Goal: Task Accomplishment & Management: Use online tool/utility

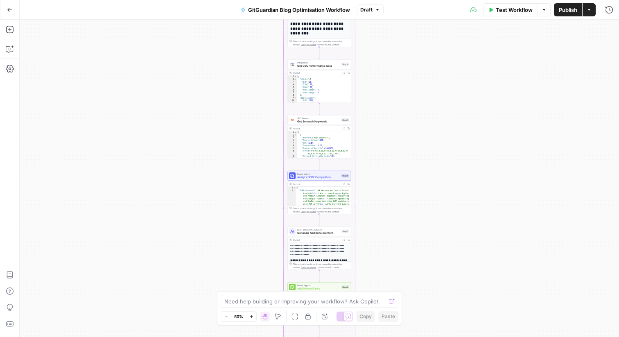
click at [421, 163] on div "Workflow Set Inputs Inputs Run Code · Python Parse CSV Data Step 1 Output Expan…" at bounding box center [319, 178] width 599 height 317
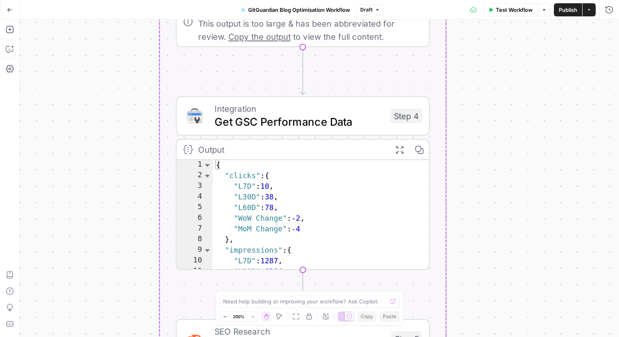
click at [531, 124] on div "Workflow Set Inputs Inputs Run Code · Python Parse CSV Data Step 1 Output Expan…" at bounding box center [319, 178] width 599 height 317
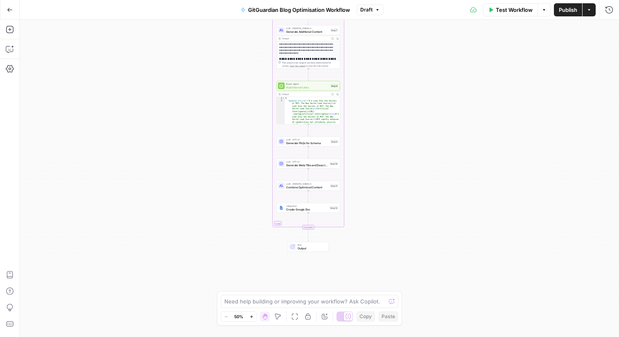
click at [501, 11] on span "Test Workflow" at bounding box center [514, 10] width 37 height 8
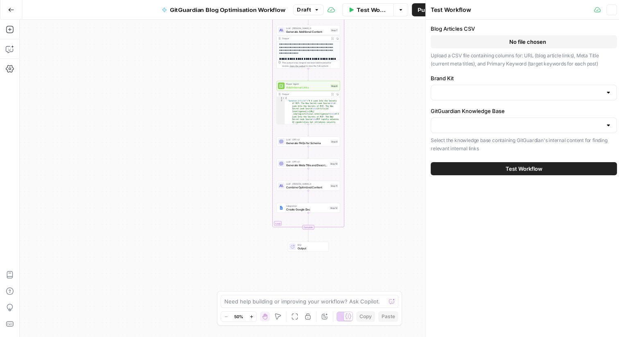
type input "GitGuardian"
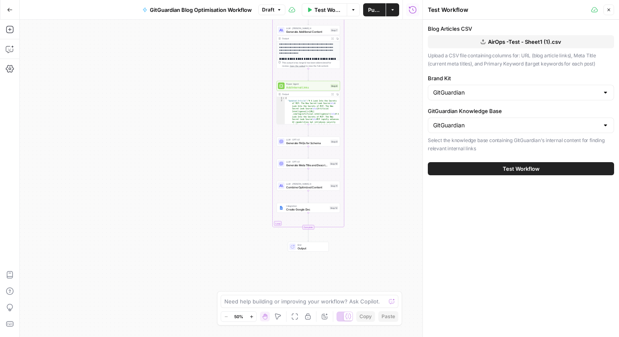
click at [507, 163] on button "Test Workflow" at bounding box center [521, 168] width 186 height 13
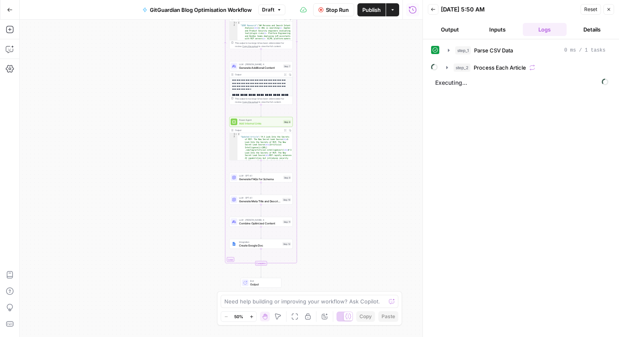
drag, startPoint x: 387, startPoint y: 135, endPoint x: 355, endPoint y: 151, distance: 35.9
click at [355, 151] on div "Workflow Set Inputs Inputs Run Code · Python Parse CSV Data Step 1 Output Expan…" at bounding box center [221, 178] width 403 height 317
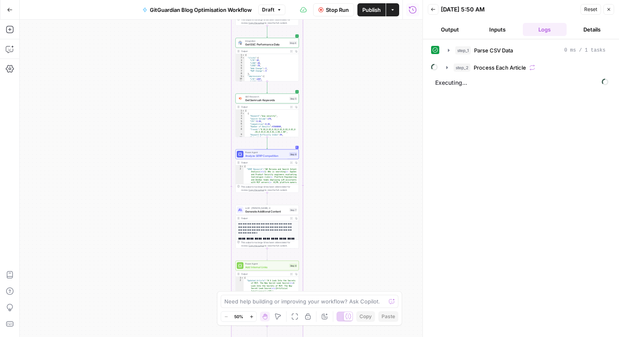
drag, startPoint x: 331, startPoint y: 78, endPoint x: 338, endPoint y: 217, distance: 138.9
click at [338, 217] on div "Workflow Set Inputs Inputs Run Code · Python Parse CSV Data Step 1 Output Expan…" at bounding box center [221, 178] width 403 height 317
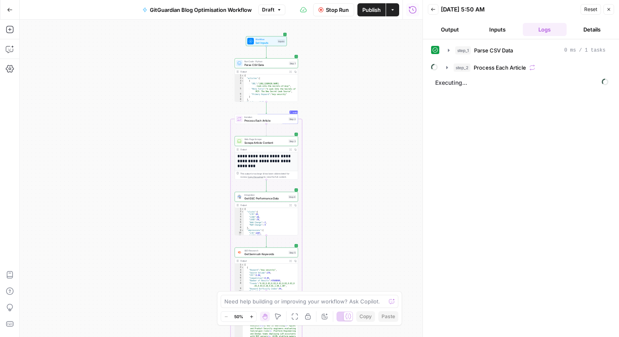
drag, startPoint x: 338, startPoint y: 27, endPoint x: 337, endPoint y: 180, distance: 153.9
click at [337, 180] on div "Workflow Set Inputs Inputs Run Code · Python Parse CSV Data Step 1 Output Expan…" at bounding box center [221, 178] width 403 height 317
click at [447, 65] on icon "button" at bounding box center [447, 67] width 7 height 7
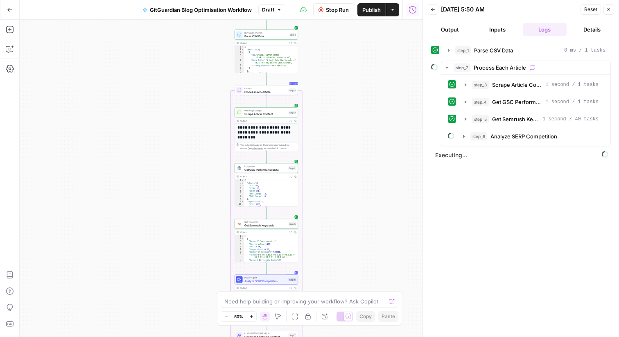
drag, startPoint x: 370, startPoint y: 191, endPoint x: 376, endPoint y: 156, distance: 36.1
click at [370, 150] on div "Workflow Set Inputs Inputs Run Code · Python Parse CSV Data Step 1 Output Expan…" at bounding box center [221, 178] width 403 height 317
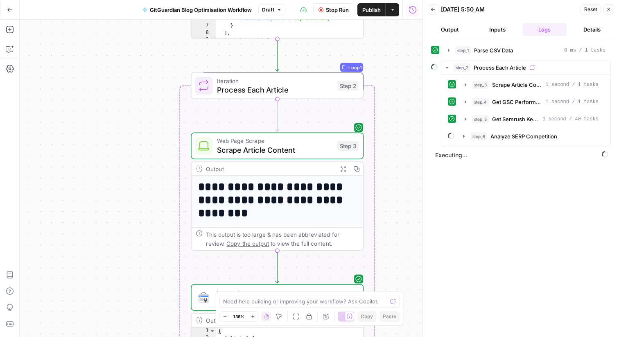
click at [461, 206] on div "step_1 Parse CSV Data 0 ms / 1 tasks step_2 Process Each Article step_3 Scrape …" at bounding box center [521, 187] width 180 height 289
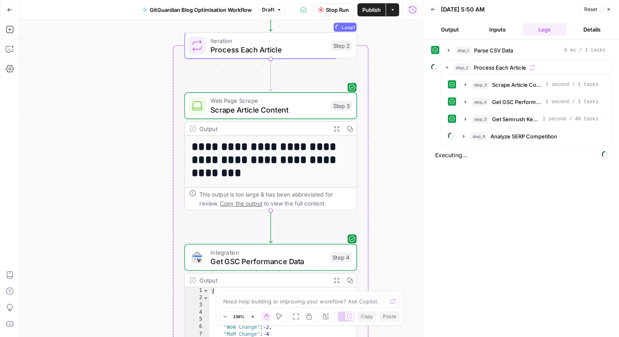
drag, startPoint x: 406, startPoint y: 197, endPoint x: 394, endPoint y: 122, distance: 76.3
click at [394, 122] on div "Workflow Set Inputs Inputs Run Code · Python Parse CSV Data Step 1 Output Expan…" at bounding box center [221, 178] width 403 height 317
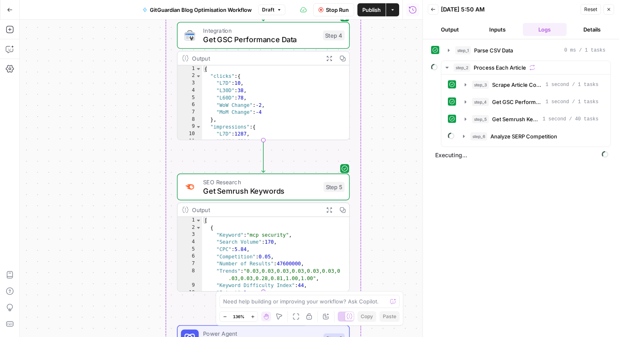
drag, startPoint x: 387, startPoint y: 230, endPoint x: 383, endPoint y: 43, distance: 187.5
click at [383, 43] on div "Workflow Set Inputs Inputs Run Code · Python Parse CSV Data Step 1 Output Expan…" at bounding box center [221, 178] width 403 height 317
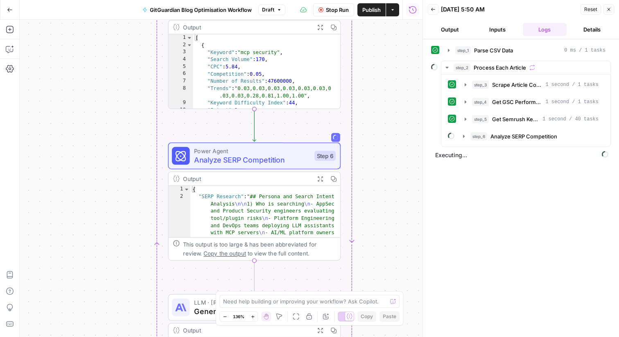
drag, startPoint x: 367, startPoint y: 216, endPoint x: 361, endPoint y: 37, distance: 178.6
click at [361, 37] on div "Workflow Set Inputs Inputs Run Code · Python Parse CSV Data Step 1 Output Expan…" at bounding box center [221, 178] width 403 height 317
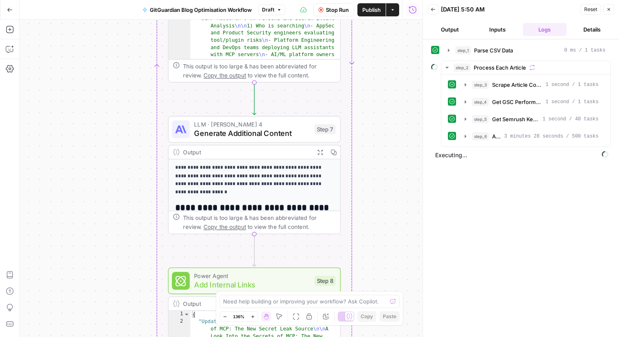
drag, startPoint x: 369, startPoint y: 208, endPoint x: 368, endPoint y: 33, distance: 175.6
click at [369, 31] on div "Workflow Set Inputs Inputs Run Code · Python Parse CSV Data Step 1 Output Expan…" at bounding box center [221, 178] width 403 height 317
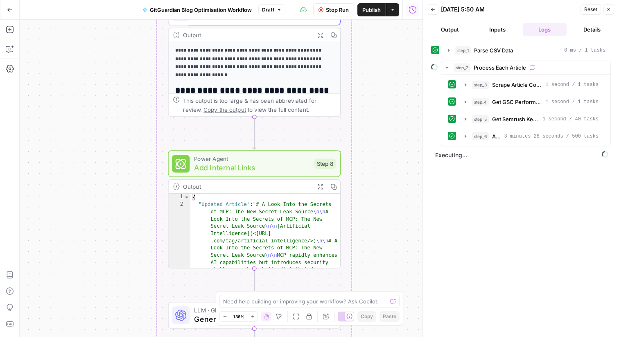
drag, startPoint x: 370, startPoint y: 214, endPoint x: 407, endPoint y: 335, distance: 127.1
click at [407, 335] on div "Workflow Set Inputs Inputs Run Code · Python Parse CSV Data Step 1 Output Expan…" at bounding box center [221, 178] width 403 height 317
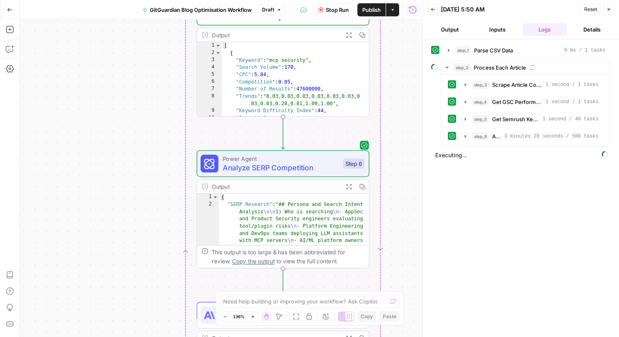
drag, startPoint x: 410, startPoint y: 155, endPoint x: 385, endPoint y: 336, distance: 183.0
click at [385, 336] on div "Workflow Set Inputs Inputs Run Code · Python Parse CSV Data Step 1 Output Expan…" at bounding box center [221, 178] width 403 height 317
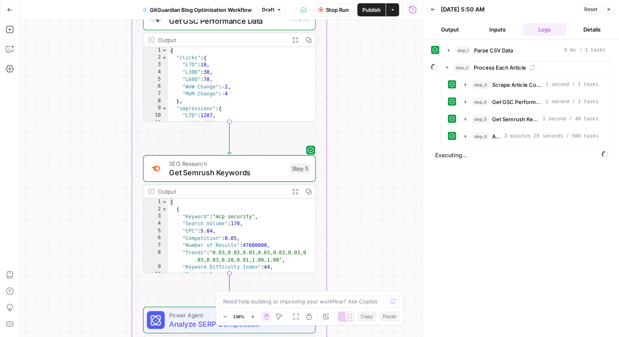
drag, startPoint x: 394, startPoint y: 120, endPoint x: 357, endPoint y: 158, distance: 53.2
click at [357, 158] on div "Workflow Set Inputs Inputs Run Code · Python Parse CSV Data Step 1 Output Expan…" at bounding box center [221, 178] width 403 height 317
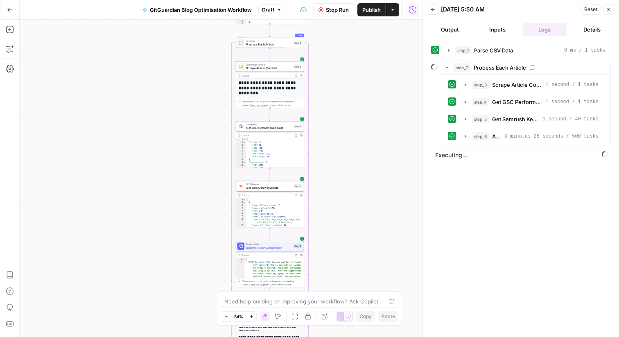
drag, startPoint x: 376, startPoint y: 92, endPoint x: 349, endPoint y: 148, distance: 61.5
click at [349, 148] on div "Workflow Set Inputs Inputs Run Code · Python Parse CSV Data Step 1 Output Expan…" at bounding box center [221, 178] width 403 height 317
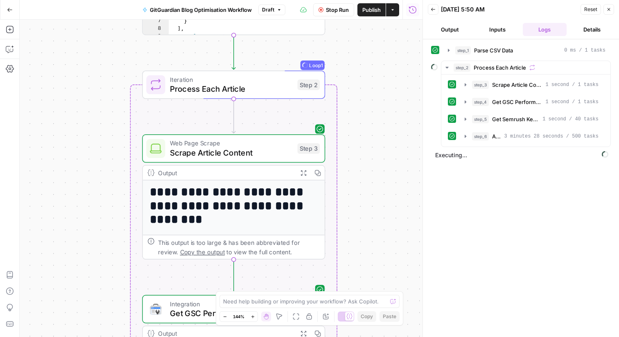
drag, startPoint x: 337, startPoint y: 81, endPoint x: 367, endPoint y: 142, distance: 67.3
click at [367, 142] on div "Workflow Set Inputs Inputs Run Code · Python Parse CSV Data Step 1 Output Expan…" at bounding box center [221, 178] width 403 height 317
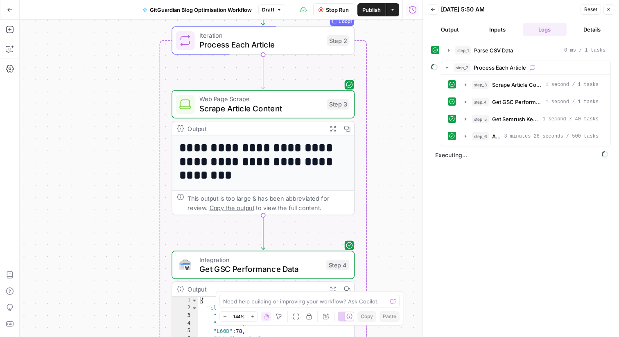
drag, startPoint x: 365, startPoint y: 120, endPoint x: 393, endPoint y: 72, distance: 55.8
click at [393, 72] on div "Workflow Set Inputs Inputs Run Code · Python Parse CSV Data Step 1 Output Expan…" at bounding box center [221, 178] width 403 height 317
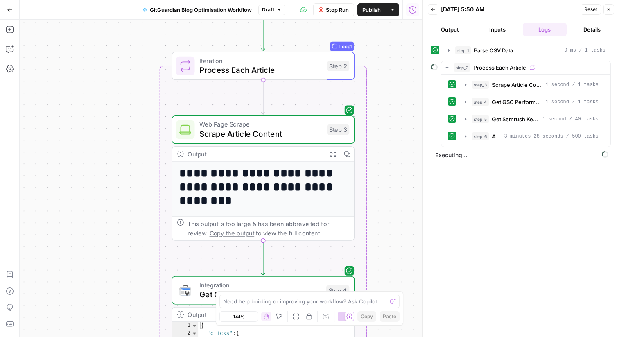
drag, startPoint x: 393, startPoint y: 72, endPoint x: 394, endPoint y: 98, distance: 25.8
click at [394, 98] on div "Workflow Set Inputs Inputs Run Code · Python Parse CSV Data Step 1 Output Expan…" at bounding box center [221, 178] width 403 height 317
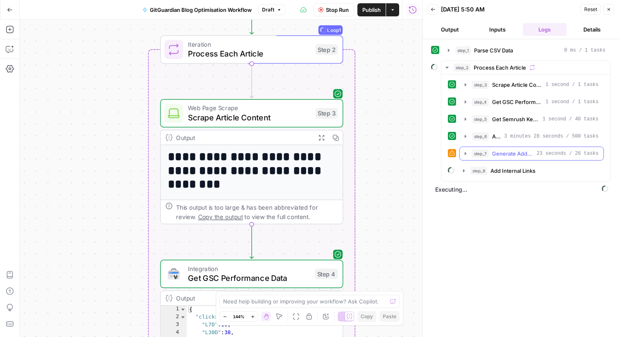
click at [515, 157] on span "Generate Additional Content" at bounding box center [512, 153] width 41 height 8
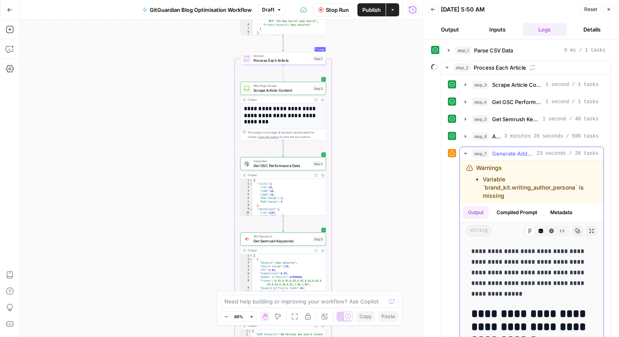
click at [464, 151] on icon "button" at bounding box center [465, 153] width 7 height 7
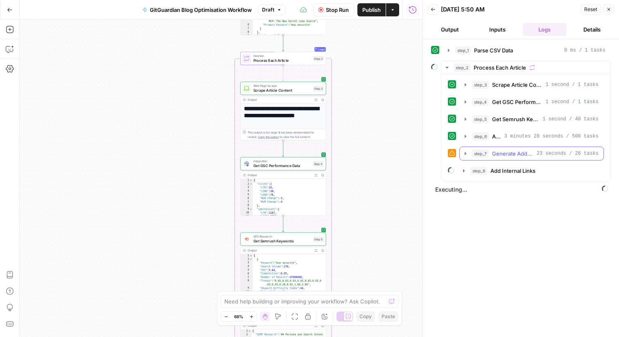
click at [464, 155] on icon "button" at bounding box center [465, 153] width 7 height 7
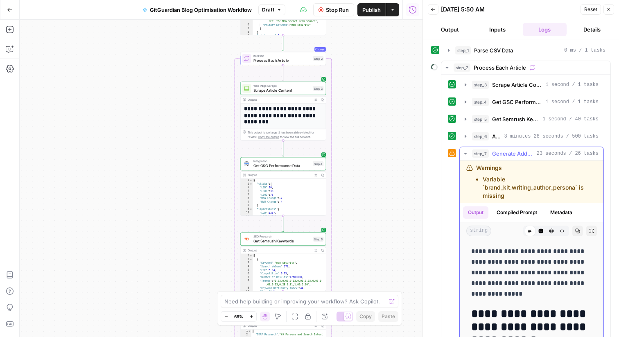
scroll to position [28, 0]
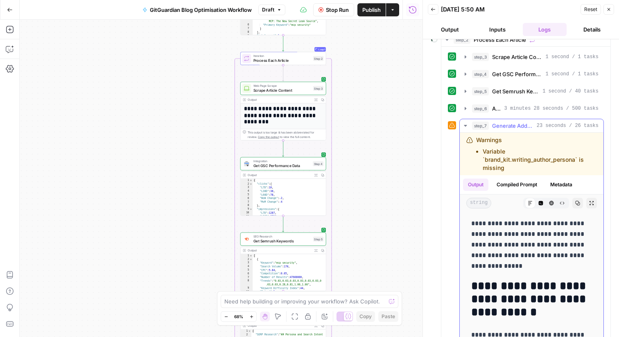
click at [466, 126] on icon "button" at bounding box center [465, 125] width 7 height 7
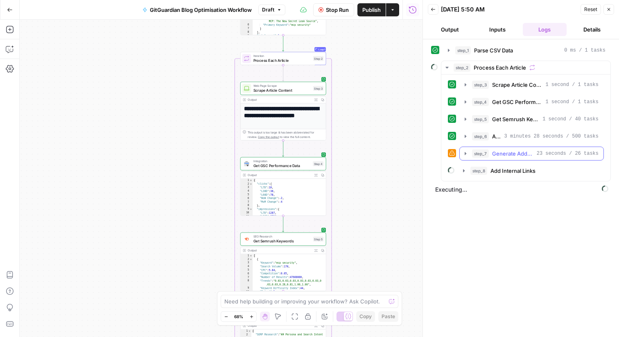
click at [466, 151] on icon "button" at bounding box center [465, 153] width 7 height 7
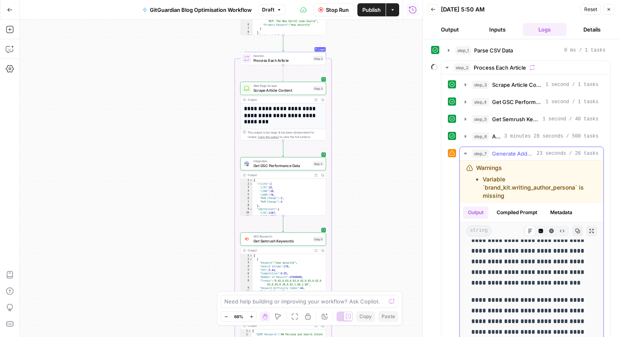
scroll to position [410, 0]
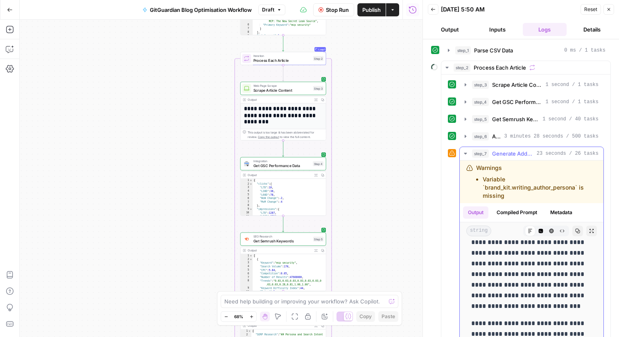
click at [462, 152] on icon "button" at bounding box center [465, 153] width 7 height 7
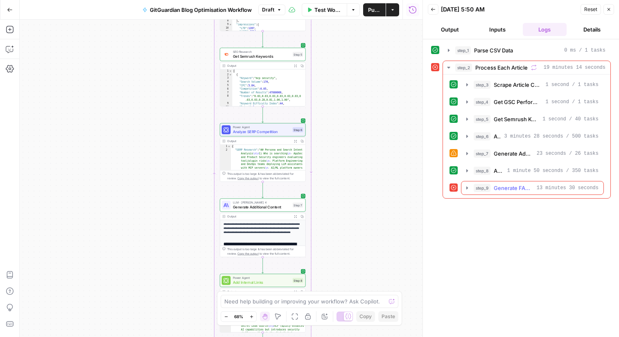
click at [465, 189] on icon "button" at bounding box center [467, 188] width 7 height 7
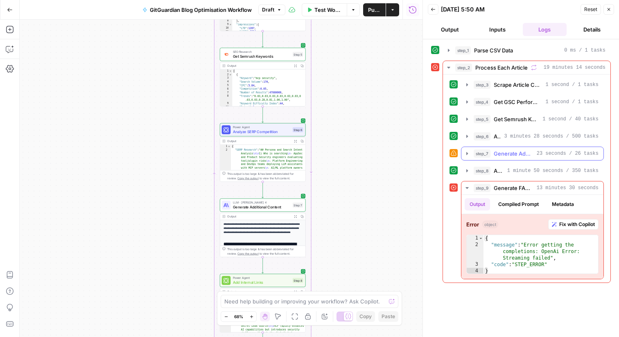
click at [466, 151] on icon "button" at bounding box center [467, 153] width 7 height 7
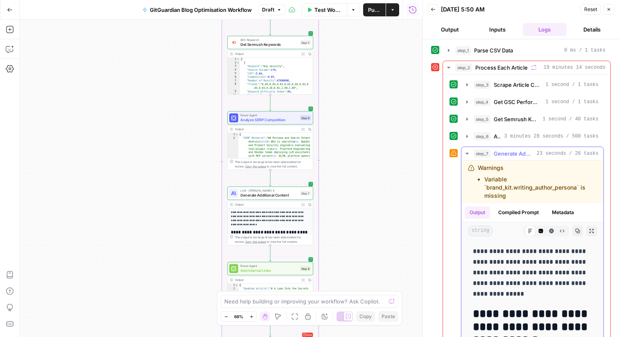
click at [467, 153] on icon "button" at bounding box center [466, 154] width 3 height 2
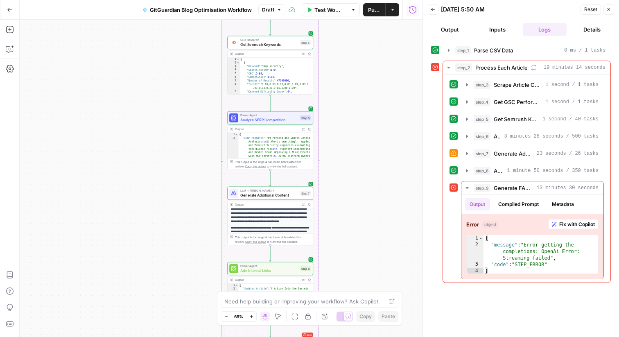
scroll to position [103, 0]
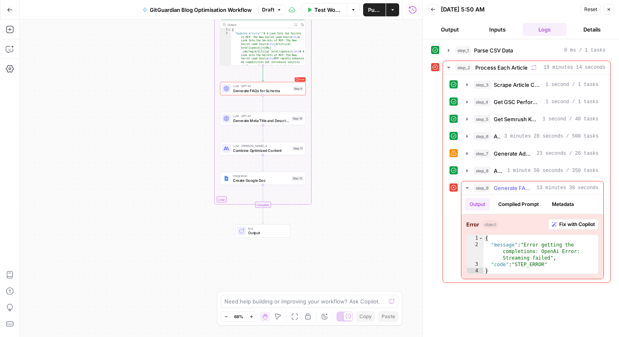
click at [574, 226] on span "Fix with Copilot" at bounding box center [577, 224] width 36 height 7
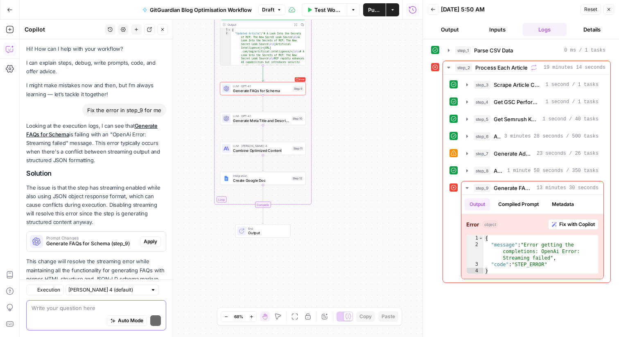
scroll to position [25, 0]
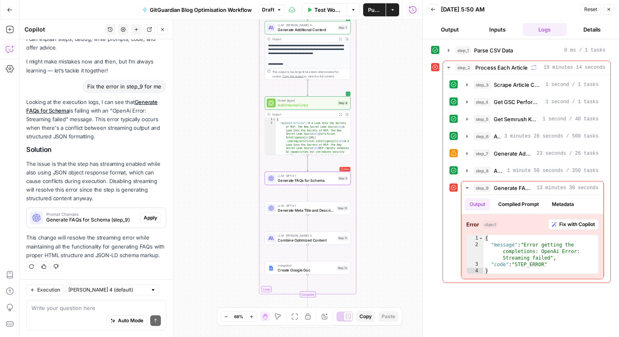
click at [150, 219] on span "Apply" at bounding box center [151, 217] width 14 height 7
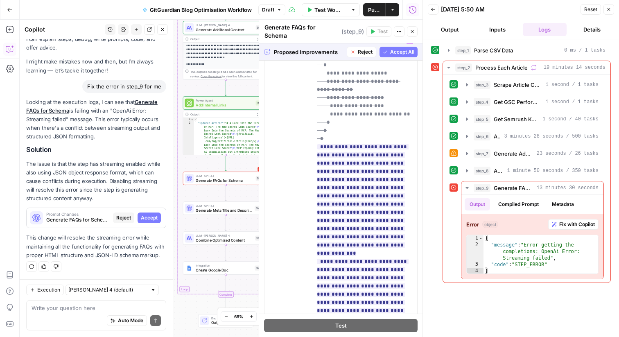
scroll to position [588, 0]
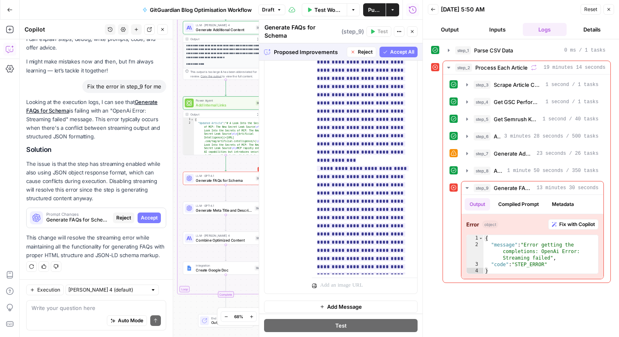
click at [400, 48] on span "Accept All" at bounding box center [402, 51] width 24 height 7
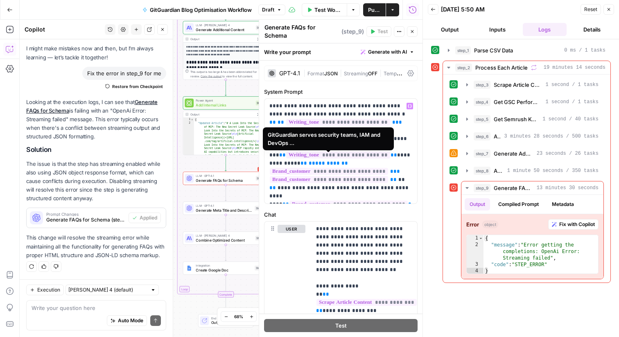
scroll to position [281, 0]
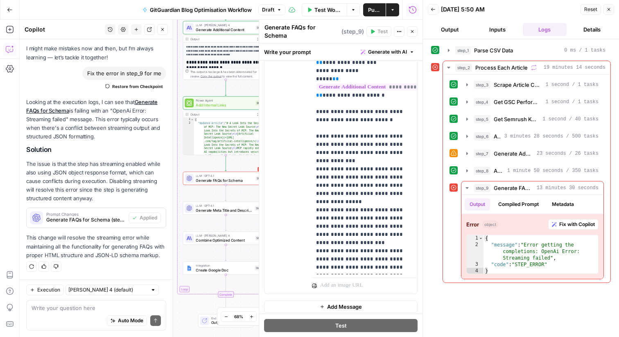
click at [411, 30] on icon "button" at bounding box center [412, 31] width 3 height 3
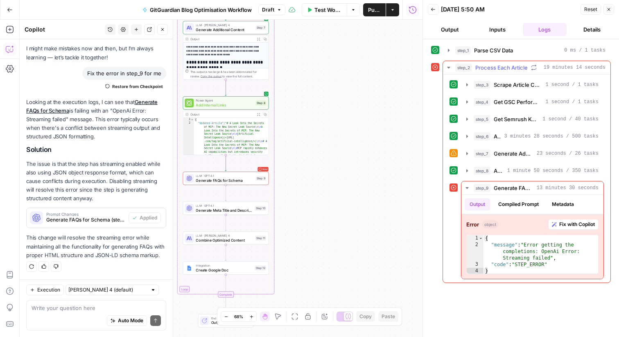
click at [455, 186] on icon at bounding box center [453, 187] width 5 height 5
click at [464, 188] on icon "button" at bounding box center [467, 188] width 7 height 7
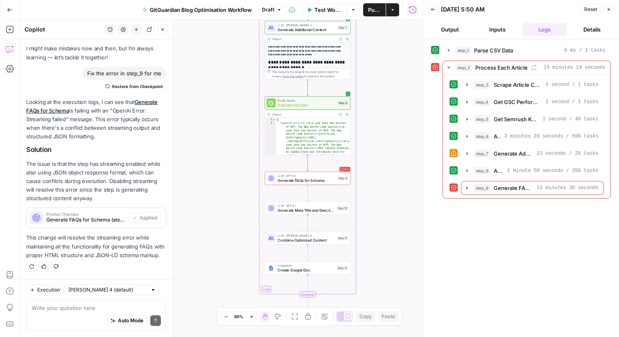
click at [163, 26] on button "Close" at bounding box center [162, 29] width 11 height 11
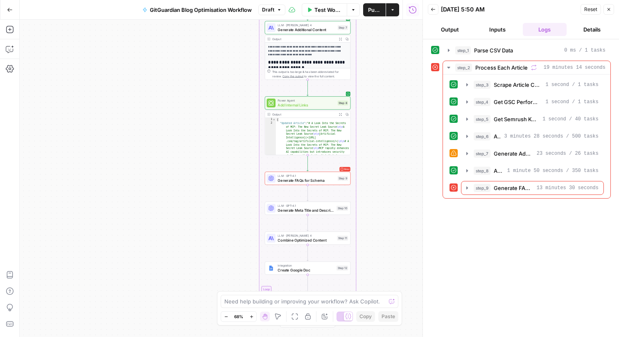
click at [546, 269] on div "step_1 Parse CSV Data 0 ms / 1 tasks step_2 Process Each Article 19 minutes 14 …" at bounding box center [521, 187] width 180 height 289
click at [465, 151] on icon "button" at bounding box center [467, 153] width 7 height 7
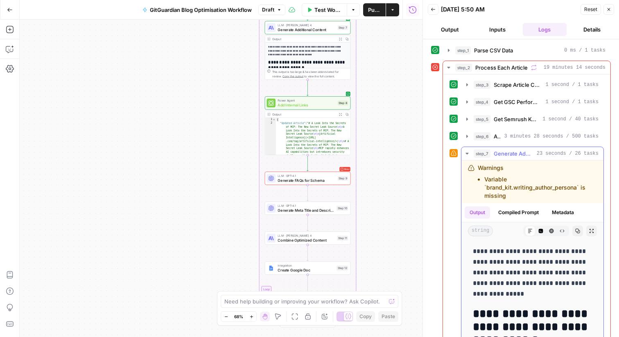
click at [558, 182] on li "Variable `brand_kit.writing_author_persona` is missing" at bounding box center [540, 187] width 113 height 25
click at [455, 151] on icon at bounding box center [454, 153] width 6 height 6
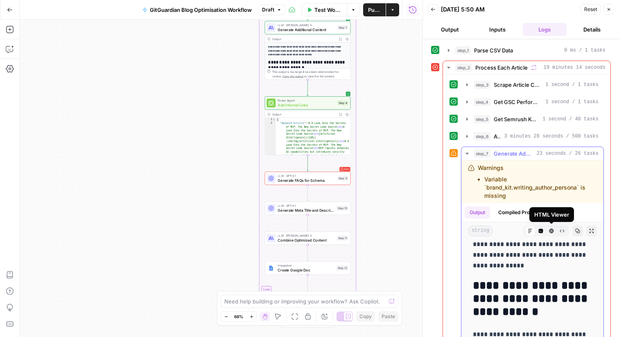
scroll to position [20, 0]
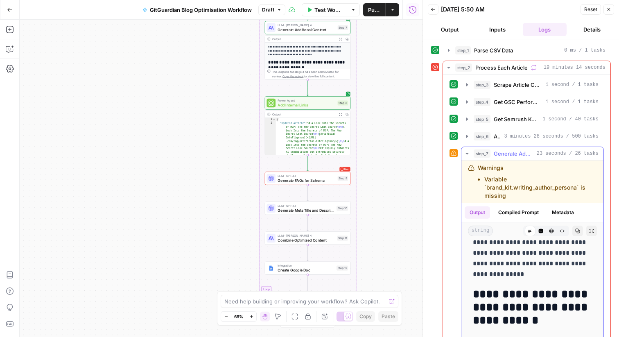
click at [469, 152] on icon "button" at bounding box center [467, 153] width 7 height 7
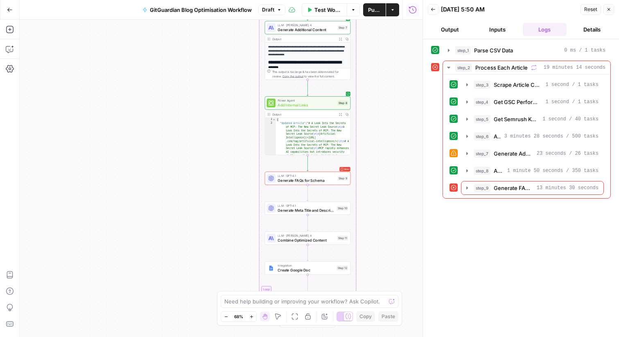
click at [588, 7] on span "Reset" at bounding box center [590, 9] width 13 height 7
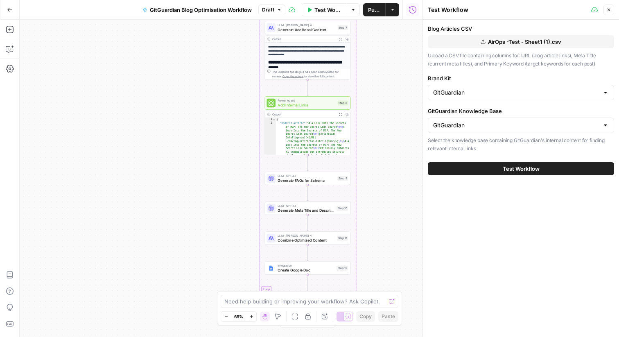
click at [526, 169] on span "Test Workflow" at bounding box center [521, 169] width 37 height 8
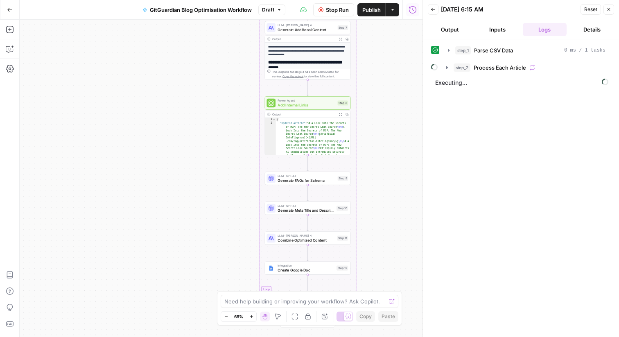
click at [461, 173] on div "step_1 Parse CSV Data 0 ms / 1 tasks step_2 Process Each Article Executing..." at bounding box center [521, 187] width 180 height 289
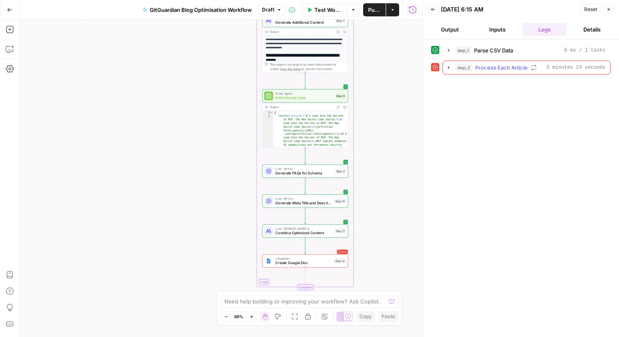
click at [446, 66] on icon "button" at bounding box center [448, 67] width 7 height 7
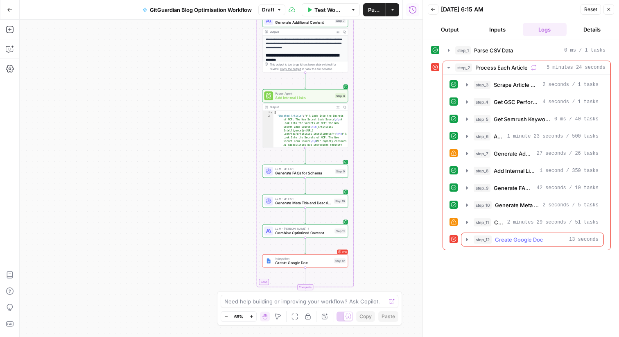
click at [466, 239] on icon "button" at bounding box center [467, 239] width 2 height 3
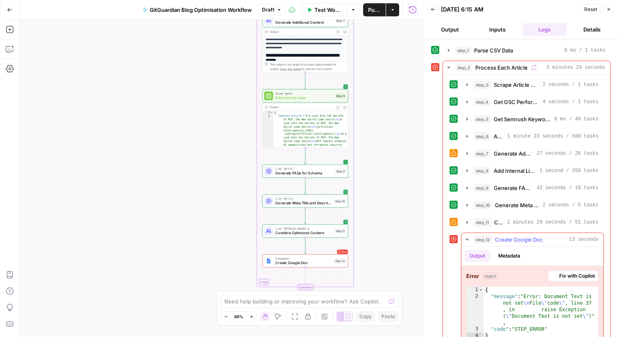
scroll to position [15, 0]
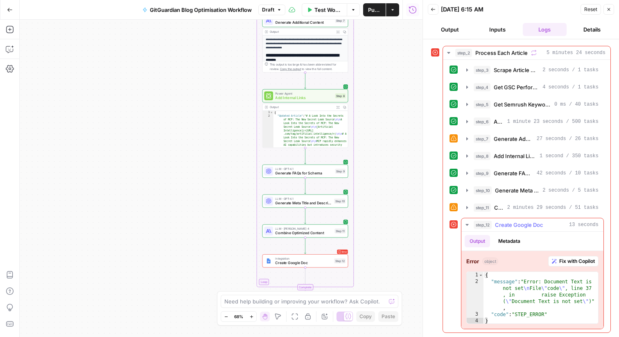
click at [464, 225] on icon "button" at bounding box center [467, 224] width 7 height 7
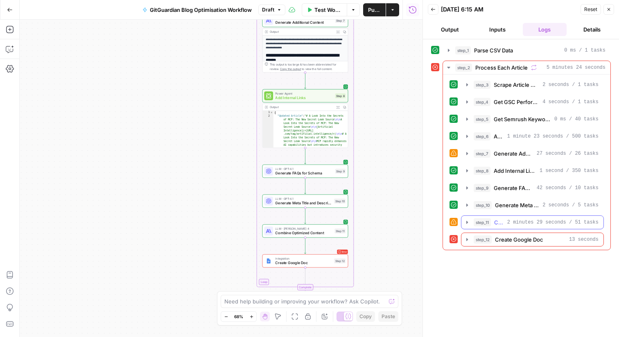
click at [466, 222] on icon "button" at bounding box center [467, 222] width 7 height 7
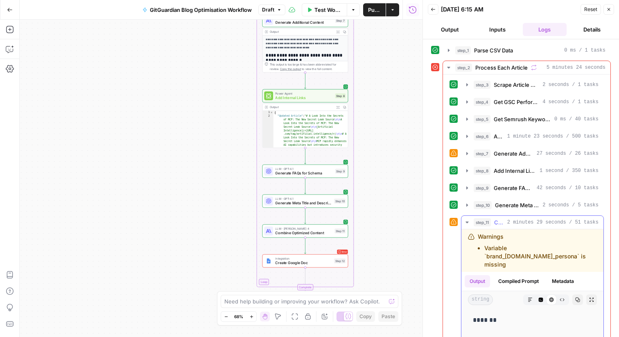
scroll to position [157, 0]
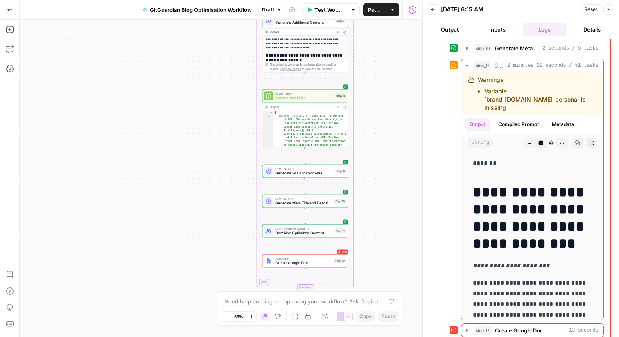
click at [468, 65] on icon "button" at bounding box center [466, 66] width 3 height 2
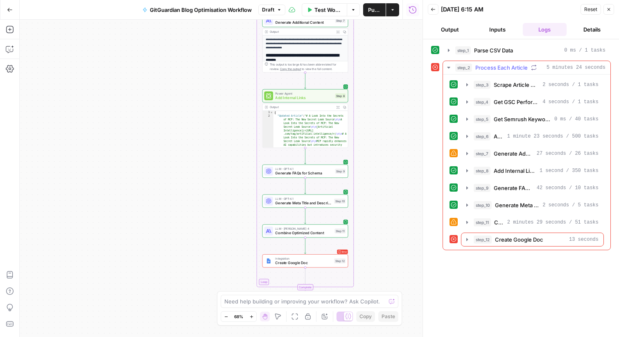
scroll to position [0, 0]
click at [478, 243] on span "step_12" at bounding box center [482, 239] width 18 height 8
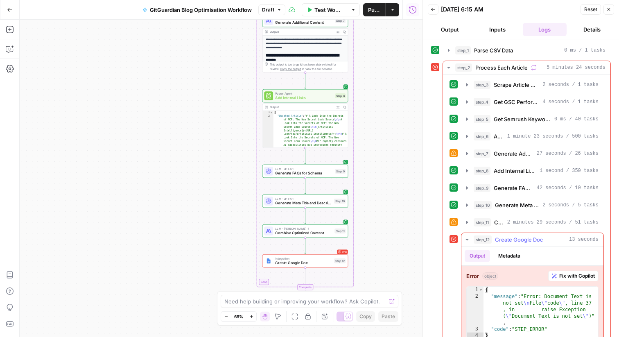
click at [576, 280] on button "Fix with Copilot" at bounding box center [573, 276] width 50 height 11
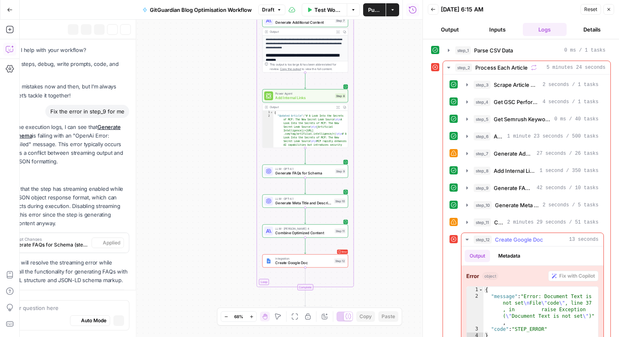
scroll to position [32, 0]
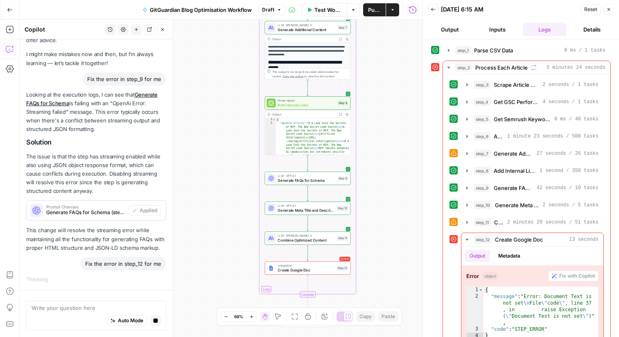
click at [127, 263] on div "Fix the error in step_12 for me" at bounding box center [123, 263] width 86 height 13
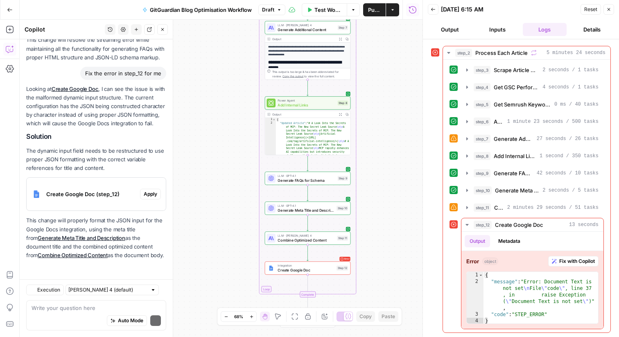
scroll to position [236, 0]
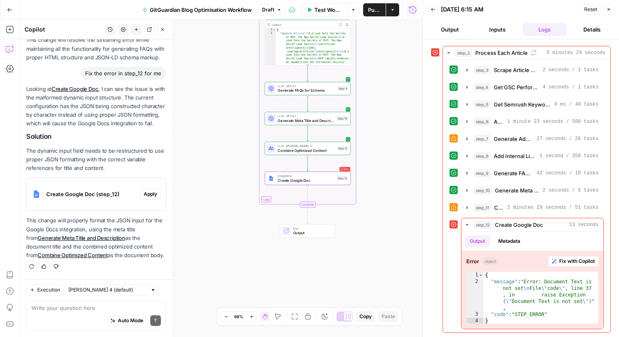
click at [147, 196] on span "Apply" at bounding box center [151, 193] width 14 height 7
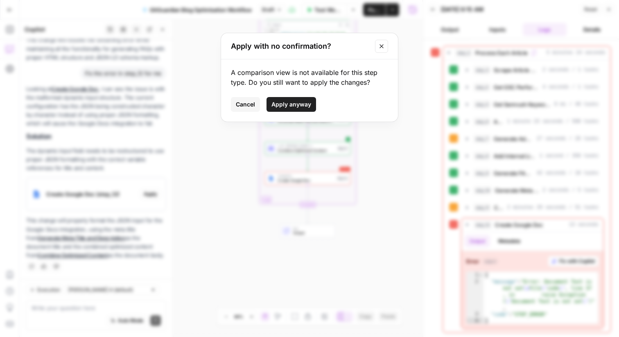
click at [292, 101] on span "Apply anyway" at bounding box center [291, 104] width 40 height 8
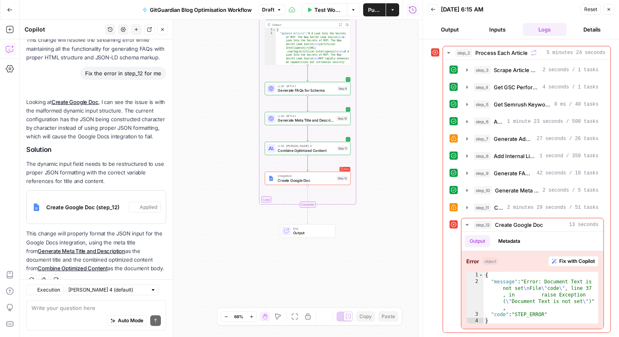
scroll to position [249, 0]
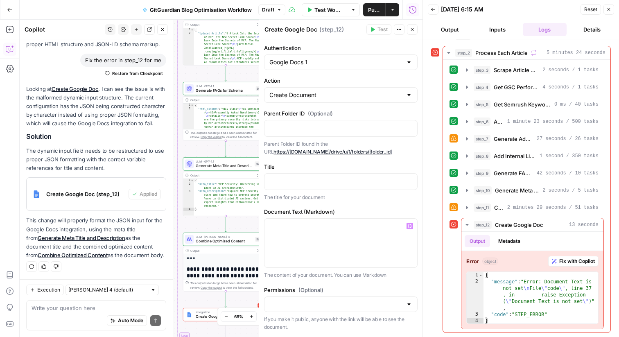
scroll to position [11, 0]
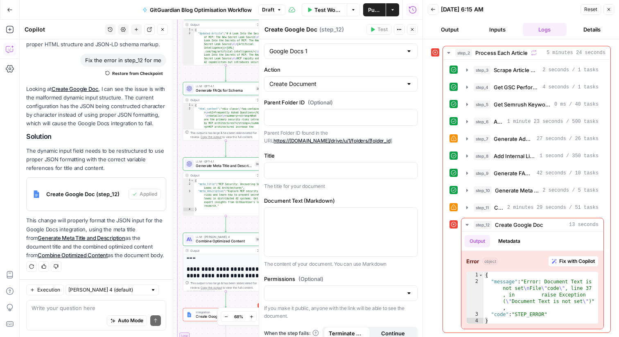
click at [412, 30] on icon "button" at bounding box center [412, 29] width 5 height 5
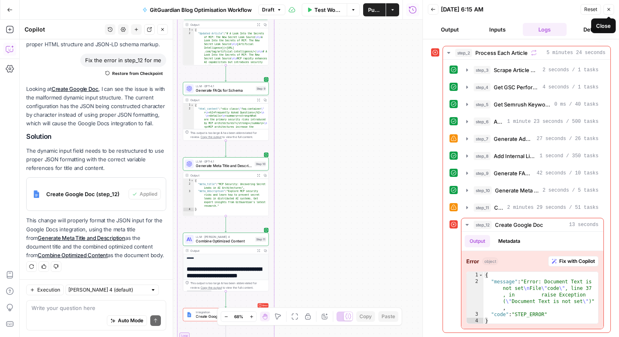
click at [609, 11] on icon "button" at bounding box center [608, 9] width 5 height 5
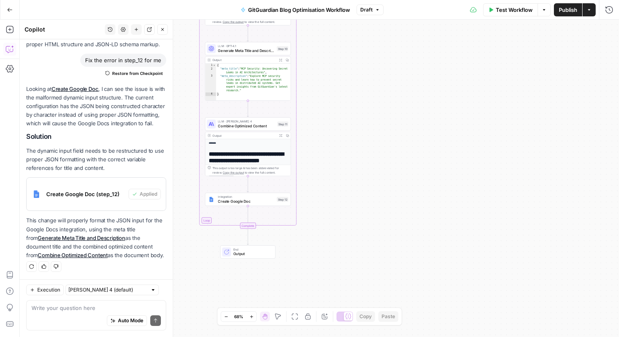
click at [426, 150] on div "Workflow Set Inputs Inputs Run Code · Python Parse CSV Data Step 1 Output Expan…" at bounding box center [319, 178] width 599 height 317
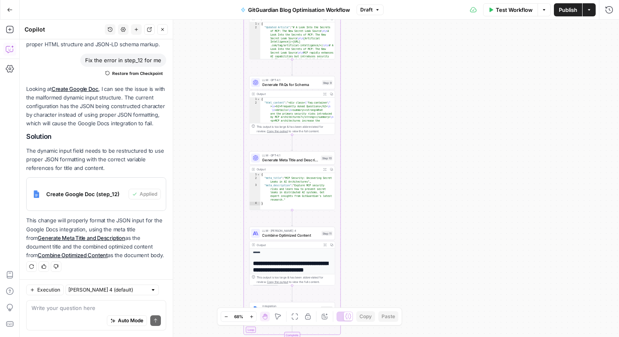
click at [500, 8] on span "Test Workflow" at bounding box center [514, 10] width 37 height 8
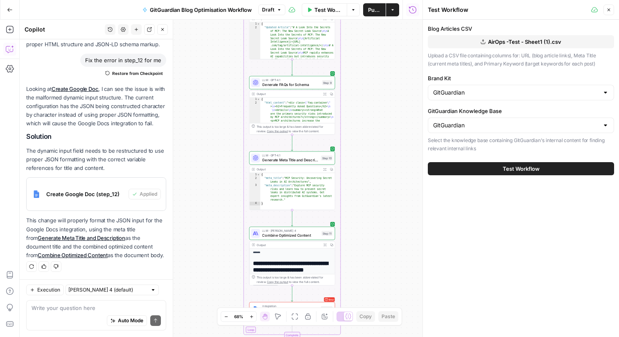
click at [505, 166] on span "Test Workflow" at bounding box center [521, 169] width 37 height 8
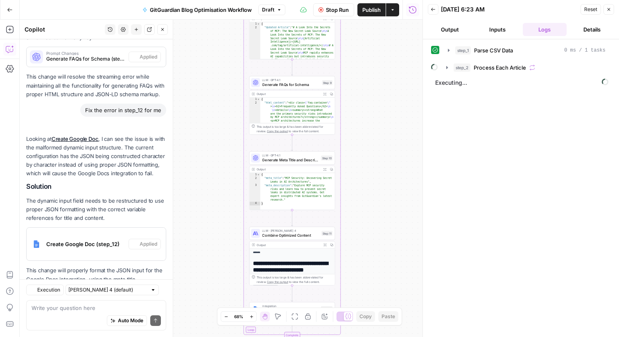
scroll to position [249, 0]
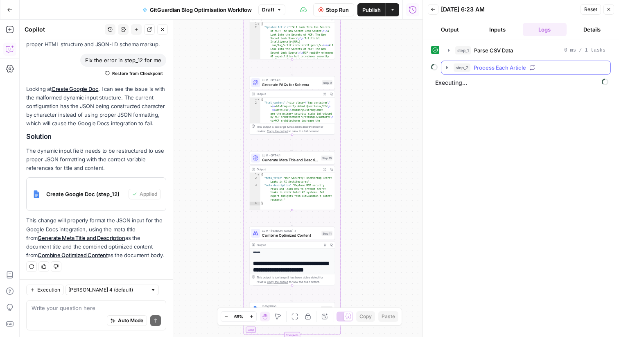
click at [446, 70] on icon "button" at bounding box center [447, 67] width 7 height 7
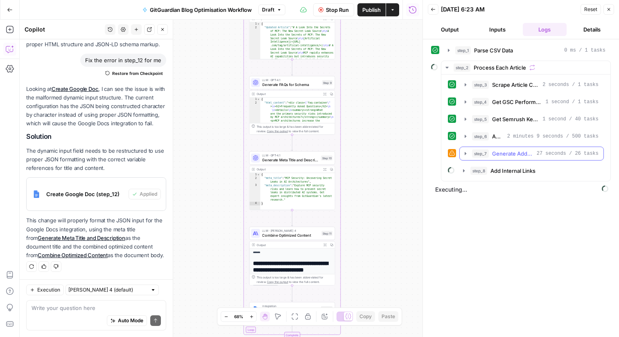
click at [464, 154] on icon "button" at bounding box center [465, 153] width 7 height 7
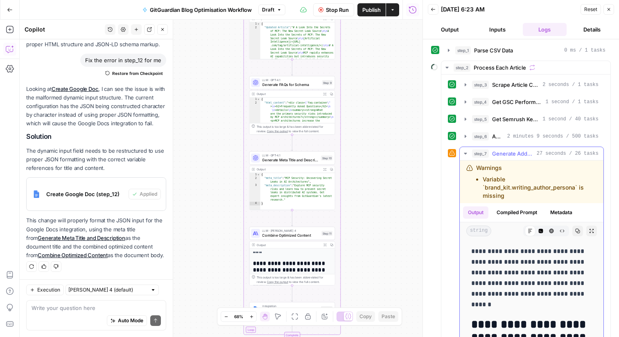
click at [464, 153] on icon "button" at bounding box center [465, 153] width 7 height 7
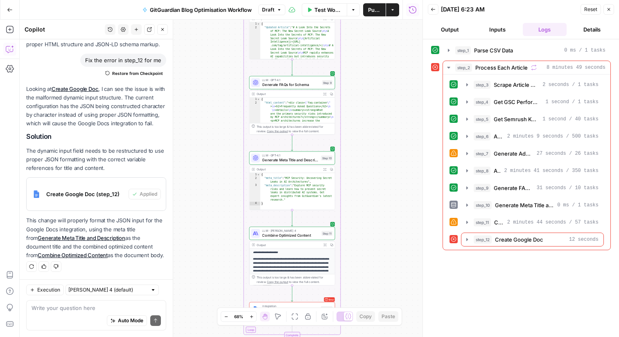
scroll to position [141, 0]
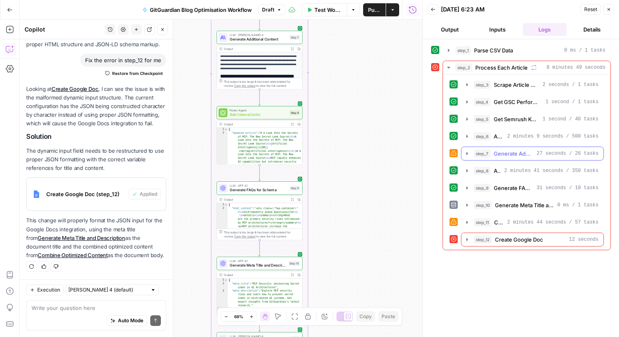
click at [469, 149] on button "step_7 Generate Additional Content 27 seconds / 26 tasks" at bounding box center [532, 153] width 142 height 13
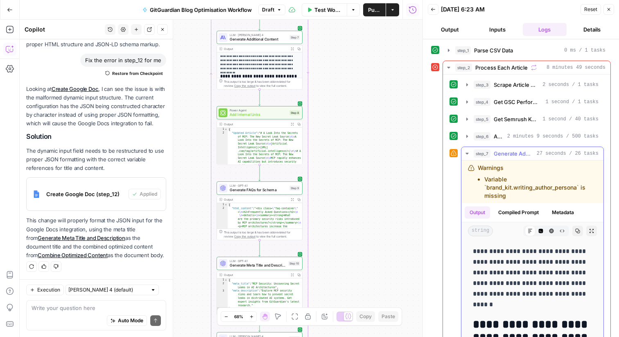
click at [468, 153] on icon "button" at bounding box center [466, 154] width 3 height 2
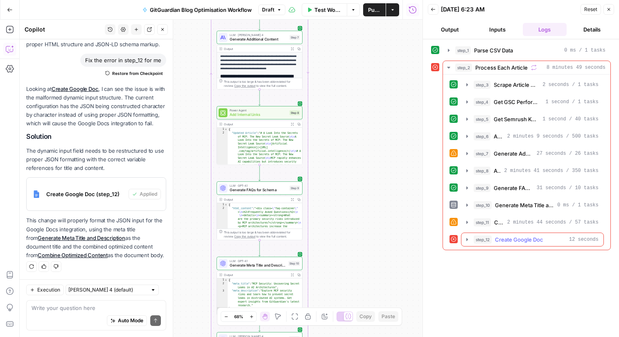
click at [469, 240] on icon "button" at bounding box center [467, 239] width 7 height 7
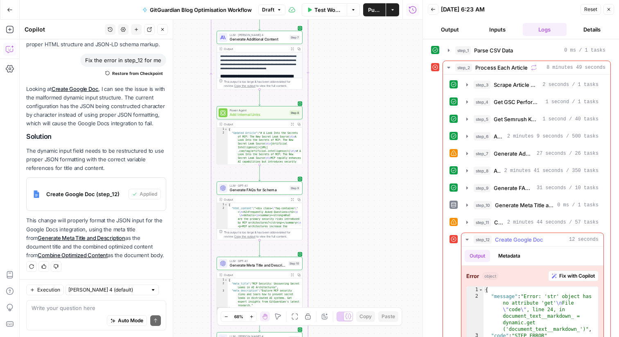
scroll to position [21, 0]
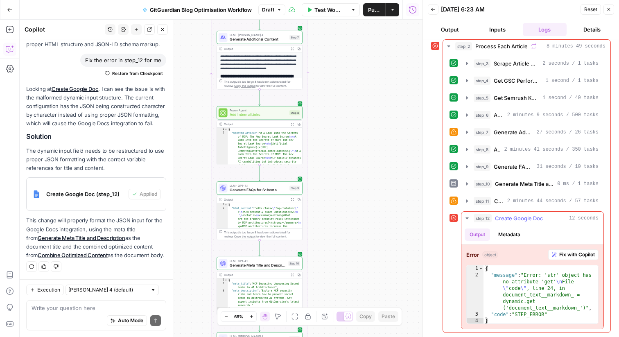
click at [573, 255] on span "Fix with Copilot" at bounding box center [577, 254] width 36 height 7
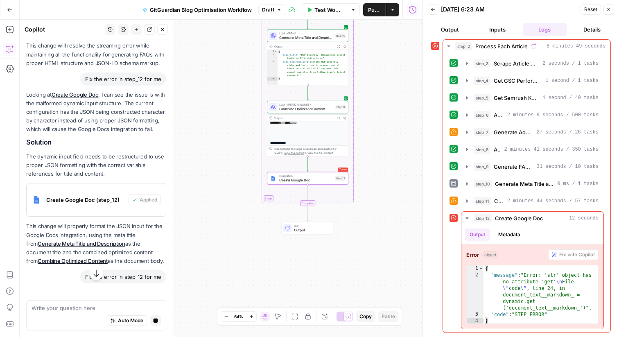
scroll to position [230, 0]
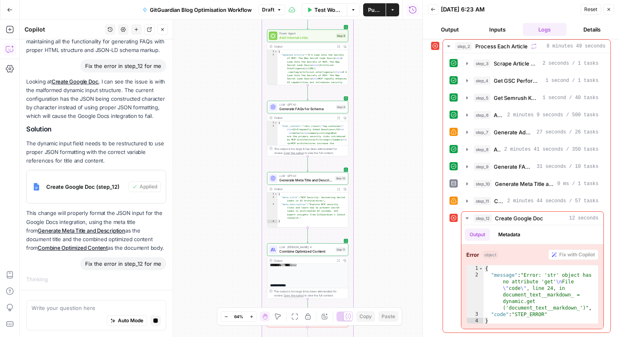
click at [111, 266] on div "Fix the error in step_12 for me" at bounding box center [123, 263] width 86 height 13
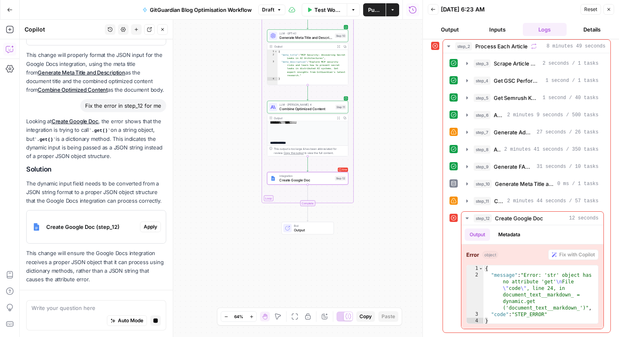
scroll to position [438, 0]
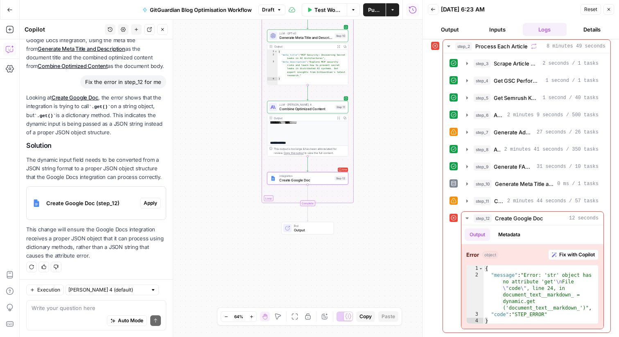
click at [152, 205] on span "Apply" at bounding box center [151, 202] width 14 height 7
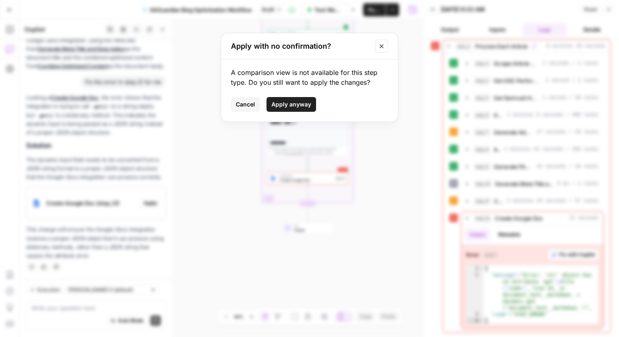
click at [313, 103] on button "Apply anyway" at bounding box center [291, 104] width 50 height 15
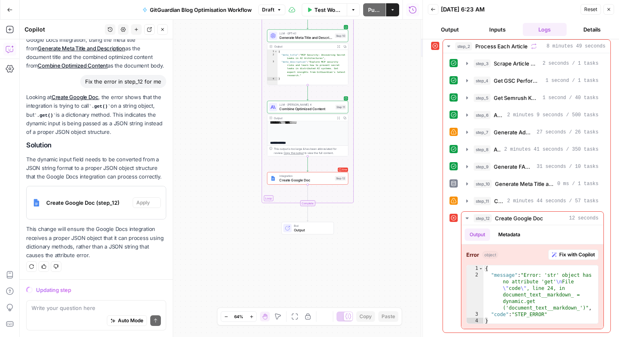
scroll to position [412, 0]
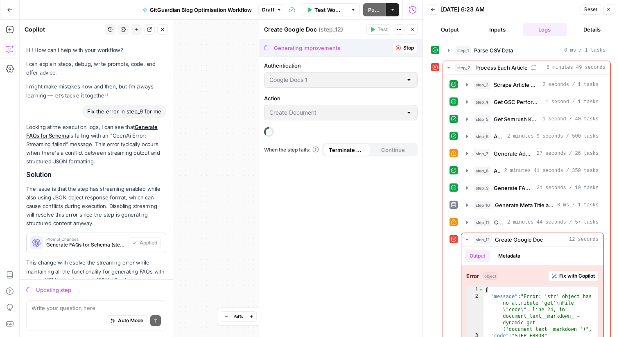
scroll to position [21, 0]
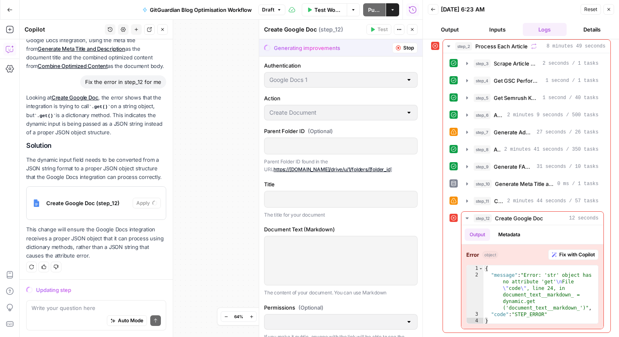
click at [313, 147] on p at bounding box center [340, 145] width 143 height 8
click at [295, 136] on div "Parent Folder ID (Optional) Parent Folder ID found in the URL https://drive.goo…" at bounding box center [340, 150] width 153 height 47
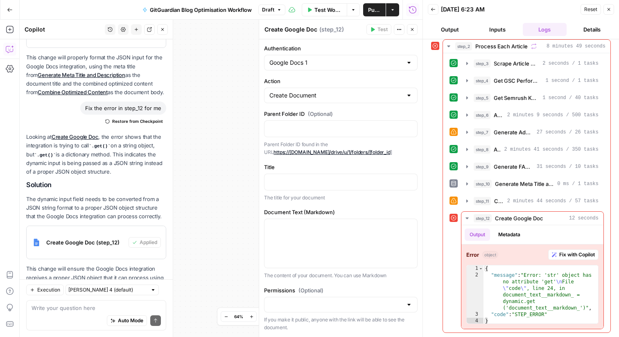
scroll to position [451, 0]
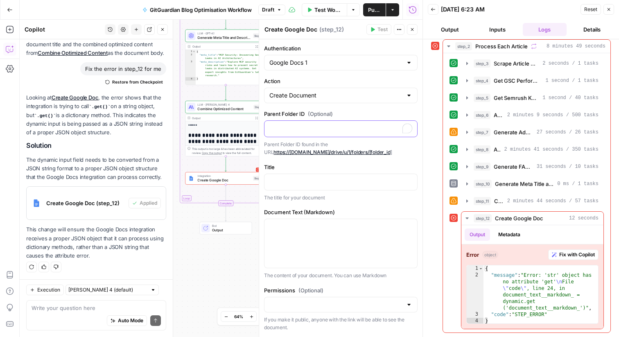
click at [293, 131] on p "To enrich screen reader interactions, please activate Accessibility in Grammarl…" at bounding box center [340, 128] width 143 height 8
click at [414, 149] on p "Parent Folder ID found in the URL https://[DOMAIN_NAME]/drive/u/1/folders/[fold…" at bounding box center [340, 148] width 153 height 16
click at [353, 186] on div at bounding box center [340, 182] width 153 height 16
click at [410, 183] on icon "button" at bounding box center [410, 181] width 4 height 4
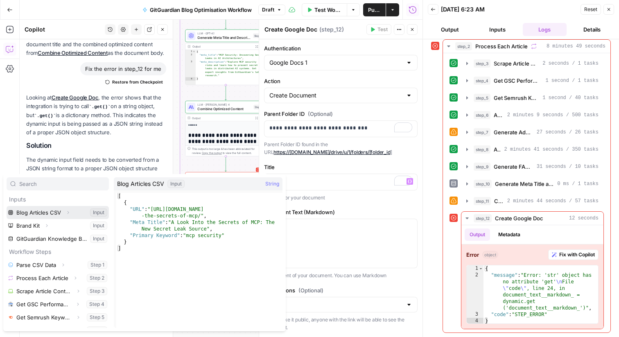
click at [48, 207] on button "Select variable Blog Articles CSV" at bounding box center [58, 212] width 102 height 13
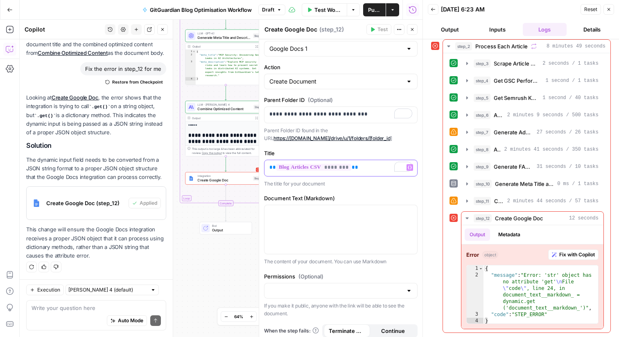
scroll to position [19, 0]
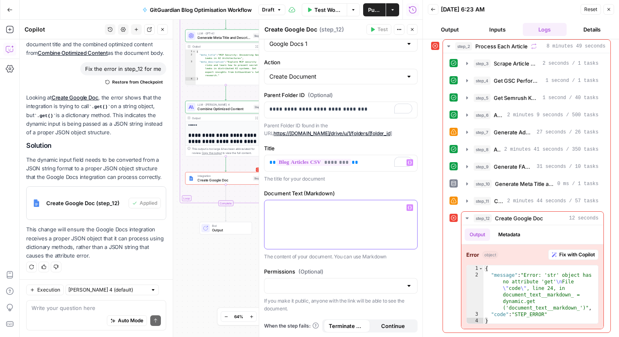
click at [345, 210] on p at bounding box center [340, 207] width 143 height 8
click at [323, 289] on input "Permissions (Optional)" at bounding box center [335, 286] width 133 height 8
click at [289, 319] on span "Public" at bounding box center [339, 317] width 136 height 8
type input "Public"
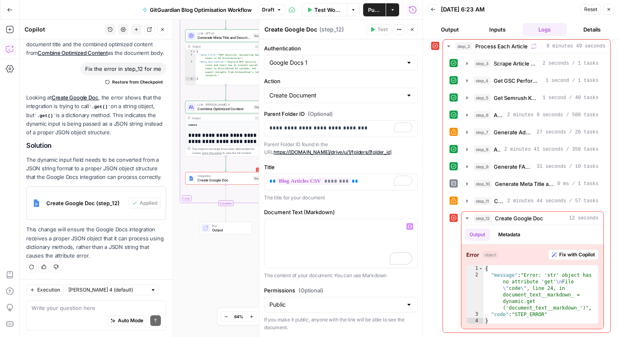
scroll to position [0, 0]
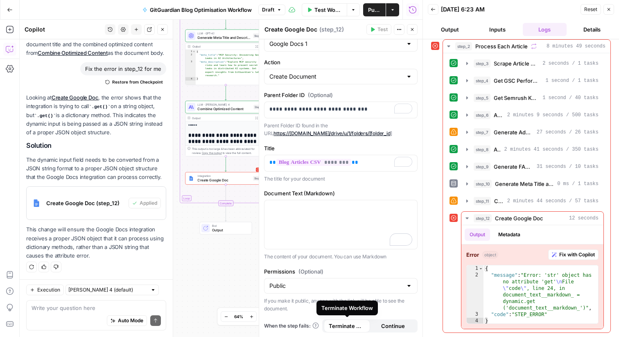
click at [401, 326] on span "Continue" at bounding box center [393, 326] width 24 height 8
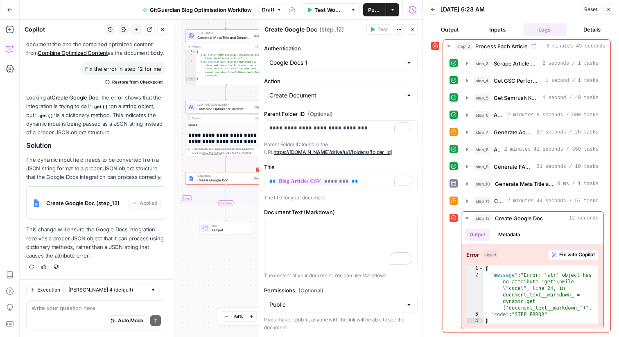
click at [378, 30] on div "Publish P" at bounding box center [374, 27] width 26 height 8
click at [413, 31] on icon "button" at bounding box center [412, 29] width 5 height 5
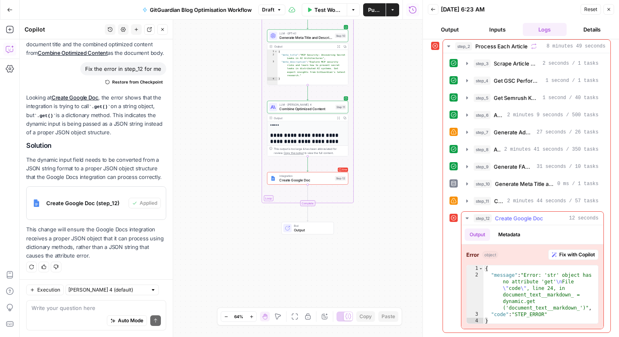
click at [469, 218] on icon "button" at bounding box center [467, 218] width 7 height 7
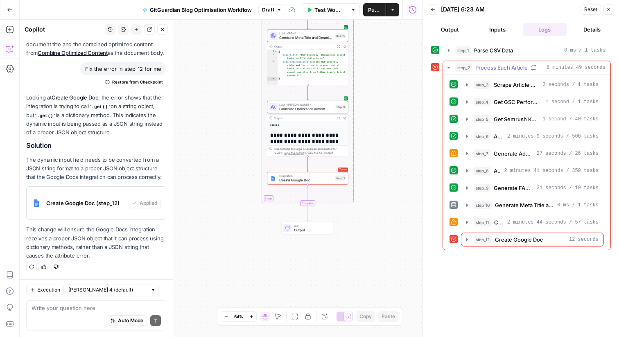
click at [458, 239] on div "step_12 Create Google Doc 12 seconds" at bounding box center [526, 239] width 154 height 14
click at [451, 239] on icon at bounding box center [454, 239] width 6 height 6
click at [464, 223] on icon "button" at bounding box center [467, 222] width 7 height 7
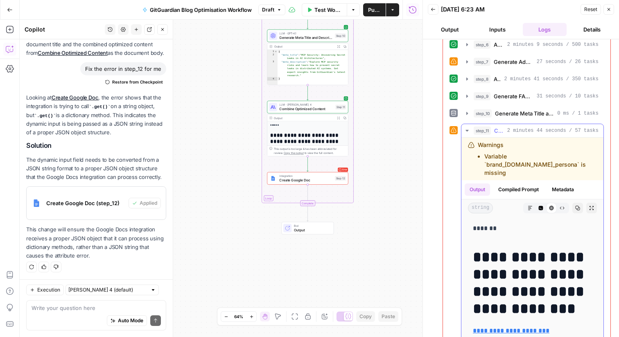
click at [511, 164] on li "Variable `brand_kit.author_persona` is missing" at bounding box center [540, 164] width 113 height 25
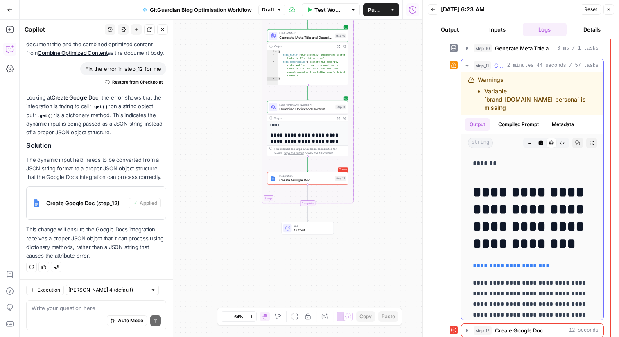
click at [467, 64] on icon "button" at bounding box center [467, 65] width 7 height 7
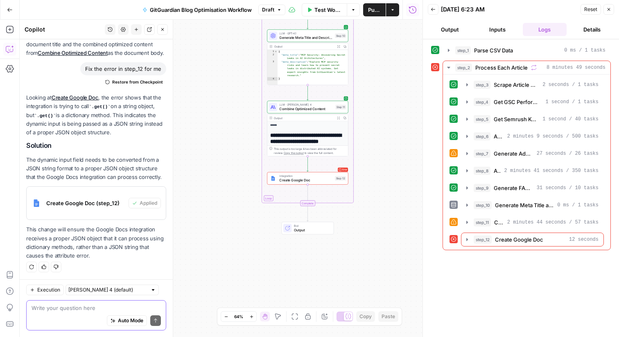
click at [72, 311] on textarea at bounding box center [96, 308] width 129 height 8
type textarea "fix step 11 with copilot"
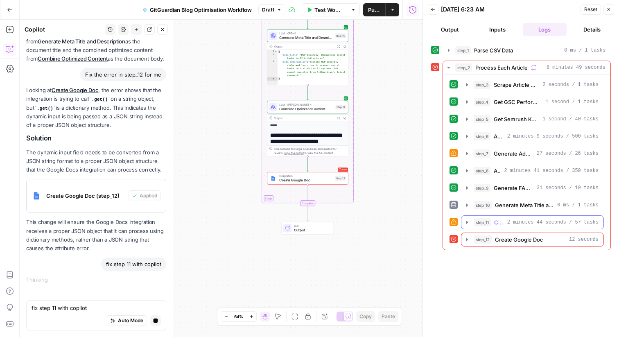
click at [466, 223] on icon "button" at bounding box center [467, 222] width 2 height 3
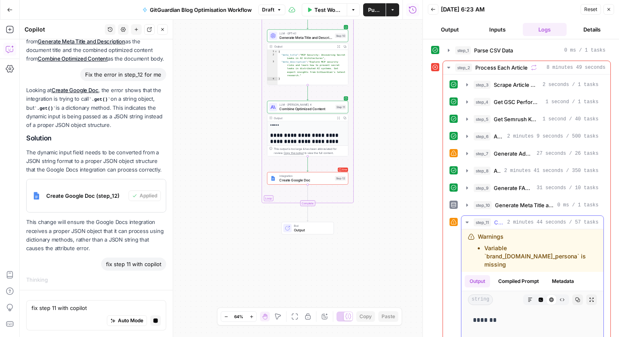
click at [466, 223] on icon "button" at bounding box center [467, 222] width 7 height 7
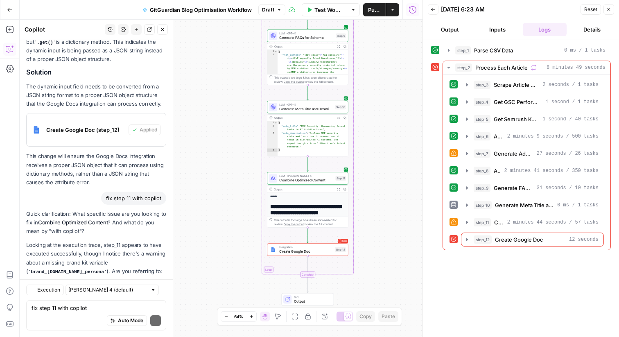
scroll to position [587, 0]
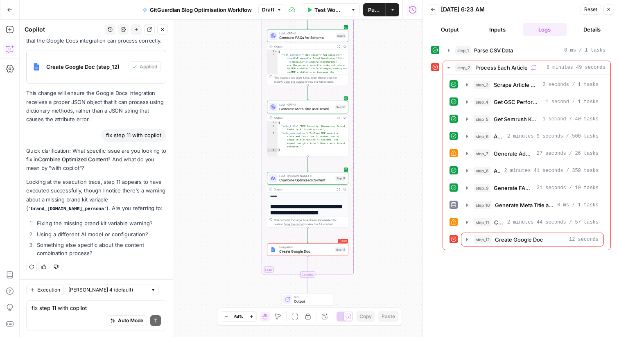
click at [80, 313] on div "Auto Mode Send" at bounding box center [96, 321] width 129 height 18
type textarea "add brand kit name i have then, if this one is missing"
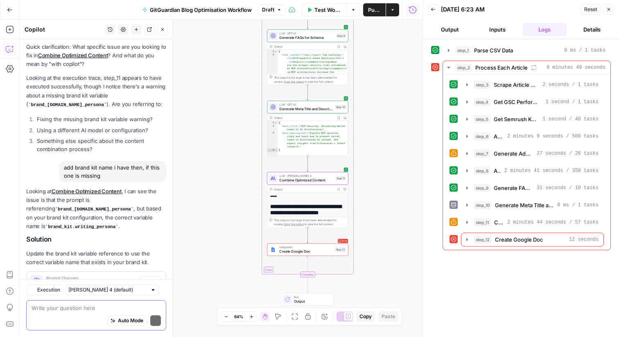
scroll to position [754, 0]
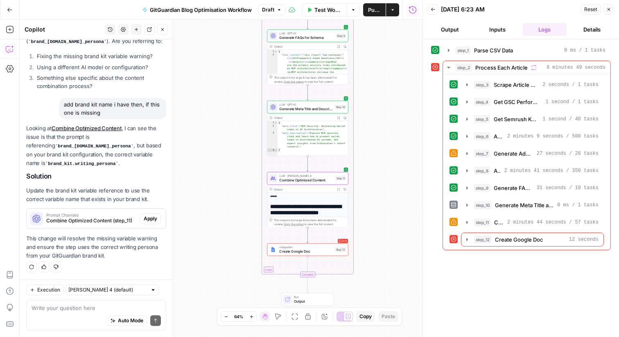
click at [108, 219] on span "Combine Optimized Content (step_11)" at bounding box center [91, 220] width 90 height 7
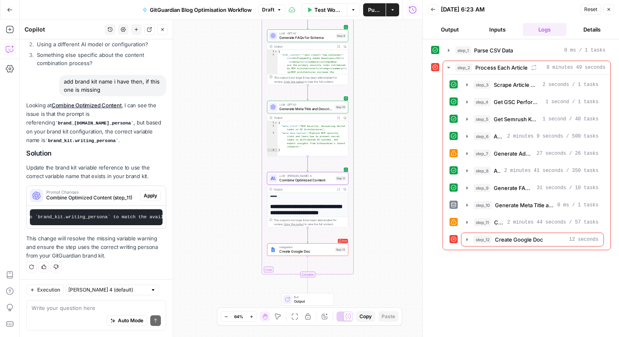
scroll to position [0, 287]
click at [152, 195] on span "Apply" at bounding box center [151, 195] width 14 height 7
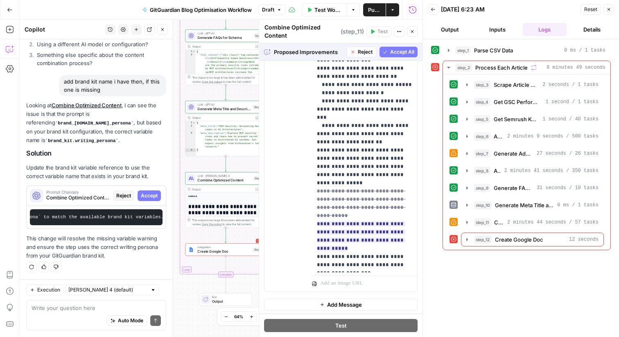
scroll to position [236, 0]
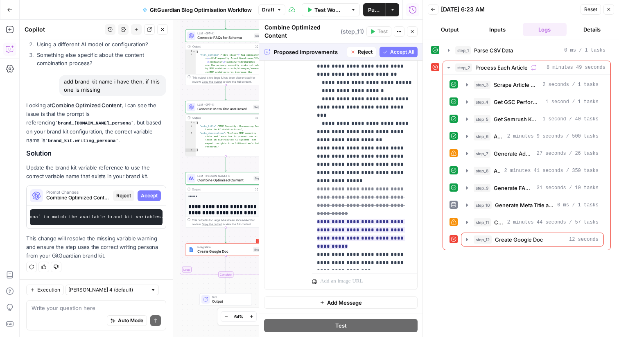
click at [405, 50] on span "Accept All" at bounding box center [402, 51] width 24 height 7
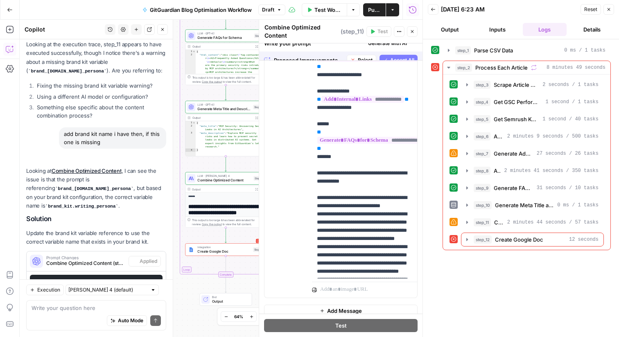
scroll to position [0, 0]
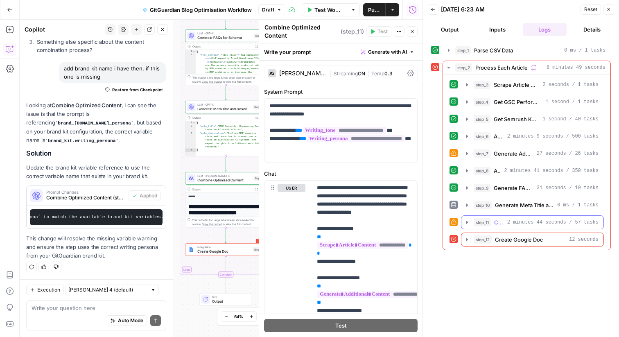
click at [464, 223] on icon "button" at bounding box center [467, 222] width 7 height 7
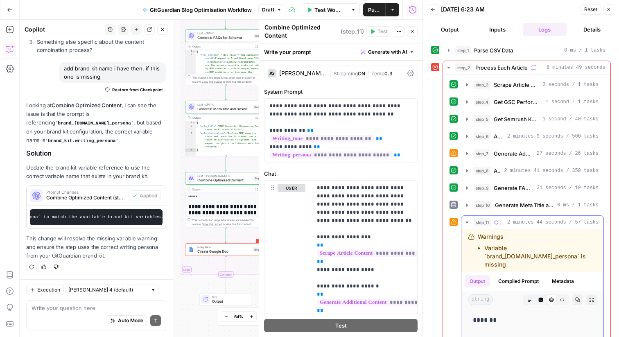
click at [465, 221] on icon "button" at bounding box center [467, 222] width 7 height 7
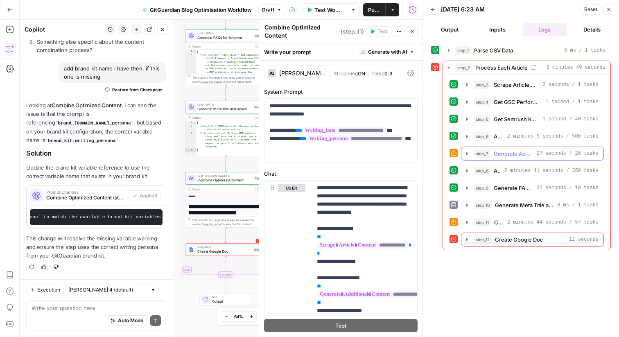
click at [465, 153] on icon "button" at bounding box center [467, 153] width 7 height 7
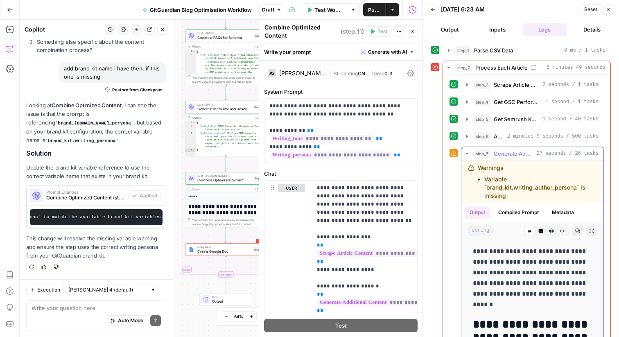
click at [465, 153] on icon "button" at bounding box center [467, 153] width 7 height 7
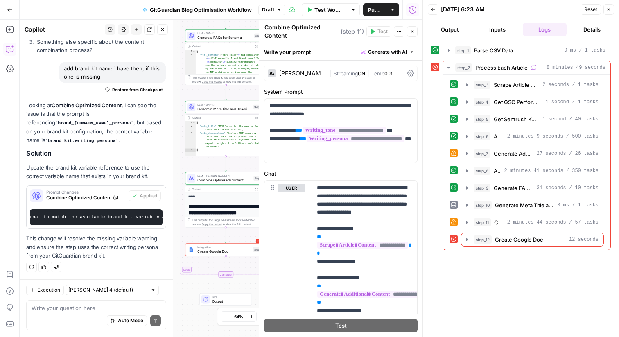
click at [77, 322] on div "Auto Mode Send" at bounding box center [96, 321] width 129 height 18
type textarea "same with sterp 7 - what's wrong? fix it?"
click at [155, 320] on icon "submit" at bounding box center [155, 320] width 5 height 5
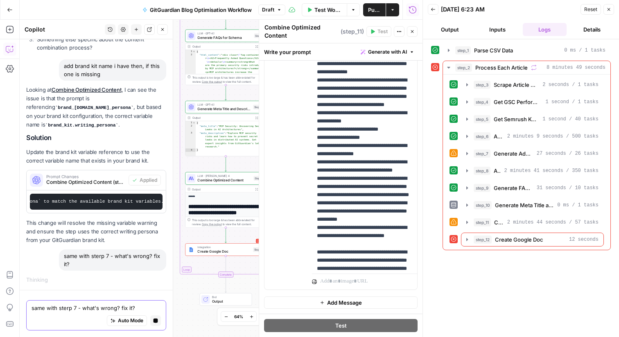
scroll to position [336, 0]
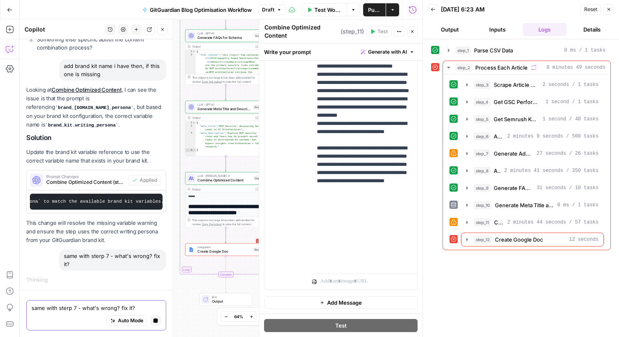
click at [415, 33] on button "Close" at bounding box center [412, 31] width 11 height 11
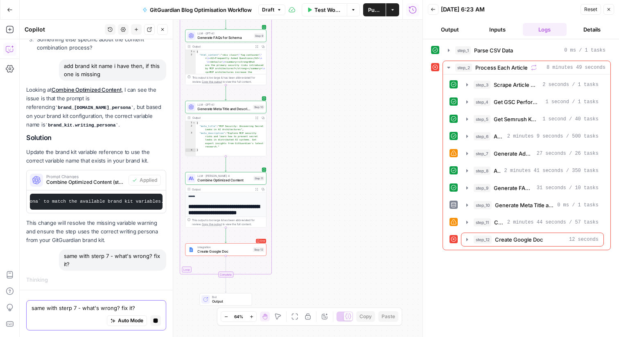
click at [476, 302] on div "step_1 Parse CSV Data 0 ms / 1 tasks step_2 Process Each Article 8 minutes 49 s…" at bounding box center [521, 187] width 180 height 289
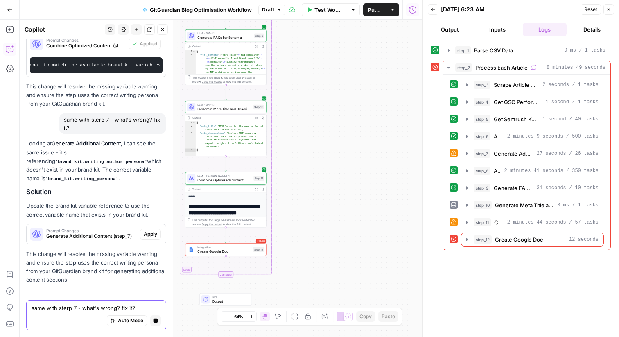
scroll to position [979, 0]
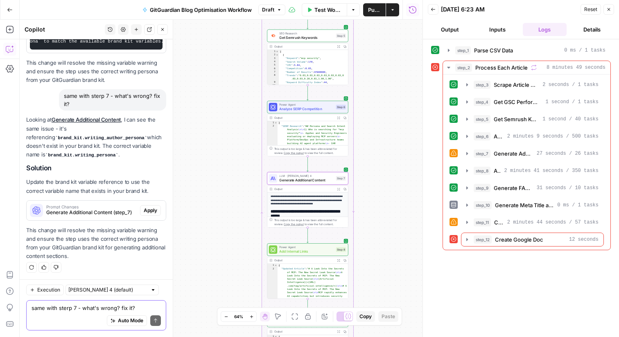
click at [151, 209] on span "Apply" at bounding box center [151, 210] width 14 height 7
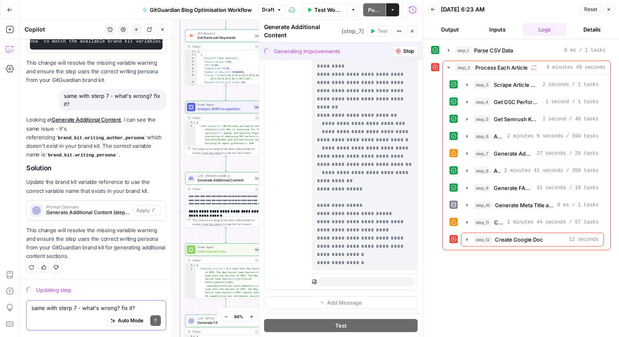
scroll to position [320, 0]
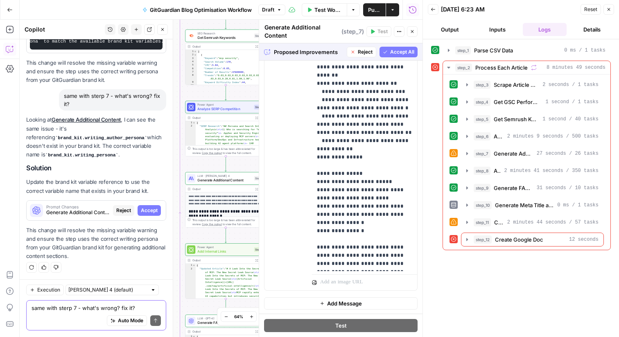
click at [401, 53] on span "Accept All" at bounding box center [402, 51] width 24 height 7
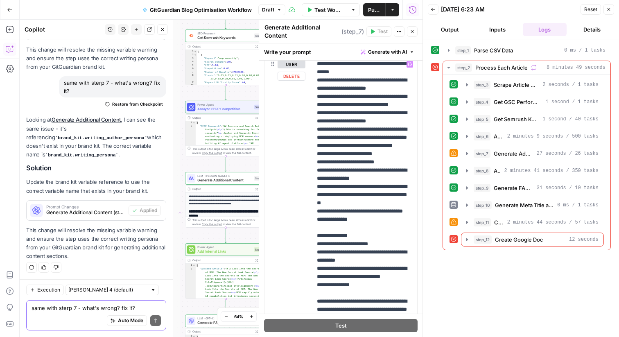
scroll to position [252, 0]
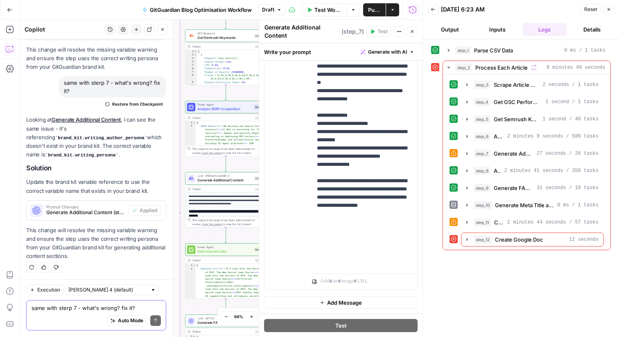
click at [498, 294] on div "step_1 Parse CSV Data 0 ms / 1 tasks step_2 Process Each Article 8 minutes 49 s…" at bounding box center [521, 187] width 180 height 289
click at [414, 31] on icon "button" at bounding box center [412, 31] width 5 height 5
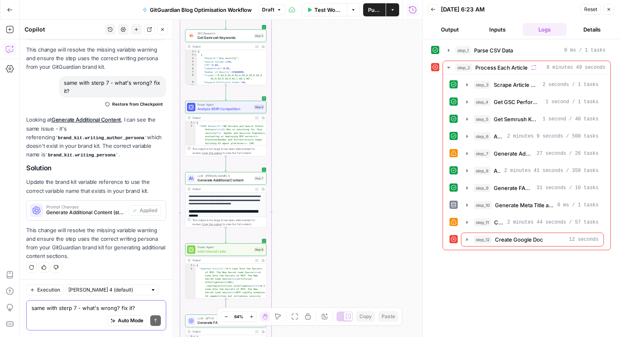
click at [323, 6] on span "Test Workflow" at bounding box center [327, 10] width 27 height 8
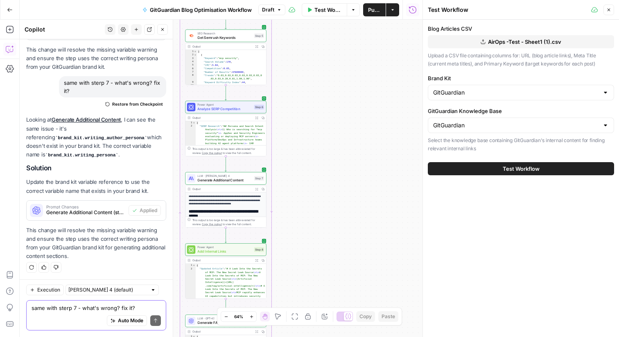
click at [533, 174] on button "Test Workflow" at bounding box center [521, 168] width 186 height 13
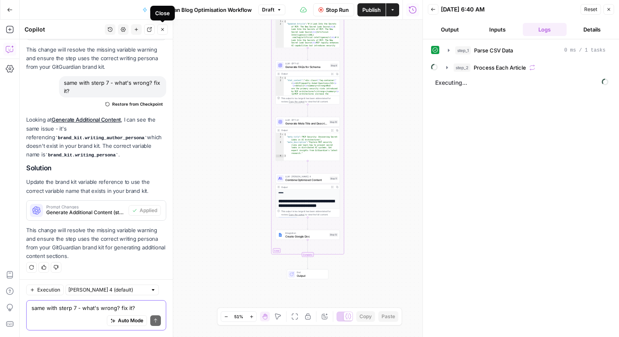
click at [160, 28] on icon "button" at bounding box center [162, 29] width 5 height 5
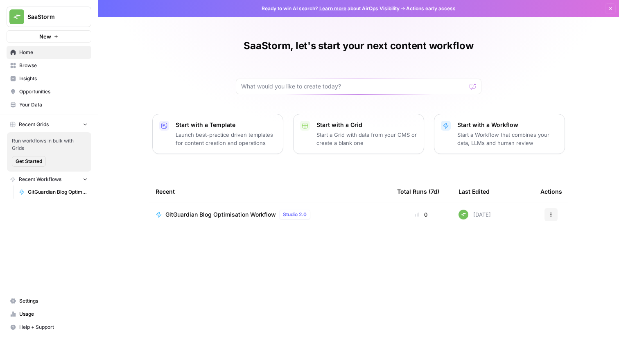
click at [32, 312] on span "Usage" at bounding box center [53, 313] width 68 height 7
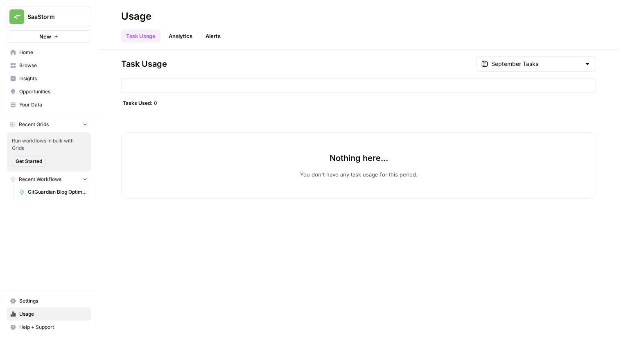
click at [52, 21] on button "SaaStorm" at bounding box center [49, 17] width 85 height 20
click at [263, 45] on header "Usage Task Usage Analytics Alerts" at bounding box center [358, 25] width 521 height 50
click at [169, 38] on link "Analytics" at bounding box center [181, 35] width 34 height 13
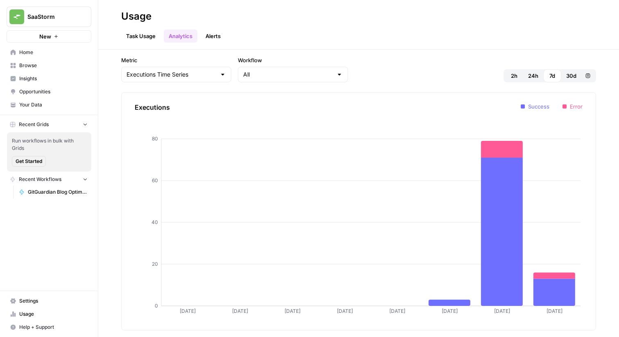
click at [147, 38] on link "Task Usage" at bounding box center [140, 35] width 39 height 13
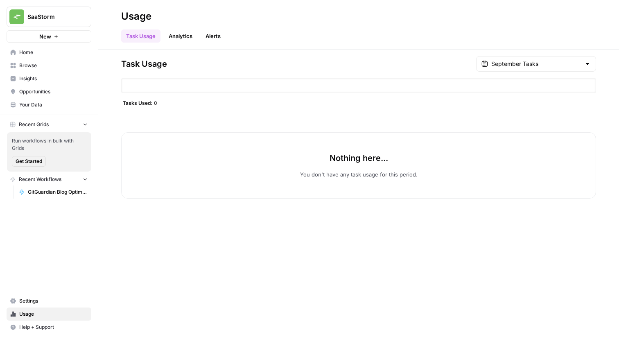
click at [169, 36] on link "Analytics" at bounding box center [181, 35] width 34 height 13
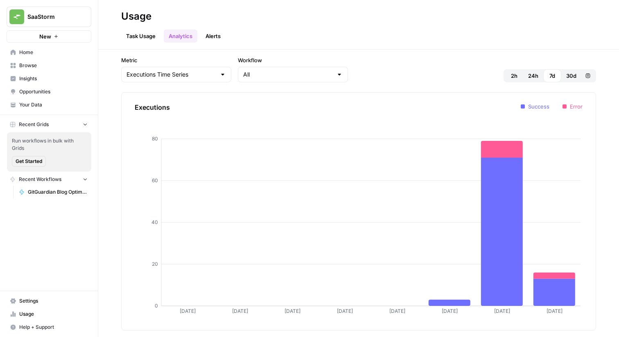
click at [146, 32] on link "Task Usage" at bounding box center [140, 35] width 39 height 13
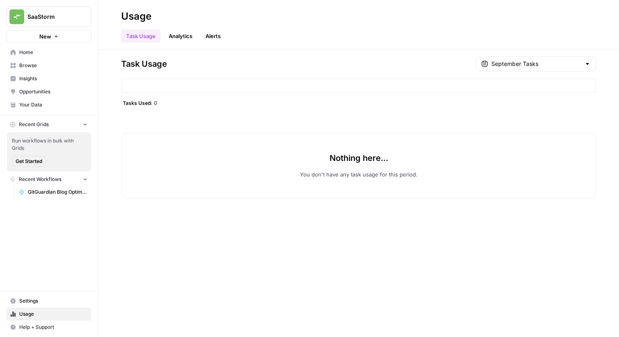
click at [149, 104] on span "Tasks Used:" at bounding box center [137, 102] width 29 height 7
click at [139, 81] on div at bounding box center [358, 85] width 475 height 15
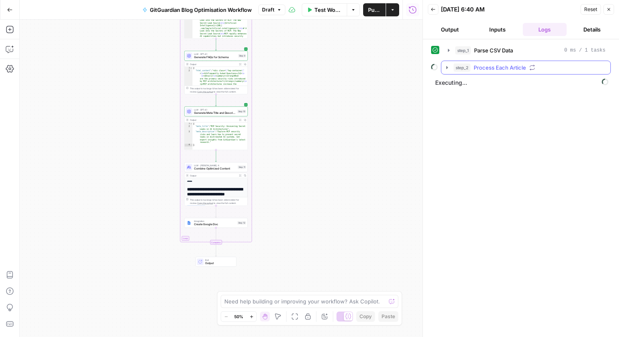
click at [446, 66] on icon "button" at bounding box center [447, 67] width 7 height 7
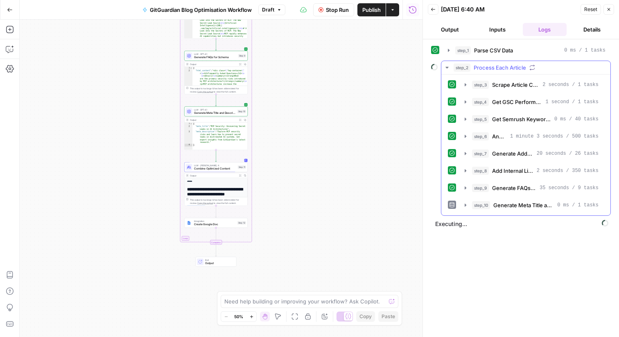
click at [446, 66] on icon "button" at bounding box center [447, 67] width 7 height 7
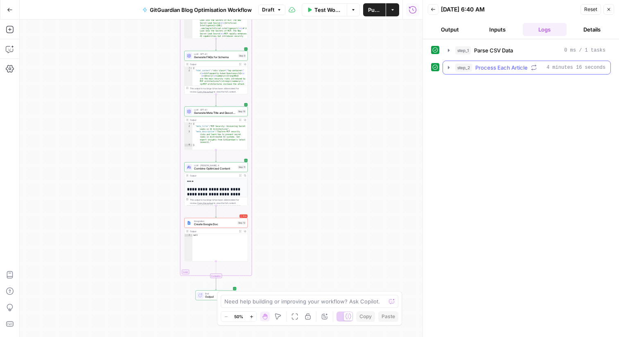
click at [446, 67] on icon "button" at bounding box center [448, 67] width 7 height 7
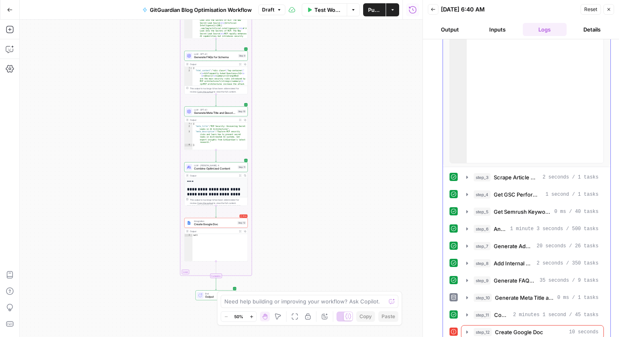
scroll to position [122, 0]
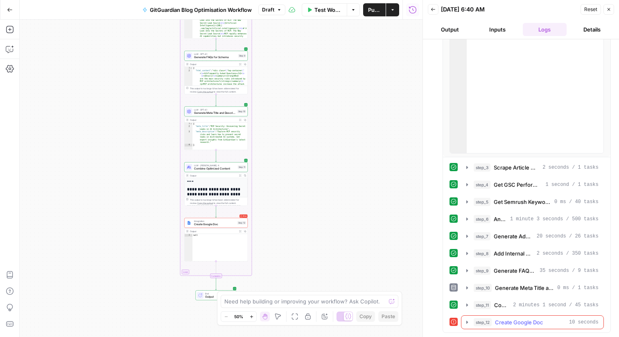
click at [470, 322] on button "step_12 Create Google Doc 10 seconds" at bounding box center [532, 322] width 142 height 13
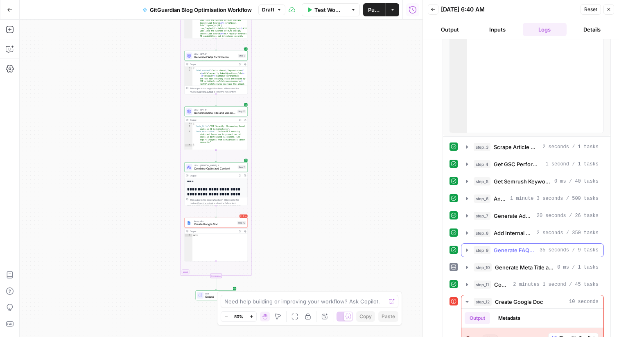
scroll to position [144, 0]
click at [462, 265] on button "step_10 Generate Meta Title and Description 0 ms / 1 tasks" at bounding box center [532, 266] width 142 height 13
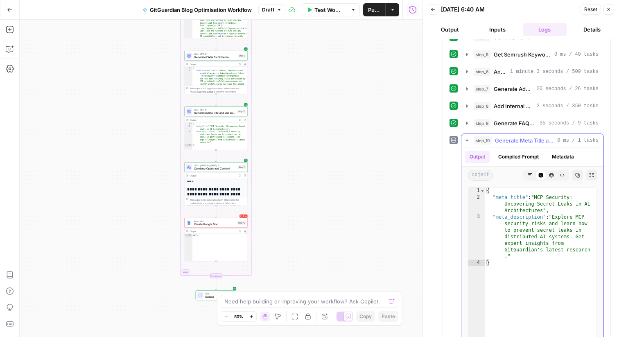
click at [465, 135] on button "step_10 Generate Meta Title and Description 0 ms / 1 tasks" at bounding box center [532, 140] width 142 height 13
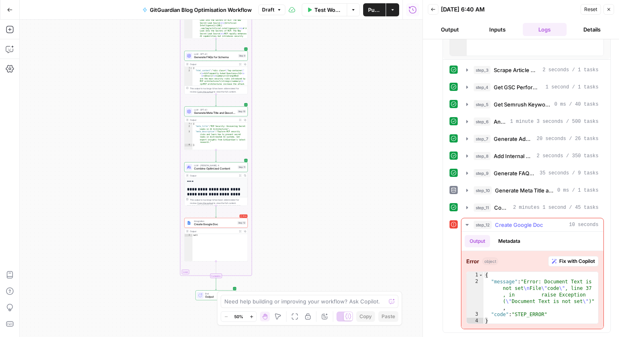
click at [566, 263] on span "Fix with Copilot" at bounding box center [577, 260] width 36 height 7
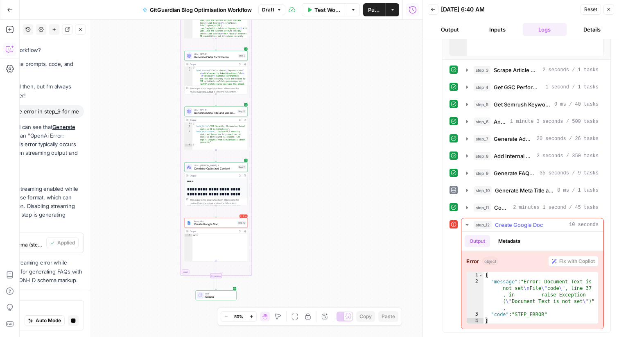
scroll to position [898, 0]
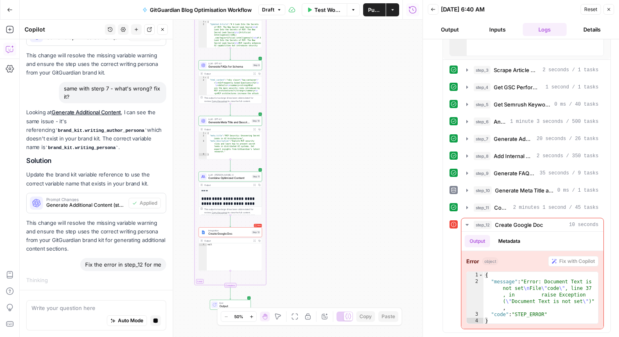
drag, startPoint x: 281, startPoint y: 216, endPoint x: 295, endPoint y: 225, distance: 16.9
click at [295, 225] on div "Workflow Set Inputs Inputs Run Code · Python Parse CSV Data Step 1 Output Expan…" at bounding box center [221, 178] width 403 height 317
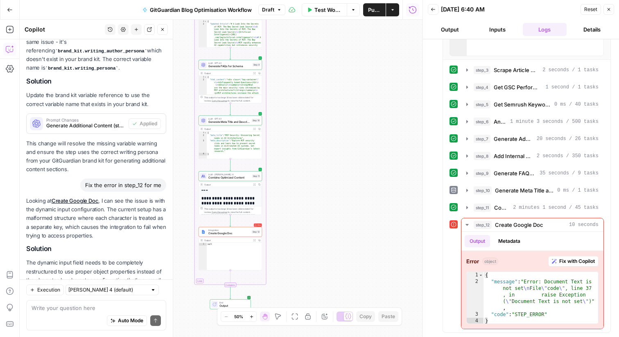
scroll to position [1158, 0]
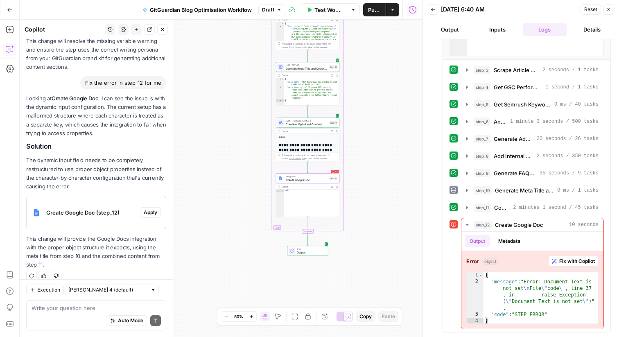
click at [157, 214] on span "Apply" at bounding box center [151, 212] width 14 height 7
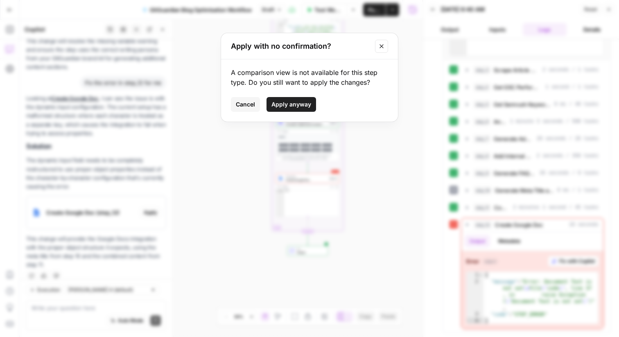
click at [295, 102] on span "Apply anyway" at bounding box center [291, 104] width 40 height 8
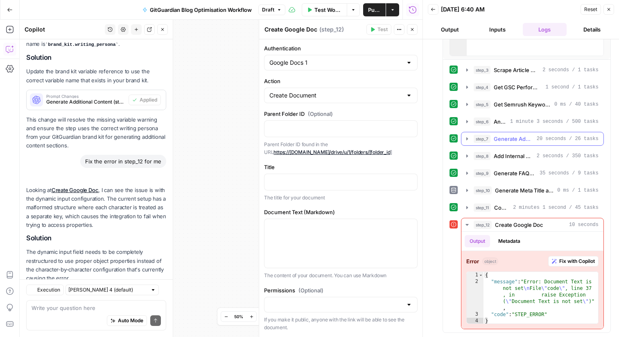
scroll to position [1171, 0]
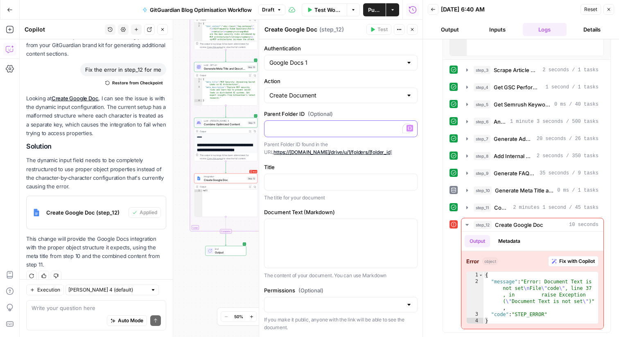
click at [306, 126] on p "To enrich screen reader interactions, please activate Accessibility in Grammarl…" at bounding box center [340, 128] width 143 height 8
click at [404, 158] on div "**********" at bounding box center [340, 197] width 163 height 317
click at [334, 185] on div at bounding box center [340, 182] width 153 height 16
click at [410, 182] on icon "button" at bounding box center [410, 181] width 4 height 4
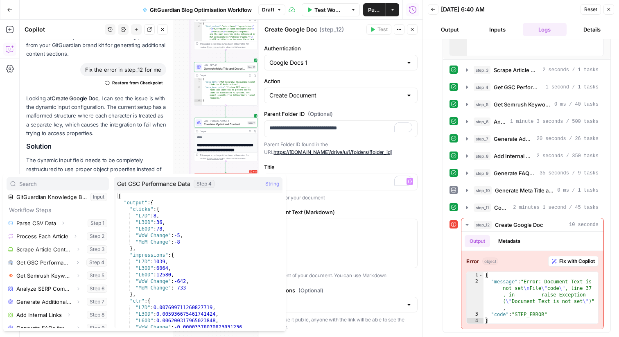
scroll to position [37, 0]
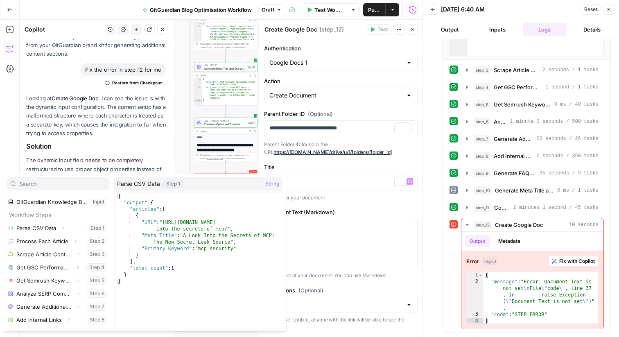
type textarea "**********"
click at [156, 237] on div "{ "output" : { "articles" : [ { "URL" : "https://blog.gitguardian.com/a-look -i…" at bounding box center [199, 267] width 166 height 148
drag, startPoint x: 144, startPoint y: 236, endPoint x: 154, endPoint y: 236, distance: 10.6
click at [154, 236] on div "{ "output" : { "articles" : [ { "URL" : "https://blog.gitguardian.com/a-look -i…" at bounding box center [199, 267] width 166 height 148
click at [336, 198] on p "The title for your document" at bounding box center [340, 198] width 153 height 8
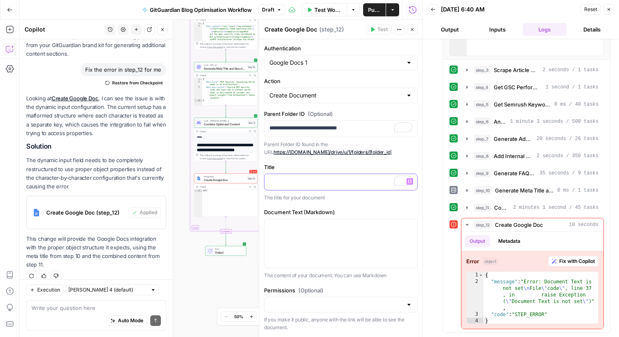
click at [313, 176] on div "To enrich screen reader interactions, please activate Accessibility in Grammarl…" at bounding box center [340, 182] width 153 height 16
click at [57, 317] on div "Auto Mode Send" at bounding box center [96, 321] width 129 height 18
type textarea "add to step 'title' that title would be meta title"
click at [158, 318] on icon "submit" at bounding box center [155, 320] width 5 height 5
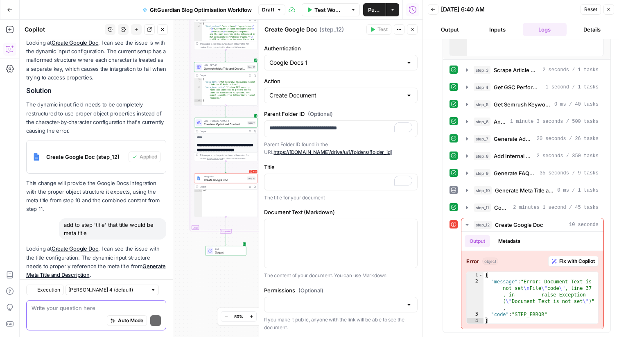
scroll to position [1342, 0]
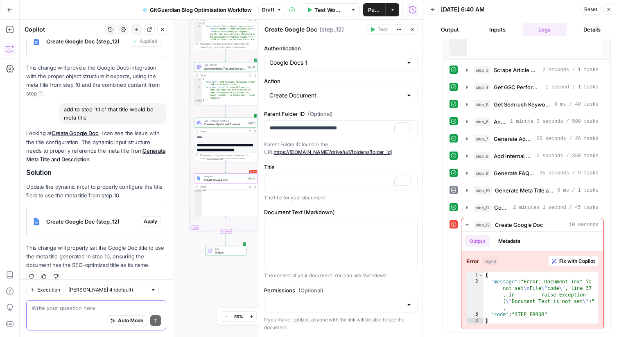
click at [150, 218] on span "Apply" at bounding box center [151, 221] width 14 height 7
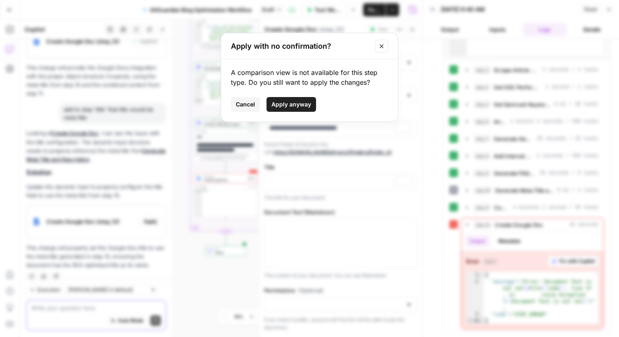
click at [311, 100] on button "Apply anyway" at bounding box center [291, 104] width 50 height 15
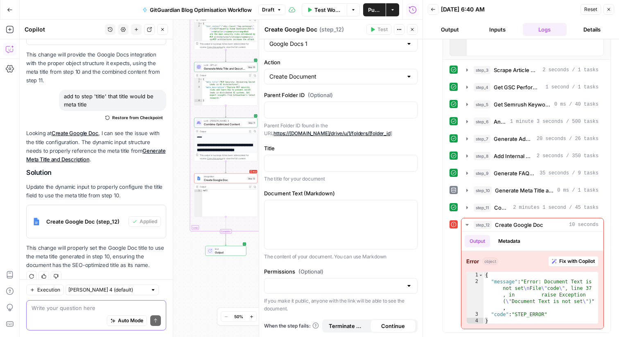
scroll to position [17, 0]
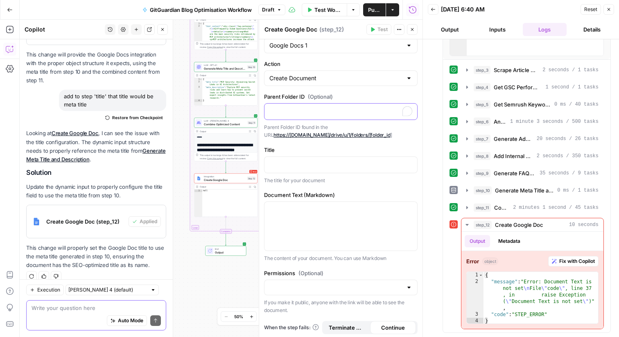
click at [315, 111] on p "To enrich screen reader interactions, please activate Accessibility in Grammarl…" at bounding box center [340, 111] width 143 height 8
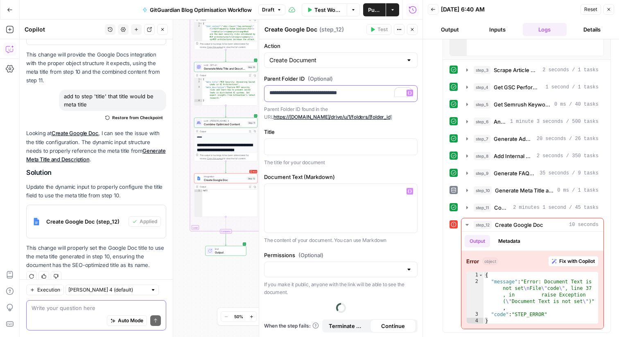
scroll to position [19, 0]
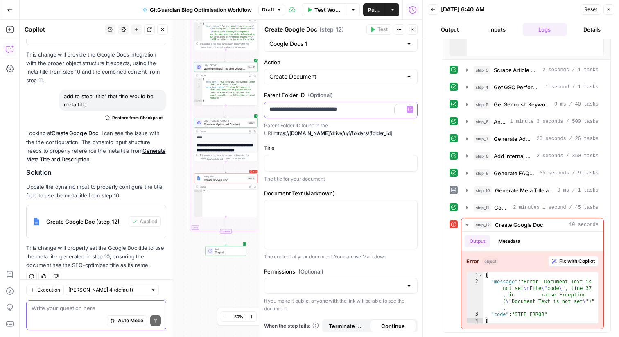
click at [266, 110] on div "**********" at bounding box center [340, 110] width 153 height 16
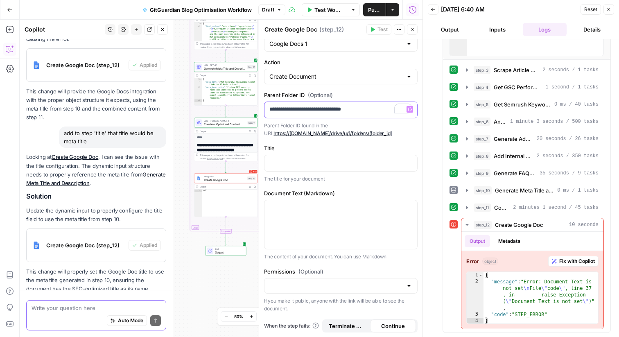
scroll to position [1355, 0]
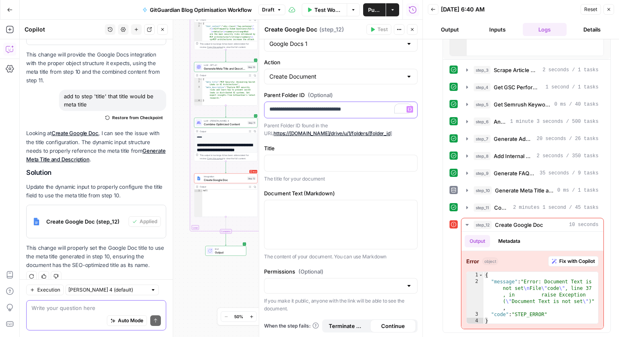
drag, startPoint x: 387, startPoint y: 110, endPoint x: 273, endPoint y: 110, distance: 114.2
click at [273, 110] on p "**********" at bounding box center [340, 109] width 143 height 8
copy p "**********"
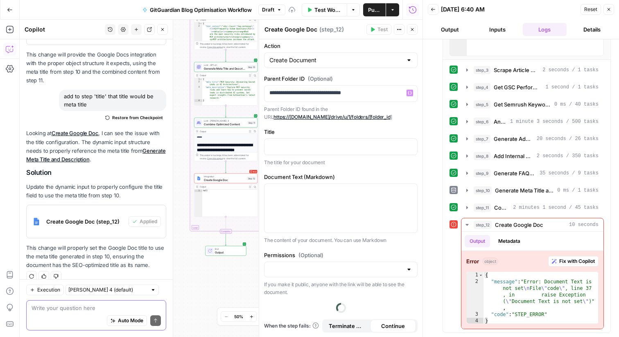
click at [407, 113] on p "Parent Folder ID found in the URL https://[DOMAIN_NAME]/drive/u/1/folders/[fold…" at bounding box center [340, 113] width 153 height 16
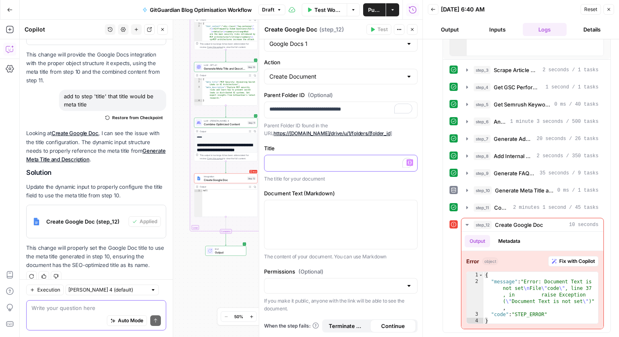
click at [326, 164] on p "To enrich screen reader interactions, please activate Accessibility in Grammarl…" at bounding box center [340, 162] width 143 height 8
click at [413, 31] on icon "button" at bounding box center [412, 29] width 5 height 5
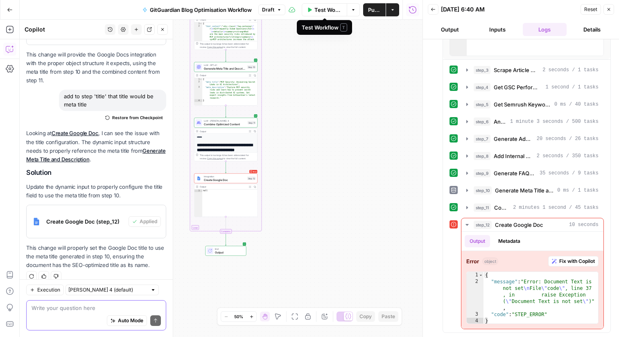
click at [332, 10] on span "Test Workflow" at bounding box center [327, 10] width 27 height 8
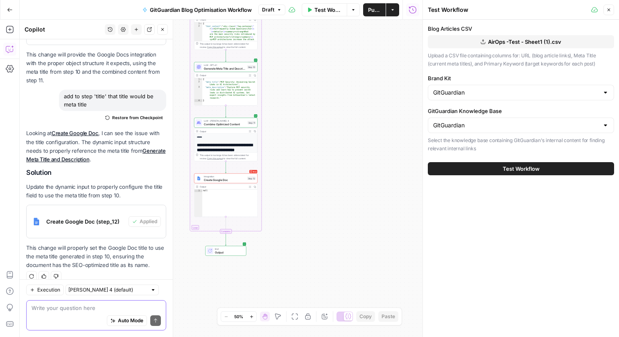
click at [509, 168] on span "Test Workflow" at bounding box center [521, 169] width 37 height 8
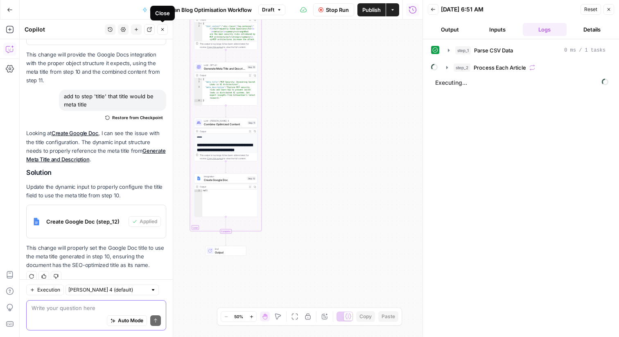
click at [164, 33] on button "Close" at bounding box center [162, 29] width 11 height 11
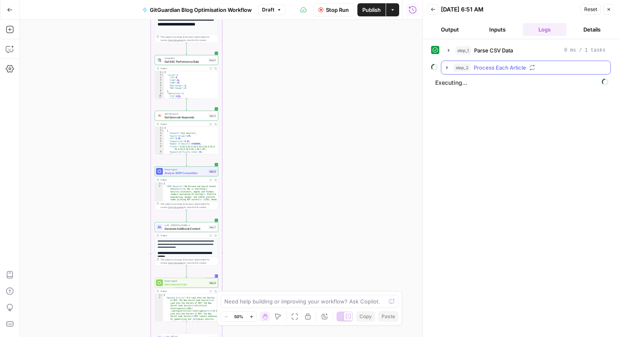
click at [447, 70] on icon "button" at bounding box center [447, 67] width 7 height 7
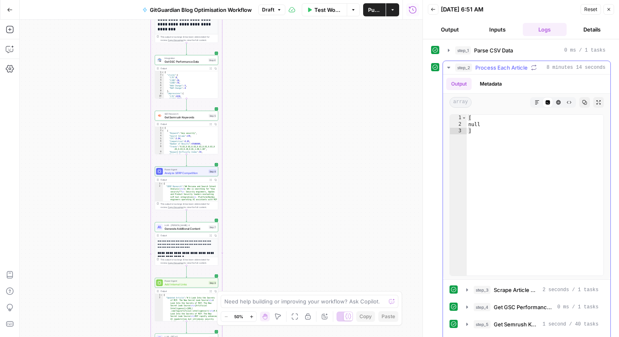
click at [449, 66] on icon "button" at bounding box center [448, 67] width 7 height 7
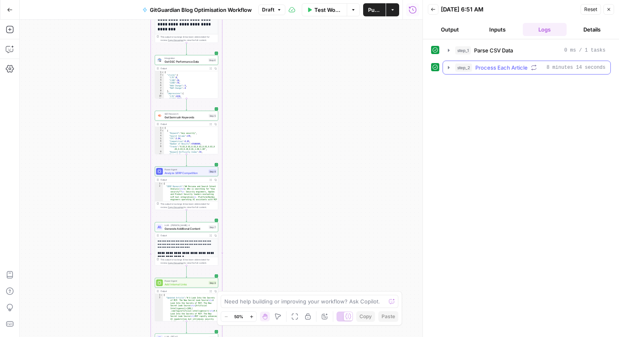
click at [446, 64] on icon "button" at bounding box center [448, 67] width 7 height 7
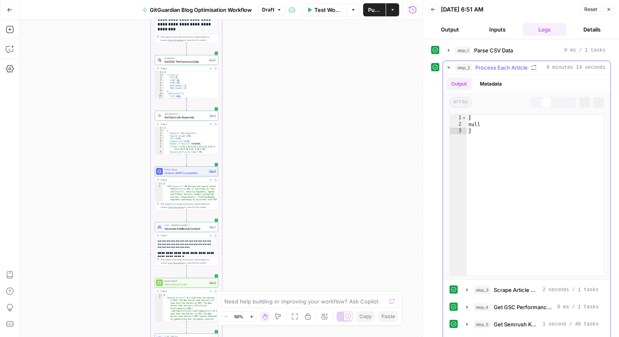
scroll to position [122, 0]
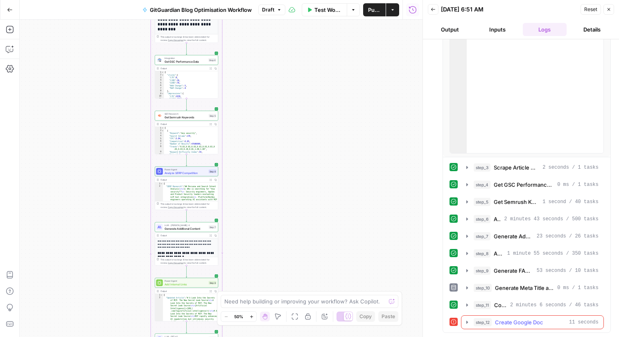
click at [513, 318] on span "Create Google Doc" at bounding box center [519, 322] width 48 height 8
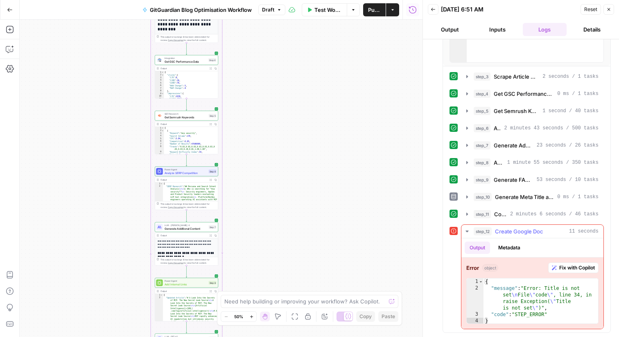
type textarea "**********"
click at [558, 312] on div "{ "message" : "Error: Title is not set \n File \" code \" , line 34, in raise E…" at bounding box center [540, 307] width 115 height 59
click at [568, 266] on span "Fix with Copilot" at bounding box center [577, 267] width 36 height 7
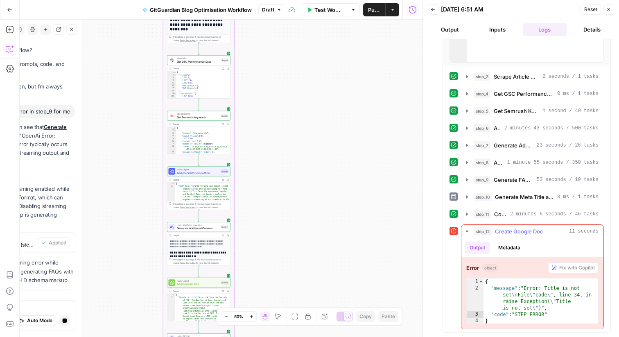
scroll to position [1258, 0]
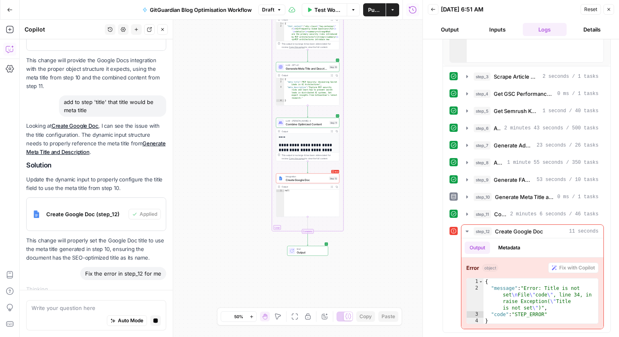
click at [92, 308] on textarea at bounding box center [96, 308] width 129 height 8
type textarea "W"
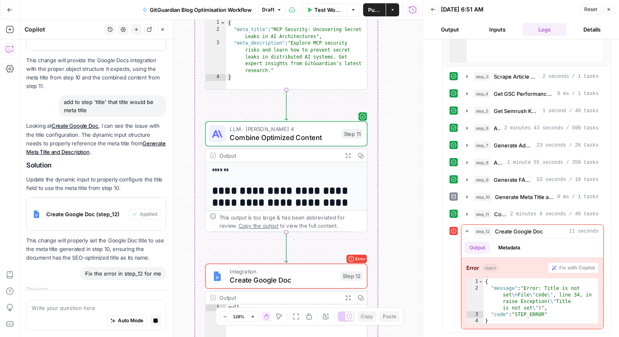
click at [281, 211] on div "This output is too large & has been abbreviated for review. Copy the output to …" at bounding box center [286, 220] width 161 height 21
click at [280, 185] on h1 "**********" at bounding box center [286, 203] width 149 height 37
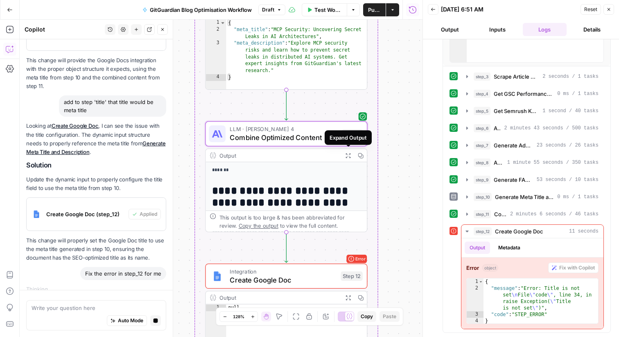
click at [348, 152] on icon "button" at bounding box center [348, 155] width 6 height 6
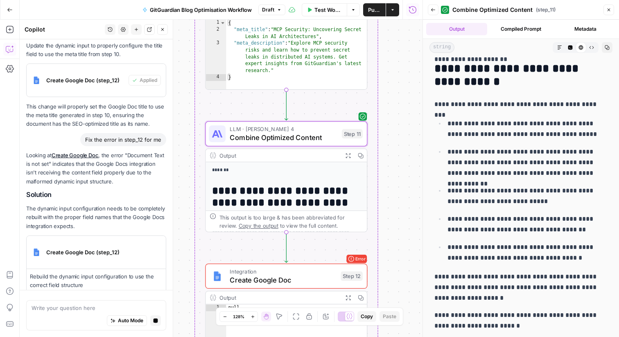
scroll to position [0, 0]
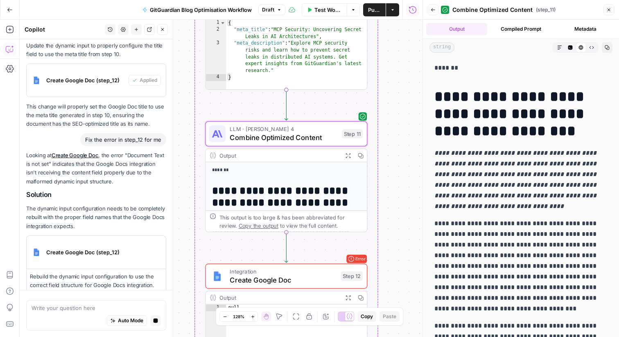
click at [609, 10] on icon "button" at bounding box center [608, 9] width 5 height 5
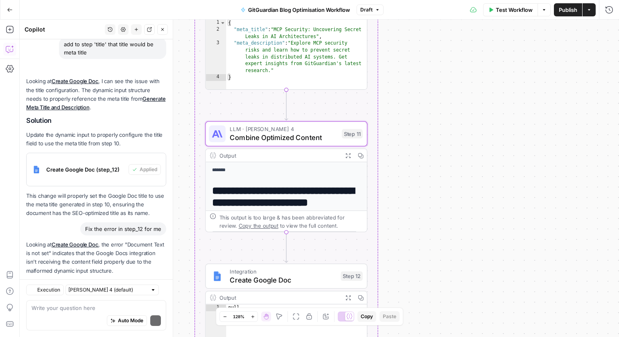
scroll to position [1536, 0]
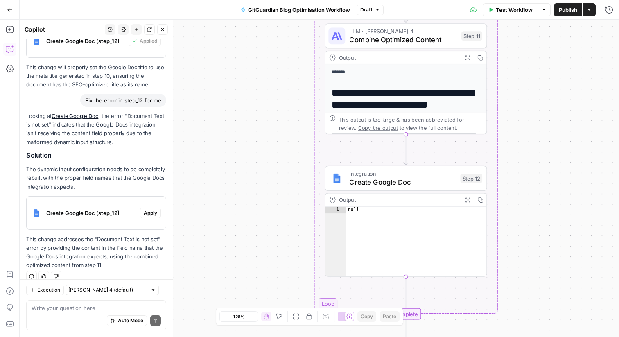
click at [65, 313] on div "Auto Mode Send" at bounding box center [96, 321] width 129 height 18
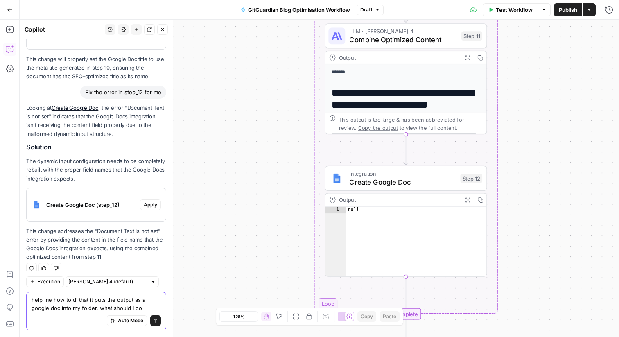
type textarea "help me how to di that it puts the output as a google doc into my folder. what …"
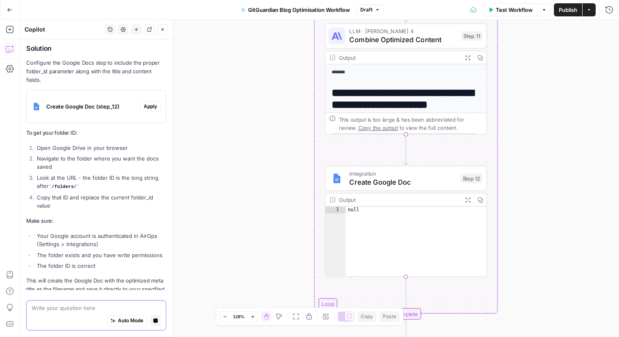
scroll to position [1854, 0]
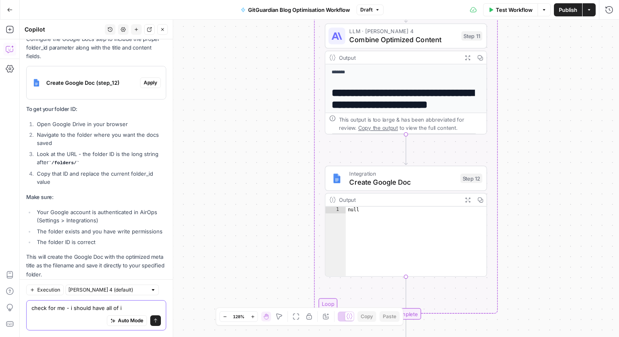
type textarea "check for me - i should have all of it"
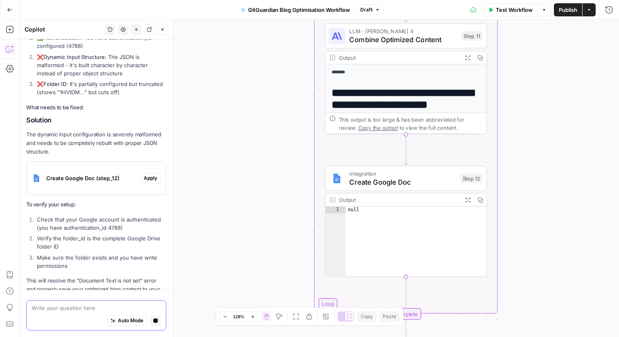
scroll to position [2184, 0]
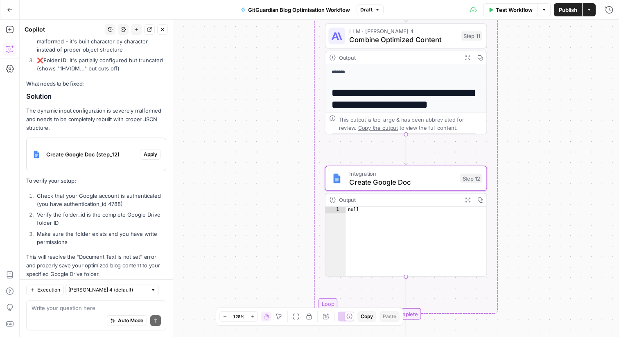
click at [145, 151] on span "Apply" at bounding box center [151, 154] width 14 height 7
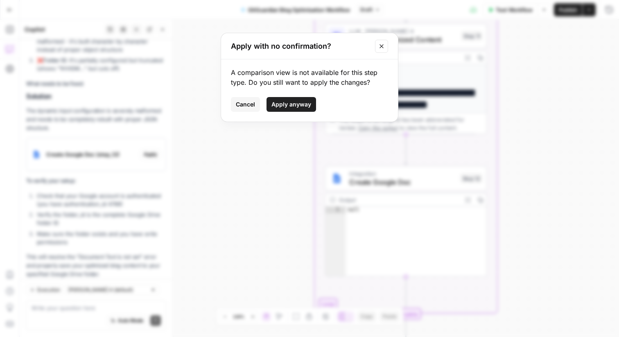
click at [303, 103] on span "Apply anyway" at bounding box center [291, 104] width 40 height 8
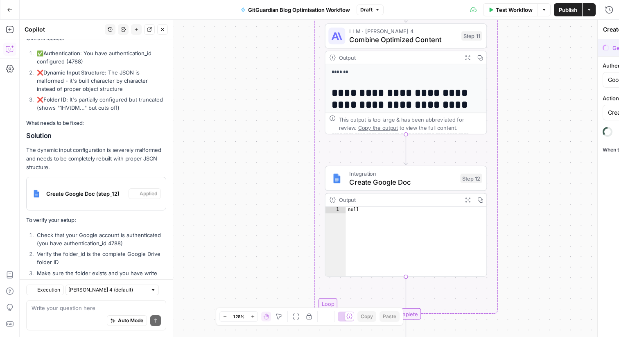
scroll to position [2223, 0]
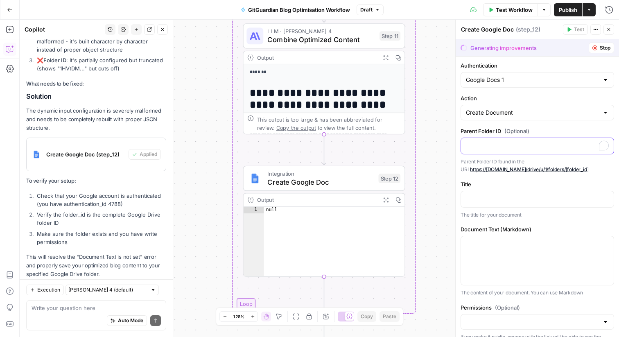
click at [511, 145] on p "To enrich screen reader interactions, please activate Accessibility in Grammarl…" at bounding box center [537, 145] width 143 height 8
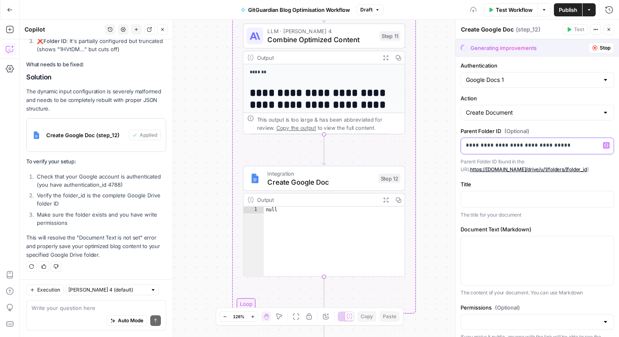
scroll to position [2184, 0]
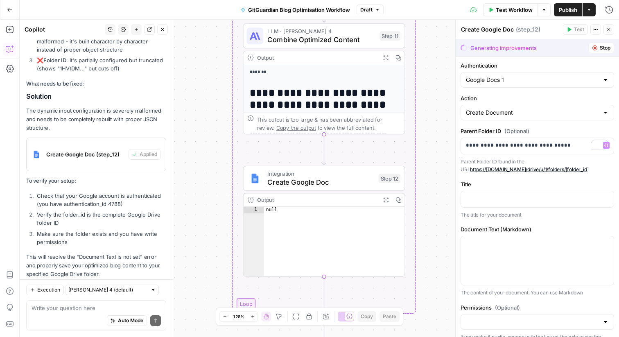
click at [594, 169] on p "Parent Folder ID found in the URL https://[DOMAIN_NAME]/drive/u/1/folders/[fold…" at bounding box center [536, 166] width 153 height 16
click at [529, 201] on p at bounding box center [537, 198] width 143 height 8
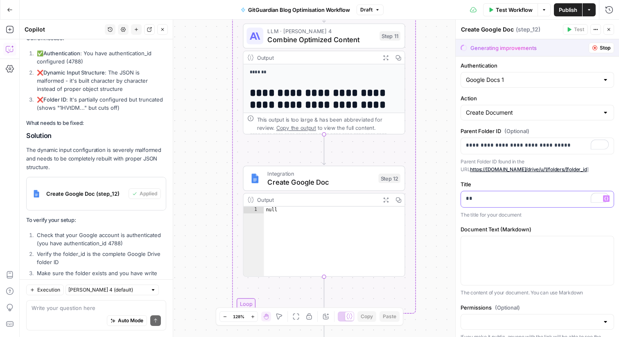
scroll to position [2223, 0]
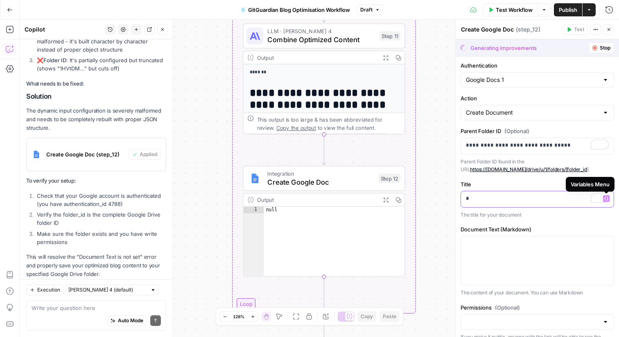
click at [605, 198] on icon "button" at bounding box center [606, 198] width 4 height 4
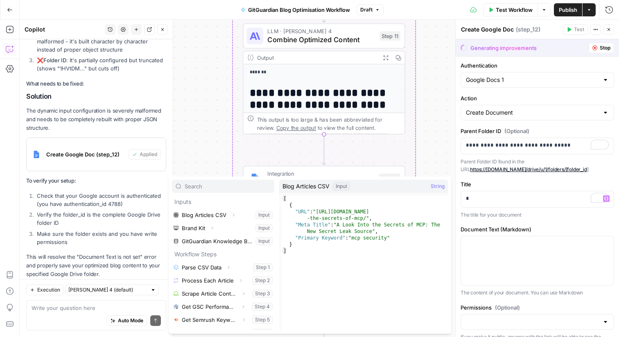
type textarea "*"
click at [307, 245] on div "[ { "URL" : "https://blog.gitguardian.com/a-look-into -the-secrets-of-mcp/" , "…" at bounding box center [365, 269] width 166 height 148
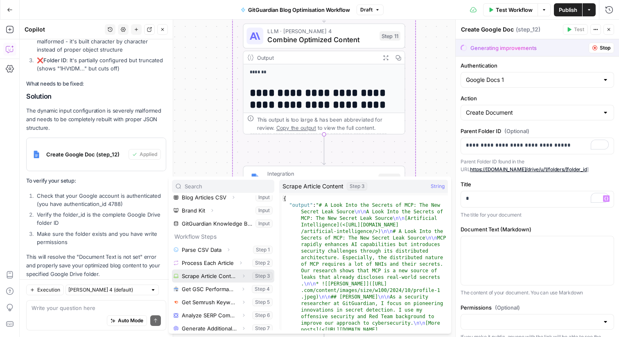
click at [208, 275] on button "Select variable Scrape Article Content" at bounding box center [223, 275] width 102 height 13
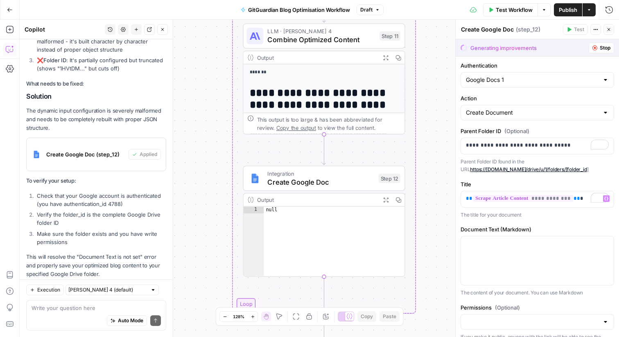
click at [550, 222] on div "**********" at bounding box center [536, 214] width 163 height 317
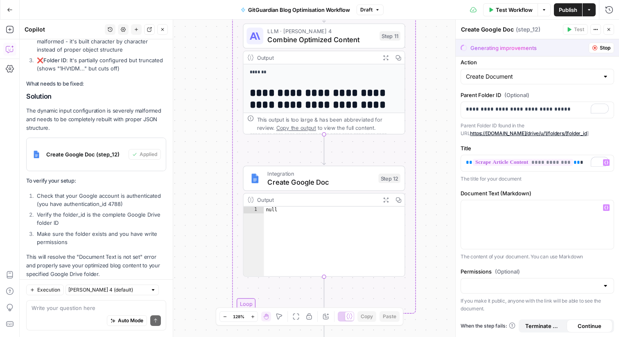
click at [514, 278] on div at bounding box center [536, 286] width 153 height 16
click at [490, 315] on span "Public" at bounding box center [535, 317] width 136 height 8
type input "Public"
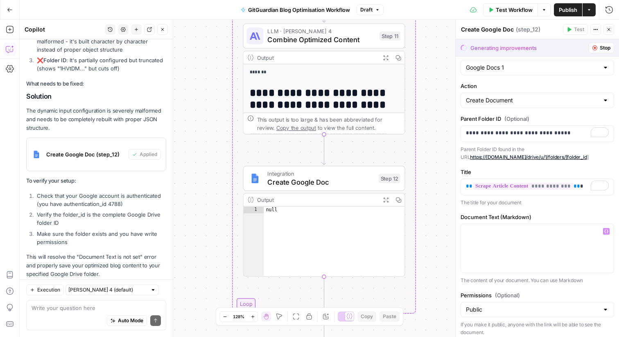
scroll to position [0, 0]
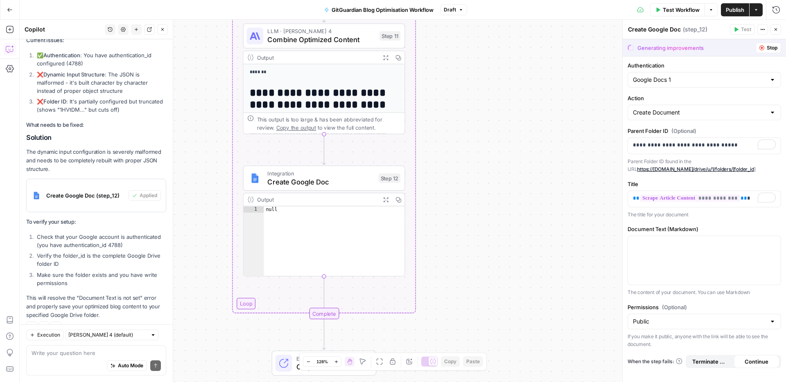
scroll to position [2178, 0]
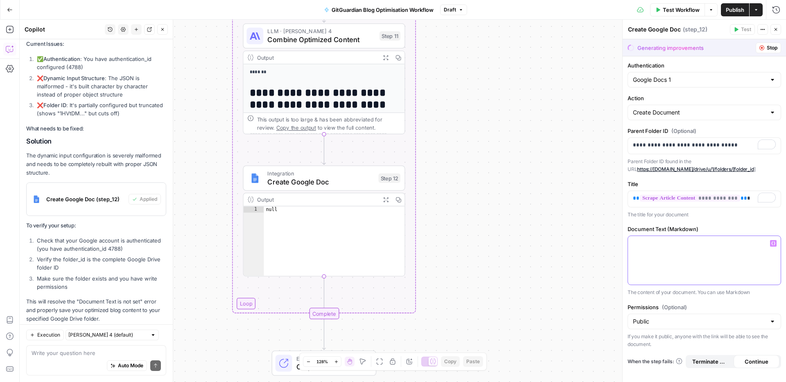
click at [618, 258] on div at bounding box center [704, 260] width 153 height 49
click at [618, 243] on icon "button" at bounding box center [773, 243] width 4 height 4
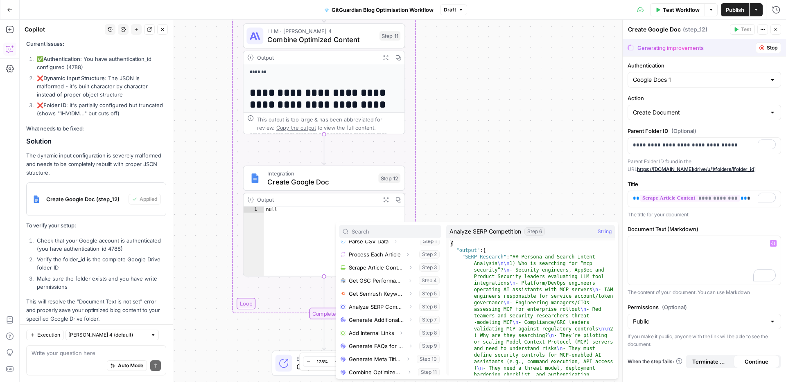
scroll to position [74, 0]
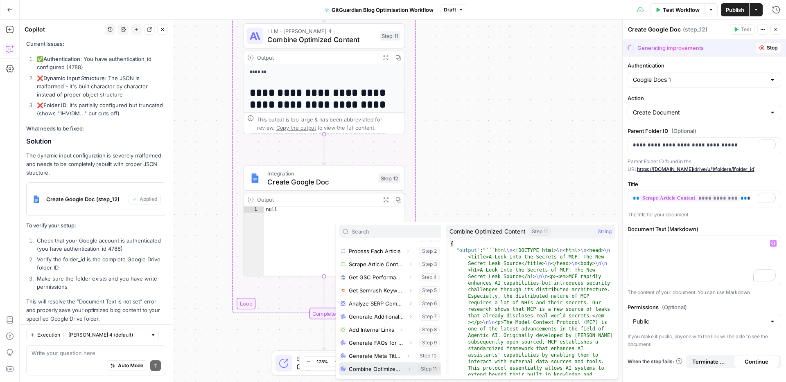
click at [367, 336] on button "Select variable Combine Optimized Content" at bounding box center [390, 369] width 102 height 13
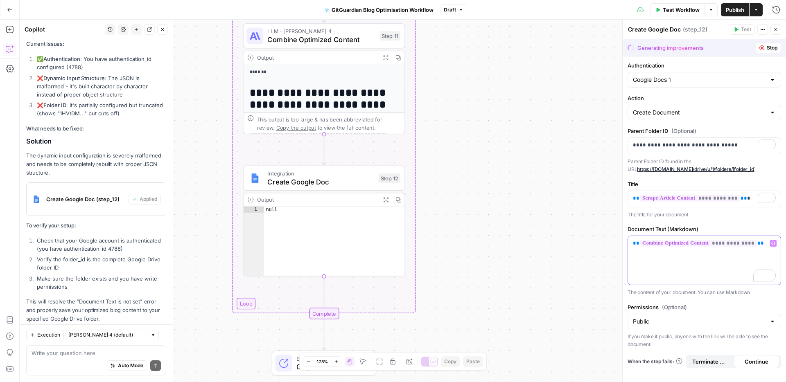
scroll to position [0, 0]
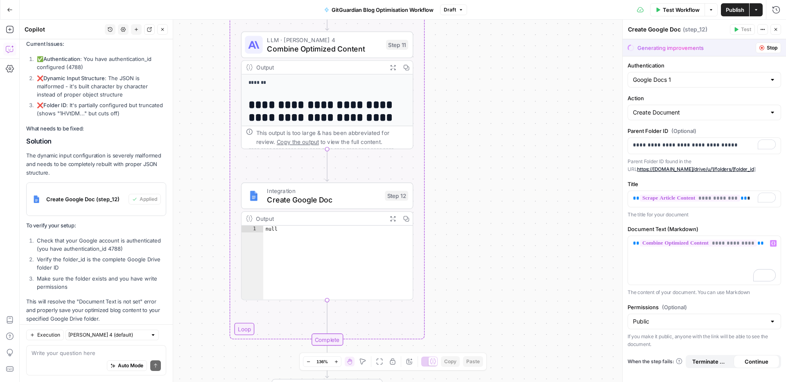
click at [618, 336] on span "Continue" at bounding box center [756, 362] width 24 height 8
click at [618, 302] on div "**********" at bounding box center [703, 219] width 163 height 326
click at [618, 45] on div "Generating improvements" at bounding box center [670, 48] width 66 height 8
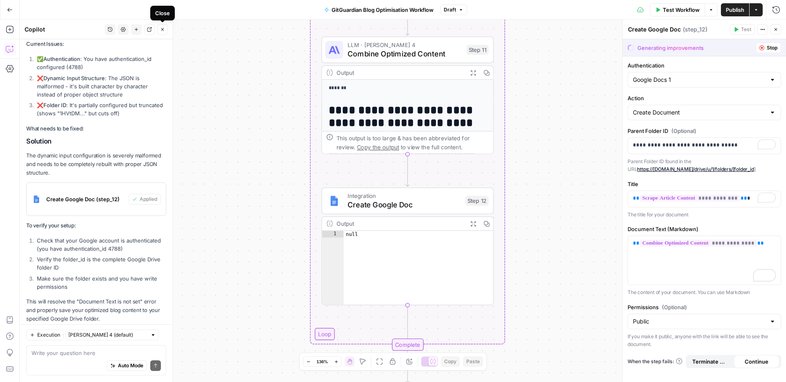
click at [161, 29] on icon "button" at bounding box center [162, 29] width 5 height 5
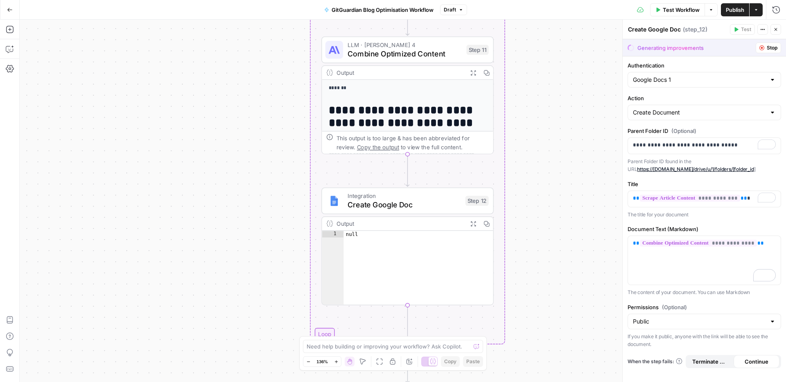
click at [618, 49] on div "Generating improvements" at bounding box center [670, 48] width 66 height 8
click at [618, 63] on label "Authentication" at bounding box center [703, 65] width 153 height 8
click at [618, 76] on input "Google Docs 1" at bounding box center [699, 80] width 133 height 8
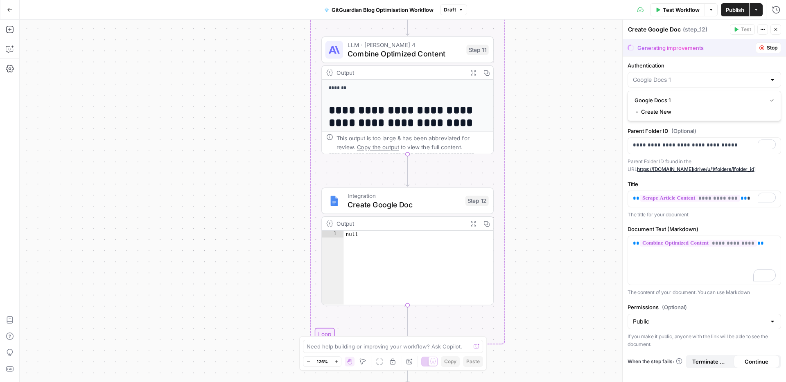
type input "Google Docs 1"
click at [618, 336] on span "Continue" at bounding box center [756, 362] width 24 height 8
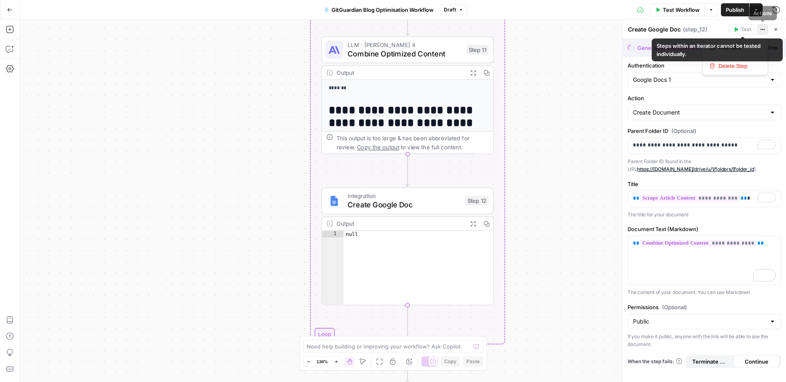
click at [618, 30] on button "Actions" at bounding box center [762, 29] width 11 height 11
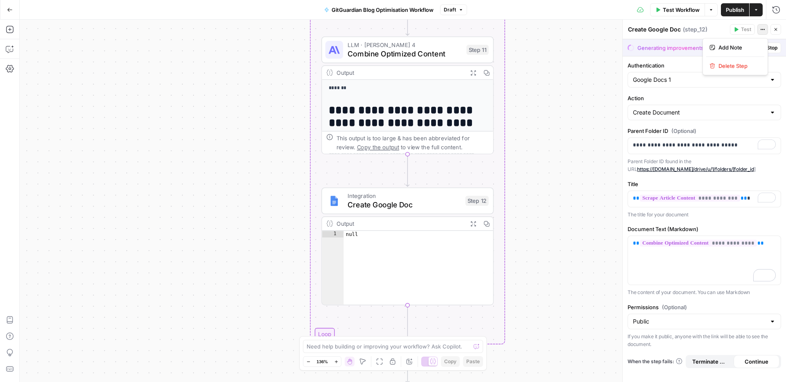
click at [618, 30] on button "Actions" at bounding box center [762, 29] width 11 height 11
click at [618, 62] on label "Authentication" at bounding box center [703, 65] width 153 height 8
click at [618, 76] on input "Google Docs 1" at bounding box center [699, 80] width 133 height 8
type input "Google Docs 1"
click at [618, 61] on div "**********" at bounding box center [703, 219] width 163 height 326
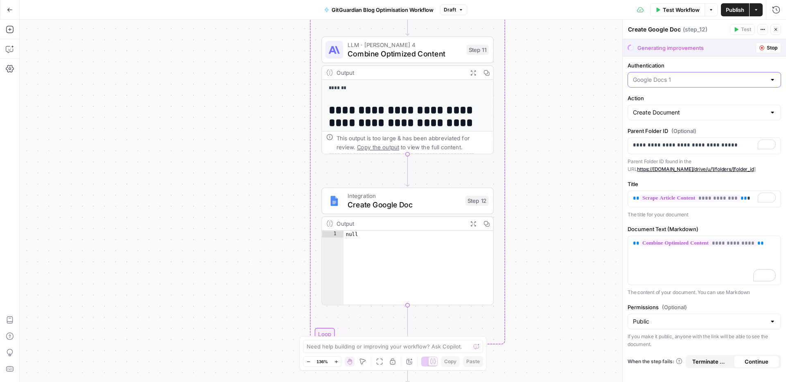
click at [618, 76] on input "Authentication" at bounding box center [699, 80] width 133 height 8
type input "Google Docs 1"
click at [618, 65] on label "Authentication" at bounding box center [703, 65] width 153 height 8
click at [618, 76] on input "Google Docs 1" at bounding box center [699, 80] width 133 height 8
click at [618, 101] on span "Google Docs 1" at bounding box center [698, 100] width 129 height 8
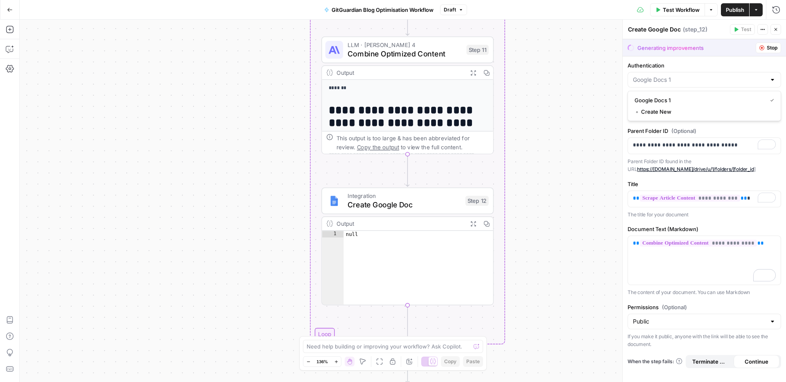
type input "Google Docs 1"
click at [618, 150] on div "**********" at bounding box center [704, 146] width 153 height 16
click at [618, 160] on p "Parent Folder ID found in the URL https://[DOMAIN_NAME]/drive/u/1/folders/[fold…" at bounding box center [703, 166] width 153 height 16
click at [618, 32] on button "Actions" at bounding box center [762, 29] width 11 height 11
click at [618, 31] on icon "button" at bounding box center [762, 29] width 5 height 5
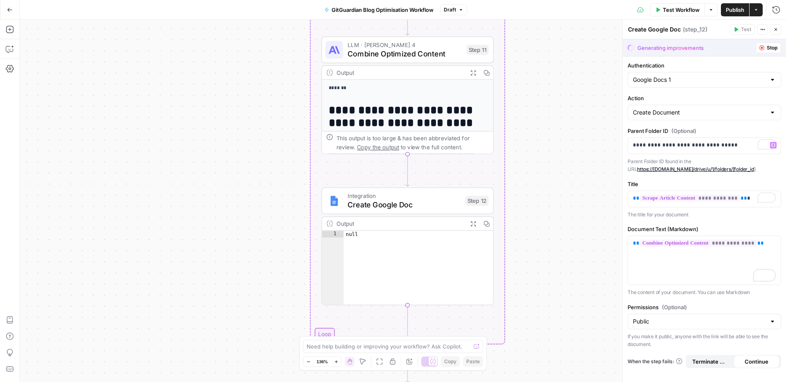
click at [618, 45] on button "Stop" at bounding box center [767, 48] width 25 height 11
click at [618, 65] on label "Authentication" at bounding box center [703, 65] width 153 height 8
click at [618, 76] on input "Google Docs 1" at bounding box center [699, 80] width 133 height 8
type input "Google Docs 1"
click at [618, 67] on label "Authentication" at bounding box center [703, 65] width 153 height 8
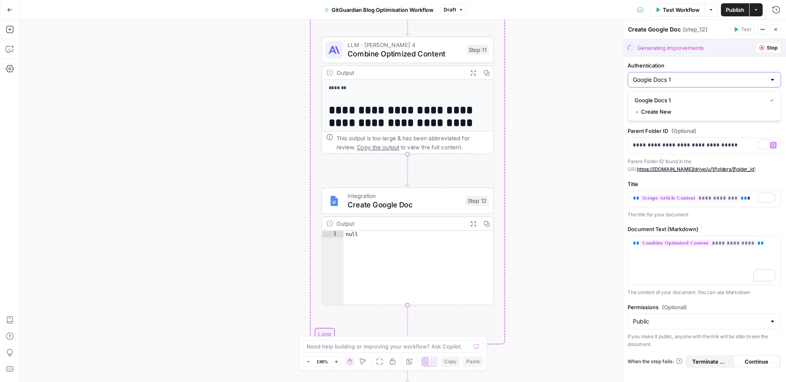
click at [618, 76] on input "Google Docs 1" at bounding box center [699, 80] width 133 height 8
type input "Google Docs 1"
click at [618, 11] on span "Test Workflow" at bounding box center [681, 10] width 37 height 8
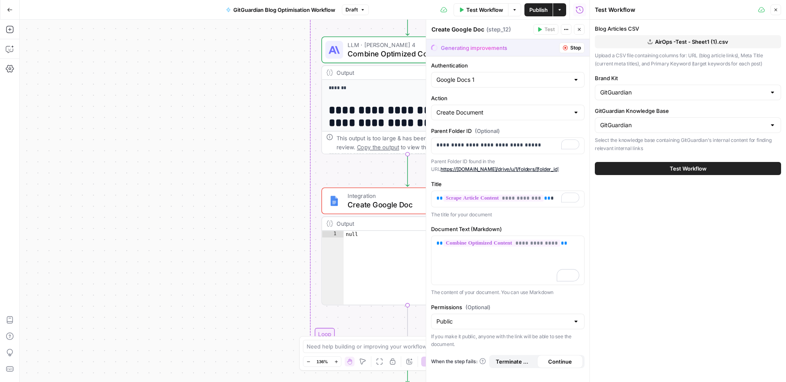
click at [618, 164] on button "Test Workflow" at bounding box center [688, 168] width 186 height 13
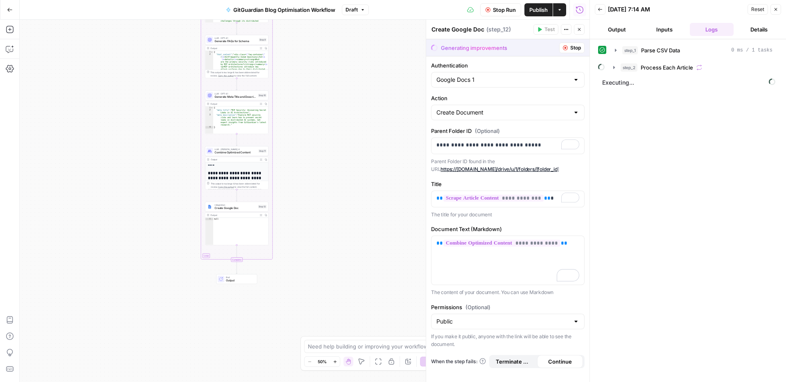
drag, startPoint x: 320, startPoint y: 146, endPoint x: 366, endPoint y: 267, distance: 129.8
click at [365, 263] on div "Workflow Set Inputs Inputs Run Code · Python Parse CSV Data Step 1 Output Expan…" at bounding box center [305, 201] width 570 height 363
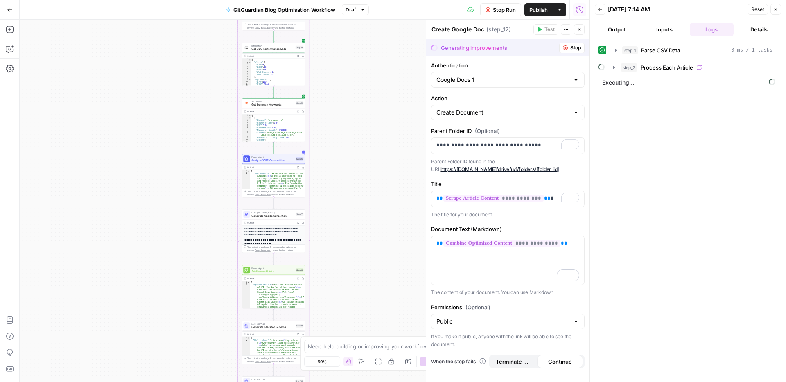
drag, startPoint x: 367, startPoint y: 118, endPoint x: 358, endPoint y: 288, distance: 170.1
click at [358, 288] on div "Workflow Set Inputs Inputs Run Code · Python Parse CSV Data Step 1 Output Expan…" at bounding box center [305, 201] width 570 height 363
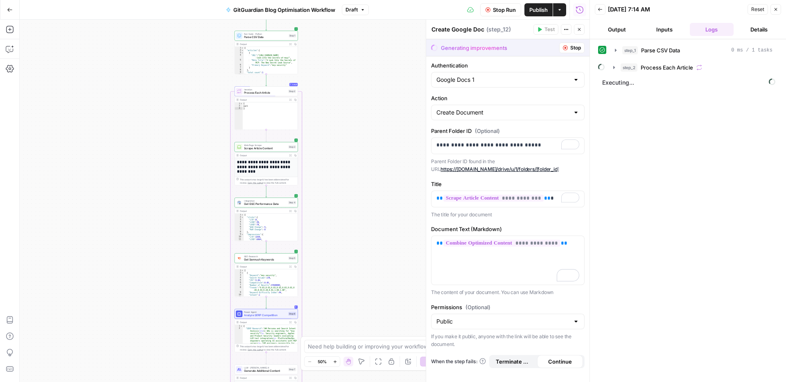
drag, startPoint x: 346, startPoint y: 68, endPoint x: 338, endPoint y: 220, distance: 152.0
click at [338, 220] on div "Workflow Set Inputs Inputs Run Code · Python Parse CSV Data Step 1 Output Expan…" at bounding box center [305, 201] width 570 height 363
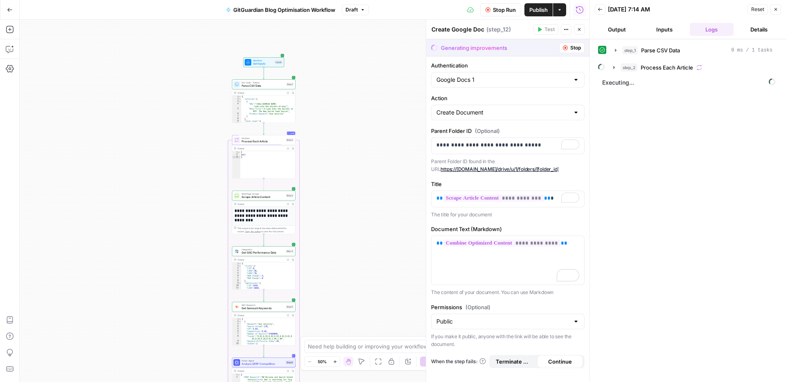
drag, startPoint x: 344, startPoint y: 94, endPoint x: 342, endPoint y: 142, distance: 47.9
click at [342, 142] on div "Workflow Set Inputs Inputs Run Code · Python Parse CSV Data Step 1 Output Expan…" at bounding box center [305, 201] width 570 height 363
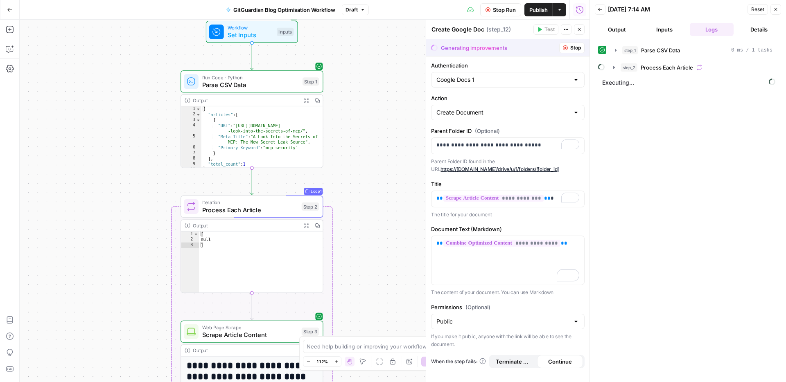
drag, startPoint x: 342, startPoint y: 117, endPoint x: 385, endPoint y: 108, distance: 43.6
click at [385, 108] on div "Workflow Set Inputs Inputs Run Code · Python Parse CSV Data Step 1 Output Expan…" at bounding box center [305, 201] width 570 height 363
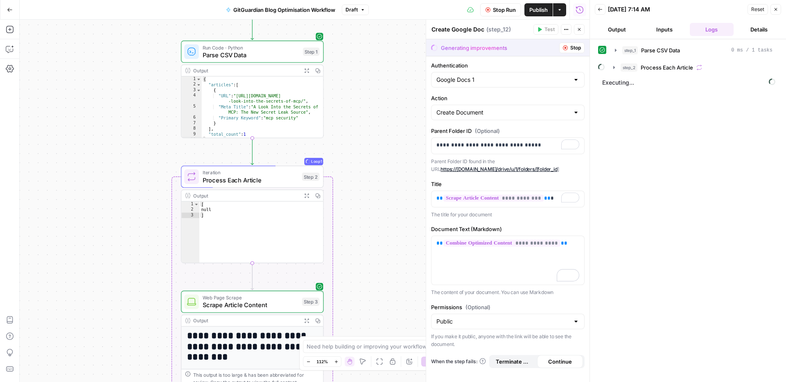
drag, startPoint x: 376, startPoint y: 246, endPoint x: 376, endPoint y: 147, distance: 98.2
click at [376, 147] on div "Workflow Set Inputs Inputs Run Code · Python Parse CSV Data Step 1 Output Expan…" at bounding box center [305, 201] width 570 height 363
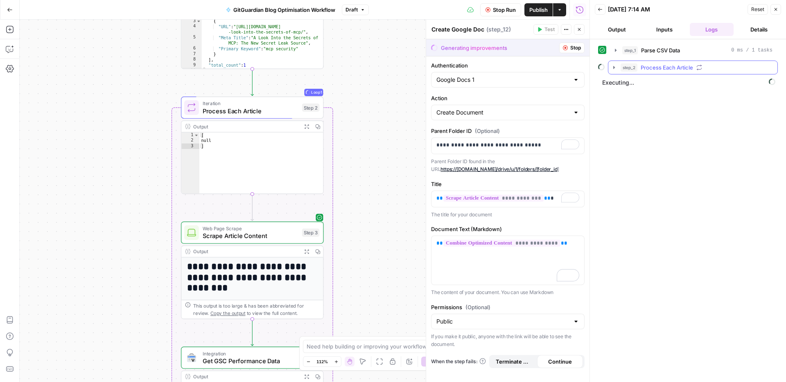
click at [613, 66] on icon "button" at bounding box center [614, 67] width 7 height 7
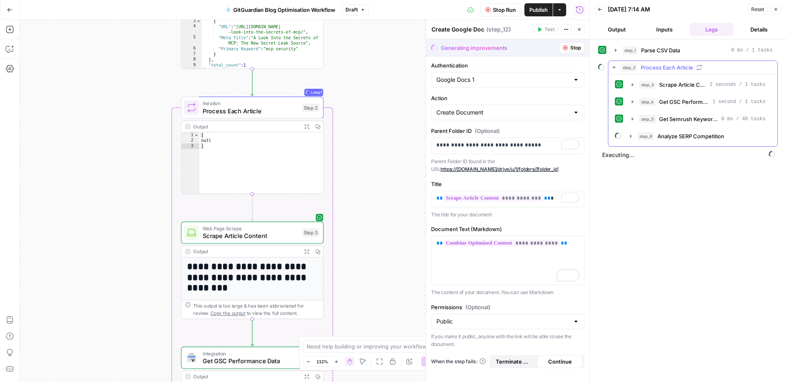
click at [613, 66] on icon "button" at bounding box center [614, 67] width 7 height 7
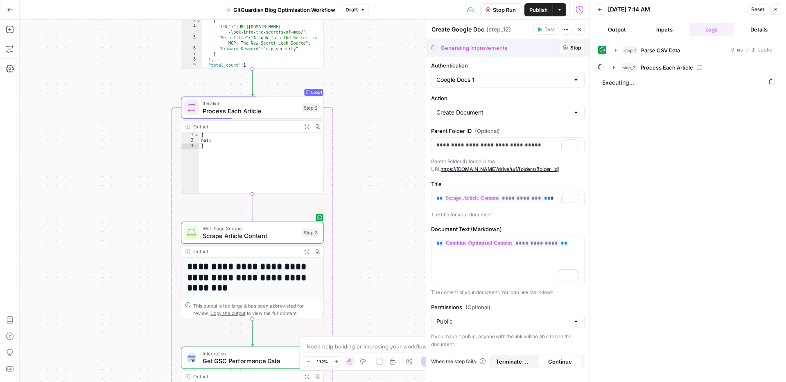
click at [377, 195] on div "Workflow Set Inputs Inputs Run Code · Python Parse CSV Data Step 1 Output Expan…" at bounding box center [305, 201] width 570 height 363
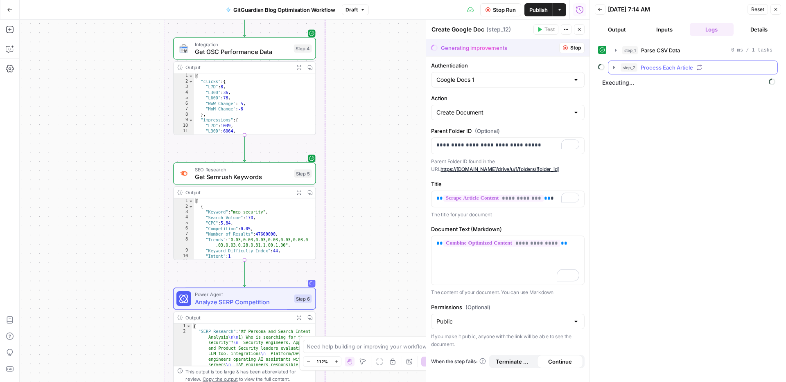
click at [614, 68] on icon "button" at bounding box center [614, 67] width 2 height 3
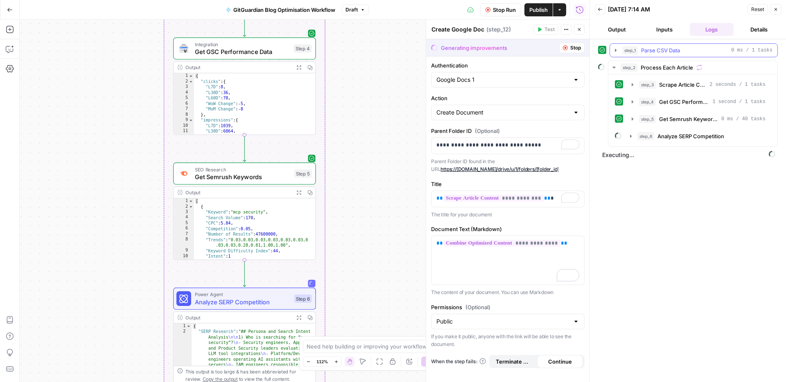
click at [613, 47] on icon "button" at bounding box center [615, 50] width 7 height 7
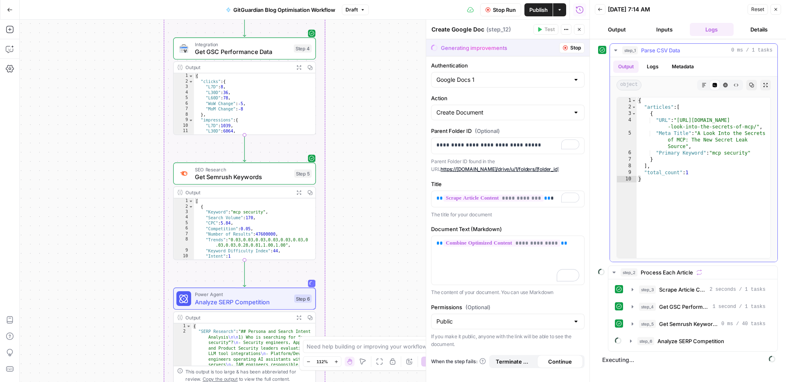
click at [618, 49] on icon "button" at bounding box center [615, 50] width 7 height 7
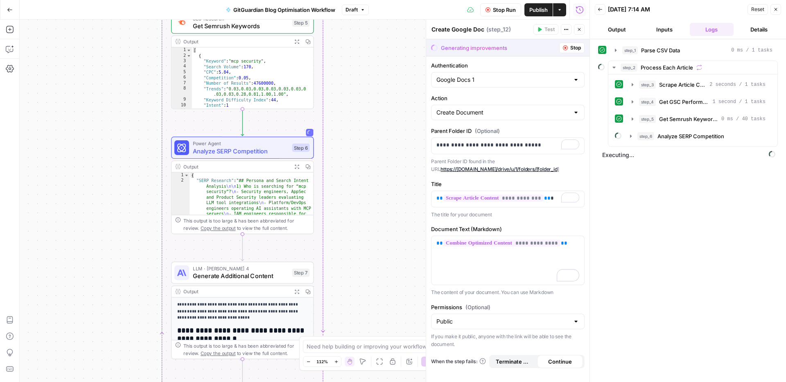
click at [515, 225] on label "Document Text (Markdown)" at bounding box center [507, 229] width 153 height 8
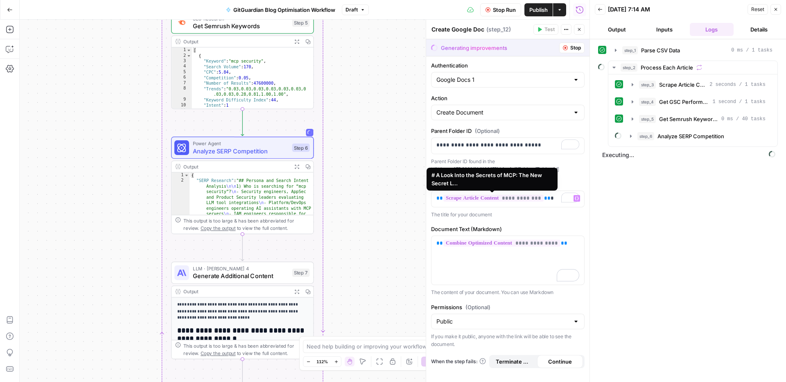
click at [518, 221] on div "**********" at bounding box center [507, 219] width 163 height 326
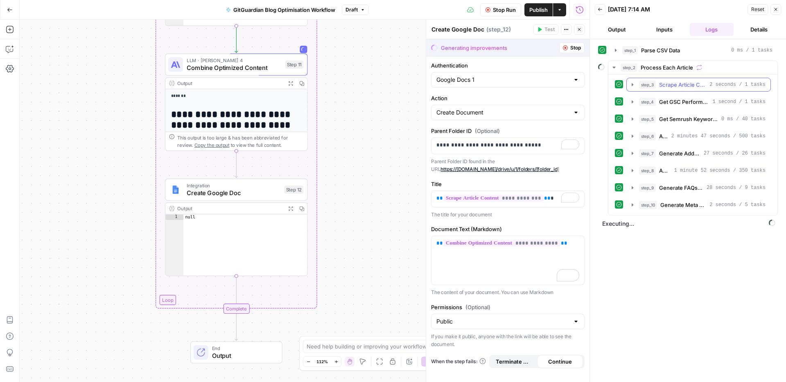
click at [631, 88] on button "step_3 Scrape Article Content 2 seconds / 1 tasks" at bounding box center [699, 84] width 144 height 13
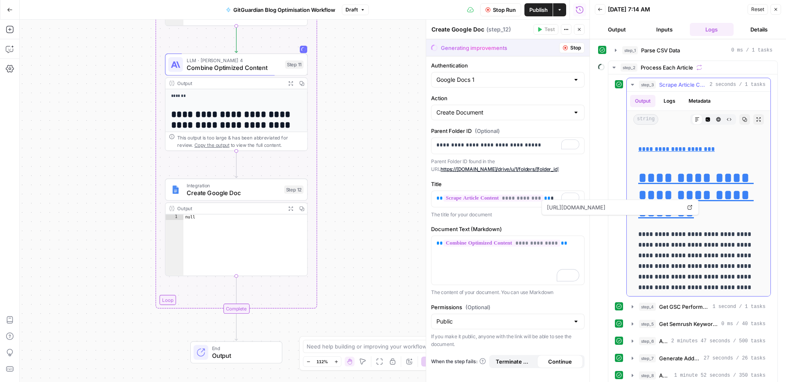
scroll to position [6603, 0]
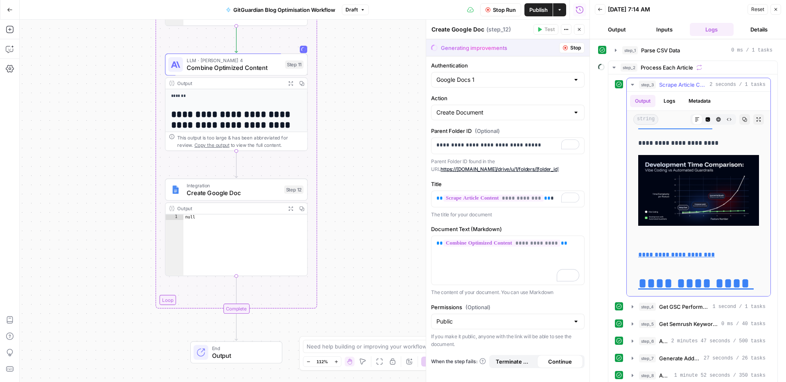
click at [631, 84] on icon "button" at bounding box center [632, 84] width 7 height 7
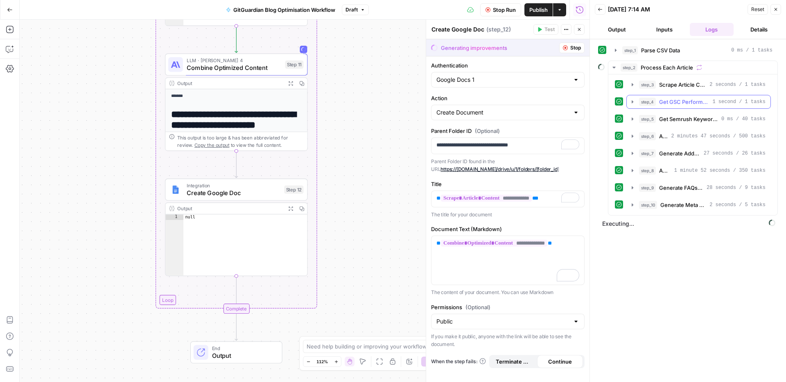
click at [631, 100] on icon "button" at bounding box center [632, 101] width 2 height 3
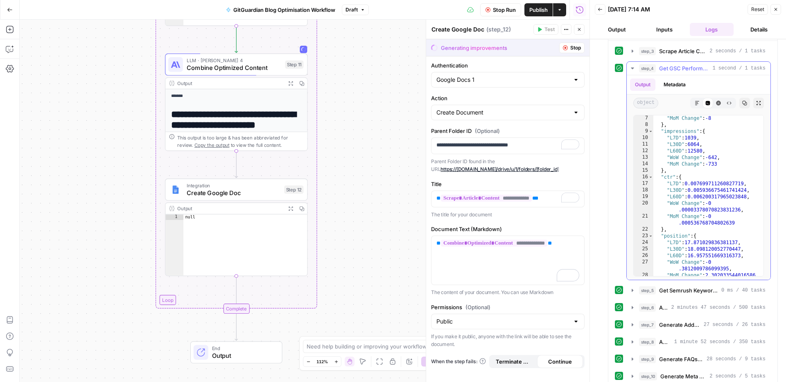
scroll to position [0, 0]
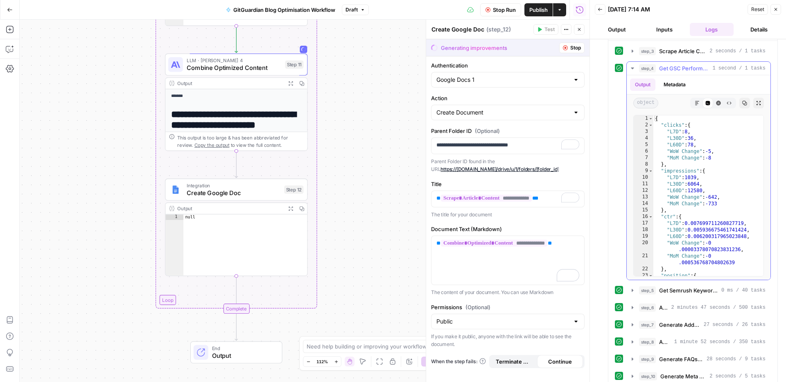
click at [629, 68] on icon "button" at bounding box center [632, 68] width 7 height 7
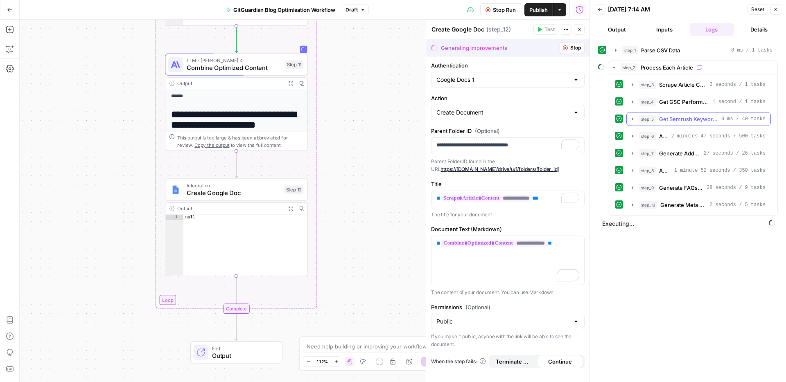
click at [633, 119] on icon "button" at bounding box center [632, 119] width 7 height 7
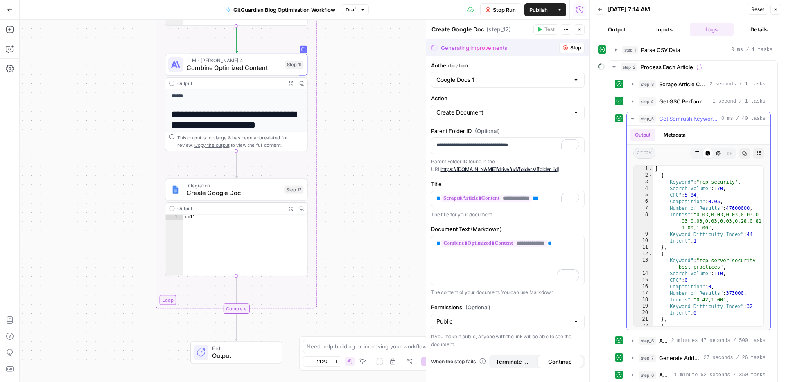
click at [634, 122] on button "step_5 Get Semrush Keywords 0 ms / 40 tasks" at bounding box center [699, 118] width 144 height 13
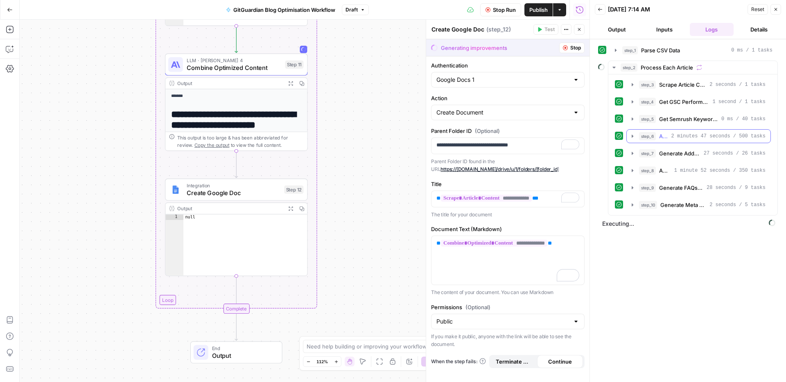
click at [634, 138] on icon "button" at bounding box center [632, 136] width 7 height 7
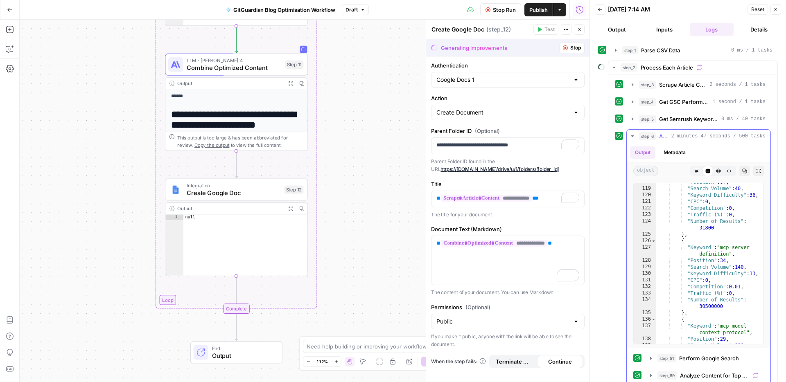
scroll to position [4925, 0]
click at [633, 138] on icon "button" at bounding box center [632, 136] width 7 height 7
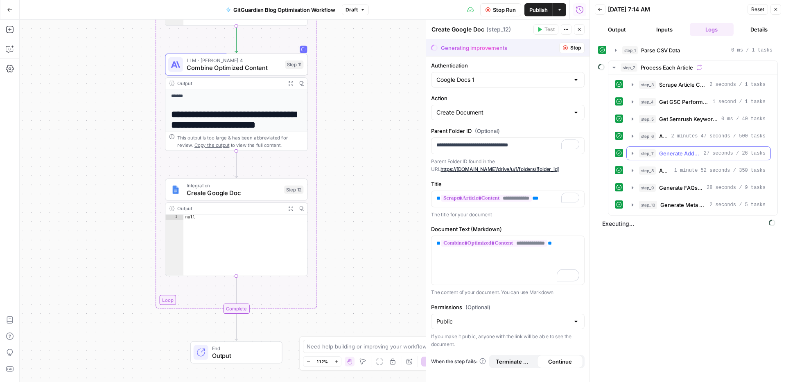
click at [631, 153] on icon "button" at bounding box center [632, 153] width 7 height 7
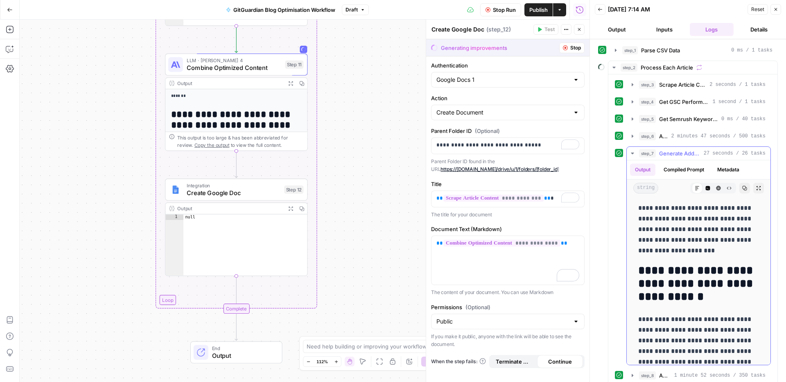
scroll to position [0, 0]
click at [691, 225] on p "**********" at bounding box center [698, 229] width 121 height 53
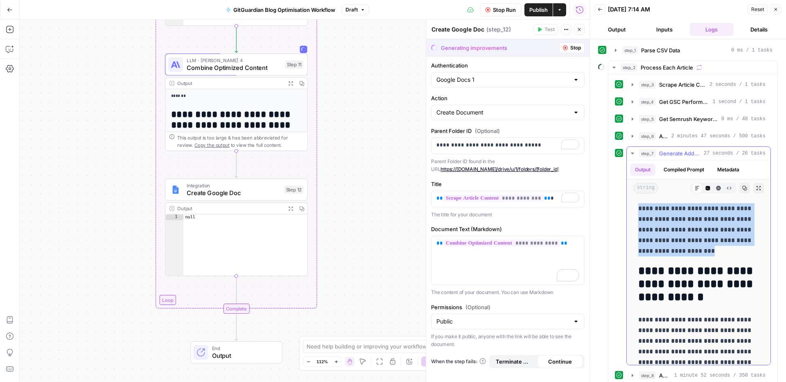
click at [691, 225] on p "**********" at bounding box center [698, 229] width 121 height 53
click at [688, 232] on p "**********" at bounding box center [698, 229] width 121 height 53
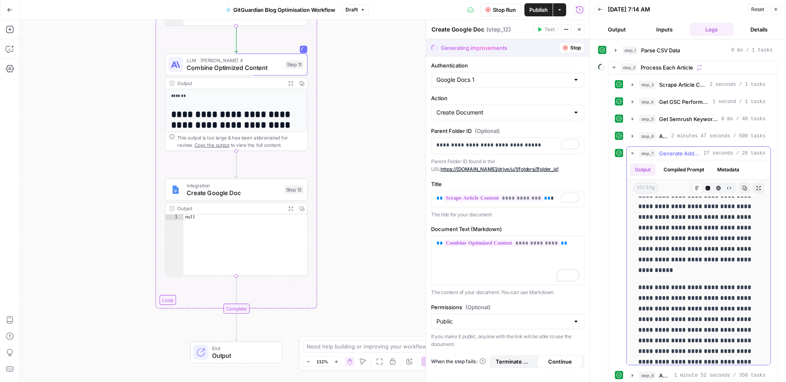
scroll to position [1531, 0]
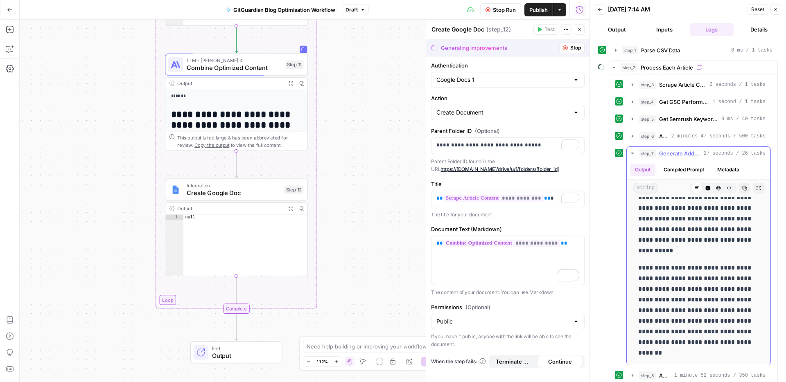
click at [633, 154] on icon "button" at bounding box center [632, 154] width 3 height 2
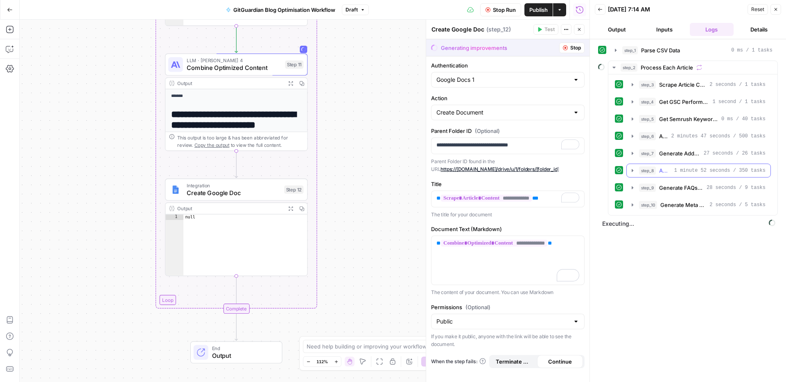
click at [629, 169] on icon "button" at bounding box center [632, 170] width 7 height 7
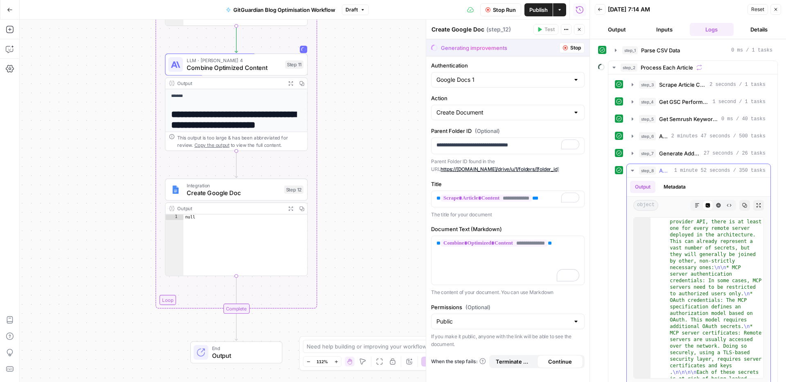
scroll to position [2205, 0]
click at [632, 173] on icon "button" at bounding box center [632, 170] width 7 height 7
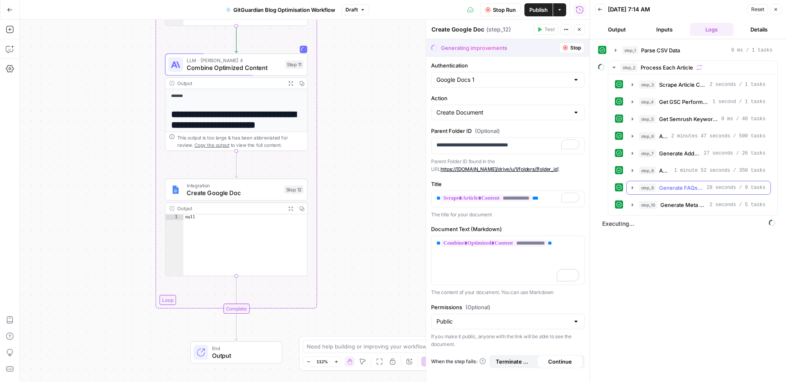
click at [634, 189] on icon "button" at bounding box center [632, 188] width 7 height 7
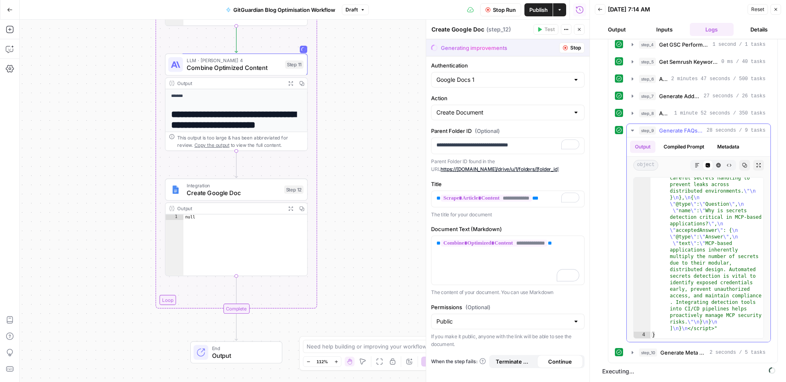
scroll to position [1718, 0]
click at [631, 131] on icon "button" at bounding box center [632, 130] width 7 height 7
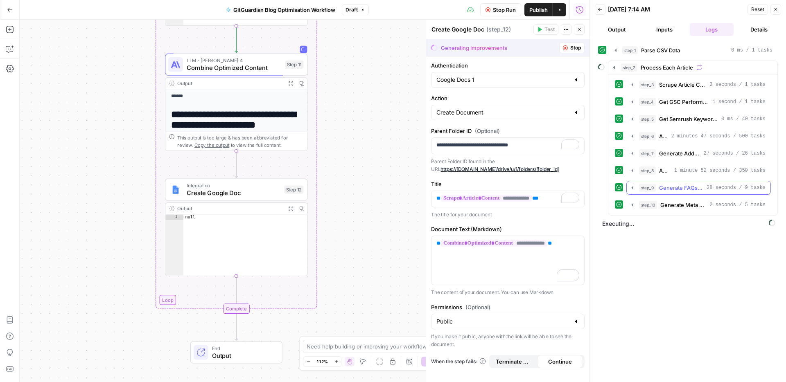
scroll to position [0, 0]
click at [631, 205] on icon "button" at bounding box center [632, 205] width 7 height 7
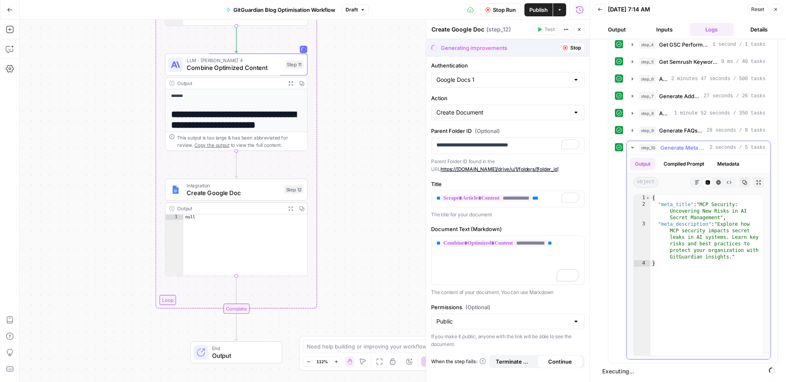
scroll to position [57, 0]
click at [634, 151] on button "step_10 Generate Meta Title and Description 2 seconds / 5 tasks" at bounding box center [699, 148] width 144 height 13
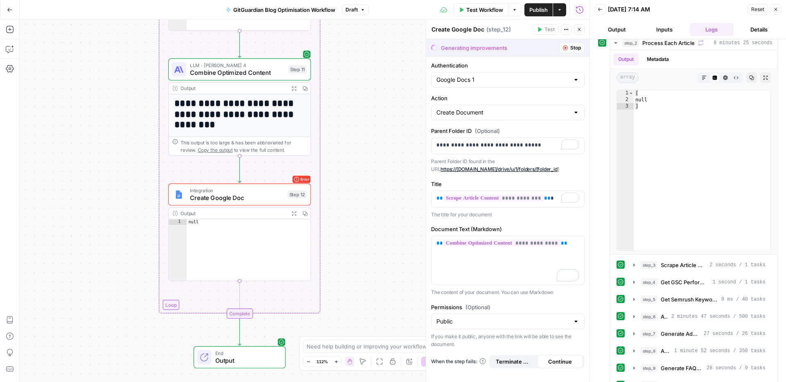
scroll to position [0, 0]
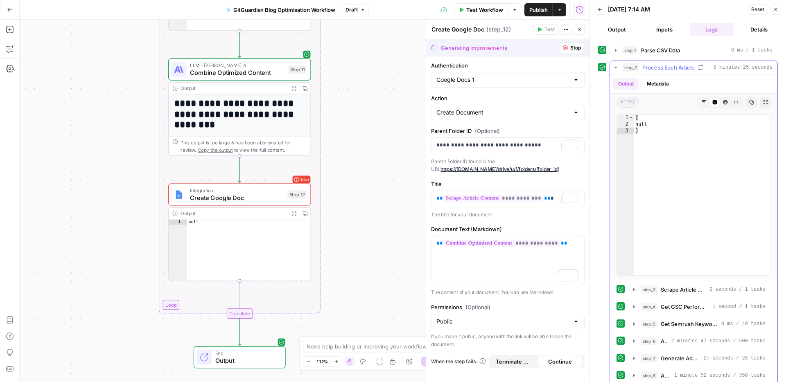
click at [615, 68] on icon "button" at bounding box center [615, 67] width 7 height 7
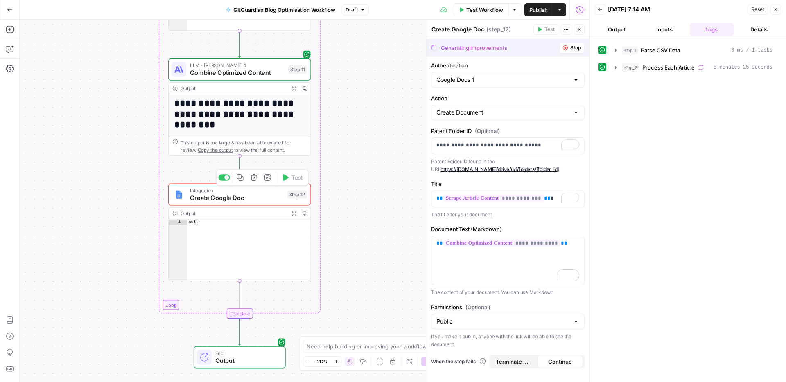
click at [240, 190] on span "Integration" at bounding box center [237, 190] width 94 height 7
click at [363, 272] on div "Workflow Set Inputs Inputs Run Code · Python Parse CSV Data Step 1 Output Expan…" at bounding box center [305, 201] width 570 height 363
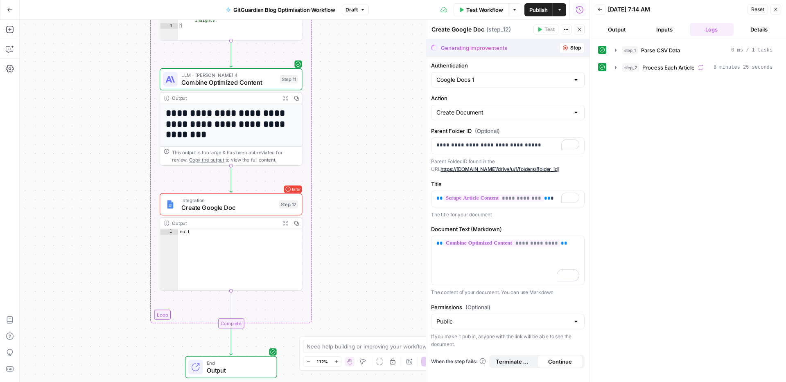
click at [221, 198] on span "Integration" at bounding box center [228, 199] width 94 height 7
click at [245, 210] on span "Create Google Doc" at bounding box center [228, 207] width 94 height 9
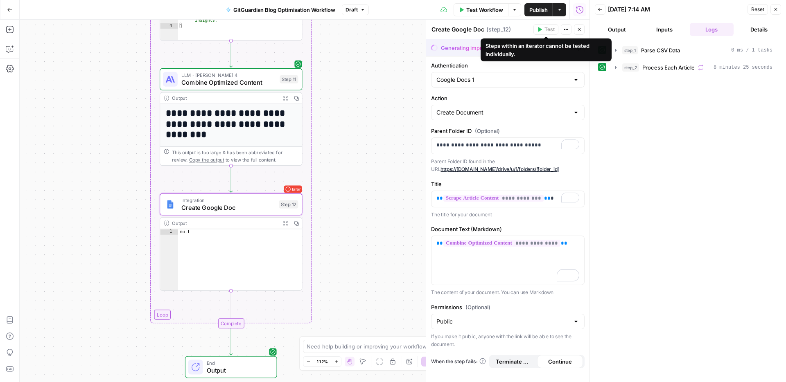
click at [566, 31] on icon "button" at bounding box center [566, 29] width 5 height 5
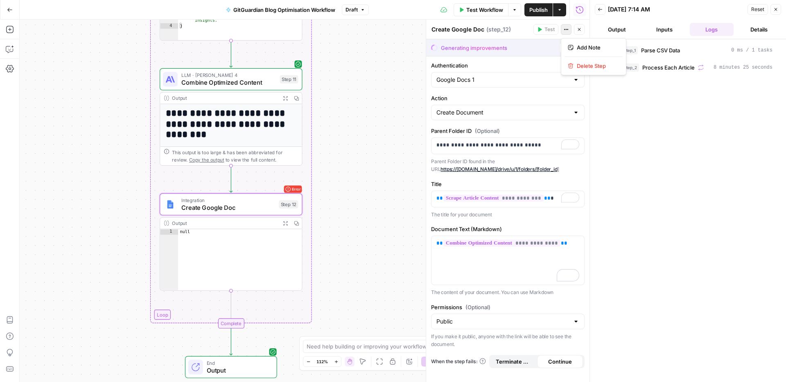
click at [501, 52] on div "Generating improvements Stop" at bounding box center [507, 47] width 163 height 17
click at [574, 49] on span "Stop" at bounding box center [575, 47] width 11 height 7
click at [566, 48] on icon "button" at bounding box center [565, 47] width 5 height 5
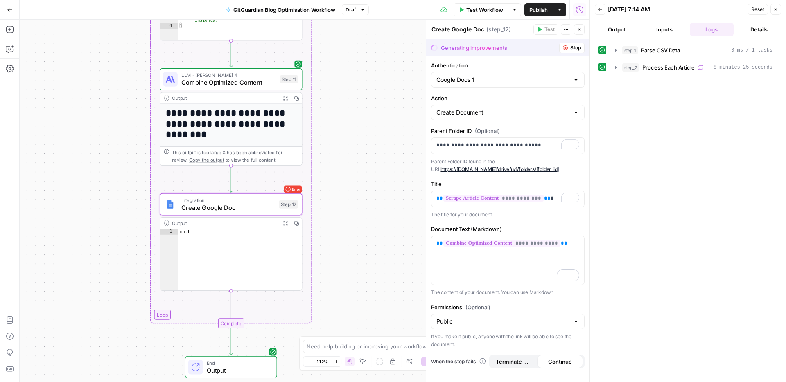
click at [582, 25] on button "Close" at bounding box center [579, 29] width 11 height 11
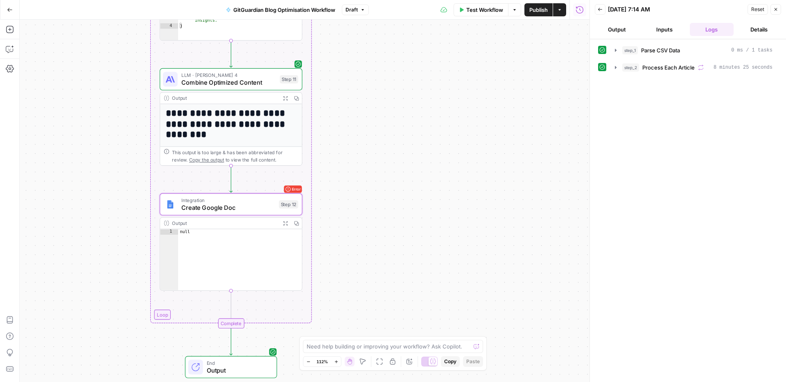
click at [242, 212] on span "Create Google Doc" at bounding box center [228, 207] width 94 height 9
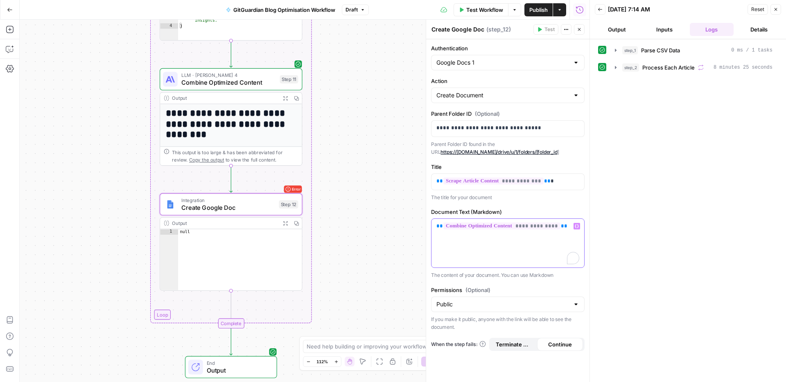
click at [478, 242] on div "**********" at bounding box center [507, 243] width 153 height 49
click at [12, 47] on icon "button" at bounding box center [12, 46] width 3 height 3
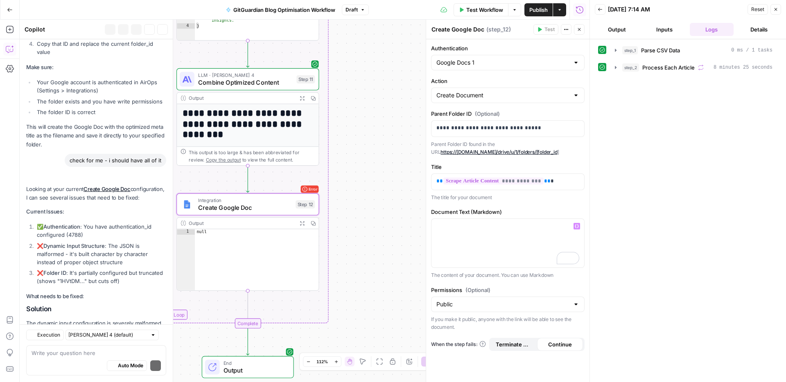
scroll to position [2178, 0]
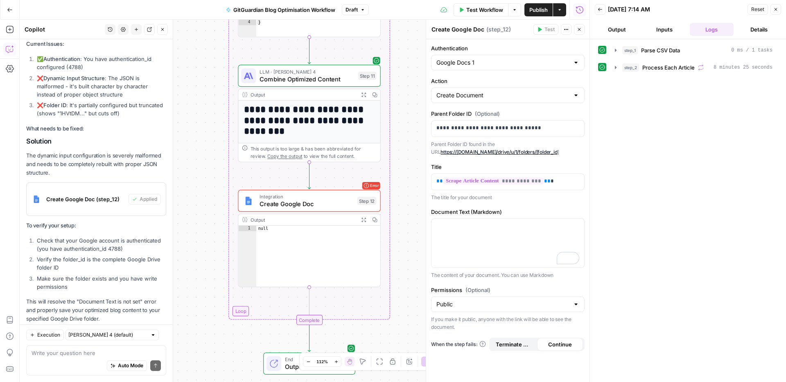
click at [61, 355] on textarea at bounding box center [96, 353] width 129 height 8
type textarea "step fix - what to wirte in markdown field?"
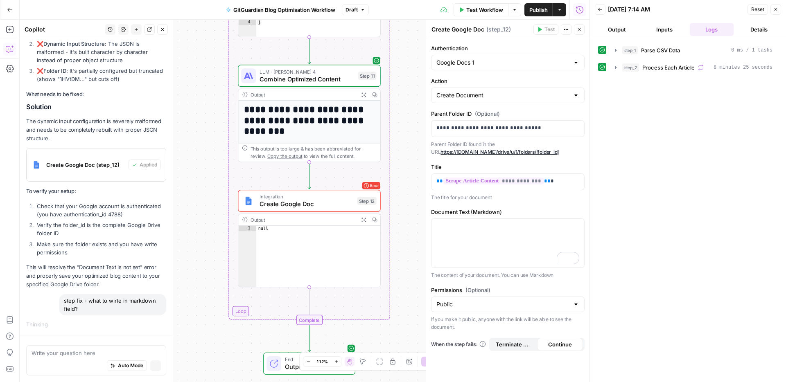
scroll to position [2049, 0]
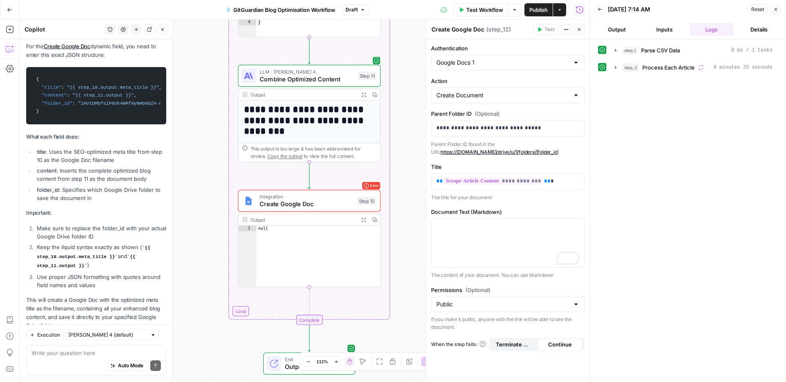
scroll to position [2489, 0]
drag, startPoint x: 144, startPoint y: 231, endPoint x: 115, endPoint y: 238, distance: 29.6
click at [115, 247] on code "{{ step_10.output.meta_title }}" at bounding box center [93, 254] width 113 height 14
copy code "{{ step_10.output.meta_title }}"
click at [555, 181] on p "**********" at bounding box center [507, 181] width 143 height 8
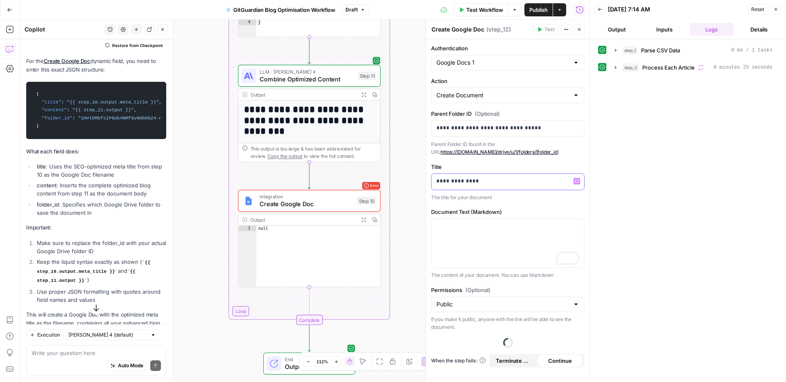
scroll to position [2502, 0]
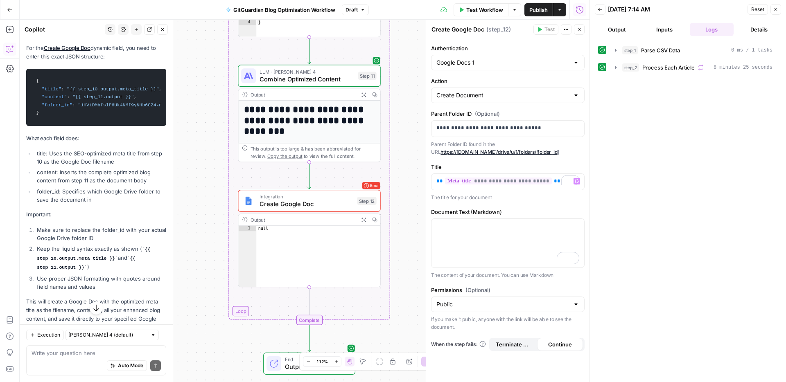
click at [76, 256] on code "{{ step_11.output }}" at bounding box center [86, 263] width 99 height 14
click at [99, 248] on li "Keep the liquid syntax exactly as shown ( {{ step_10.output.meta_title }} and {…" at bounding box center [100, 258] width 131 height 27
drag, startPoint x: 85, startPoint y: 247, endPoint x: 133, endPoint y: 240, distance: 48.7
click at [133, 256] on code "{{ step_11.output }}" at bounding box center [86, 263] width 99 height 14
copy code "{{ step_11.output }}"
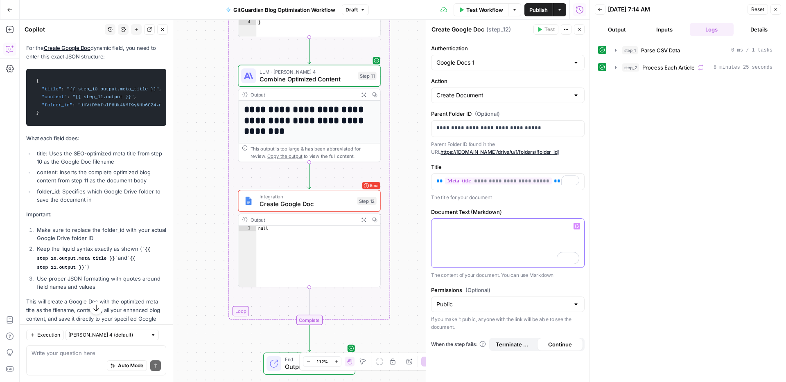
click at [439, 235] on div "To enrich screen reader interactions, please activate Accessibility in Grammarl…" at bounding box center [507, 243] width 153 height 49
click at [546, 210] on label "Document Text (Markdown)" at bounding box center [507, 212] width 153 height 8
click at [578, 31] on icon "button" at bounding box center [579, 29] width 5 height 5
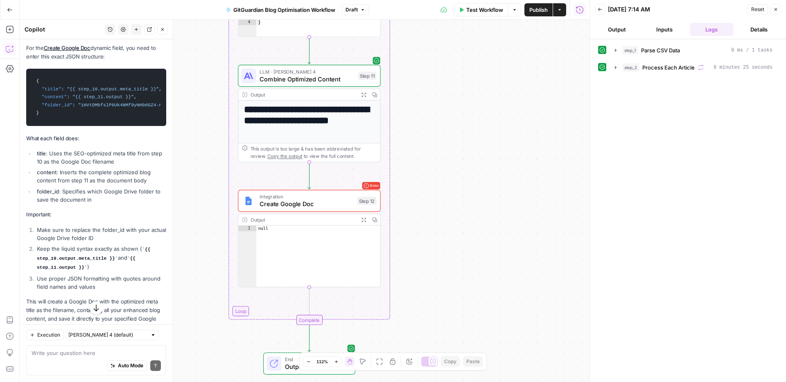
click at [162, 31] on icon "button" at bounding box center [162, 29] width 5 height 5
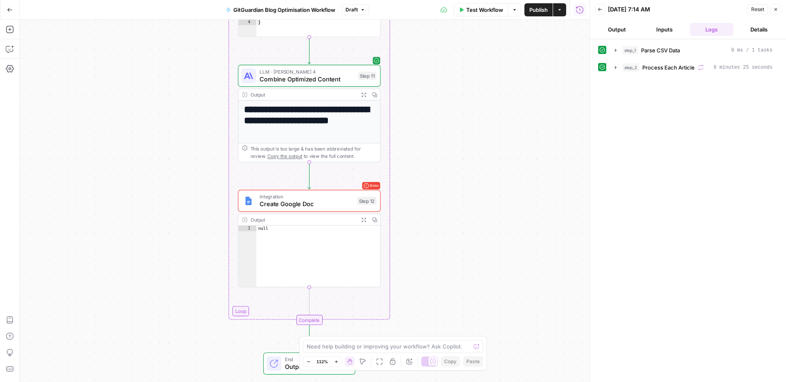
click at [605, 215] on div "step_1 Parse CSV Data 0 ms / 1 tasks step_2 Process Each Article 8 minutes 25 s…" at bounding box center [688, 210] width 180 height 335
click at [343, 203] on span "Create Google Doc" at bounding box center [306, 204] width 94 height 9
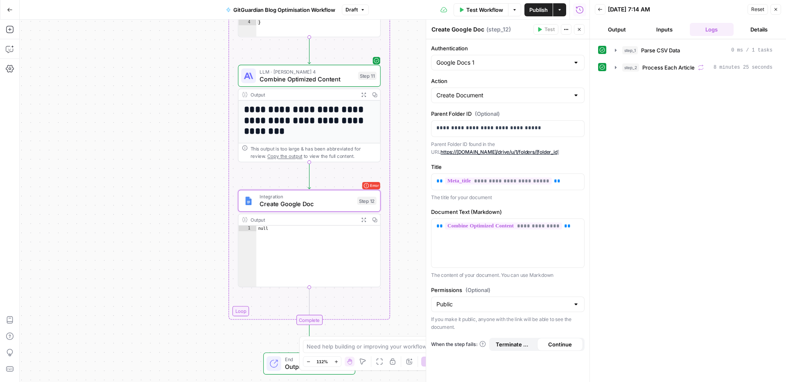
click at [581, 29] on icon "button" at bounding box center [579, 29] width 5 height 5
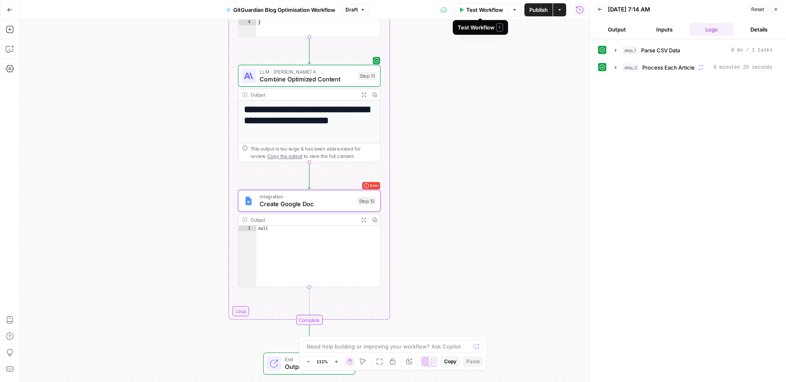
click at [481, 9] on span "Test Workflow" at bounding box center [484, 10] width 37 height 8
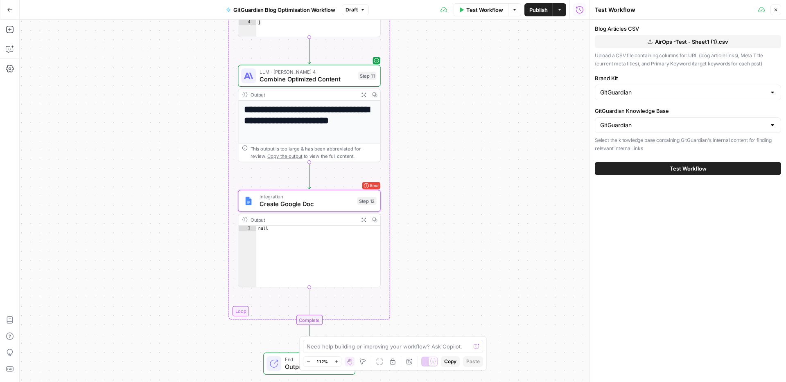
click at [672, 174] on button "Test Workflow" at bounding box center [688, 168] width 186 height 13
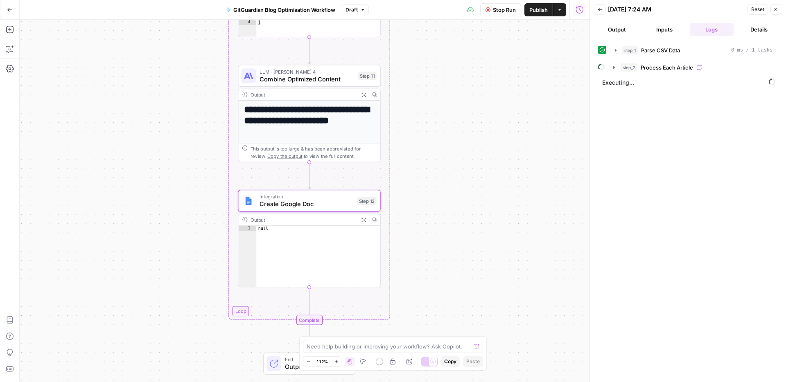
click at [460, 286] on div "Workflow Set Inputs Inputs Run Code · Python Parse CSV Data Step 1 Output Expan…" at bounding box center [305, 201] width 570 height 363
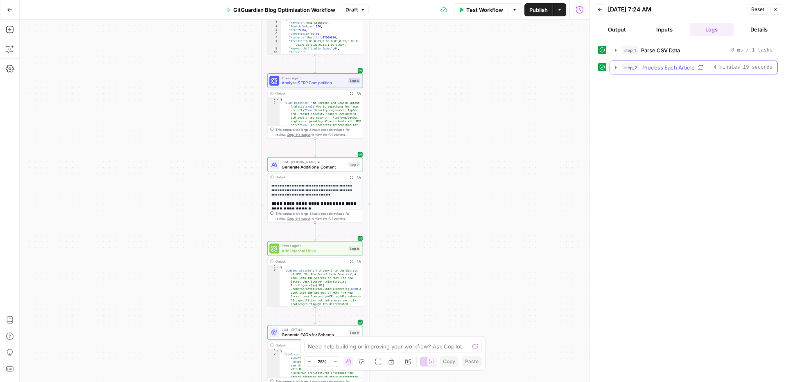
click at [615, 67] on icon "button" at bounding box center [616, 67] width 2 height 3
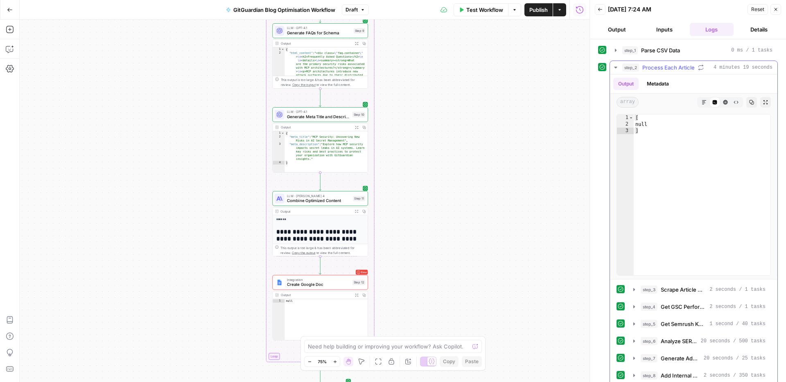
scroll to position [77, 0]
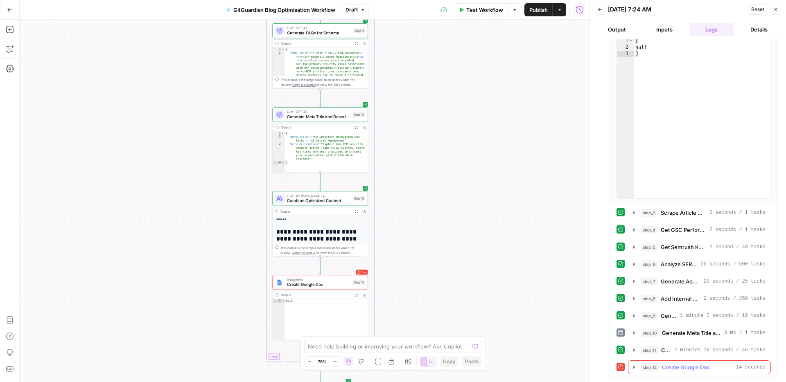
click at [693, 370] on span "Create Google Doc" at bounding box center [686, 367] width 48 height 8
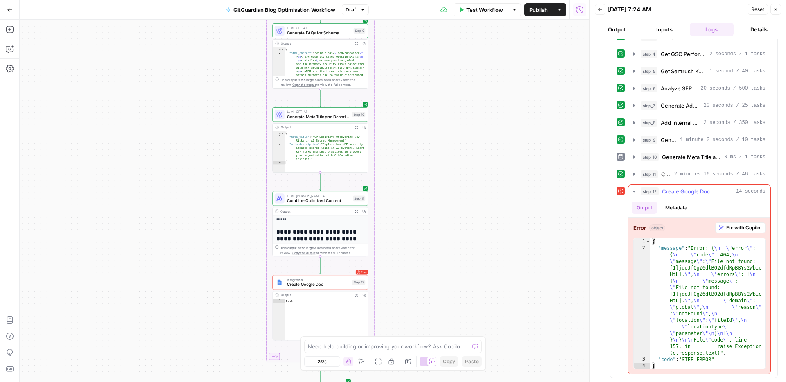
click at [742, 225] on span "Fix with Copilot" at bounding box center [744, 227] width 36 height 7
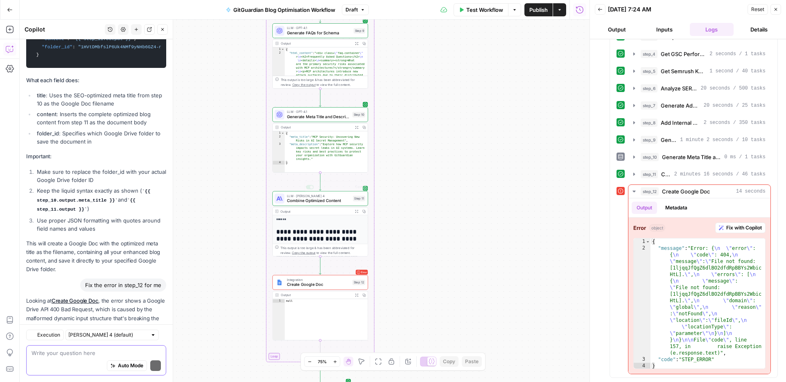
scroll to position [2741, 0]
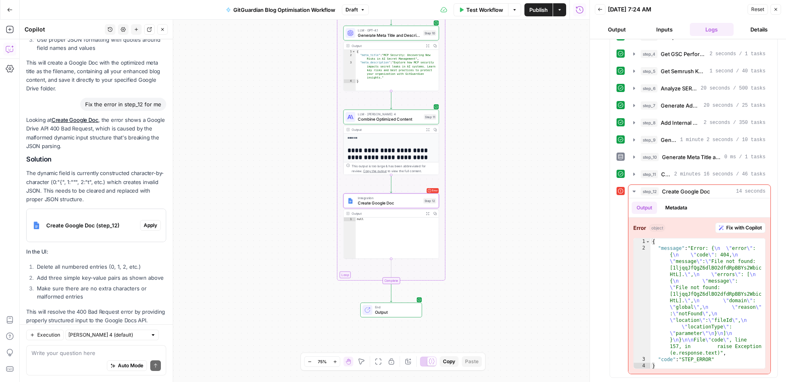
click at [152, 222] on span "Apply" at bounding box center [151, 225] width 14 height 7
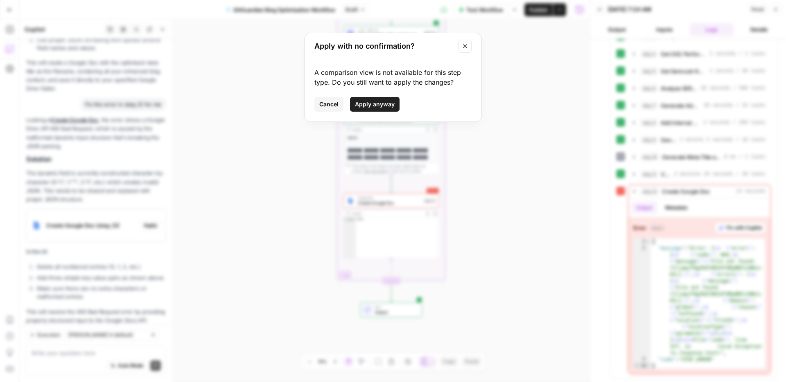
click at [390, 98] on button "Apply anyway" at bounding box center [375, 104] width 50 height 15
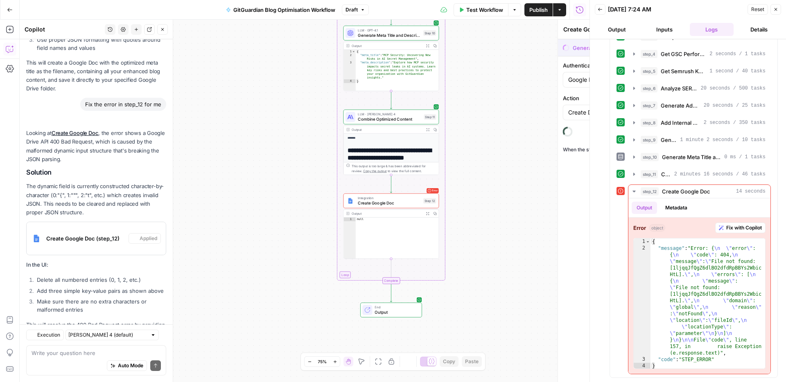
scroll to position [2754, 0]
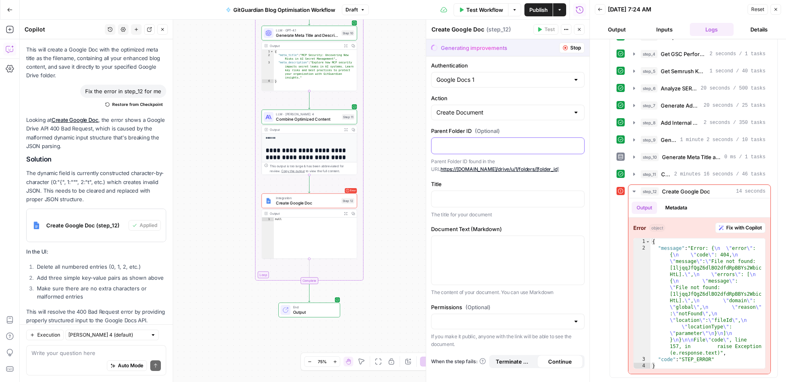
click at [514, 139] on div at bounding box center [507, 146] width 153 height 16
click at [567, 168] on p "Parent Folder ID found in the URL https://[DOMAIN_NAME]/drive/u/1/folders/[fold…" at bounding box center [507, 166] width 153 height 16
click at [634, 192] on icon "button" at bounding box center [634, 191] width 7 height 7
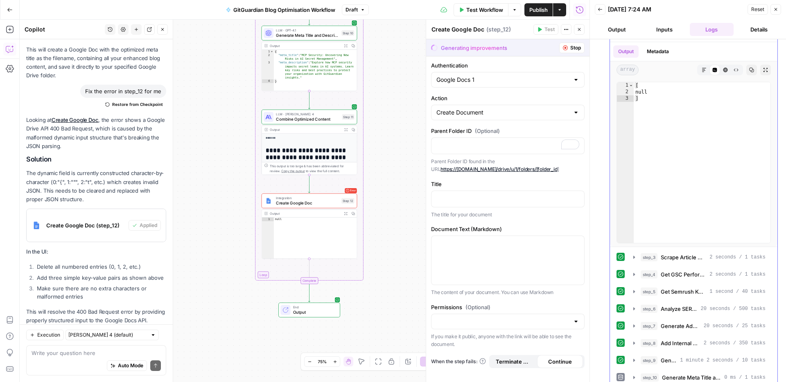
scroll to position [0, 0]
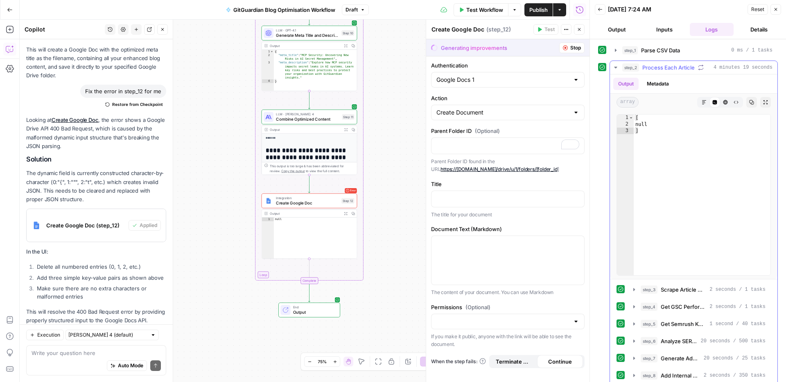
click at [618, 69] on icon "button" at bounding box center [615, 67] width 7 height 7
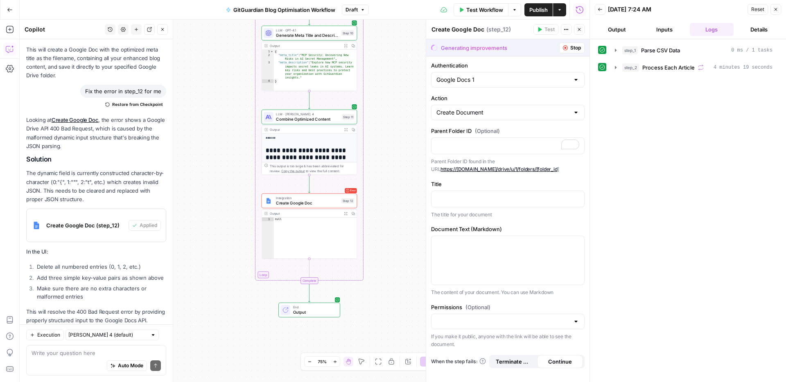
click at [773, 11] on icon "button" at bounding box center [775, 9] width 5 height 5
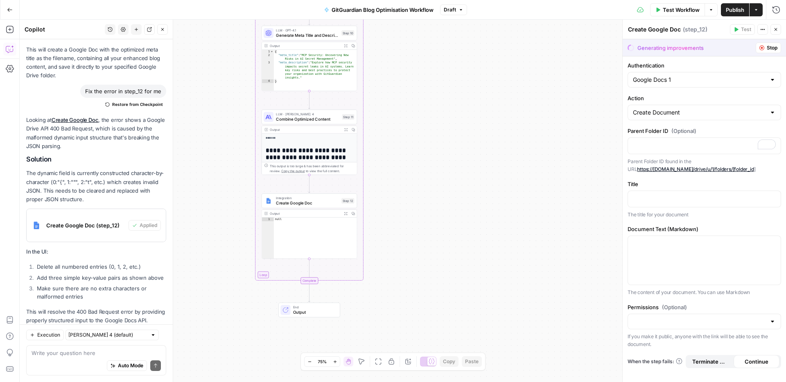
click at [480, 184] on div "Workflow Set Inputs Inputs Run Code · Python Parse CSV Data Step 1 Output Expan…" at bounding box center [403, 201] width 766 height 363
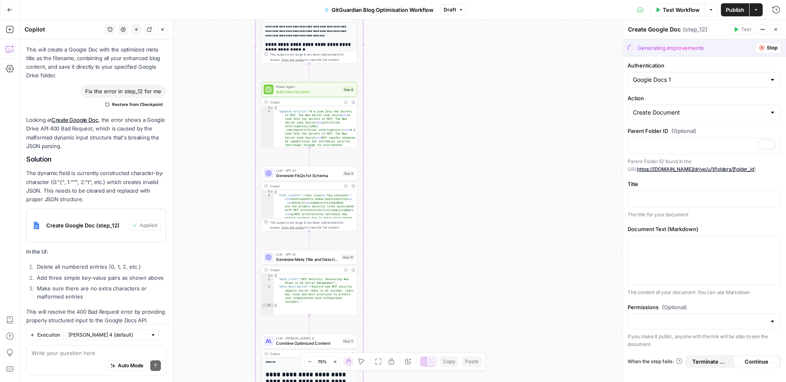
drag, startPoint x: 430, startPoint y: 66, endPoint x: 430, endPoint y: 316, distance: 249.6
click at [430, 316] on div "Workflow Set Inputs Inputs Run Code · Python Parse CSV Data Step 1 Output Expan…" at bounding box center [403, 201] width 766 height 363
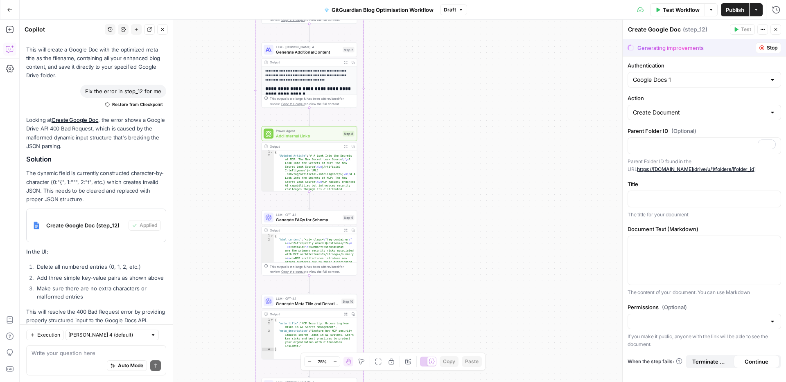
drag, startPoint x: 440, startPoint y: 101, endPoint x: 440, endPoint y: 237, distance: 136.3
click at [440, 235] on div "Workflow Set Inputs Inputs Run Code · Python Parse CSV Data Step 1 Output Expan…" at bounding box center [403, 201] width 766 height 363
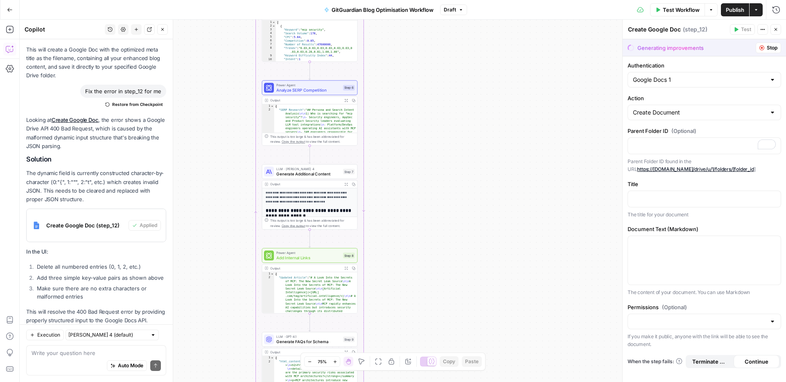
drag, startPoint x: 444, startPoint y: 74, endPoint x: 442, endPoint y: 269, distance: 194.4
click at [442, 268] on div "Workflow Set Inputs Inputs Run Code · Python Parse CSV Data Step 1 Output Expan…" at bounding box center [403, 201] width 766 height 363
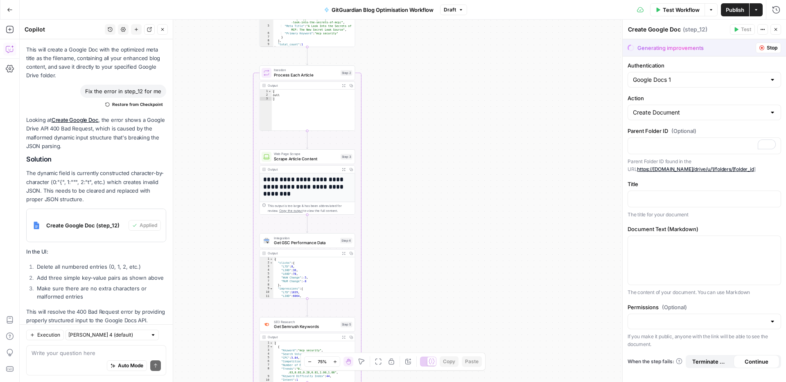
drag, startPoint x: 429, startPoint y: 139, endPoint x: 428, endPoint y: 306, distance: 167.0
click at [429, 305] on div "Workflow Set Inputs Inputs Run Code · Python Parse CSV Data Step 1 Output Expan…" at bounding box center [403, 201] width 766 height 363
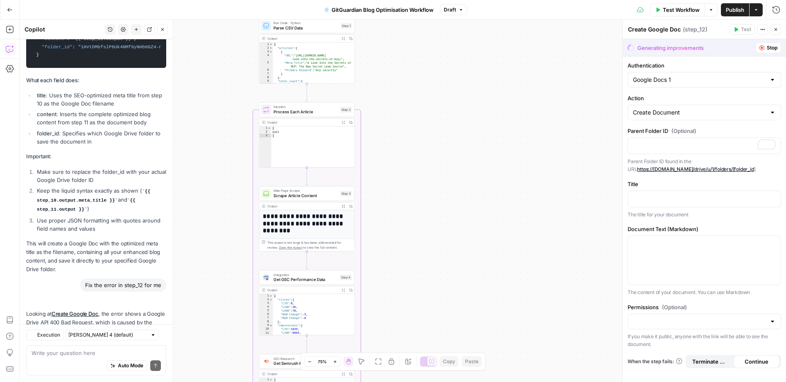
scroll to position [2754, 0]
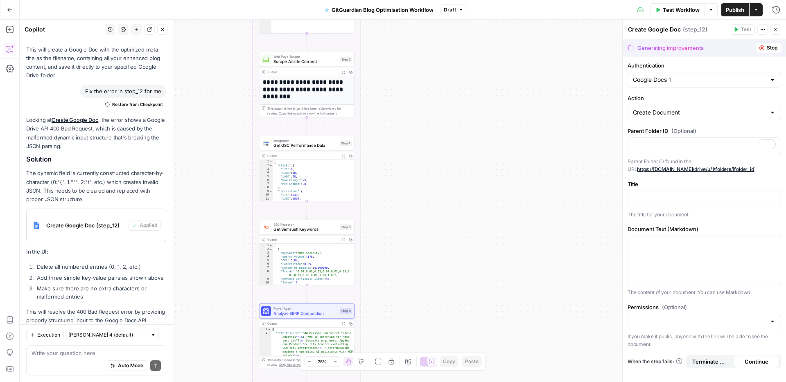
drag, startPoint x: 437, startPoint y: 268, endPoint x: 434, endPoint y: 83, distance: 184.6
click at [434, 83] on div "Workflow Set Inputs Inputs Run Code · Python Parse CSV Data Step 1 Output Expan…" at bounding box center [403, 201] width 766 height 363
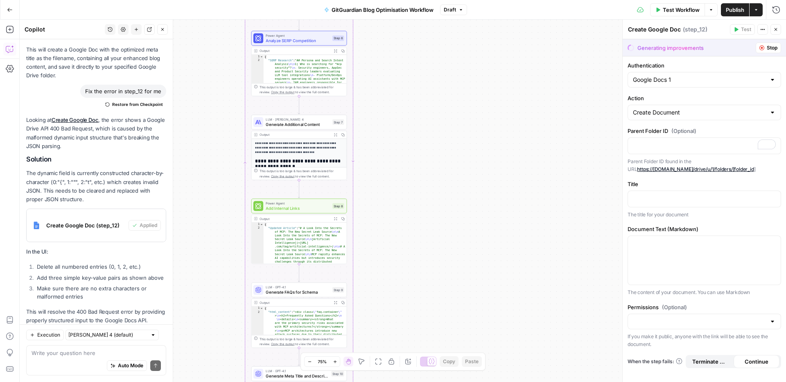
drag, startPoint x: 435, startPoint y: 247, endPoint x: 431, endPoint y: 25, distance: 222.7
click at [431, 25] on div "Workflow Set Inputs Inputs Run Code · Python Parse CSV Data Step 1 Output Expan…" at bounding box center [403, 201] width 766 height 363
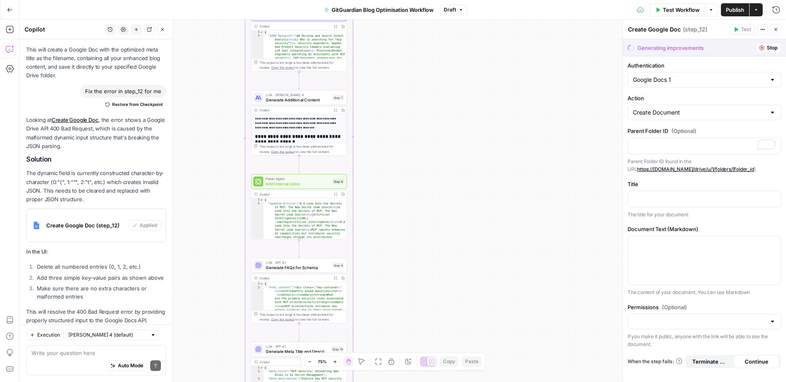
drag, startPoint x: 420, startPoint y: 243, endPoint x: 420, endPoint y: 62, distance: 180.5
click at [420, 62] on div "Workflow Set Inputs Inputs Run Code · Python Parse CSV Data Step 1 Output Expan…" at bounding box center [403, 201] width 766 height 363
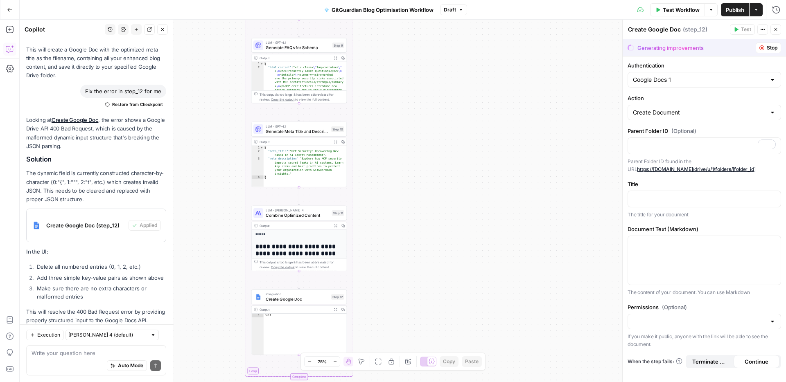
drag, startPoint x: 430, startPoint y: 266, endPoint x: 430, endPoint y: 50, distance: 216.1
click at [430, 50] on div "Workflow Set Inputs Inputs Run Code · Python Parse CSV Data Step 1 Output Expan…" at bounding box center [403, 201] width 766 height 363
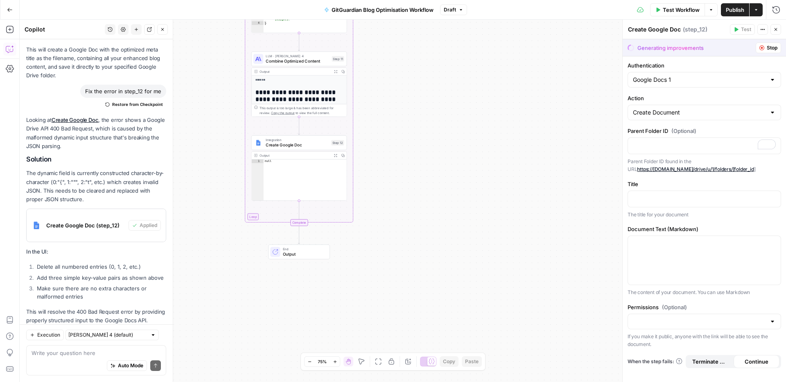
click at [773, 29] on icon "button" at bounding box center [775, 29] width 5 height 5
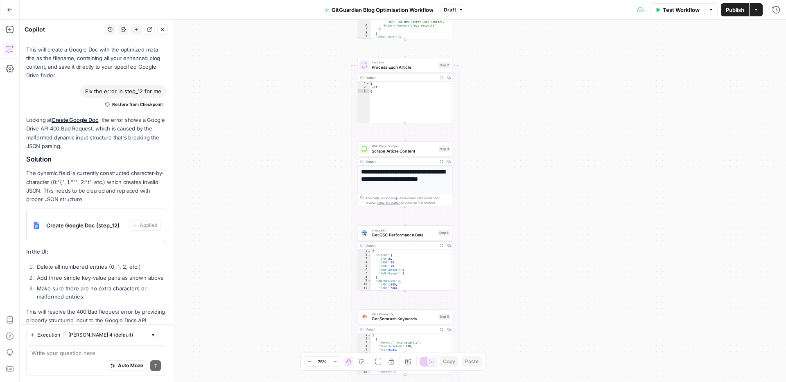
drag, startPoint x: 528, startPoint y: 162, endPoint x: 516, endPoint y: 314, distance: 152.7
click at [516, 314] on div "Workflow Set Inputs Inputs Run Code · Python Parse CSV Data Step 1 Output Expan…" at bounding box center [403, 201] width 766 height 363
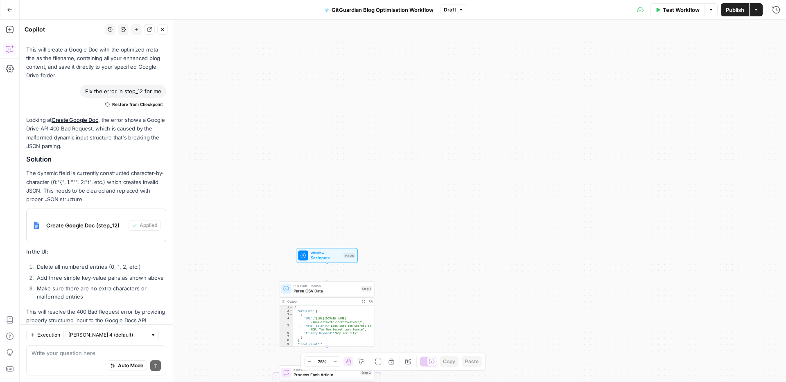
drag, startPoint x: 532, startPoint y: 93, endPoint x: 449, endPoint y: 370, distance: 288.7
click at [449, 370] on body "**********" at bounding box center [393, 191] width 786 height 382
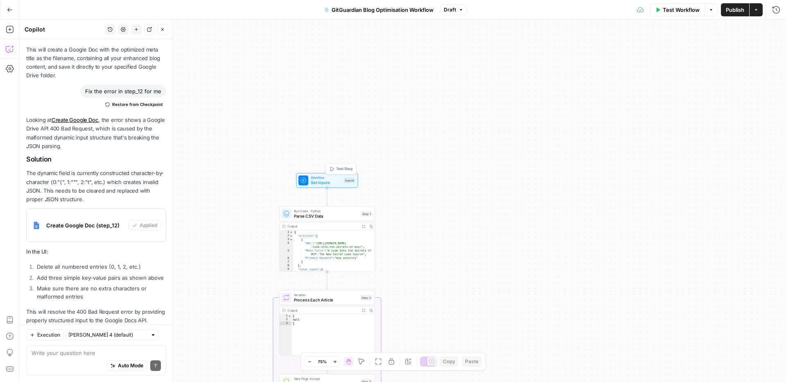
click at [326, 181] on span "Set Inputs" at bounding box center [326, 183] width 31 height 6
click at [437, 257] on div "Workflow Set Inputs Inputs Run Code · Python Parse CSV Data Step 1 Output Expan…" at bounding box center [403, 201] width 766 height 363
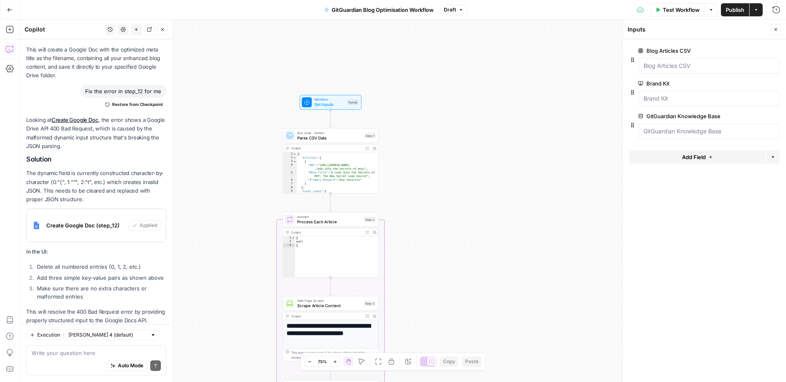
click at [564, 162] on div "Workflow Set Inputs Inputs Run Code · Python Parse CSV Data Step 1 Output Expan…" at bounding box center [403, 201] width 766 height 363
click at [673, 10] on span "Test Workflow" at bounding box center [681, 10] width 37 height 8
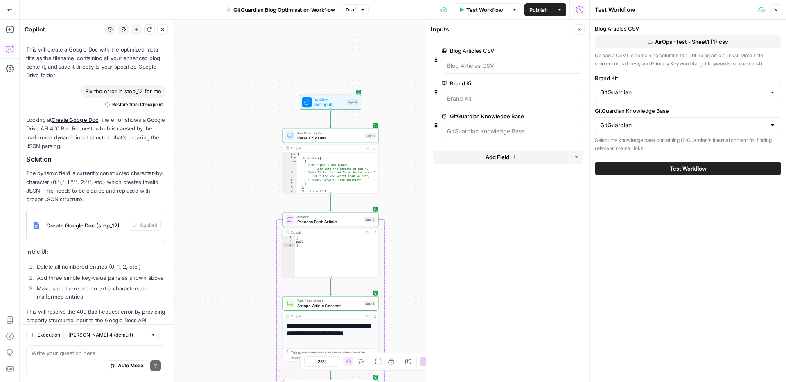
click at [683, 169] on span "Test Workflow" at bounding box center [688, 169] width 37 height 8
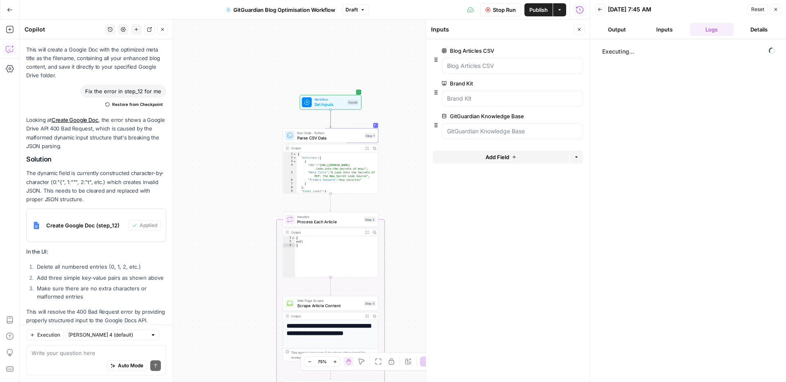
click at [580, 31] on icon "button" at bounding box center [579, 29] width 5 height 5
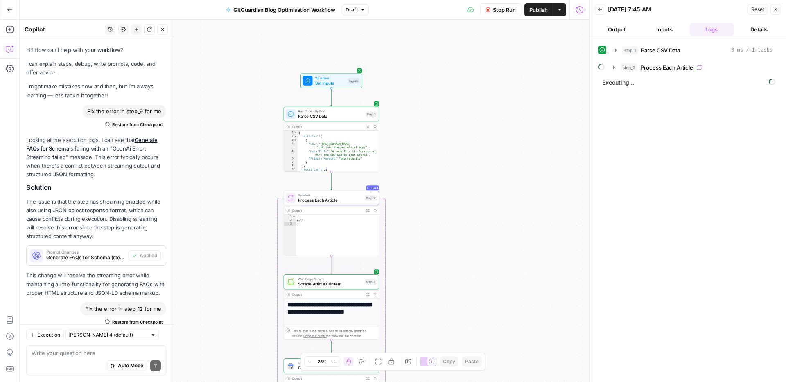
scroll to position [2754, 0]
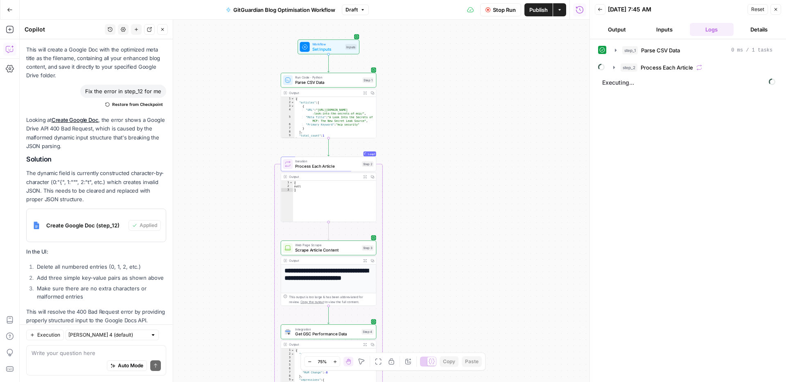
drag, startPoint x: 473, startPoint y: 261, endPoint x: 470, endPoint y: 228, distance: 34.1
click at [470, 228] on div "Workflow Set Inputs Inputs Run Code · Python Parse CSV Data Step 1 Output Expan…" at bounding box center [305, 201] width 570 height 363
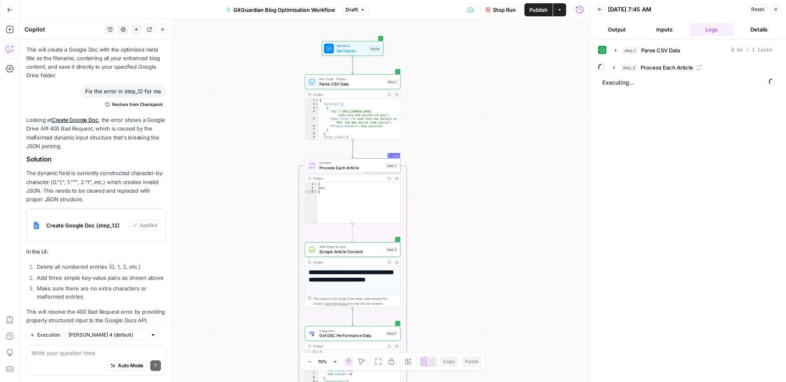
drag, startPoint x: 444, startPoint y: 221, endPoint x: 468, endPoint y: 223, distance: 24.2
click at [468, 223] on div "Workflow Set Inputs Inputs Run Code · Python Parse CSV Data Step 1 Output Expan…" at bounding box center [305, 201] width 570 height 363
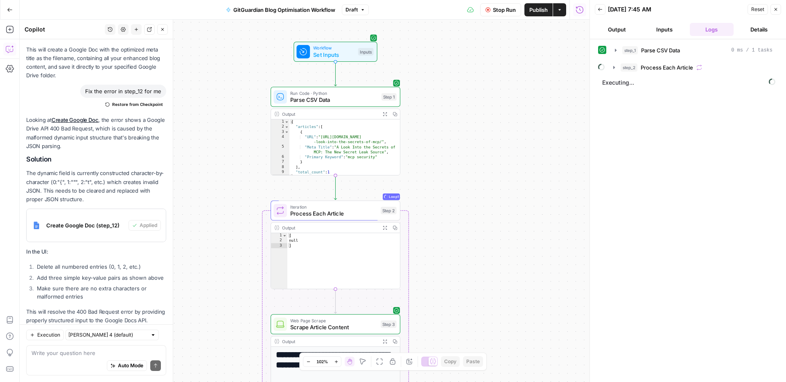
drag, startPoint x: 440, startPoint y: 79, endPoint x: 464, endPoint y: 96, distance: 29.3
click at [464, 96] on div "Workflow Set Inputs Inputs Run Code · Python Parse CSV Data Step 1 Output Expan…" at bounding box center [305, 201] width 570 height 363
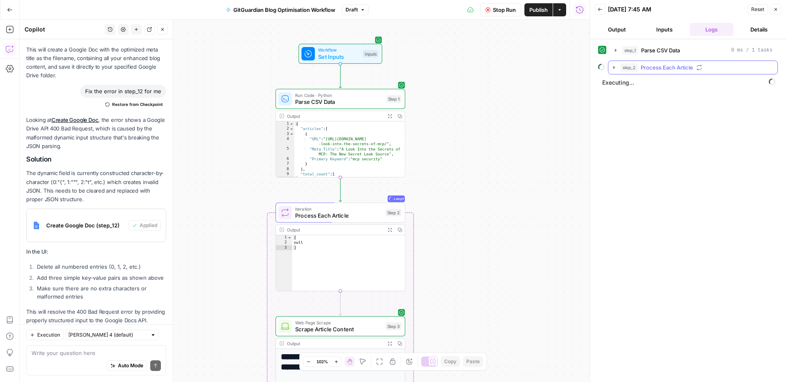
click at [614, 66] on icon "button" at bounding box center [614, 67] width 7 height 7
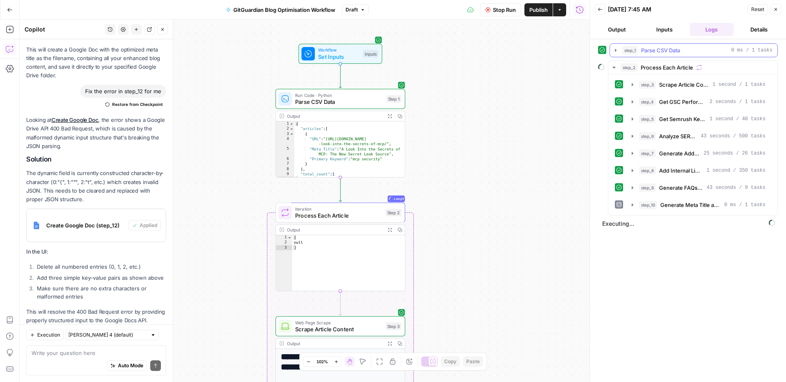
click at [617, 47] on icon "button" at bounding box center [615, 50] width 7 height 7
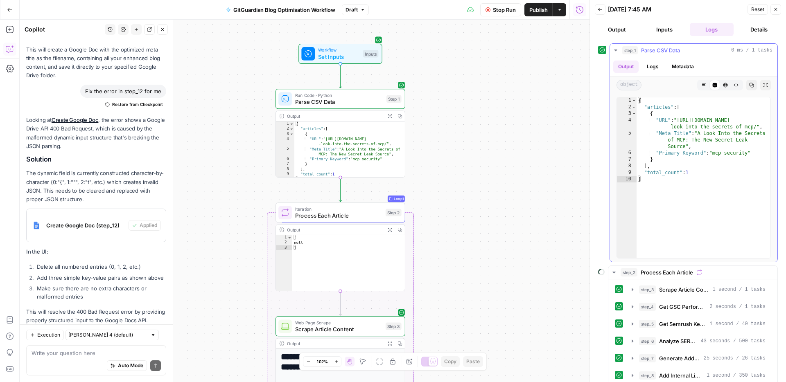
click at [615, 50] on icon "button" at bounding box center [615, 51] width 3 height 2
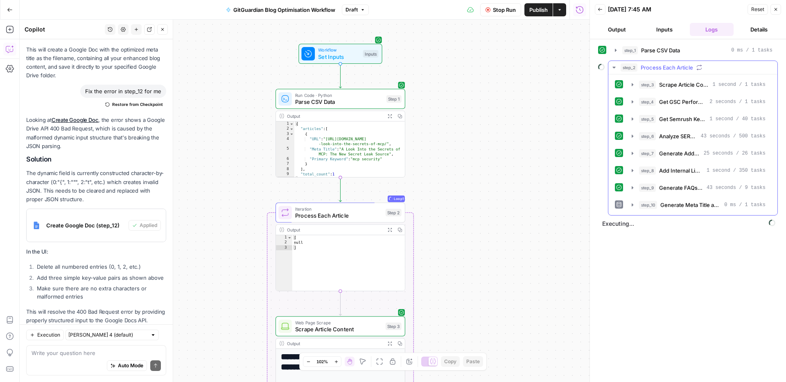
click at [615, 68] on icon "button" at bounding box center [614, 67] width 7 height 7
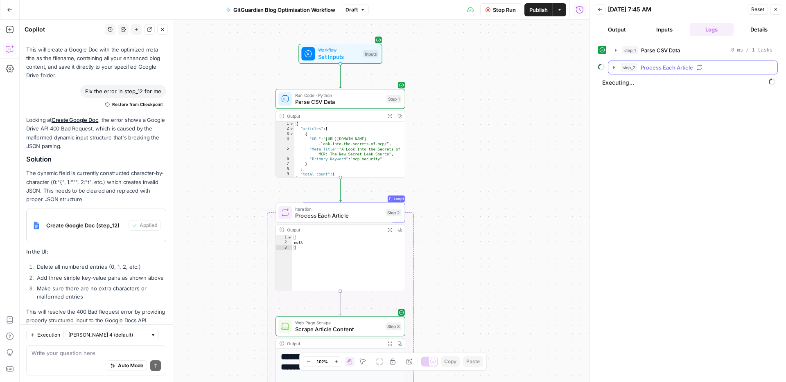
click at [615, 68] on icon "button" at bounding box center [614, 67] width 7 height 7
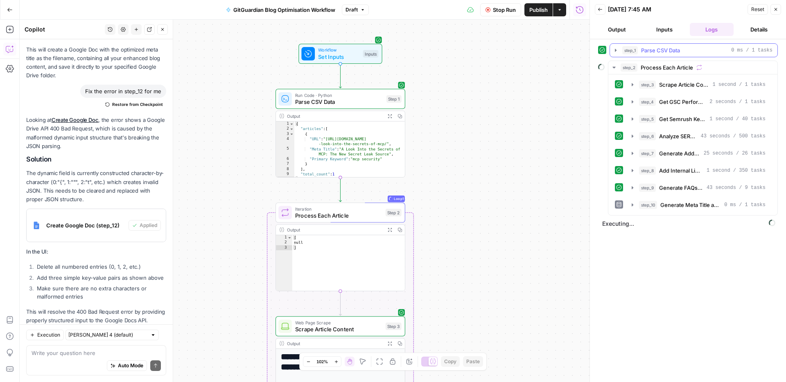
click at [615, 49] on icon "button" at bounding box center [616, 50] width 2 height 3
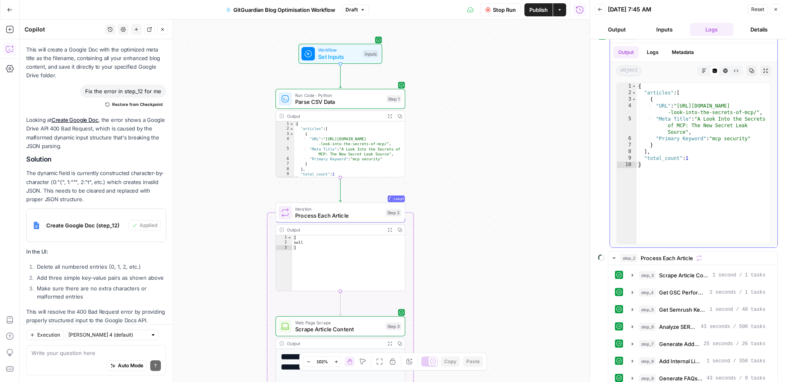
scroll to position [0, 0]
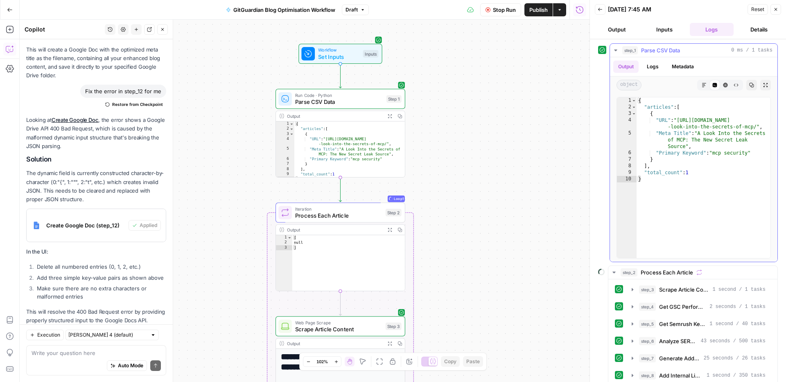
click at [615, 49] on icon "button" at bounding box center [615, 50] width 7 height 7
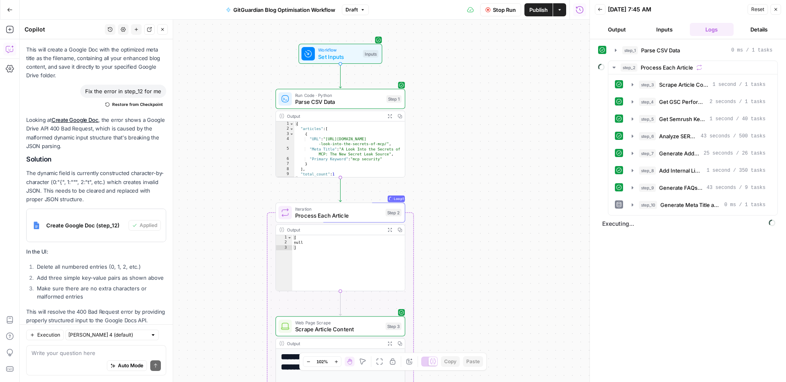
click at [671, 307] on div "step_1 Parse CSV Data 0 ms / 1 tasks step_2 Process Each Article step_3 Scrape …" at bounding box center [688, 210] width 180 height 335
click at [629, 309] on div "step_1 Parse CSV Data 0 ms / 1 tasks step_2 Process Each Article step_3 Scrape …" at bounding box center [688, 210] width 180 height 335
click at [616, 224] on span "Executing..." at bounding box center [689, 223] width 178 height 13
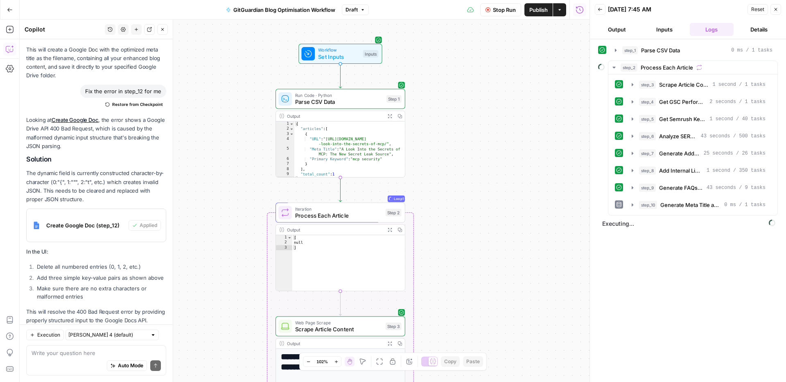
click at [617, 255] on div "step_1 Parse CSV Data 0 ms / 1 tasks step_2 Process Each Article step_3 Scrape …" at bounding box center [688, 210] width 180 height 335
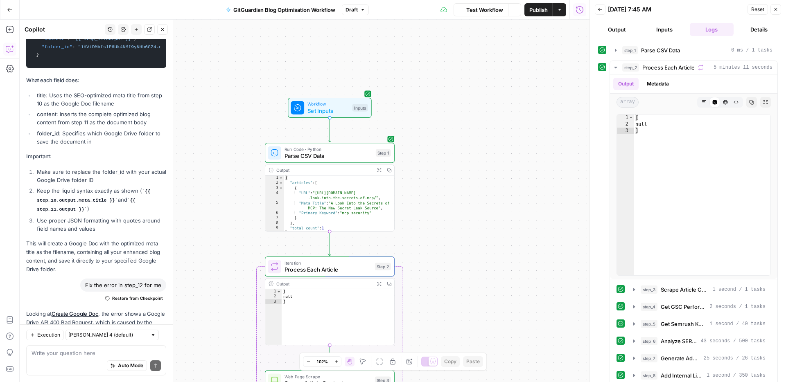
scroll to position [2754, 0]
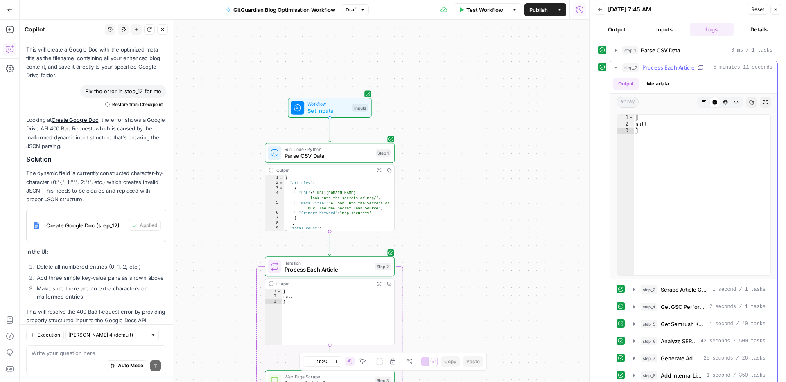
click at [613, 66] on icon "button" at bounding box center [615, 67] width 7 height 7
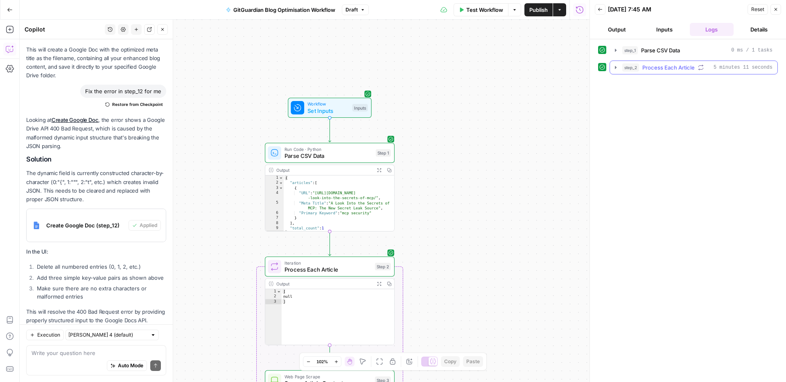
click at [613, 66] on icon "button" at bounding box center [615, 67] width 7 height 7
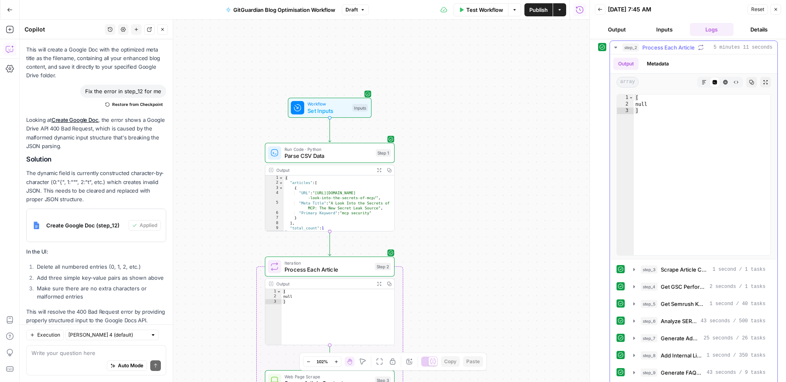
scroll to position [18, 0]
click at [618, 47] on icon "button" at bounding box center [615, 49] width 7 height 7
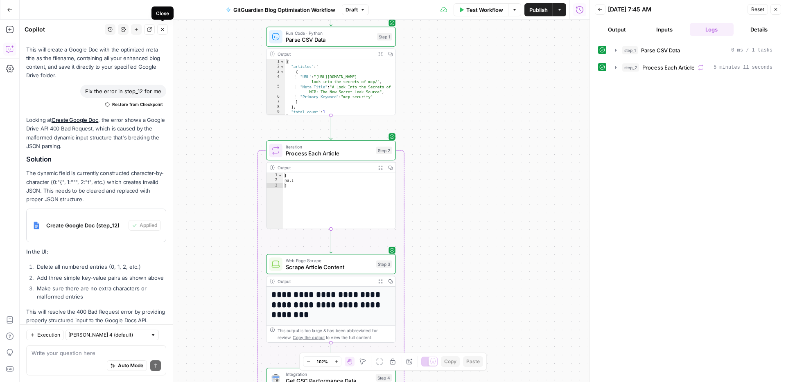
click at [162, 30] on icon "button" at bounding box center [162, 29] width 5 height 5
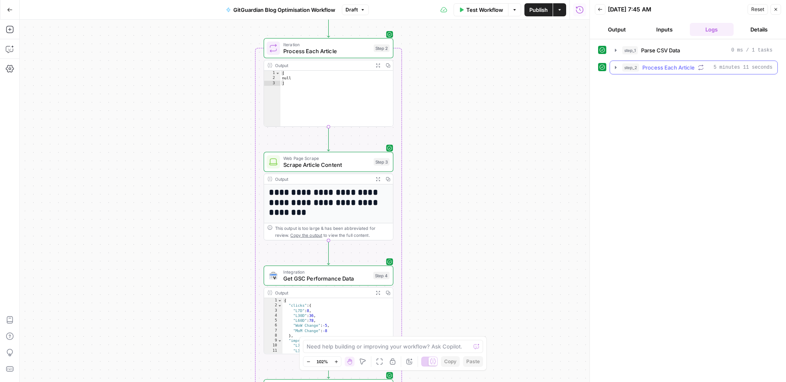
click at [619, 66] on button "step_2 Process Each Article 5 minutes 11 seconds" at bounding box center [693, 67] width 167 height 13
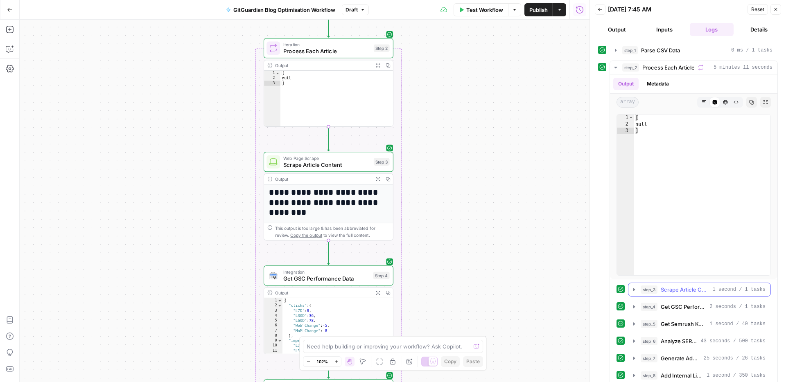
scroll to position [77, 0]
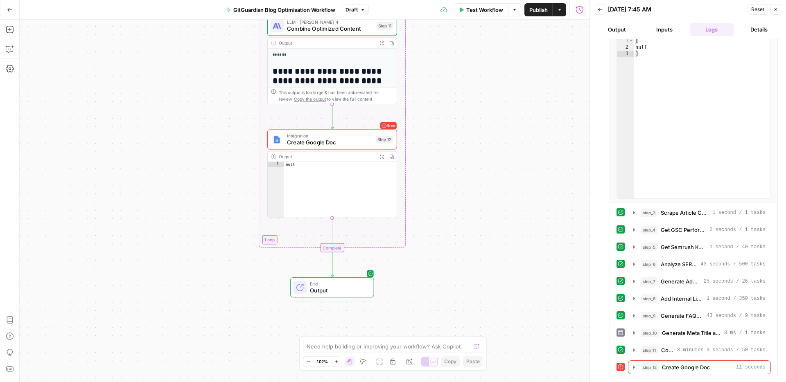
click at [335, 136] on span "Integration" at bounding box center [329, 136] width 85 height 7
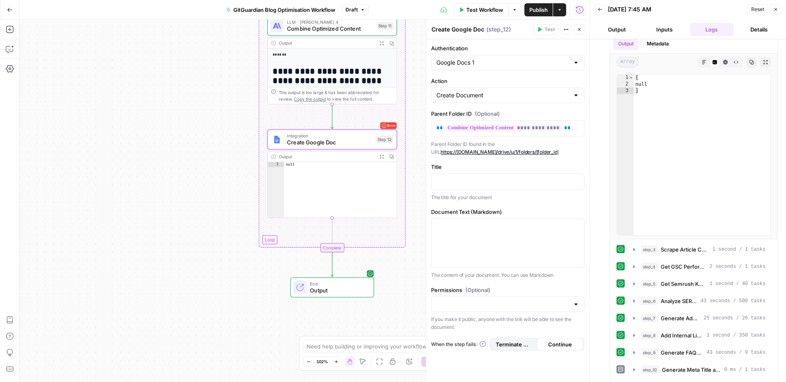
scroll to position [0, 0]
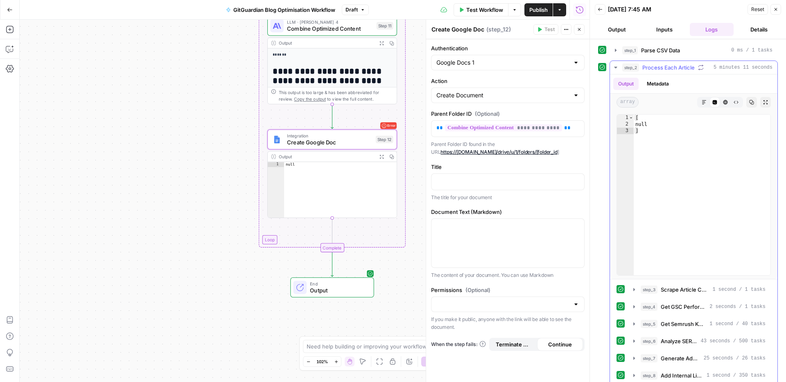
click at [614, 68] on icon "button" at bounding box center [615, 67] width 7 height 7
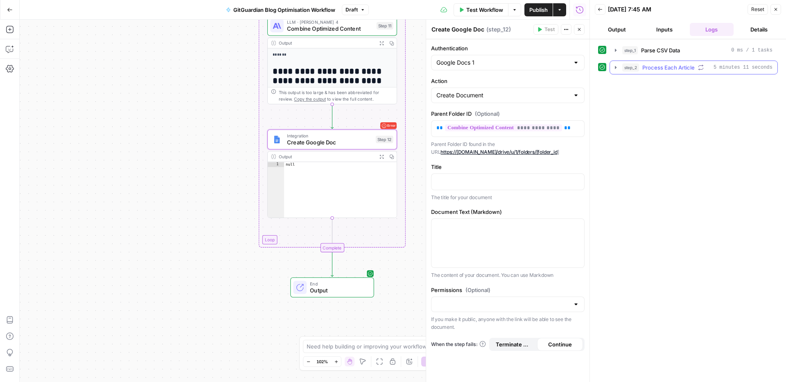
click at [614, 68] on icon "button" at bounding box center [615, 67] width 7 height 7
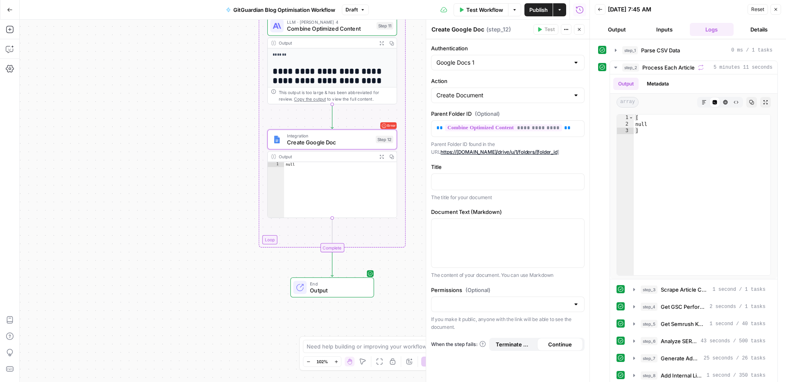
click at [218, 217] on div "Workflow Set Inputs Inputs Run Code · Python Parse CSV Data Step 1 Output Expan…" at bounding box center [305, 201] width 570 height 363
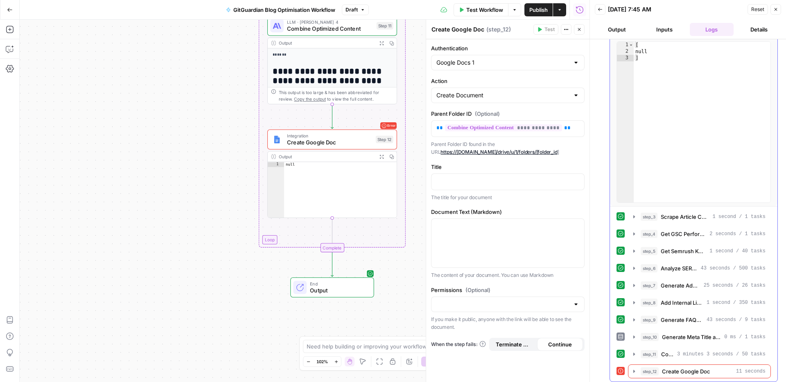
scroll to position [77, 0]
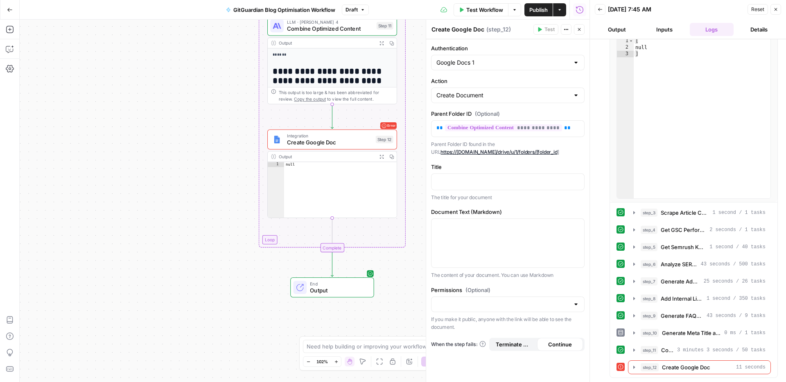
click at [345, 142] on span "Create Google Doc" at bounding box center [329, 142] width 85 height 8
click at [473, 171] on div "Title “/” to reference Variables Menu The title for your document" at bounding box center [507, 182] width 153 height 38
click at [468, 189] on div at bounding box center [507, 182] width 153 height 16
click at [578, 182] on icon "button" at bounding box center [577, 181] width 4 height 4
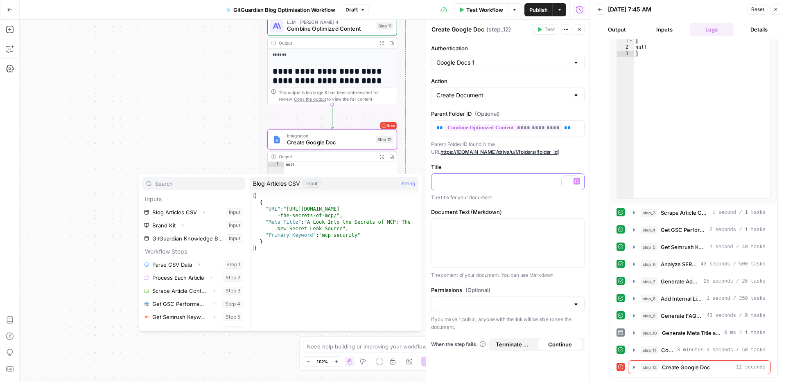
click at [468, 180] on p "To enrich screen reader interactions, please activate Accessibility in Grammarl…" at bounding box center [507, 181] width 143 height 8
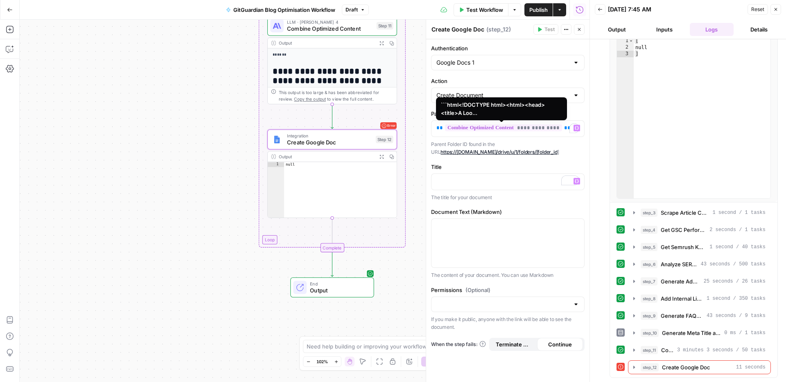
click at [533, 130] on span "**********" at bounding box center [503, 127] width 117 height 7
drag, startPoint x: 570, startPoint y: 128, endPoint x: 437, endPoint y: 123, distance: 133.1
click at [437, 123] on div "**********" at bounding box center [507, 129] width 153 height 16
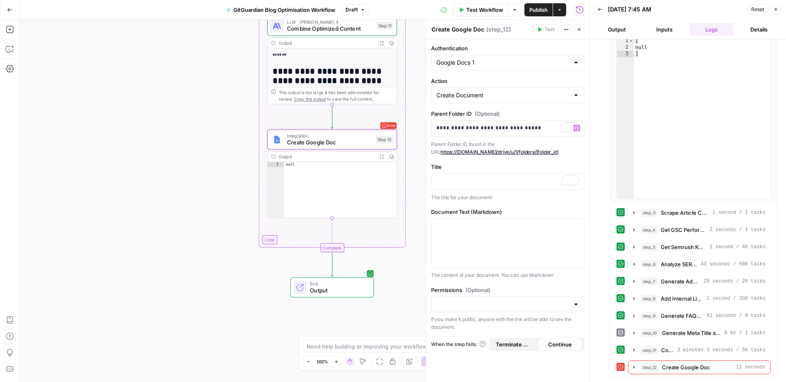
click at [577, 153] on p "Parent Folder ID found in the URL https://drive.google.com/drive/u/1/folders/[f…" at bounding box center [507, 148] width 153 height 16
click at [531, 304] on input "Permissions (Optional)" at bounding box center [502, 304] width 133 height 8
click at [480, 333] on span "Public" at bounding box center [506, 336] width 136 height 8
type input "Public"
click at [594, 160] on div "step_1 Parse CSV Data 0 ms / 1 tasks step_2 Process Each Article 5 minutes 11 s…" at bounding box center [688, 210] width 196 height 343
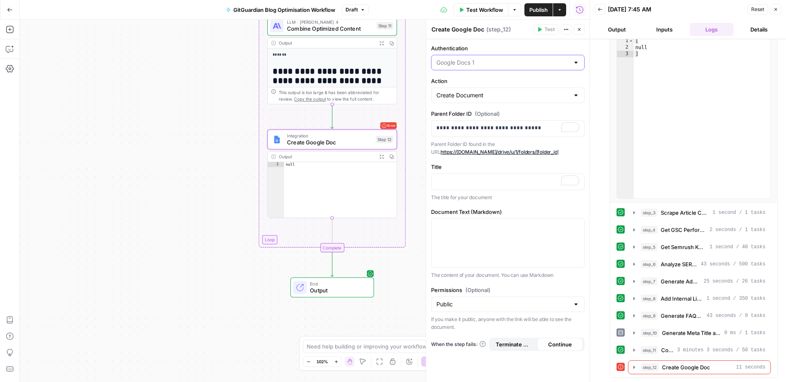
click at [498, 59] on input "Authentication" at bounding box center [502, 63] width 133 height 8
click at [466, 84] on span "Google Docs 1" at bounding box center [502, 83] width 129 height 8
type input "Google Docs 1"
click at [582, 25] on button "Close" at bounding box center [579, 29] width 11 height 11
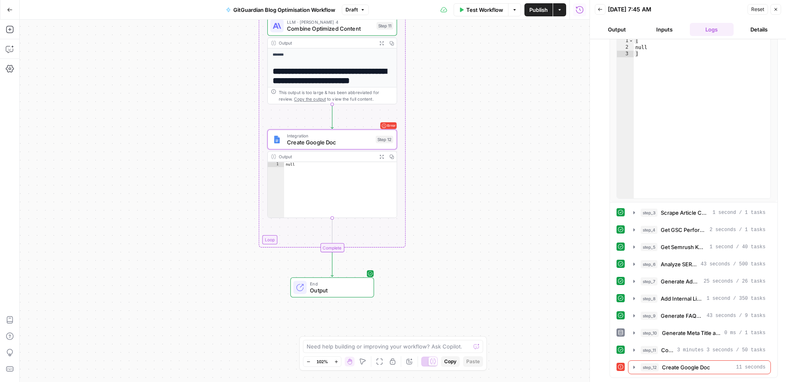
click at [353, 140] on span "Create Google Doc" at bounding box center [329, 142] width 85 height 8
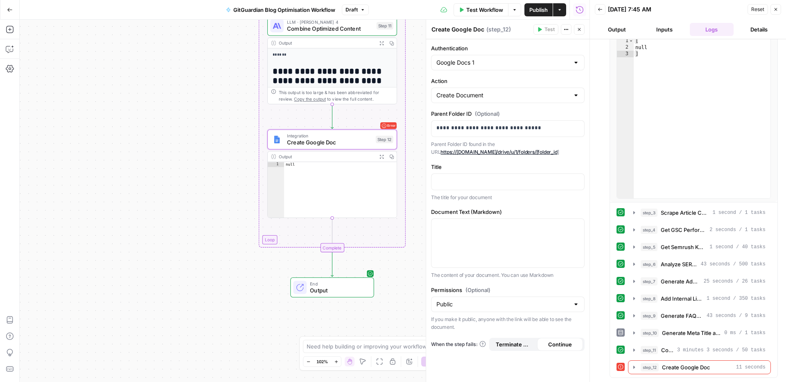
click at [577, 28] on icon "button" at bounding box center [579, 29] width 5 height 5
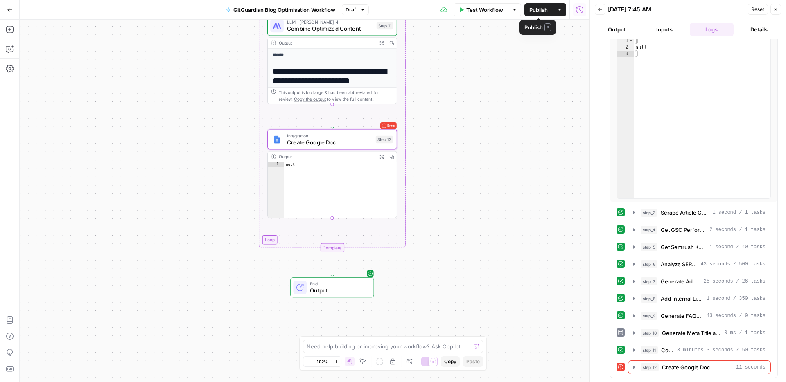
click at [482, 7] on span "Test Workflow" at bounding box center [484, 10] width 37 height 8
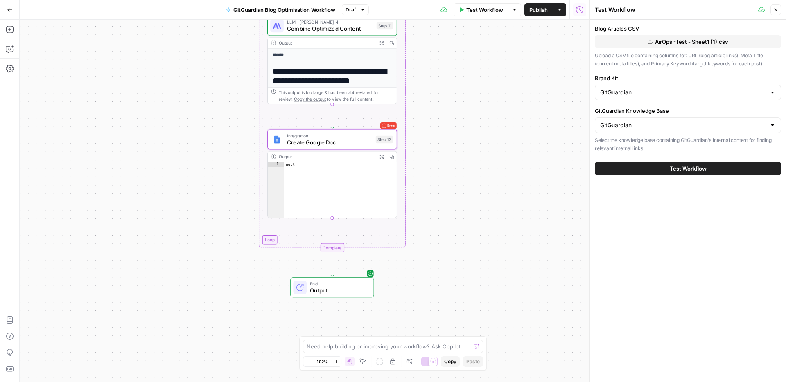
click at [672, 166] on span "Test Workflow" at bounding box center [688, 169] width 37 height 8
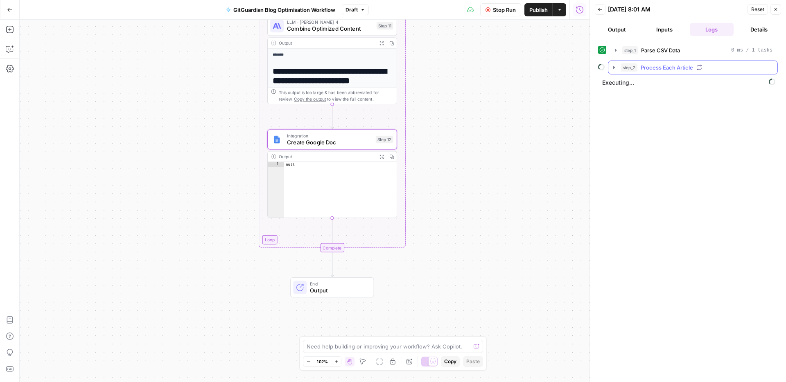
click at [615, 66] on icon "button" at bounding box center [614, 67] width 7 height 7
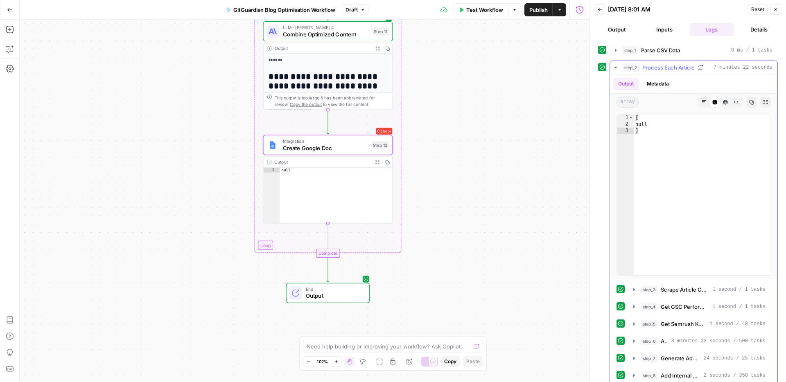
scroll to position [77, 0]
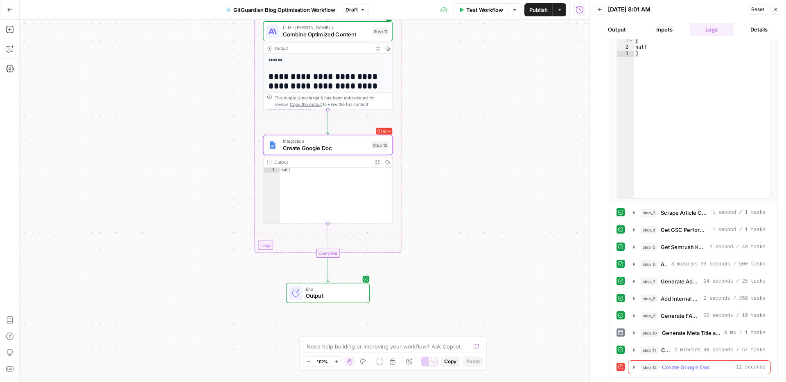
click at [654, 366] on span "step_12" at bounding box center [649, 367] width 18 height 8
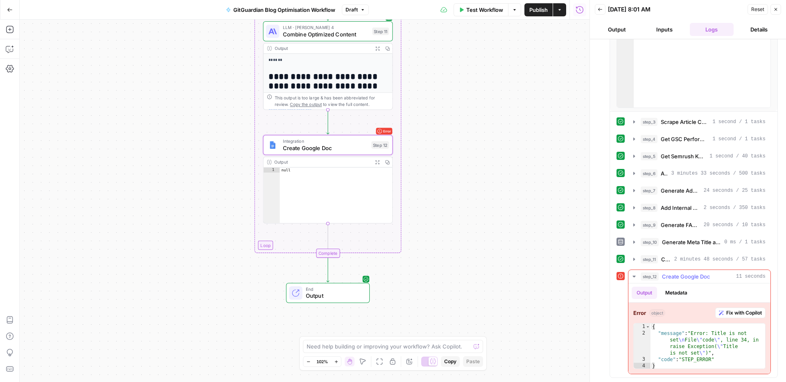
type textarea "**********"
click at [733, 359] on div "{ "message" : "Error: Title is not set \n File \" code \" , line 34, in raise E…" at bounding box center [707, 353] width 115 height 59
click at [738, 311] on span "Fix with Copilot" at bounding box center [744, 312] width 36 height 7
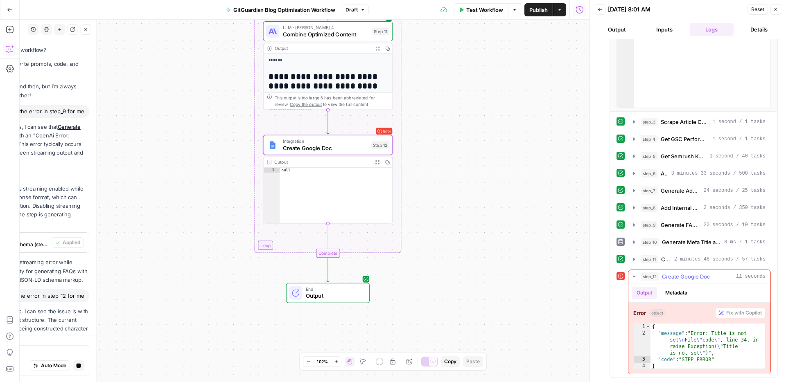
scroll to position [2591, 0]
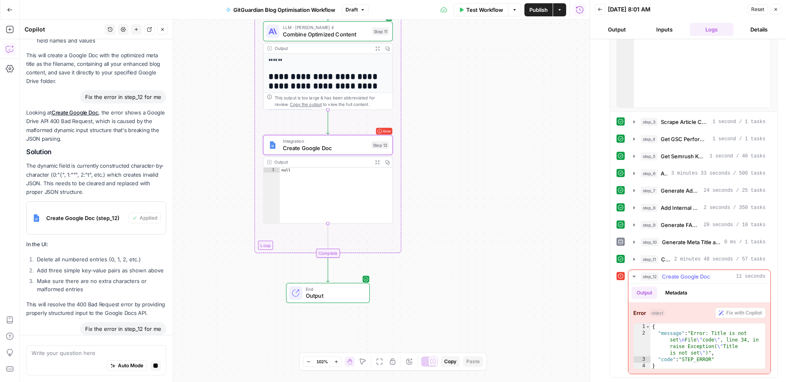
click at [675, 288] on button "Metadata" at bounding box center [676, 293] width 32 height 12
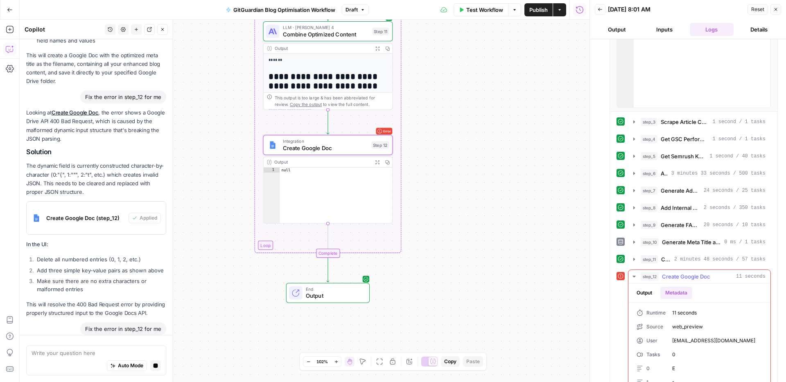
click at [646, 289] on button "Output" at bounding box center [643, 293] width 25 height 12
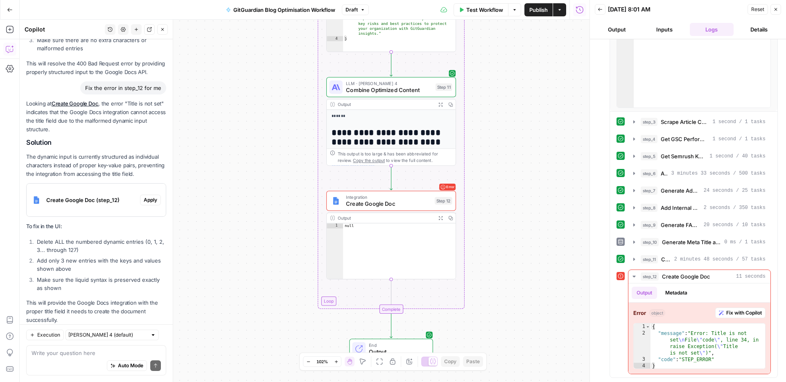
scroll to position [3003, 0]
click at [146, 196] on span "Apply" at bounding box center [151, 199] width 14 height 7
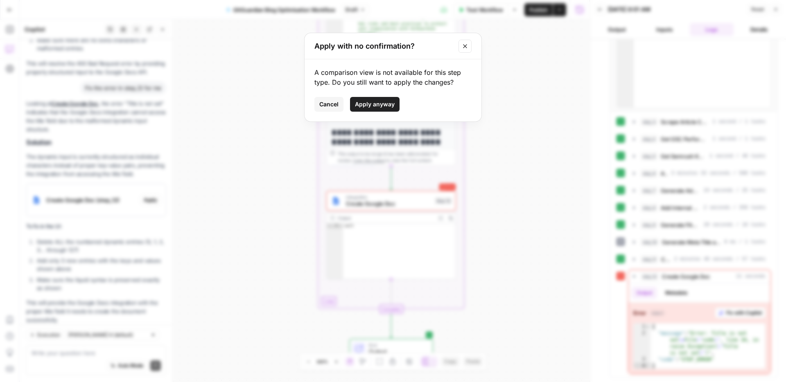
click at [374, 106] on span "Apply anyway" at bounding box center [375, 104] width 40 height 8
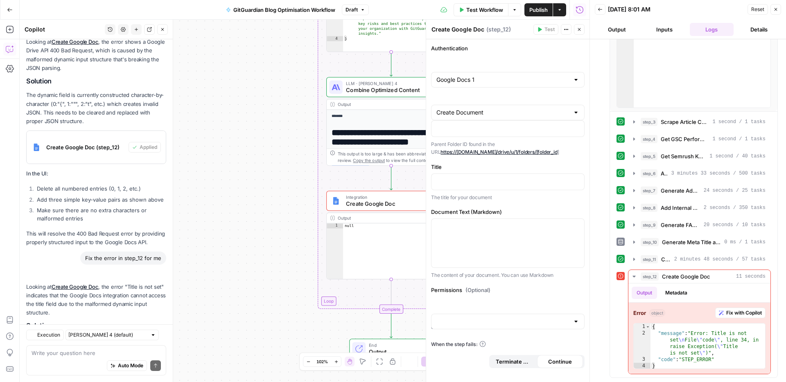
scroll to position [3016, 0]
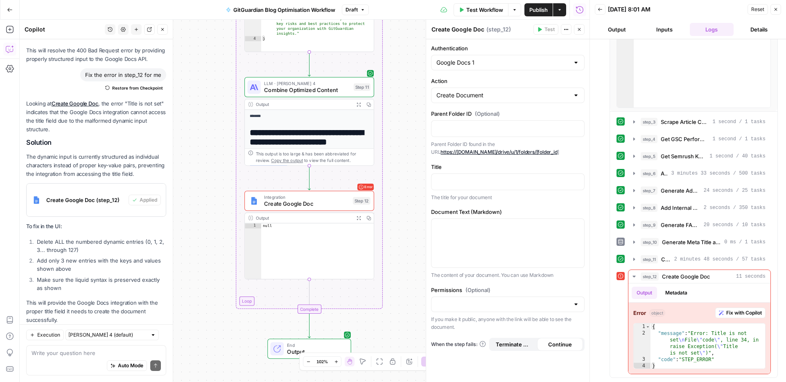
click at [477, 342] on span "When the step fails:" at bounding box center [458, 344] width 55 height 7
click at [449, 301] on input "Permissions (Optional)" at bounding box center [502, 304] width 133 height 8
click at [446, 338] on span "Public" at bounding box center [506, 336] width 136 height 8
type input "Public"
click at [479, 122] on div at bounding box center [507, 129] width 153 height 16
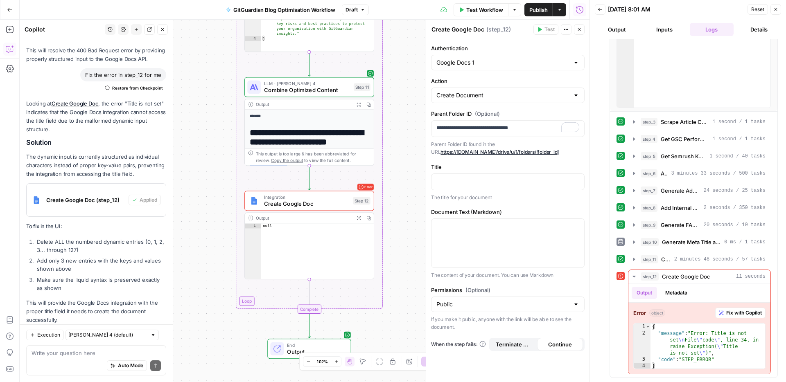
click at [581, 203] on div "**********" at bounding box center [507, 210] width 163 height 343
click at [83, 356] on textarea at bounding box center [96, 353] width 129 height 8
type textarea "check now"
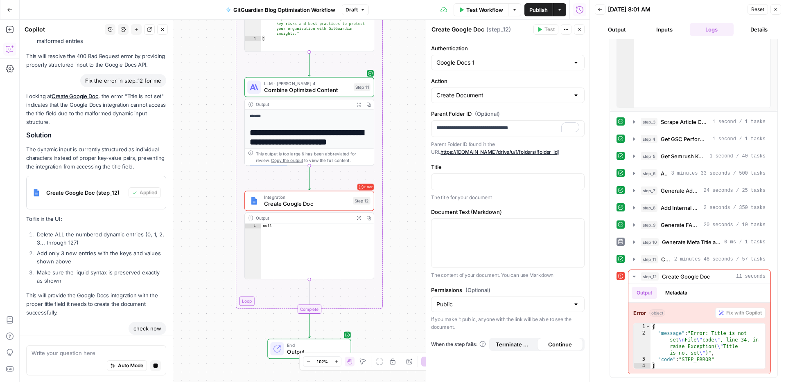
click at [495, 283] on div "**********" at bounding box center [507, 210] width 163 height 343
click at [530, 275] on p "The content of your document. You can use Markdown" at bounding box center [507, 275] width 153 height 8
click at [503, 275] on p "The content of your document. You can use Markdown" at bounding box center [507, 275] width 153 height 8
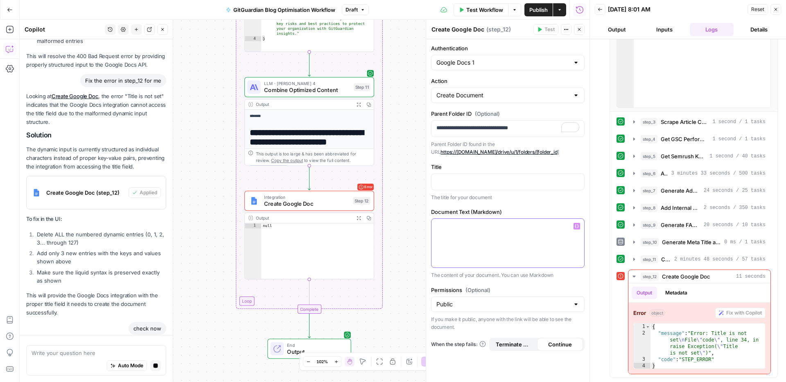
click at [577, 226] on icon "button" at bounding box center [577, 227] width 4 height 4
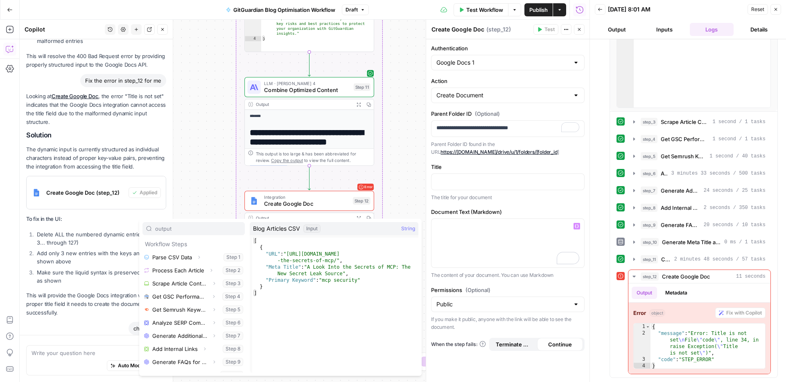
type input "output"
click at [503, 226] on p "To enrich screen reader interactions, please activate Accessibility in Grammarl…" at bounding box center [507, 226] width 143 height 8
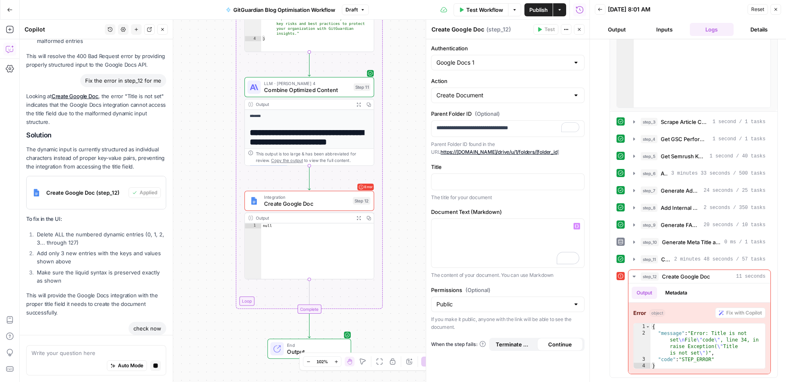
click at [517, 205] on div "**********" at bounding box center [507, 210] width 163 height 343
click at [478, 185] on p at bounding box center [507, 181] width 143 height 8
click at [487, 236] on div "To enrich screen reader interactions, please activate Accessibility in Grammarl…" at bounding box center [507, 243] width 153 height 49
click at [514, 214] on label "Document Text (Markdown)" at bounding box center [507, 212] width 153 height 8
click at [515, 202] on div "**********" at bounding box center [507, 210] width 163 height 343
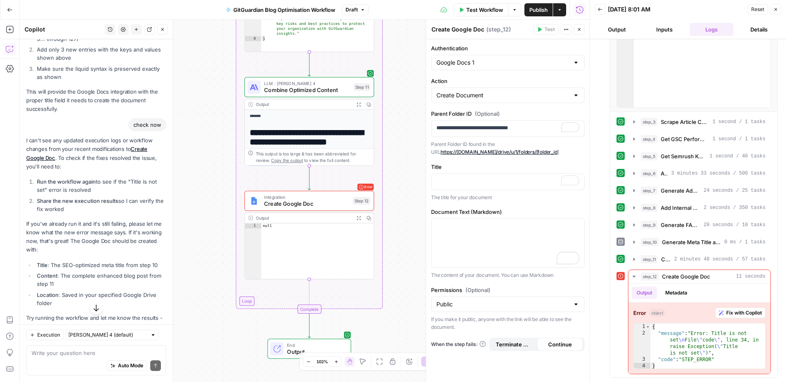
scroll to position [3233, 0]
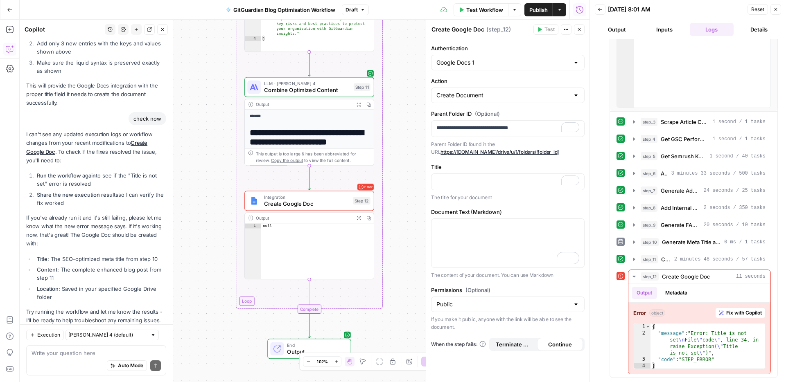
drag, startPoint x: 166, startPoint y: 241, endPoint x: 51, endPoint y: 236, distance: 114.7
click at [51, 255] on li "Title : The SEO-optimized meta title from step 10" at bounding box center [100, 259] width 131 height 8
copy li "The SEO-optimized meta title from step 10"
click at [471, 187] on div "To enrich screen reader interactions, please activate Accessibility in Grammarl…" at bounding box center [507, 182] width 153 height 16
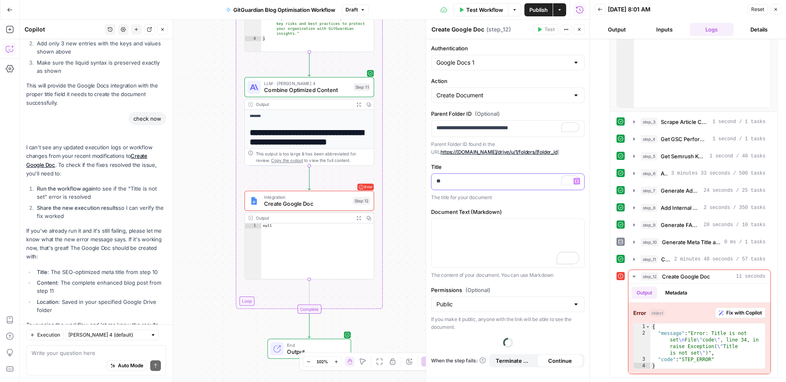
scroll to position [3246, 0]
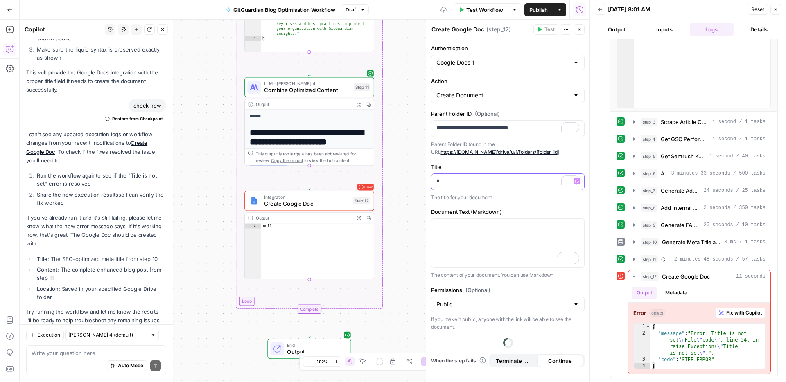
click at [492, 184] on p "*" at bounding box center [507, 181] width 143 height 8
click at [67, 361] on div "Auto Mode Send" at bounding box center [96, 366] width 129 height 18
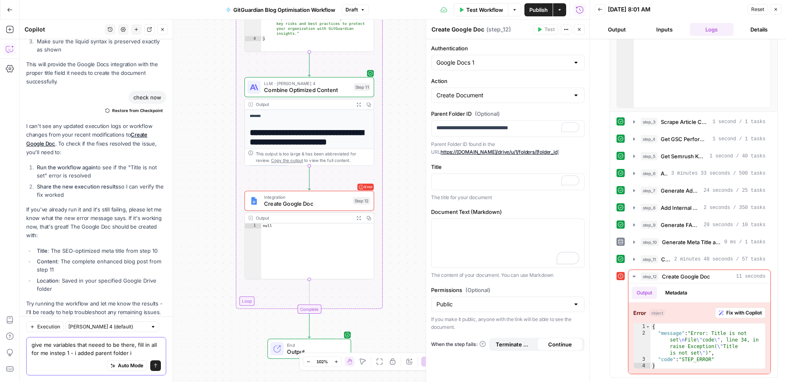
type textarea "give me variables that neeed to be there, fill in all for me instep 1 - i added…"
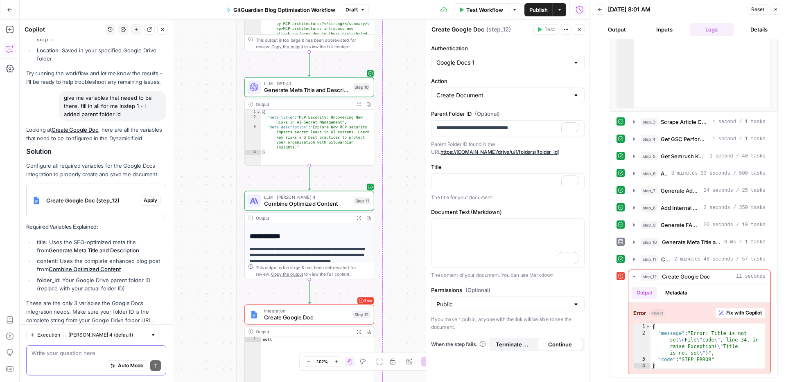
scroll to position [12, 0]
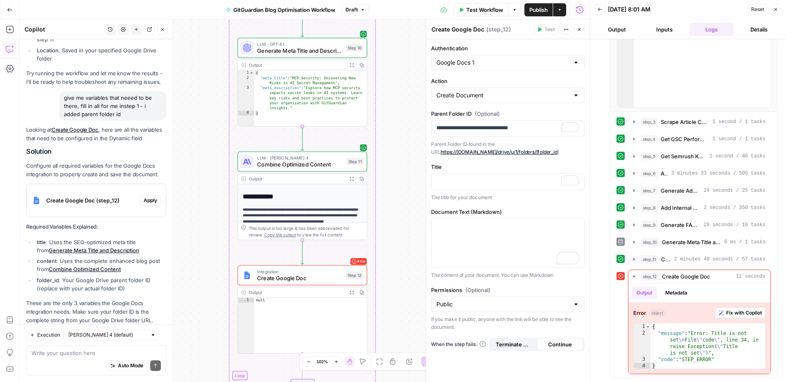
click at [113, 276] on li "folder_id : Your Google Drive parent folder ID (replace with your actual folder…" at bounding box center [100, 284] width 131 height 16
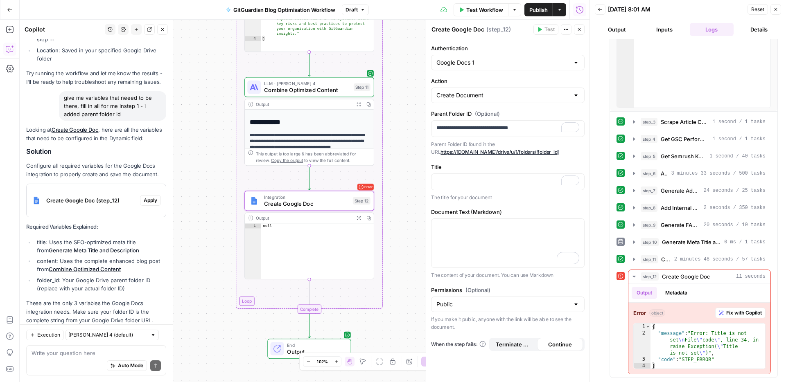
click at [149, 197] on span "Apply" at bounding box center [151, 200] width 14 height 7
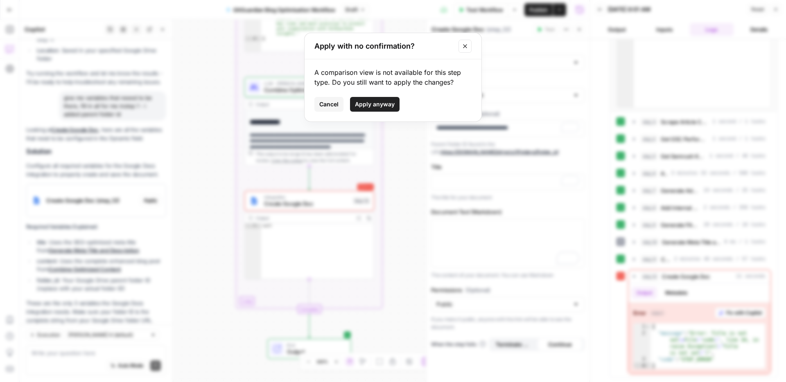
click at [377, 103] on span "Apply anyway" at bounding box center [375, 104] width 40 height 8
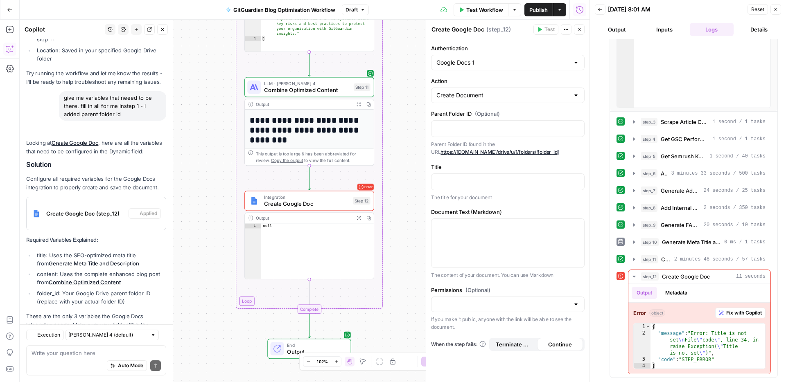
scroll to position [3498, 0]
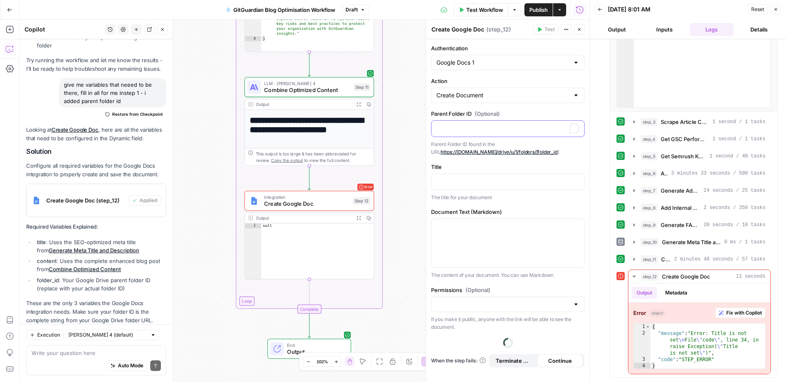
click at [480, 129] on p "To enrich screen reader interactions, please activate Accessibility in Grammarl…" at bounding box center [507, 128] width 143 height 8
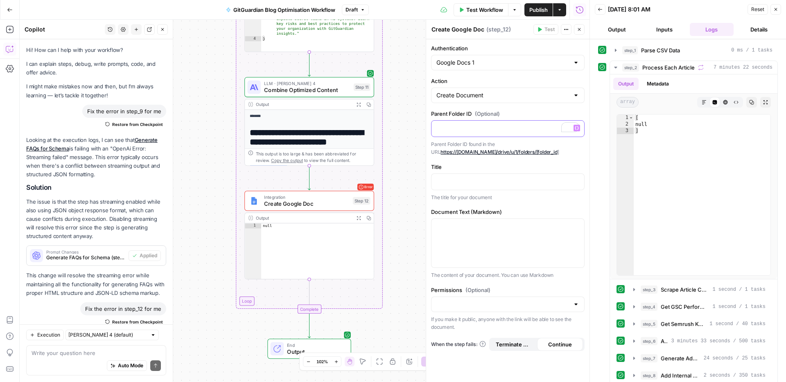
scroll to position [3498, 0]
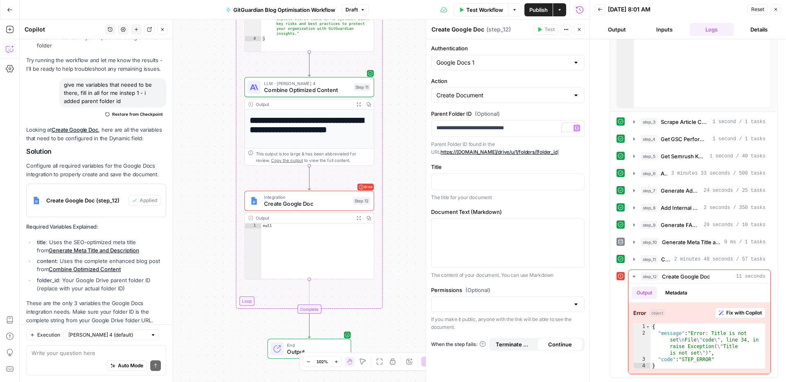
click at [498, 113] on span "(Optional)" at bounding box center [487, 114] width 25 height 8
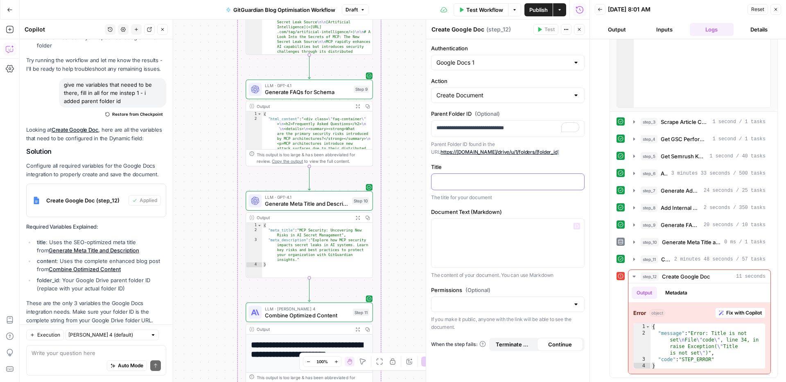
click at [480, 187] on div at bounding box center [507, 182] width 153 height 16
click at [576, 179] on icon "button" at bounding box center [577, 181] width 4 height 4
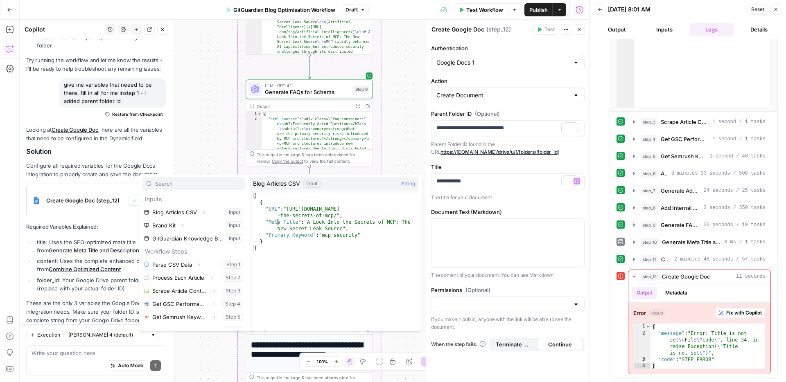
click at [277, 221] on div "[ { "URL" : "[URL][DOMAIN_NAME] -the-secrets-of-mcp/" , "Meta Title" : "A Look …" at bounding box center [335, 267] width 166 height 148
click at [278, 221] on div "[ { "URL" : "[URL][DOMAIN_NAME] -the-secrets-of-mcp/" , "Meta Title" : "A Look …" at bounding box center [335, 267] width 166 height 148
drag, startPoint x: 260, startPoint y: 201, endPoint x: 269, endPoint y: 205, distance: 9.6
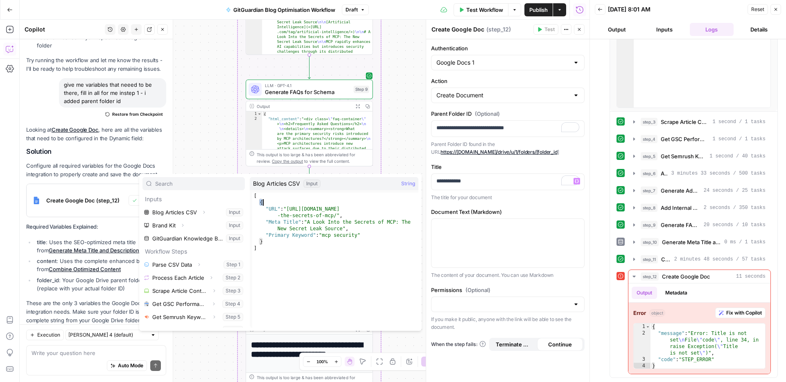
click at [269, 205] on div "[ { "URL" : "[URL][DOMAIN_NAME] -the-secrets-of-mcp/" , "Meta Title" : "A Look …" at bounding box center [335, 267] width 166 height 148
click at [268, 218] on div "[ { "URL" : "https://blog.gitguardian.com/a-look-into -the-secrets-of-mcp/" , "…" at bounding box center [335, 267] width 166 height 148
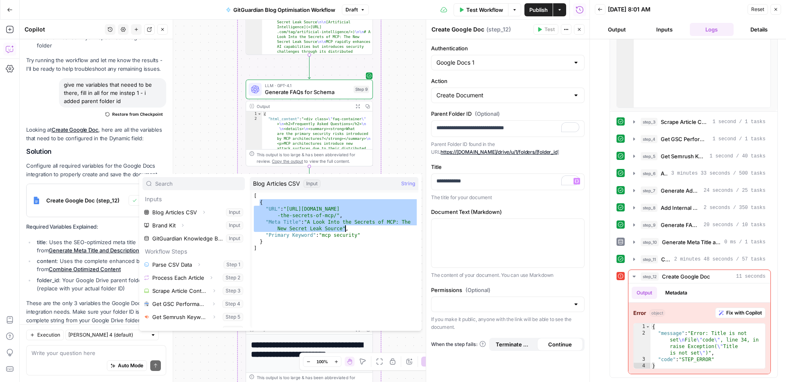
drag, startPoint x: 259, startPoint y: 203, endPoint x: 345, endPoint y: 228, distance: 89.9
click at [345, 228] on div "[ { "URL" : "https://blog.gitguardian.com/a-look-into -the-secrets-of-mcp/" , "…" at bounding box center [335, 267] width 166 height 148
click at [410, 185] on span "String" at bounding box center [408, 184] width 14 height 8
click at [407, 183] on span "String" at bounding box center [408, 184] width 14 height 8
click at [349, 190] on span "**********" at bounding box center [333, 257] width 166 height 135
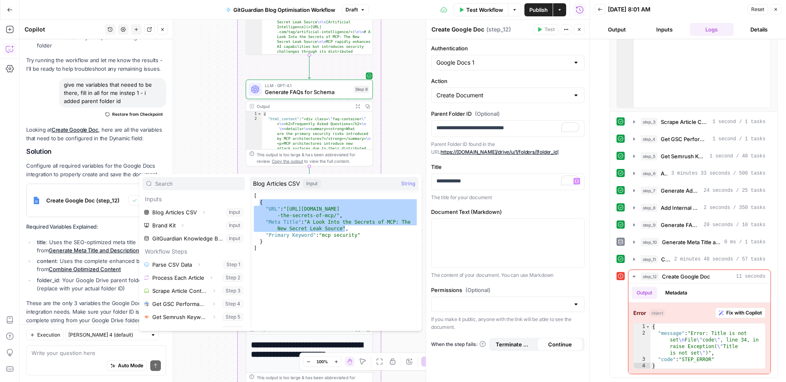
click at [328, 180] on div "Blog Articles CSV Input String" at bounding box center [334, 183] width 169 height 13
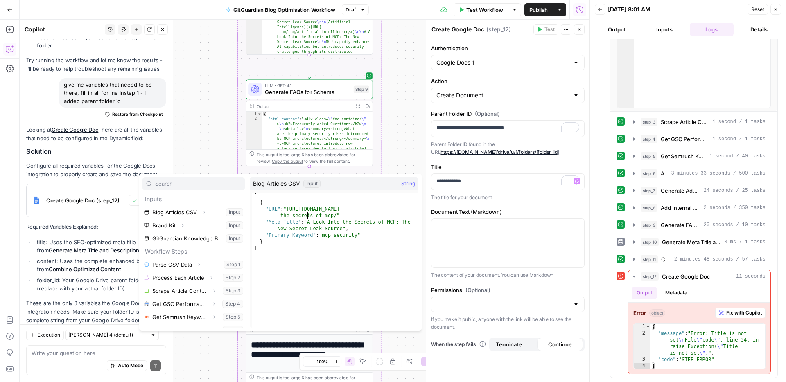
click at [308, 213] on div "[ { "URL" : "https://blog.gitguardian.com/a-look-into -the-secrets-of-mcp/" , "…" at bounding box center [335, 267] width 166 height 148
type textarea "**********"
click at [408, 183] on span "String" at bounding box center [408, 184] width 14 height 8
click at [176, 210] on button "Select variable Blog Articles CSV" at bounding box center [193, 212] width 102 height 13
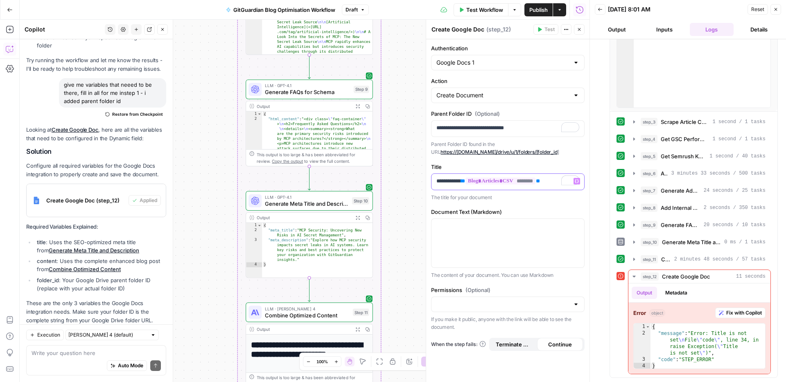
click at [464, 182] on p "**********" at bounding box center [507, 181] width 143 height 8
click at [550, 181] on p "**********" at bounding box center [507, 181] width 143 height 8
click at [577, 182] on icon "button" at bounding box center [577, 181] width 4 height 4
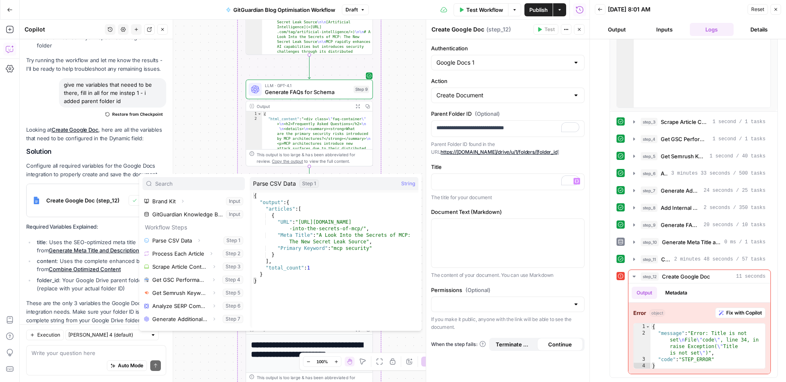
scroll to position [25, 0]
click at [180, 242] on button "Select variable Parse CSV Data" at bounding box center [193, 240] width 102 height 13
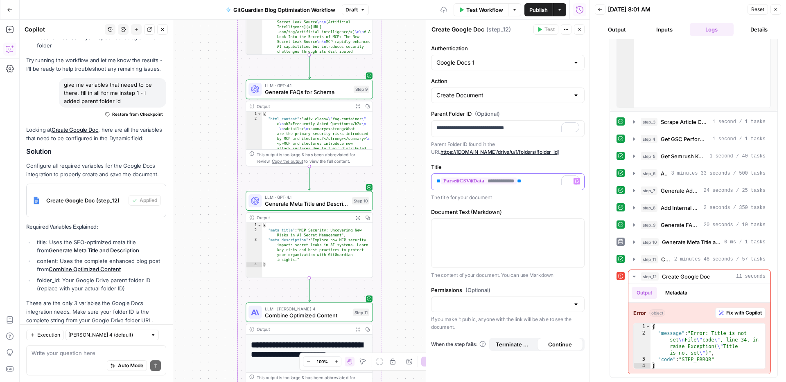
click at [435, 185] on div "**********" at bounding box center [507, 182] width 153 height 16
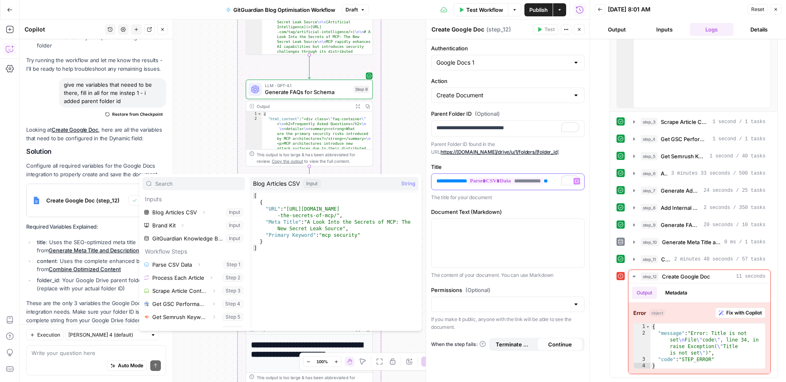
click at [464, 177] on p "**********" at bounding box center [507, 181] width 143 height 8
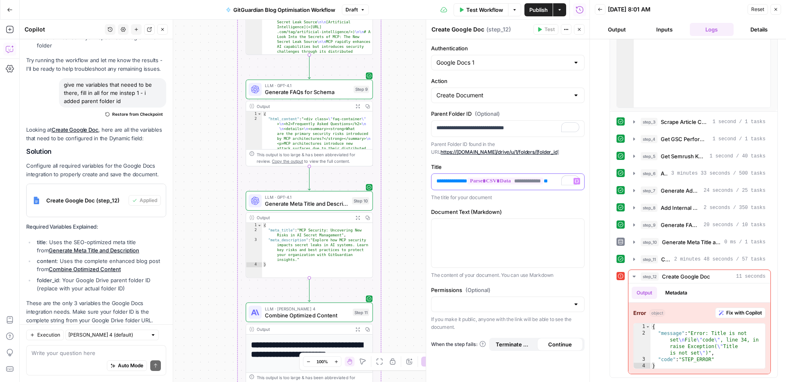
click at [467, 181] on span "**" at bounding box center [465, 180] width 4 height 5
click at [496, 200] on p "The title for your document" at bounding box center [507, 198] width 153 height 8
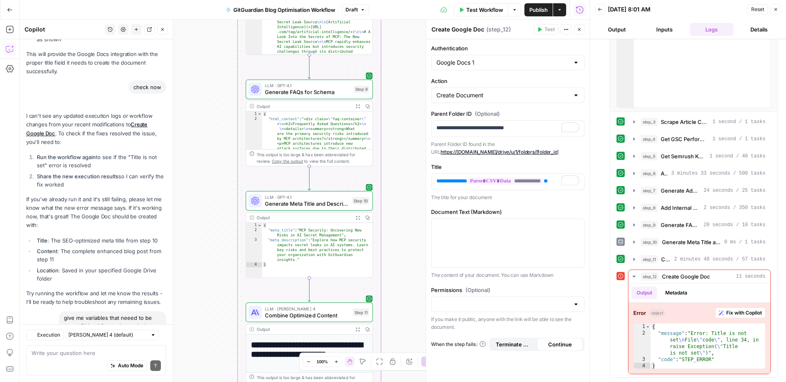
scroll to position [3498, 0]
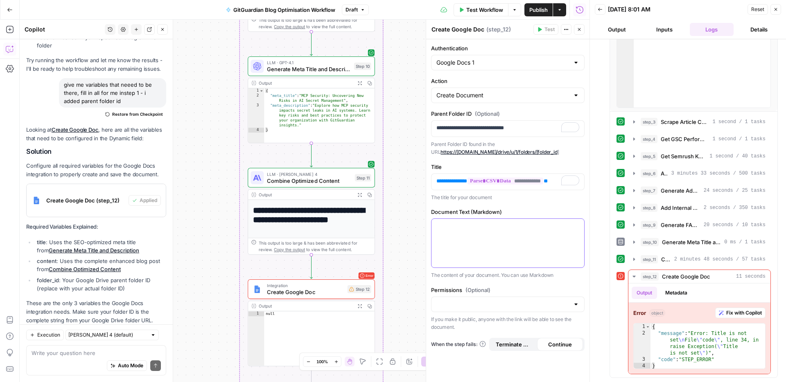
click at [489, 228] on p at bounding box center [507, 226] width 143 height 8
click at [577, 227] on icon "button" at bounding box center [577, 227] width 4 height 4
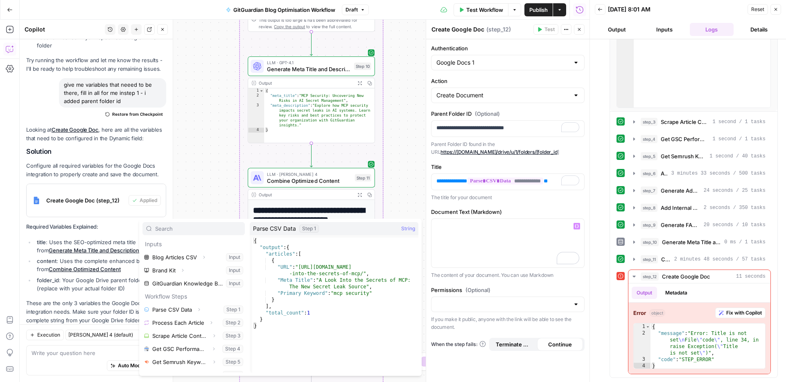
scroll to position [74, 0]
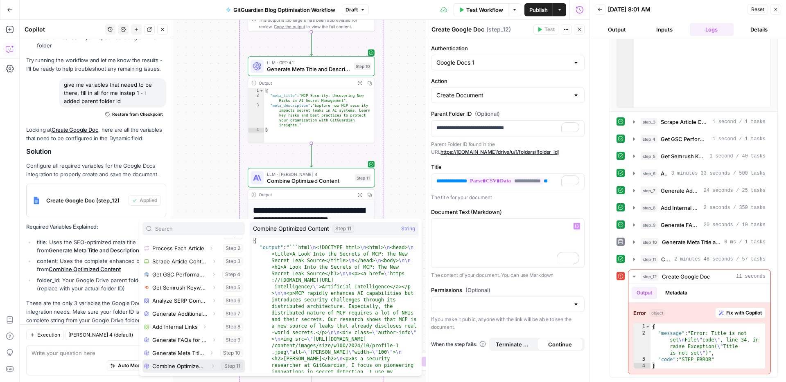
click at [174, 365] on button "Select variable Combine Optimized Content" at bounding box center [193, 366] width 102 height 13
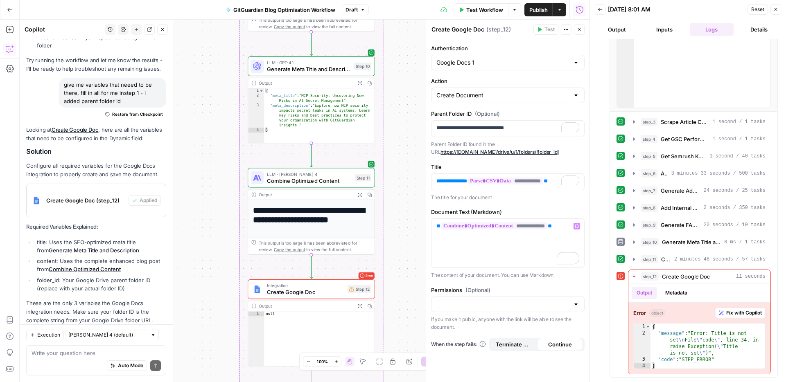
click at [551, 284] on div "**********" at bounding box center [507, 210] width 163 height 343
click at [518, 312] on div "Permissions (Optional) If you make it public, anyone with the link will be able…" at bounding box center [507, 308] width 153 height 45
click at [518, 311] on div at bounding box center [507, 305] width 153 height 16
click at [481, 335] on span "Public" at bounding box center [506, 336] width 136 height 8
type input "Public"
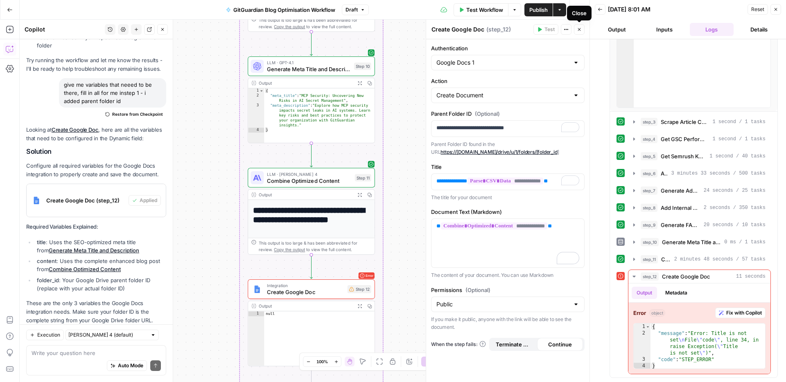
click at [581, 30] on icon "button" at bounding box center [579, 29] width 5 height 5
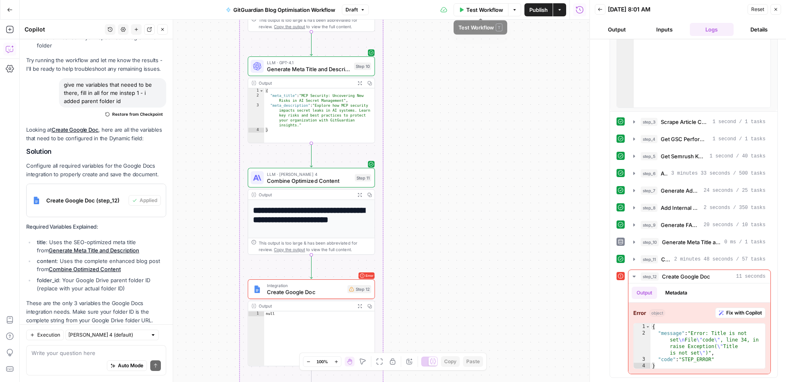
click at [482, 9] on span "Test Workflow" at bounding box center [484, 10] width 37 height 8
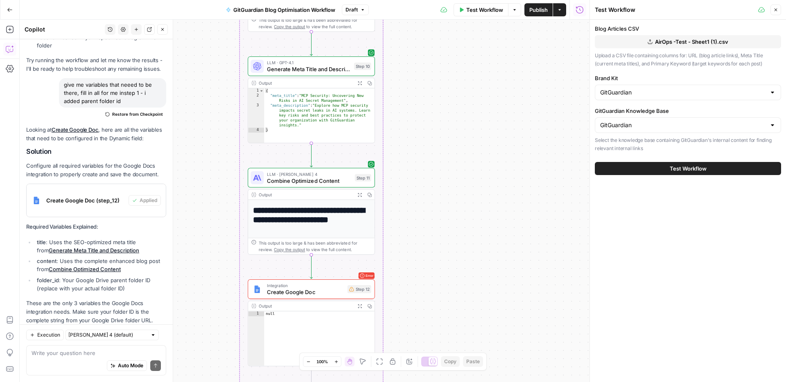
click at [708, 170] on button "Test Workflow" at bounding box center [688, 168] width 186 height 13
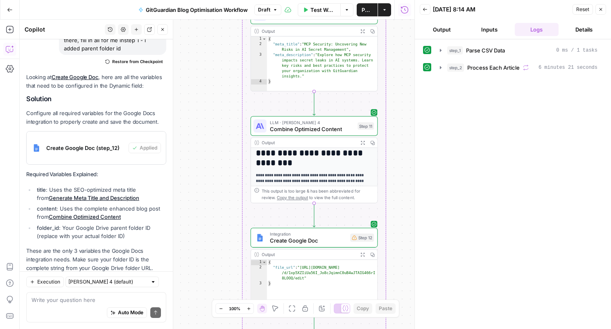
scroll to position [65, 0]
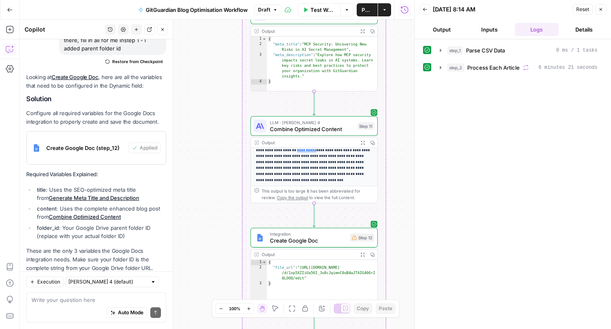
click at [317, 242] on span "Create Google Doc" at bounding box center [308, 240] width 77 height 8
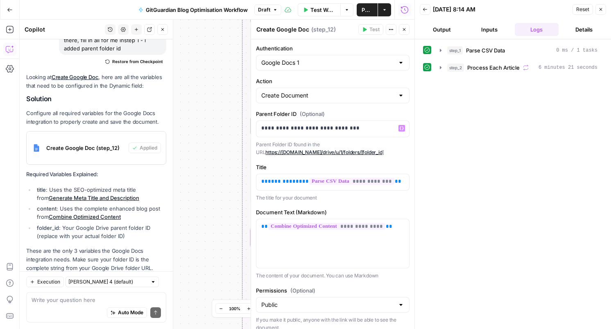
scroll to position [27, 0]
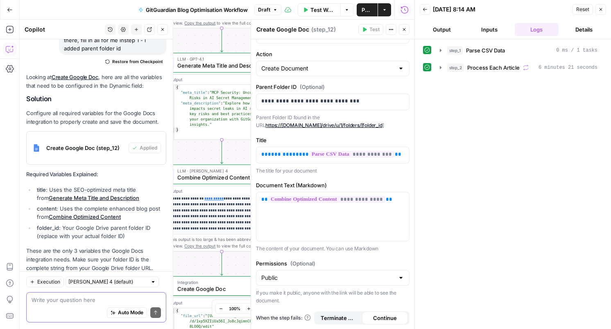
click at [71, 300] on textarea at bounding box center [96, 299] width 129 height 8
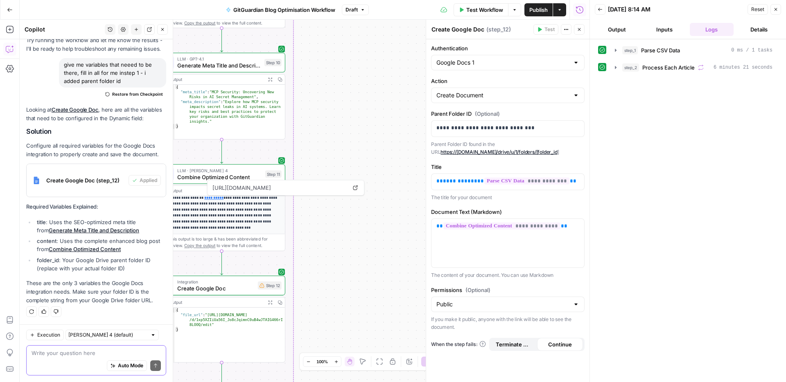
scroll to position [0, 0]
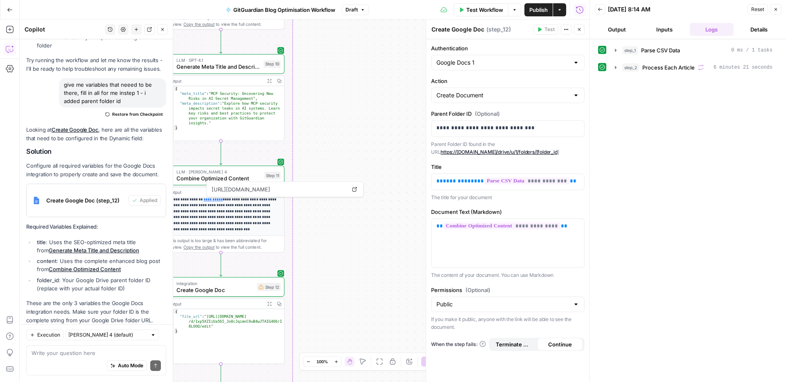
click at [365, 130] on div "Workflow Set Inputs Inputs Run Code · Python Parse CSV Data Step 1 Output Expan…" at bounding box center [305, 201] width 570 height 363
click at [703, 156] on div "step_1 Parse CSV Data 0 ms / 1 tasks step_2 Process Each Article 6 minutes 21 s…" at bounding box center [688, 210] width 180 height 335
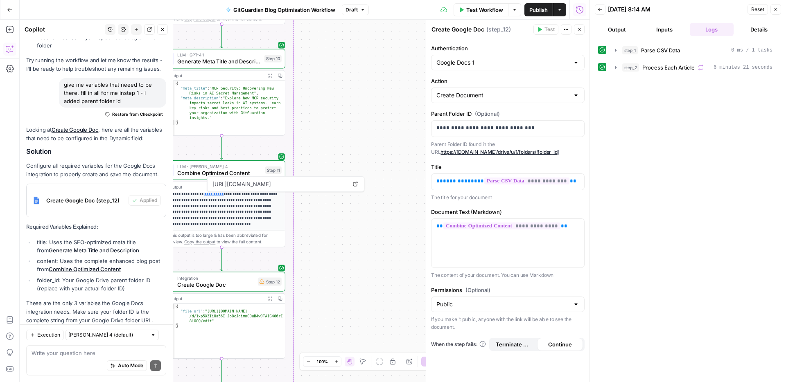
click at [79, 362] on div "Auto Mode Send" at bounding box center [96, 366] width 129 height 18
type textarea "step 12 = how to change from JSON to doc"
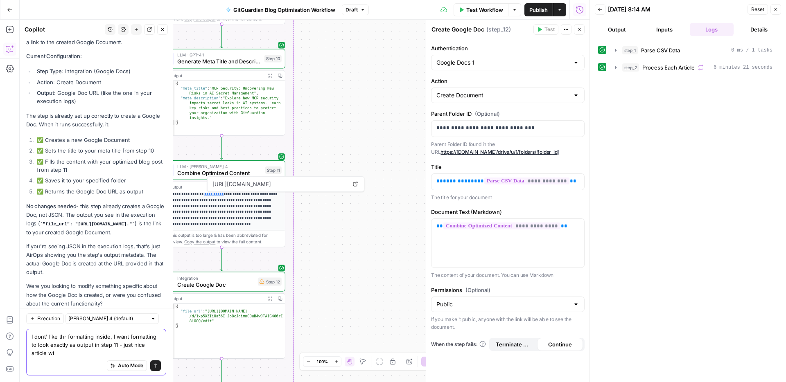
scroll to position [3850, 0]
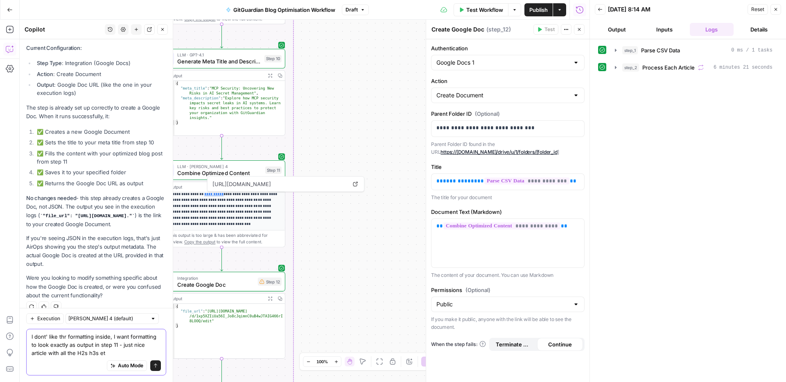
type textarea "I dont' like thr formatting inside, I want formatting to look exactly as output…"
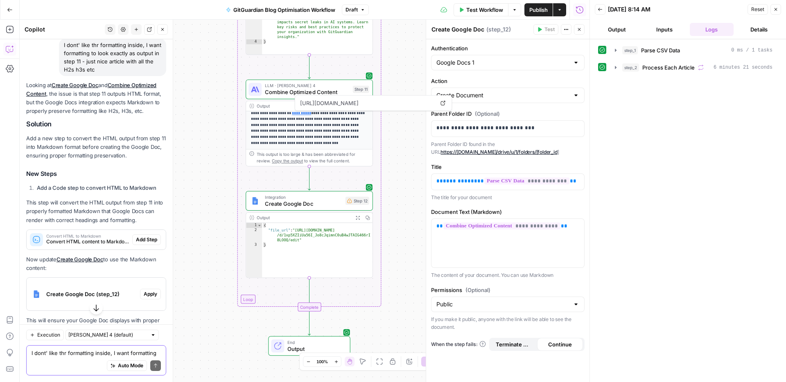
scroll to position [4151, 0]
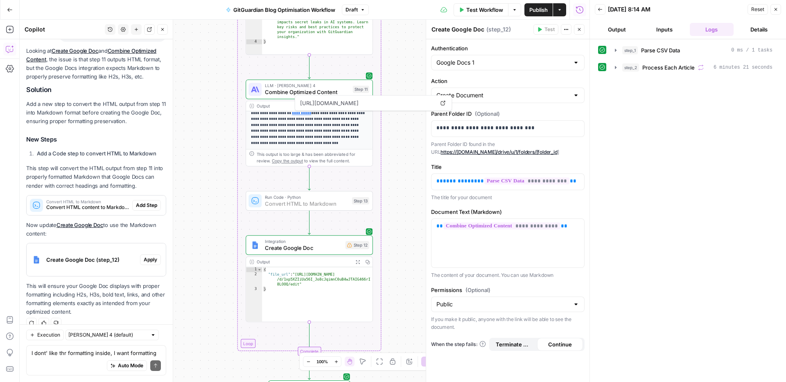
click at [148, 202] on span "Add Step" at bounding box center [146, 205] width 21 height 7
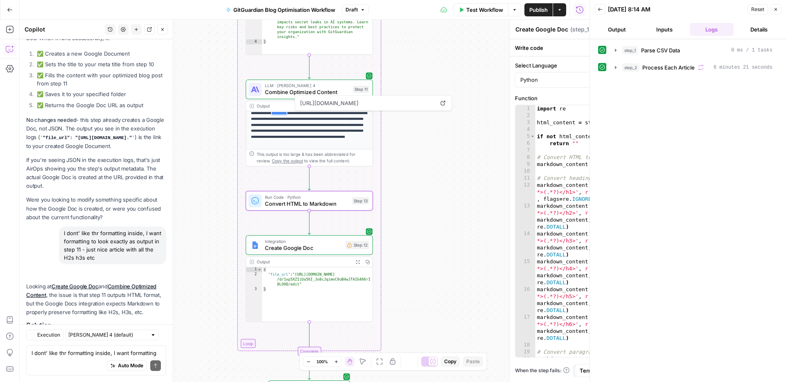
type textarea "Convert HTML to Markdown"
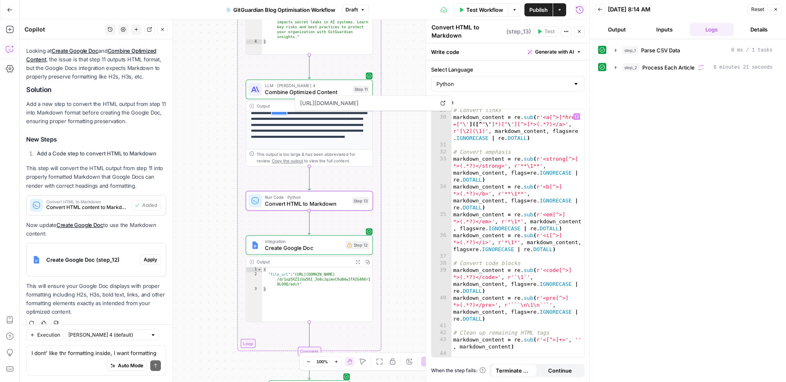
scroll to position [441, 0]
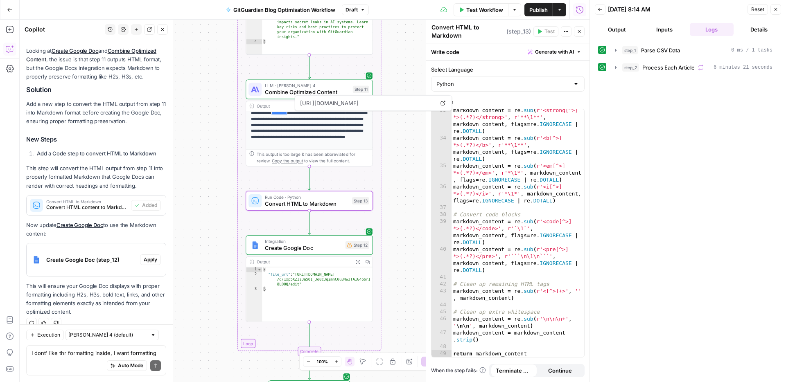
click at [404, 290] on div "Workflow Set Inputs Inputs Run Code · Python Parse CSV Data Step 1 Output Expan…" at bounding box center [305, 201] width 570 height 363
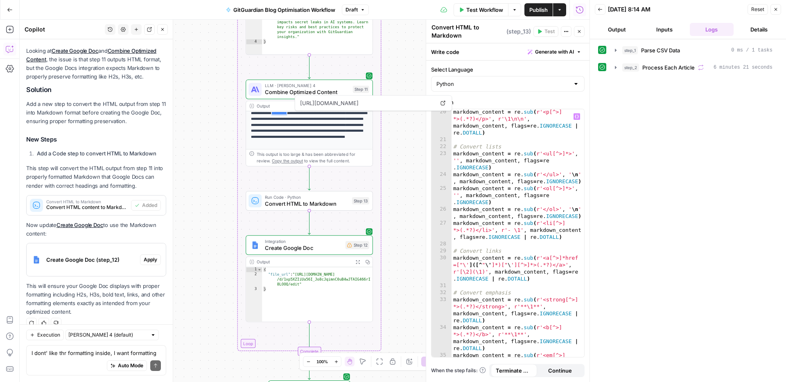
scroll to position [0, 0]
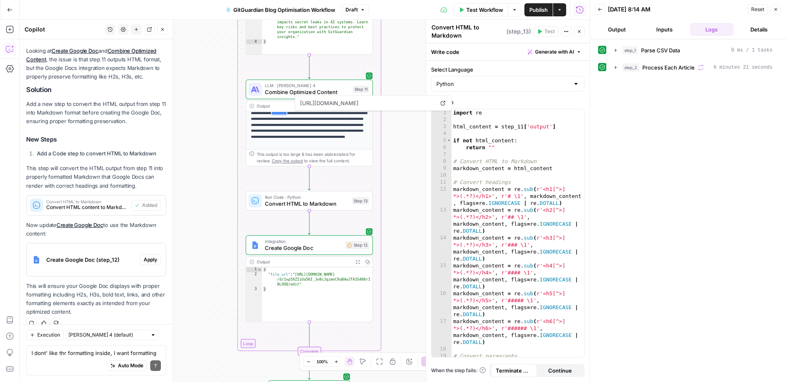
click at [582, 31] on button "Close" at bounding box center [579, 31] width 11 height 11
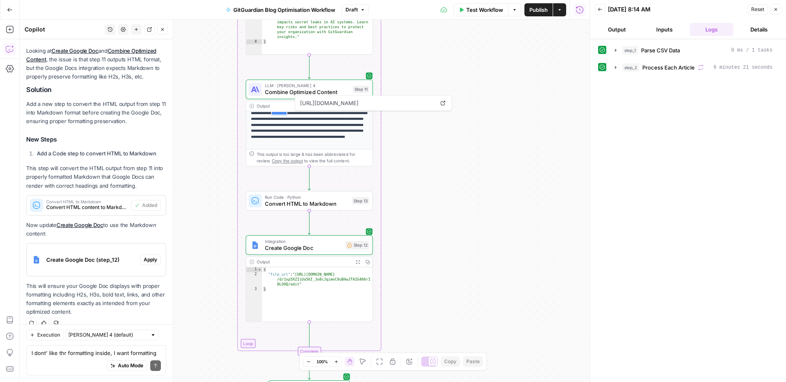
click at [486, 257] on div "Workflow Set Inputs Inputs Run Code · Python Parse CSV Data Step 1 Output Expan…" at bounding box center [305, 201] width 570 height 363
click at [478, 11] on span "Test Workflow" at bounding box center [484, 10] width 37 height 8
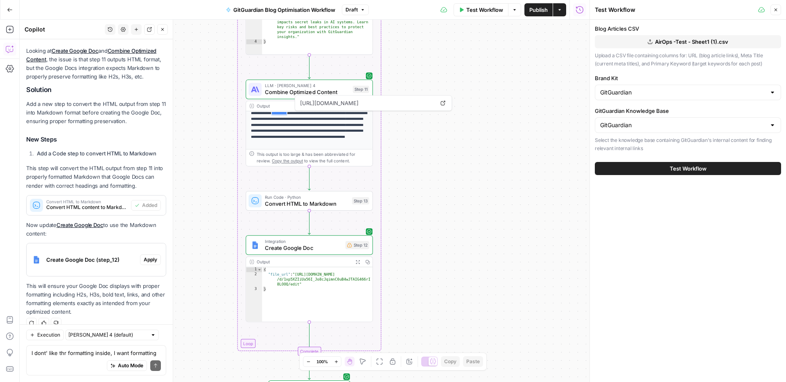
click at [718, 171] on button "Test Workflow" at bounding box center [688, 168] width 186 height 13
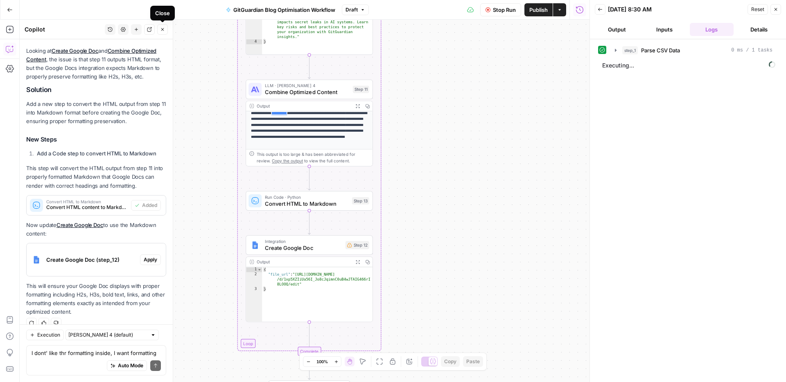
click at [164, 30] on icon "button" at bounding box center [162, 29] width 5 height 5
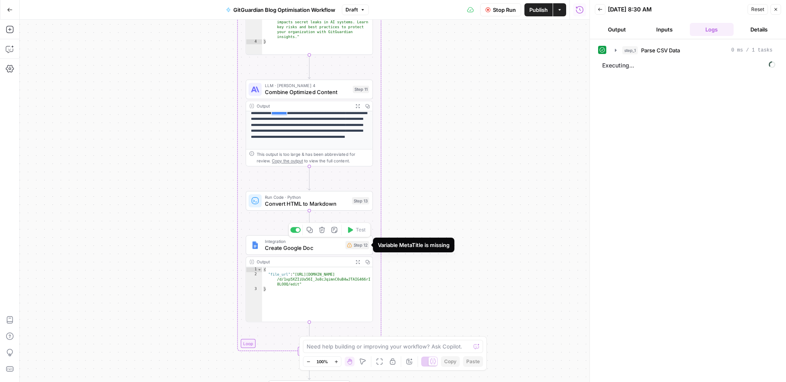
click at [352, 246] on div "Step 12" at bounding box center [357, 245] width 24 height 8
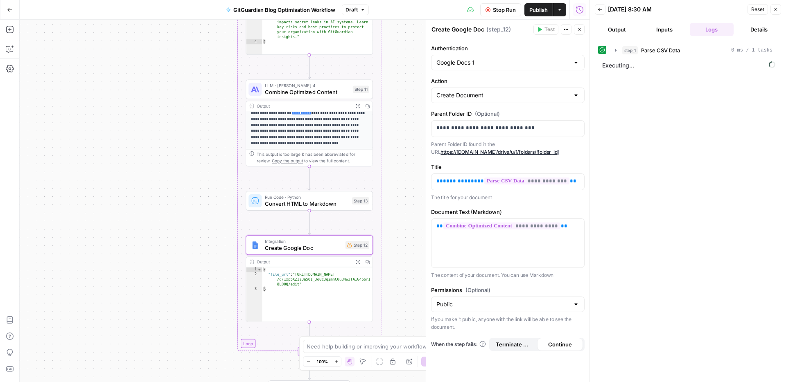
click at [778, 9] on icon "button" at bounding box center [775, 9] width 5 height 5
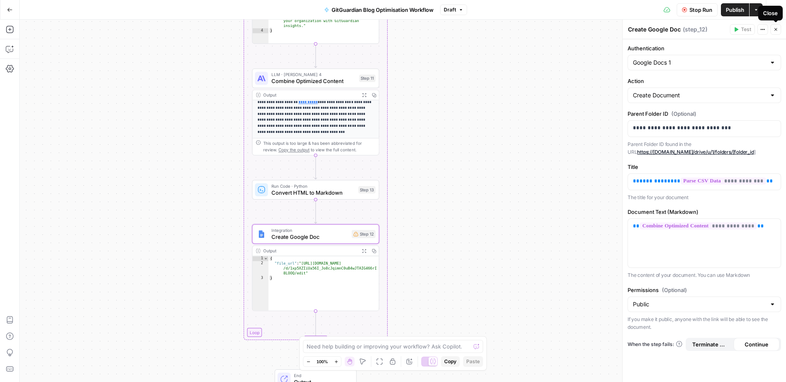
click at [774, 28] on icon "button" at bounding box center [775, 29] width 3 height 3
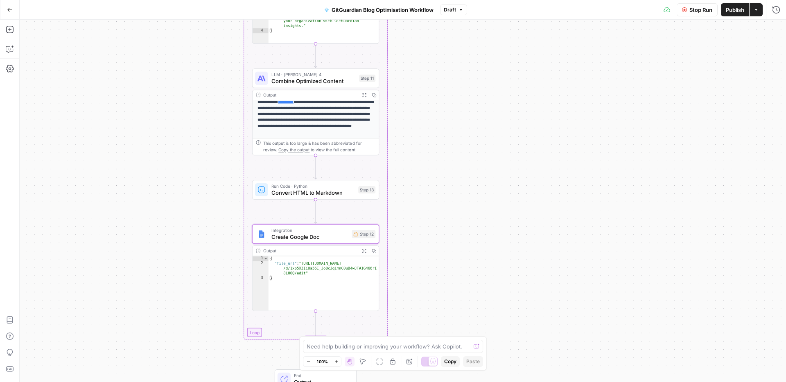
click at [329, 137] on div "**********" at bounding box center [315, 74] width 126 height 130
click at [368, 47] on div "Workflow Set Inputs Inputs Run Code · Python Parse CSV Data Step 1 Output Expan…" at bounding box center [403, 201] width 766 height 363
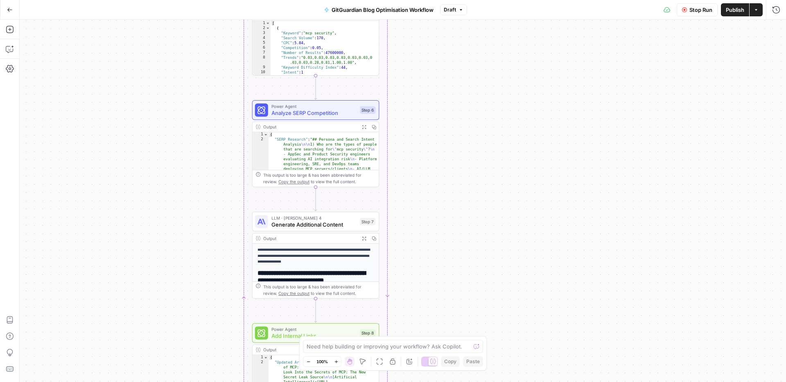
click at [667, 70] on div "Workflow Set Inputs Inputs Run Code · Python Parse CSV Data Step 1 Output Expan…" at bounding box center [403, 201] width 766 height 363
click at [689, 10] on span "Stop Run" at bounding box center [700, 10] width 23 height 8
click at [680, 11] on span "Test Workflow" at bounding box center [681, 10] width 37 height 8
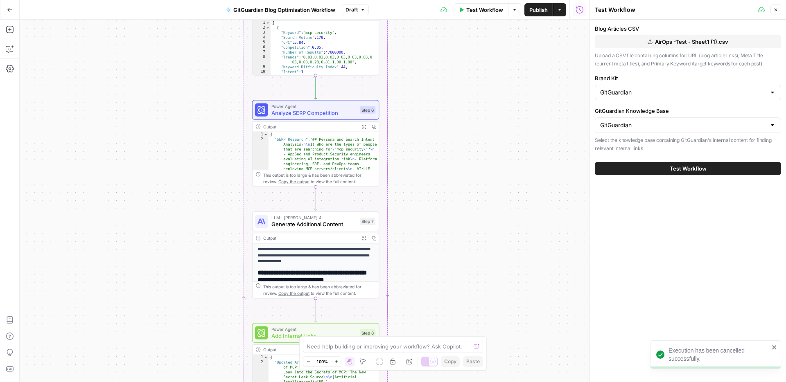
click at [677, 163] on button "Test Workflow" at bounding box center [688, 168] width 186 height 13
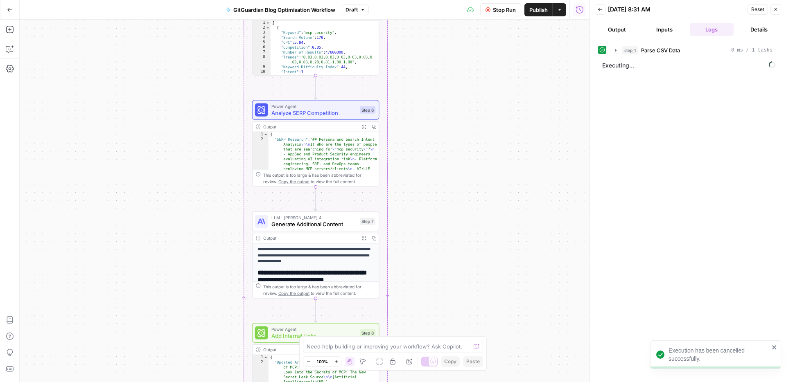
click at [617, 32] on button "Output" at bounding box center [617, 29] width 44 height 13
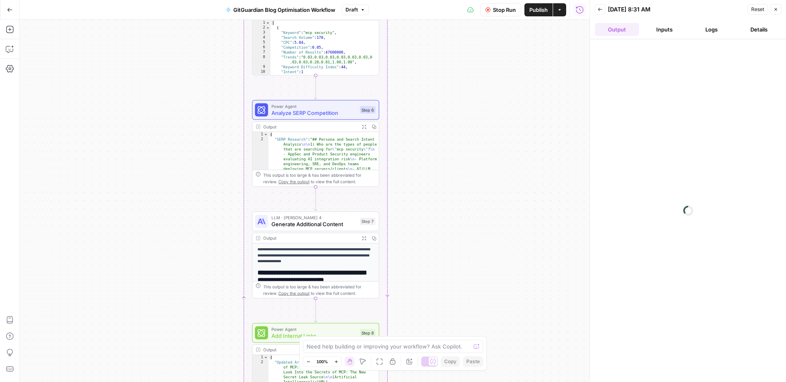
click at [661, 29] on button "Inputs" at bounding box center [664, 29] width 44 height 13
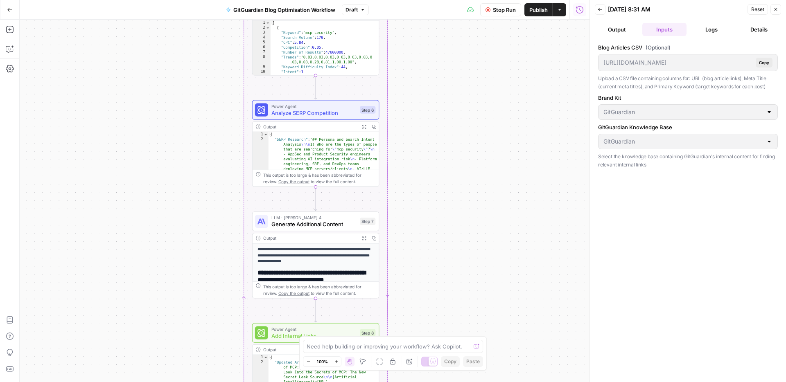
click at [759, 62] on span "Copy" at bounding box center [764, 62] width 10 height 7
click at [704, 31] on button "Logs" at bounding box center [712, 29] width 44 height 13
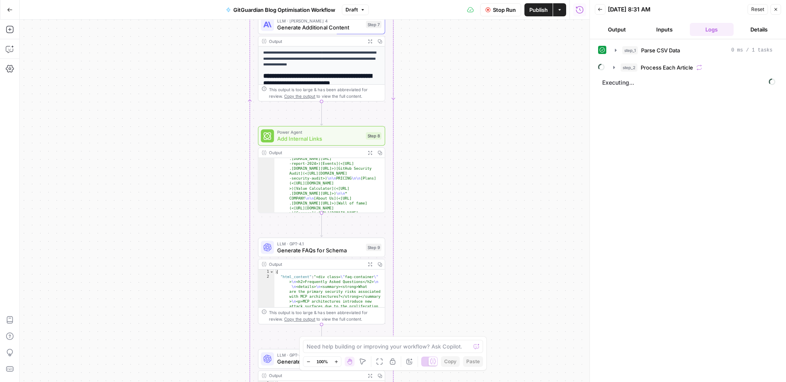
scroll to position [2872, 0]
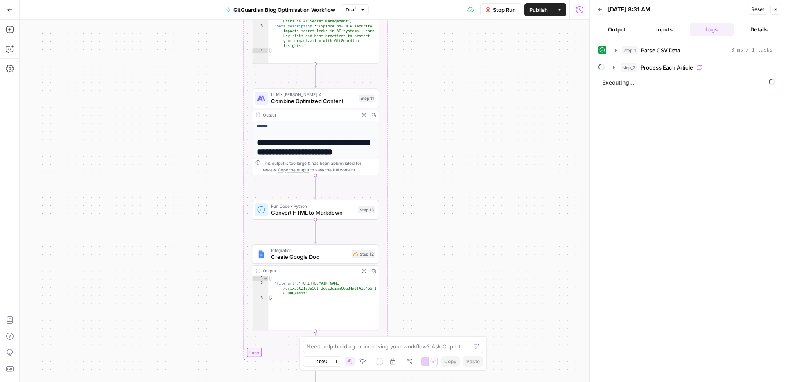
scroll to position [65, 0]
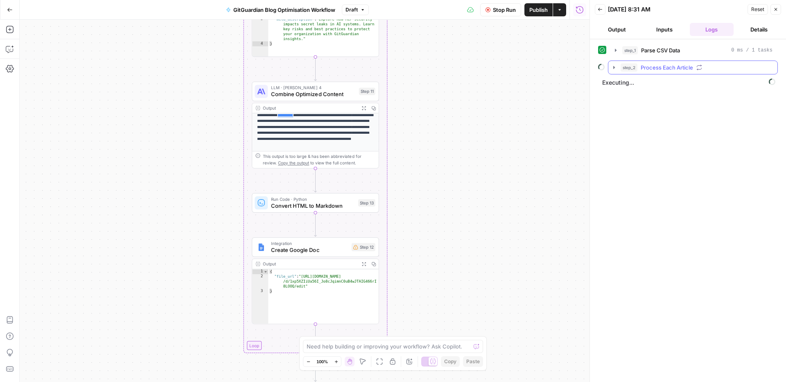
click at [611, 67] on icon "button" at bounding box center [614, 67] width 7 height 7
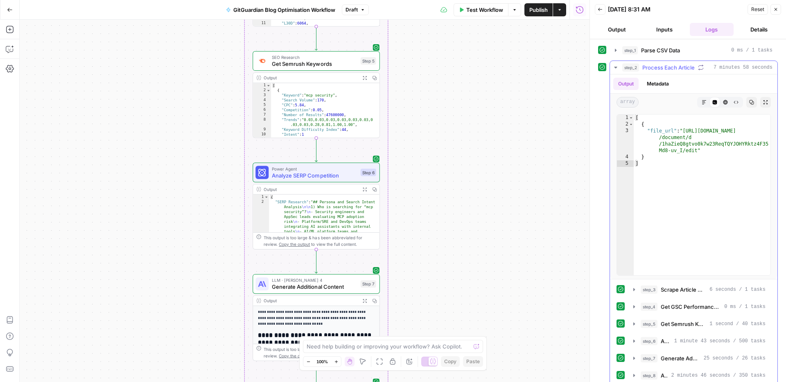
scroll to position [94, 0]
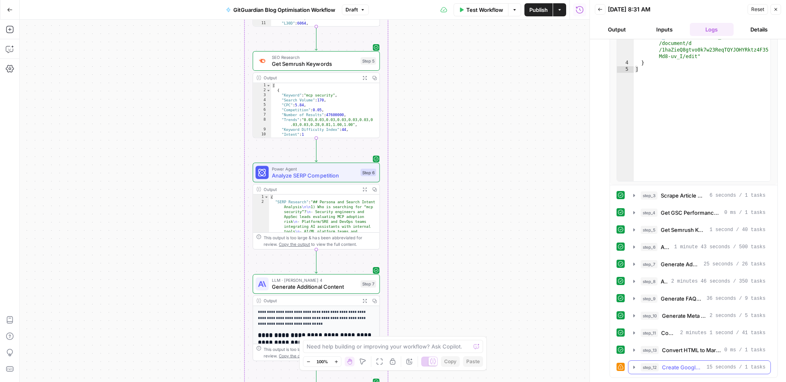
click at [631, 367] on icon "button" at bounding box center [634, 367] width 7 height 7
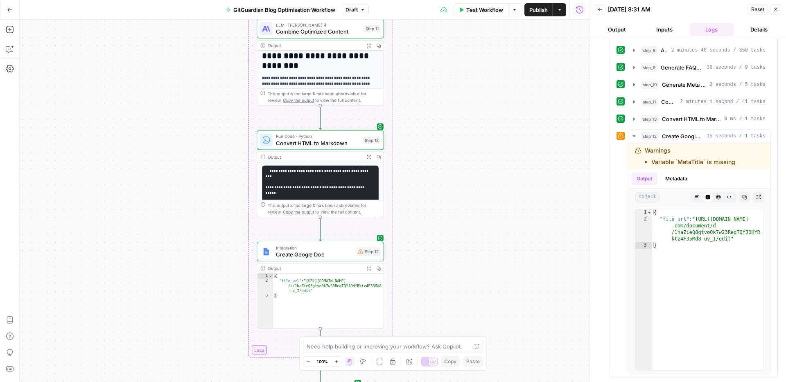
scroll to position [27, 0]
click at [326, 284] on div "{ "file_url" : "https://docs.google.com/document /d/1haZieQ8gtvo0k7w23ReqTQYJOH…" at bounding box center [328, 306] width 110 height 64
click at [328, 204] on div "This output is too large & has been abbreviated for review. Copy the output to …" at bounding box center [324, 208] width 113 height 13
click at [331, 147] on div "Run Code · Python Convert HTML to Markdown Step 13 Copy step Delete step Add No…" at bounding box center [320, 140] width 127 height 20
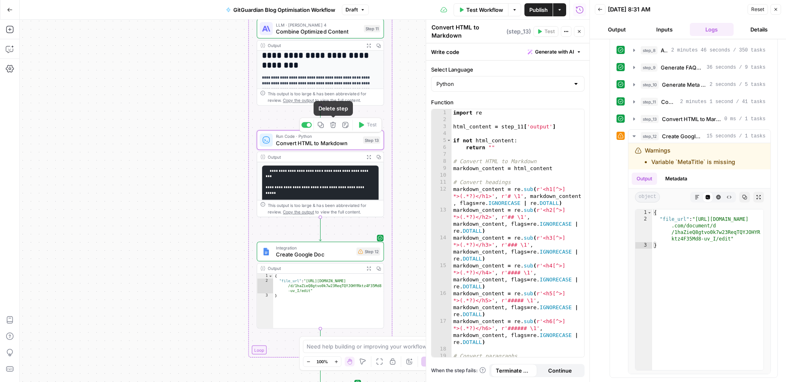
click at [337, 125] on button "Delete step" at bounding box center [333, 124] width 11 height 11
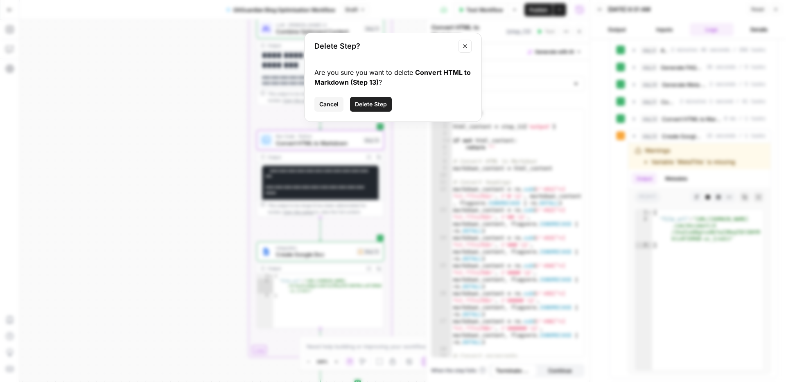
click at [370, 108] on span "Delete Step" at bounding box center [371, 104] width 32 height 8
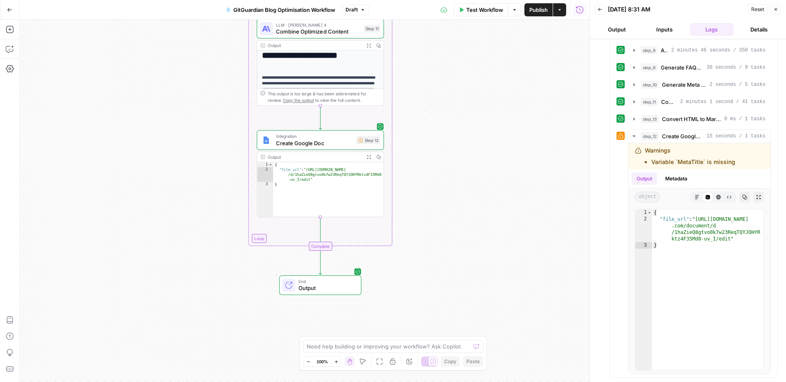
type textarea "*"
click at [347, 212] on div "{ "file_url" : "https://docs.google.com/document /d/1haZieQ8gtvo0k7w23ReqTQYJOH…" at bounding box center [328, 194] width 110 height 64
click at [321, 149] on div "Integration Create Google Doc Step 12 Copy step Delete step Add Note Test" at bounding box center [320, 140] width 127 height 20
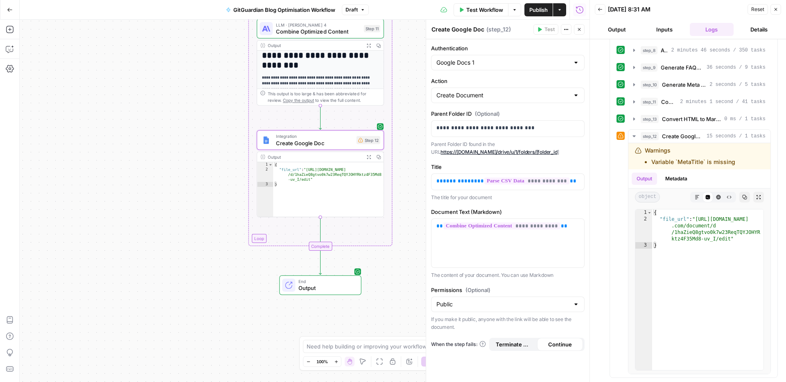
click at [566, 155] on p "Parent Folder ID found in the URL https://drive.google.com/drive/u/1/folders/[f…" at bounding box center [507, 148] width 153 height 16
click at [570, 181] on div "**********" at bounding box center [507, 182] width 153 height 16
click at [565, 228] on p "**********" at bounding box center [507, 226] width 143 height 8
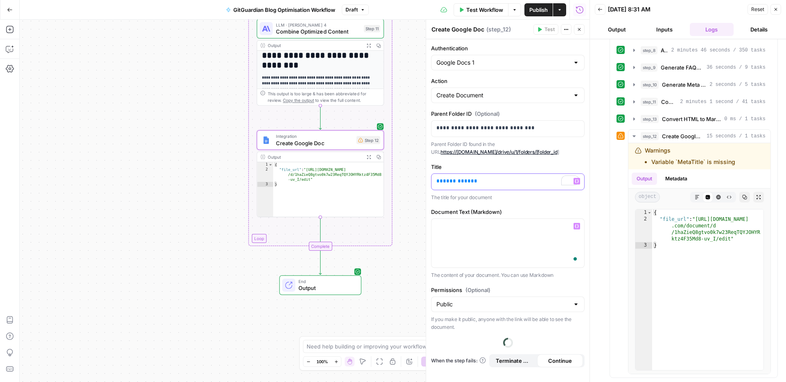
click at [480, 182] on p "** ********* **" at bounding box center [507, 181] width 143 height 8
click at [481, 182] on p "** ********* **" at bounding box center [507, 181] width 143 height 8
click at [496, 168] on label "Title" at bounding box center [507, 167] width 153 height 8
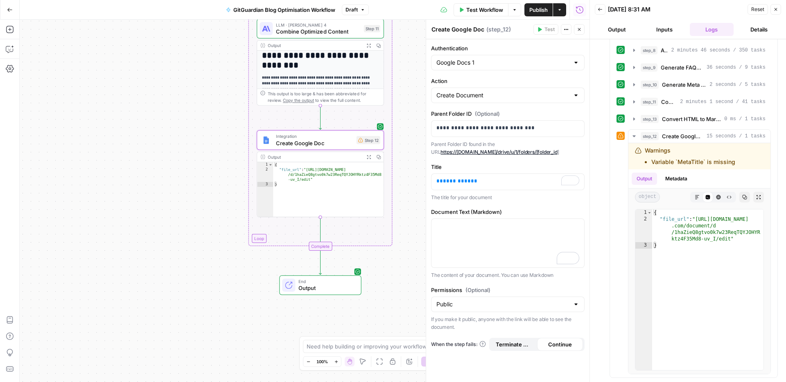
click at [496, 204] on div "**********" at bounding box center [507, 210] width 163 height 343
click at [498, 238] on div "To enrich screen reader interactions, please activate Accessibility in Grammarl…" at bounding box center [507, 243] width 153 height 49
click at [496, 238] on div "To enrich screen reader interactions, please activate Accessibility in Grammarl…" at bounding box center [507, 243] width 153 height 49
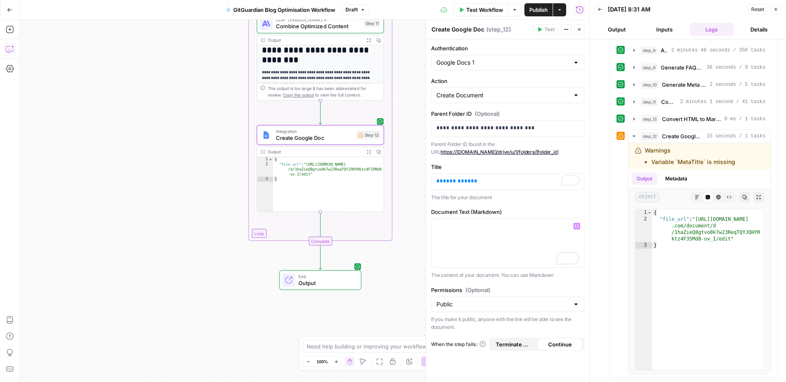
click at [6, 50] on icon "button" at bounding box center [10, 49] width 8 height 8
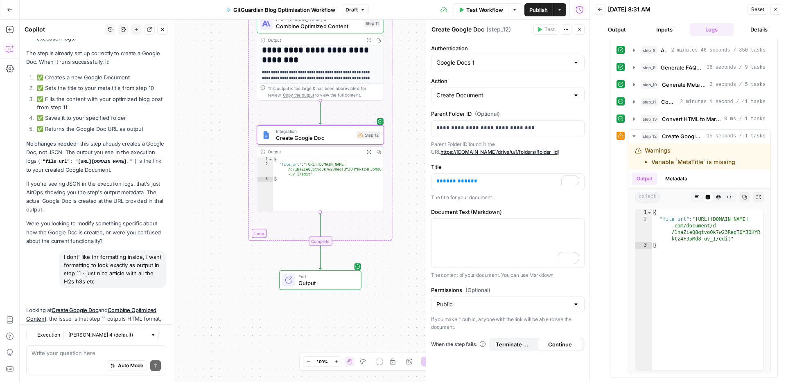
scroll to position [4177, 0]
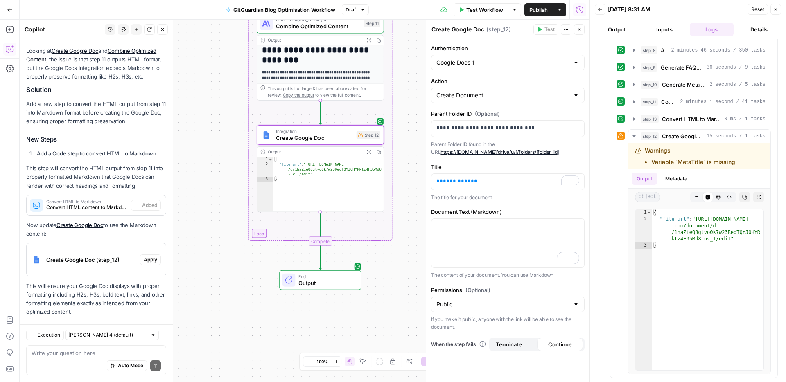
click at [100, 354] on textarea at bounding box center [96, 353] width 129 height 8
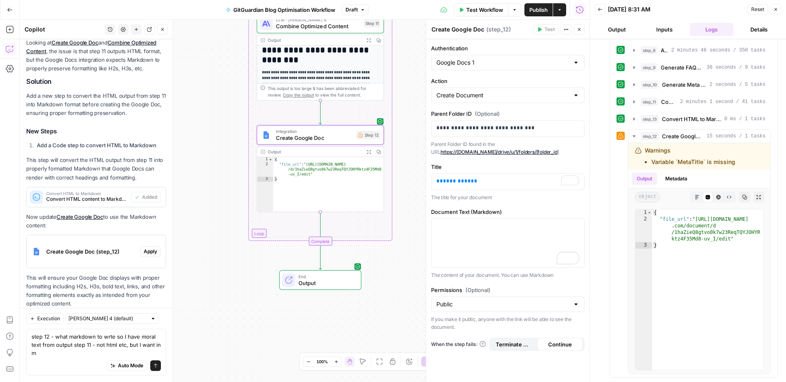
scroll to position [4193, 0]
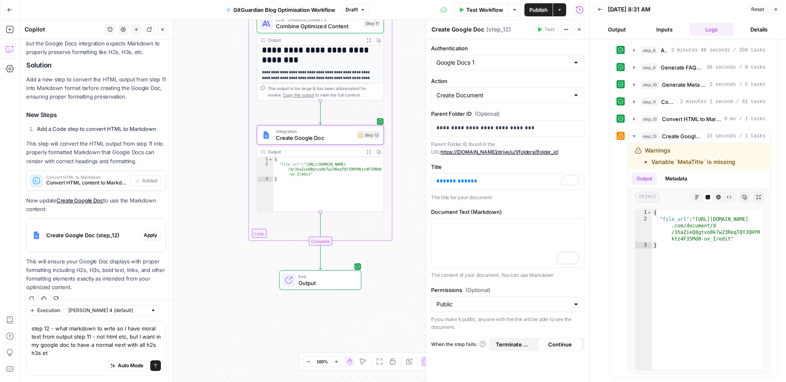
type textarea "step 12 - what markdown to wrte so I have moral text from output step 11 - not …"
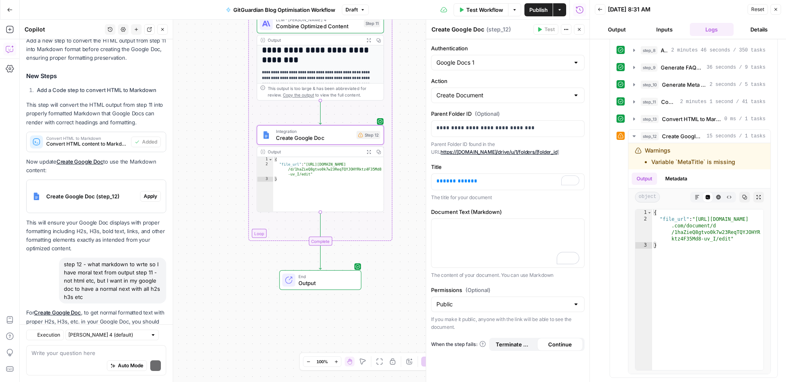
scroll to position [4503, 0]
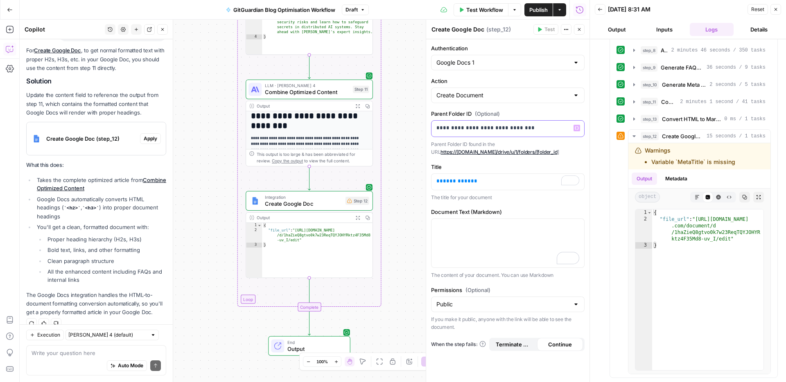
click at [537, 125] on p "**********" at bounding box center [507, 128] width 143 height 8
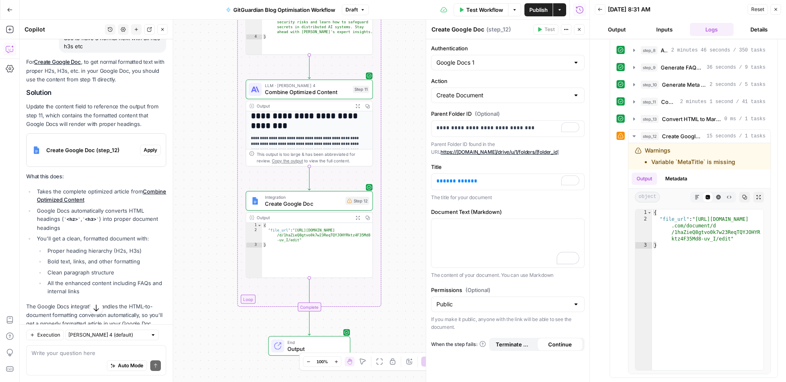
scroll to position [4503, 0]
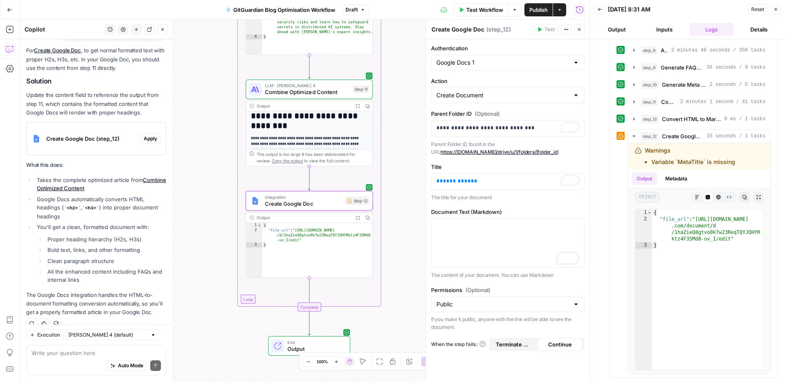
click at [151, 135] on span "Apply" at bounding box center [151, 138] width 14 height 7
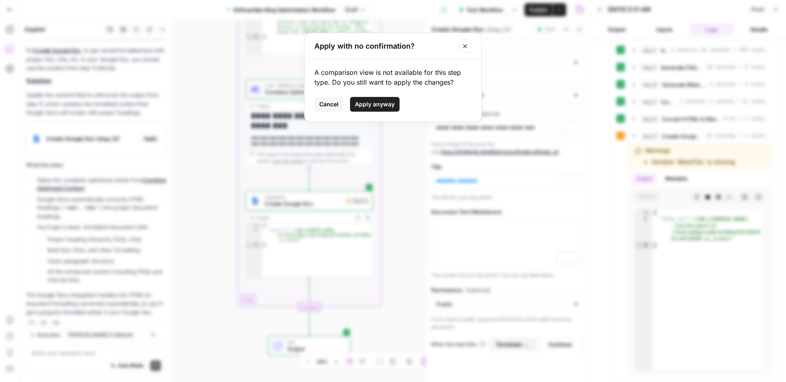
click at [371, 104] on span "Apply anyway" at bounding box center [375, 104] width 40 height 8
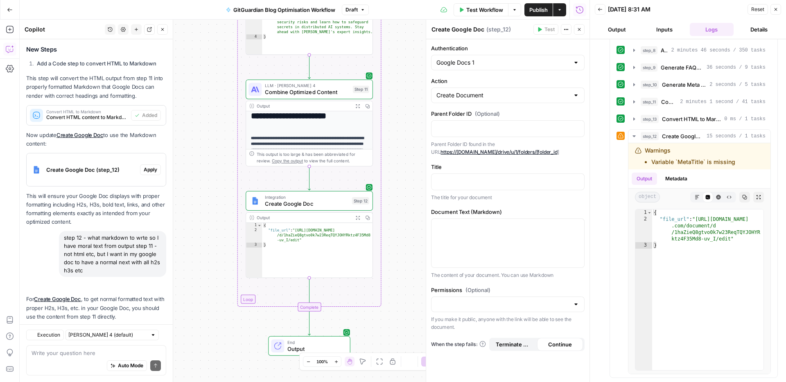
scroll to position [4516, 0]
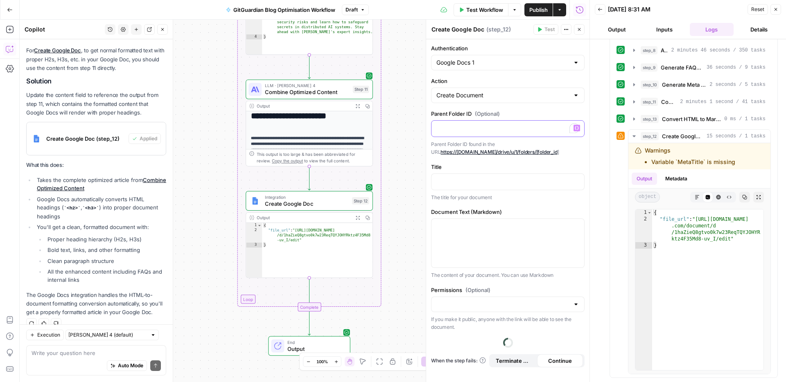
click at [473, 131] on p "To enrich screen reader interactions, please activate Accessibility in Grammarl…" at bounding box center [507, 128] width 143 height 8
click at [595, 161] on div "step_1 Parse CSV Data 0 ms / 1 tasks step_2 Process Each Article 7 minutes 58 s…" at bounding box center [688, 210] width 196 height 343
click at [514, 183] on p at bounding box center [507, 181] width 143 height 8
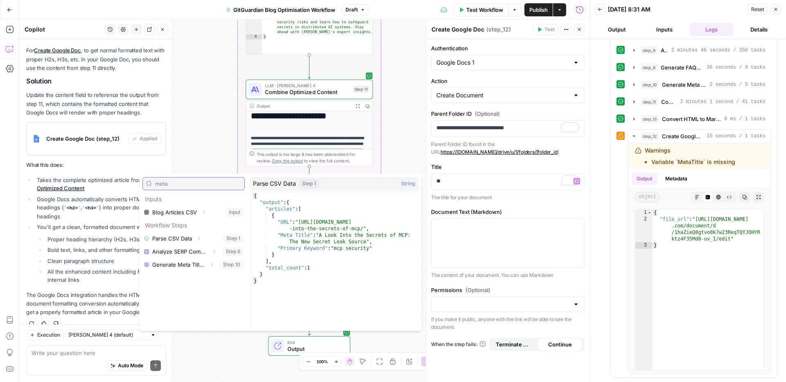
type input "meta"
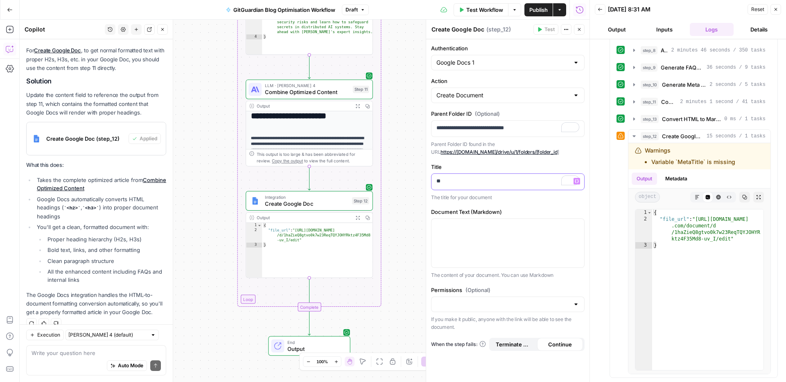
click at [455, 185] on div "**" at bounding box center [507, 182] width 153 height 16
click at [68, 351] on textarea at bounding box center [96, 353] width 129 height 8
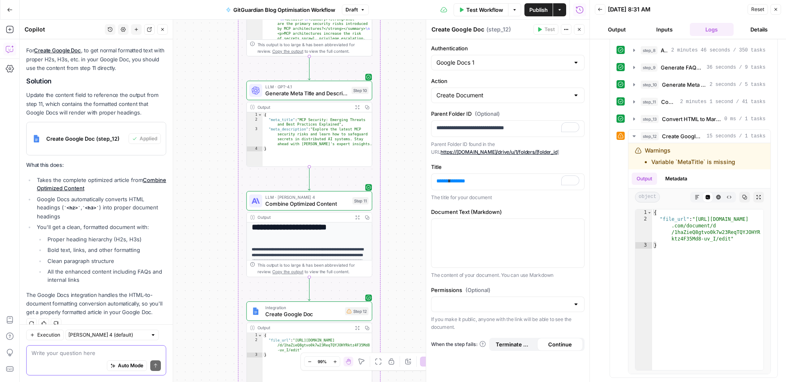
scroll to position [4515, 0]
click at [68, 353] on textarea at bounding box center [96, 353] width 129 height 8
type textarea "t"
type textarea "yes, that's what I wnat"
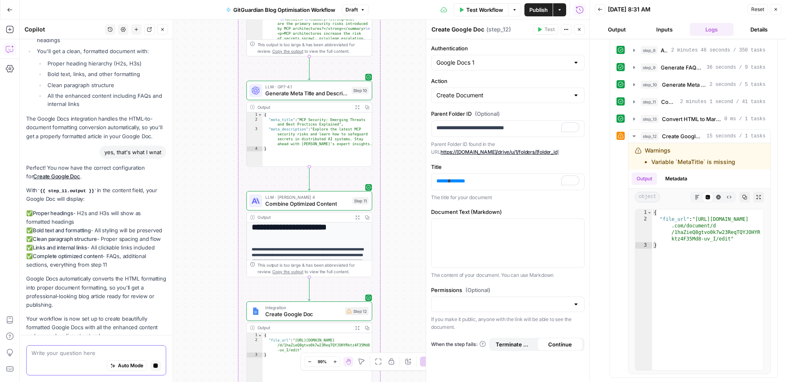
scroll to position [4716, 0]
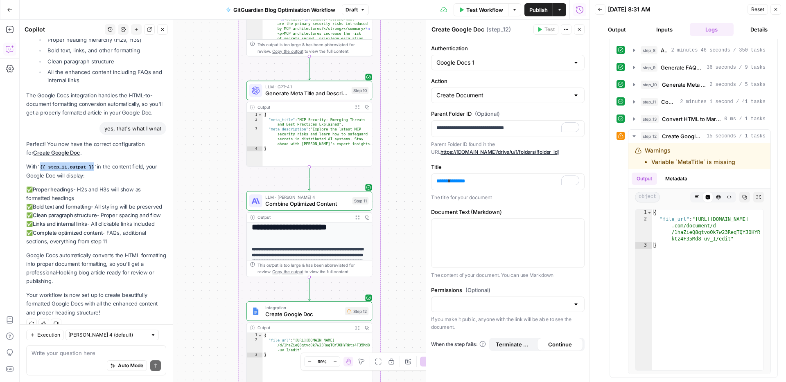
drag, startPoint x: 95, startPoint y: 156, endPoint x: 42, endPoint y: 156, distance: 53.6
click at [42, 165] on code "{{ step_11.output }}" at bounding box center [66, 167] width 59 height 5
copy code "{{ step_11.output }}"
click at [503, 181] on p "** **** ***** **" at bounding box center [507, 181] width 143 height 8
click at [478, 235] on div "To enrich screen reader interactions, please activate Accessibility in Grammarl…" at bounding box center [507, 243] width 153 height 49
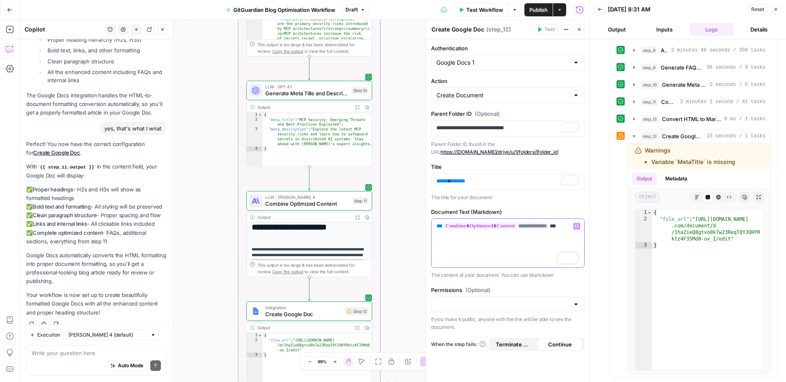
scroll to position [4729, 0]
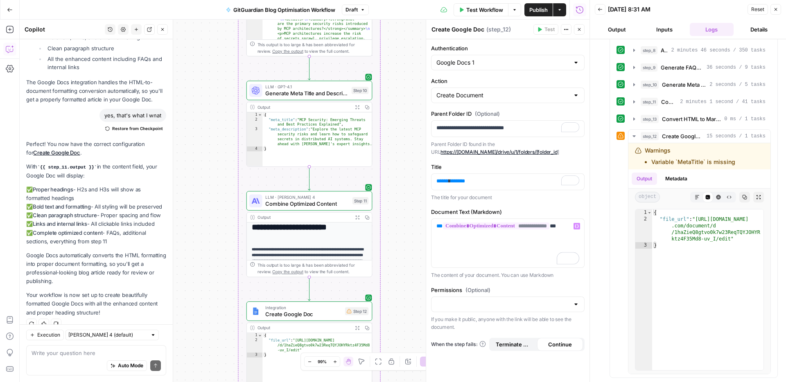
click at [86, 358] on div "Auto Mode Send" at bounding box center [96, 366] width 129 height 18
paste textarea "{{ step_11.output }}"
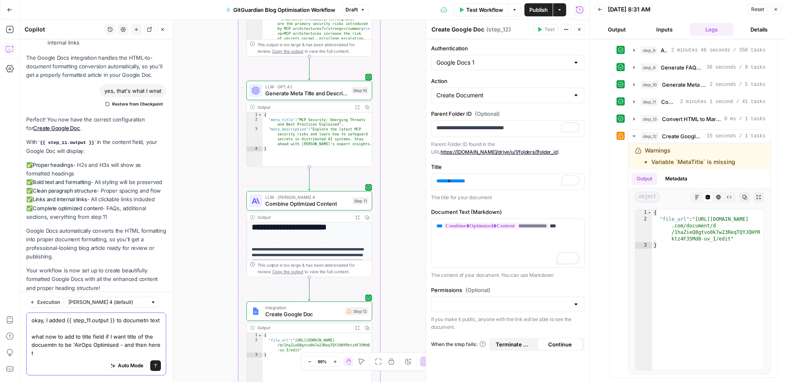
scroll to position [4761, 0]
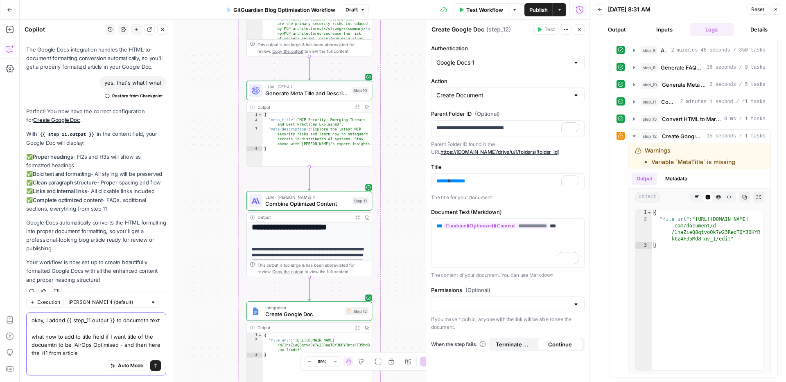
type textarea "okay, I added {{ step_11.output }} to documetn text what now to add to title fi…"
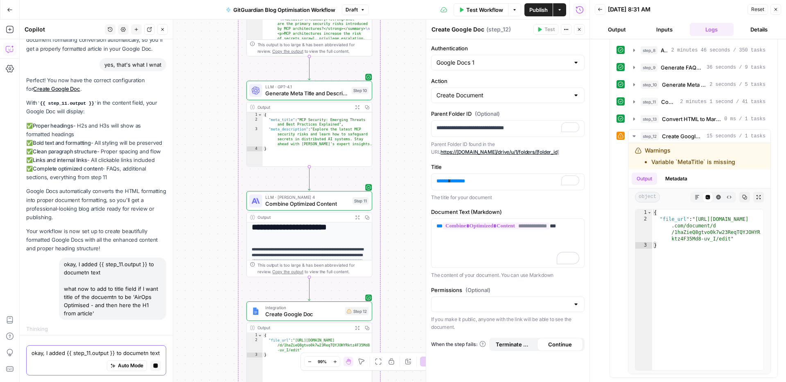
scroll to position [4520, 0]
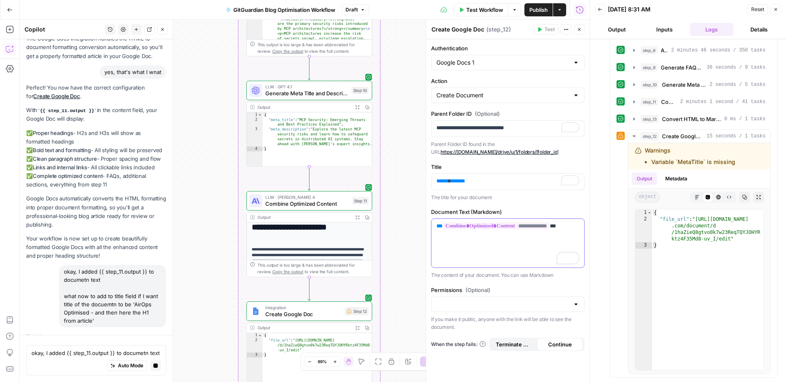
click at [504, 248] on div "**********" at bounding box center [507, 243] width 153 height 49
click at [564, 160] on div "**********" at bounding box center [507, 210] width 163 height 343
click at [516, 186] on div "** **** ***** **" at bounding box center [507, 182] width 153 height 16
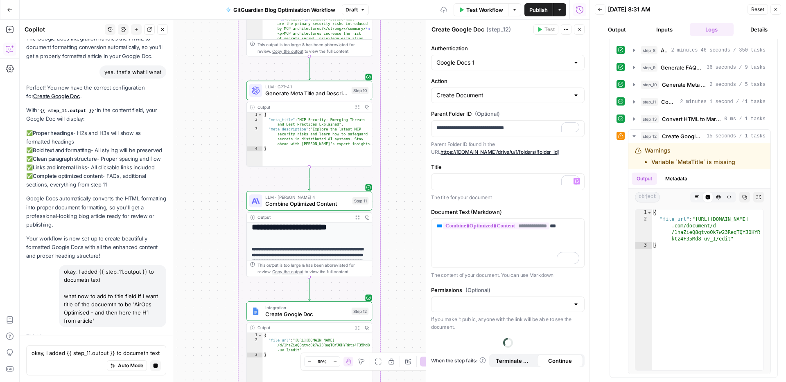
click at [499, 165] on label "Title" at bounding box center [507, 167] width 153 height 8
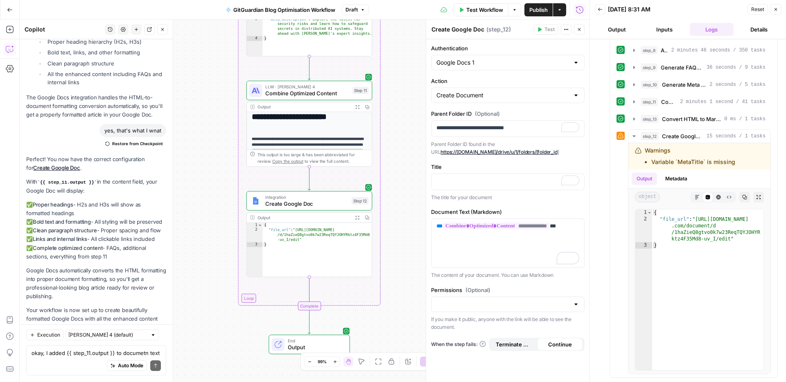
scroll to position [5016, 0]
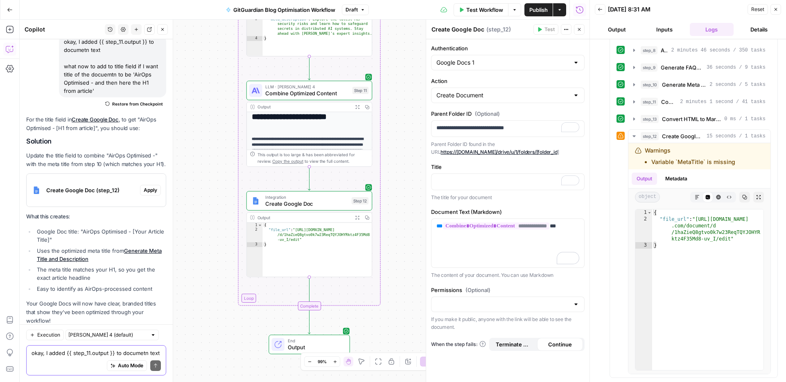
click at [79, 356] on textarea "okay, I added {{ step_11.output }} to documetn text what now to add to title fi…" at bounding box center [96, 353] width 129 height 8
type textarea "give me variable for that"
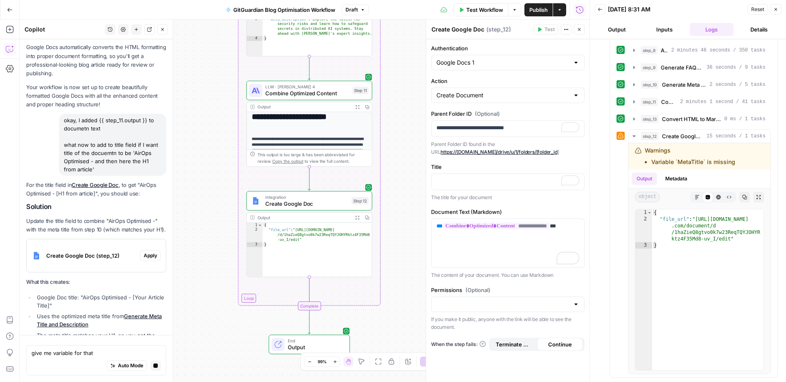
scroll to position [4745, 0]
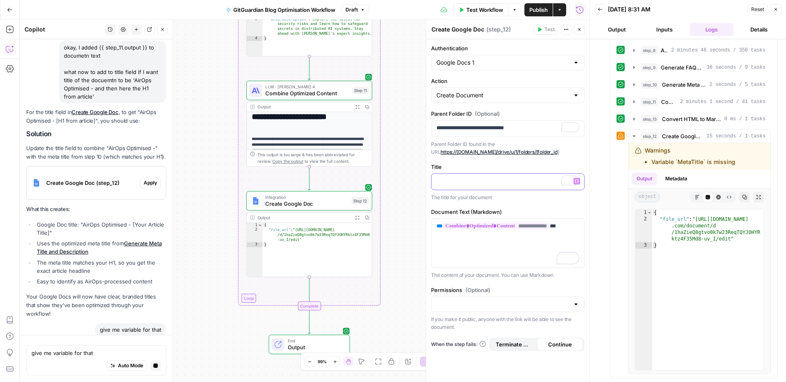
click at [493, 181] on p "To enrich screen reader interactions, please activate Accessibility in Grammarl…" at bounding box center [507, 181] width 143 height 8
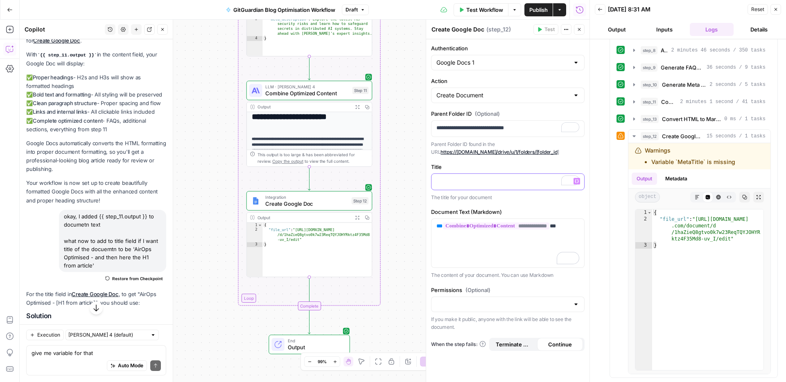
scroll to position [5119, 0]
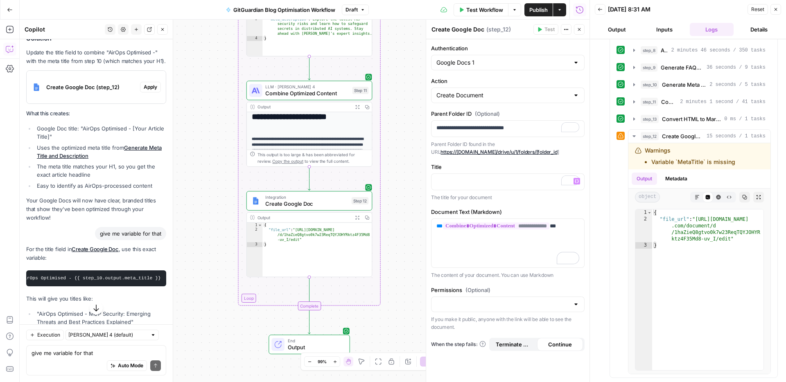
click at [70, 276] on code "AirOps Optimised - {{ step_10.output.meta_title }}" at bounding box center [91, 278] width 140 height 5
copy div "AirOps Optimised - {{ step_10.output.meta_title }}"
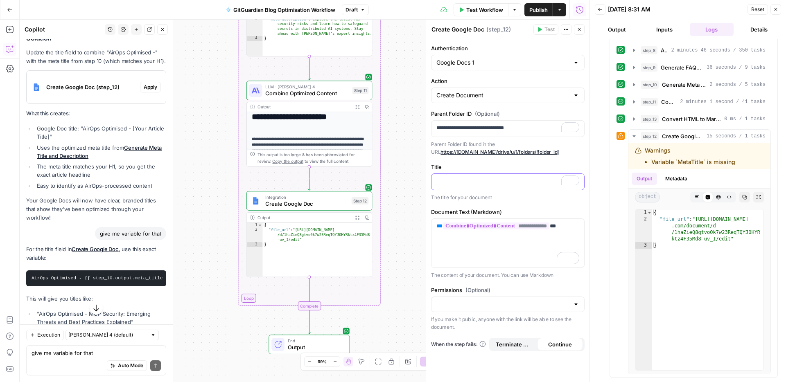
click at [508, 185] on p "To enrich screen reader interactions, please activate Accessibility in Grammarl…" at bounding box center [507, 181] width 143 height 8
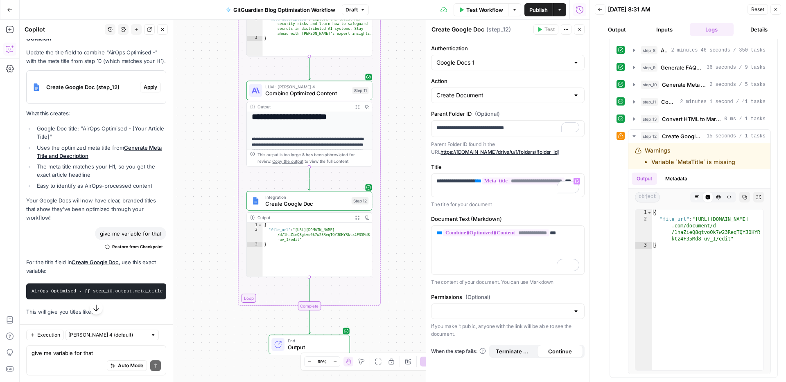
click at [546, 208] on div "**********" at bounding box center [507, 210] width 163 height 343
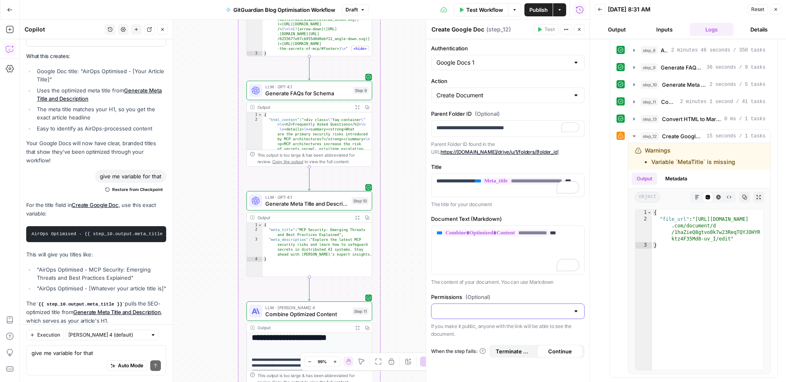
click at [547, 314] on input "Permissions (Optional)" at bounding box center [502, 311] width 133 height 8
click at [488, 341] on span "Public" at bounding box center [506, 343] width 136 height 8
type input "Public"
click at [583, 50] on label "Authentication" at bounding box center [507, 48] width 153 height 8
click at [569, 59] on input "Google Docs 1" at bounding box center [502, 63] width 133 height 8
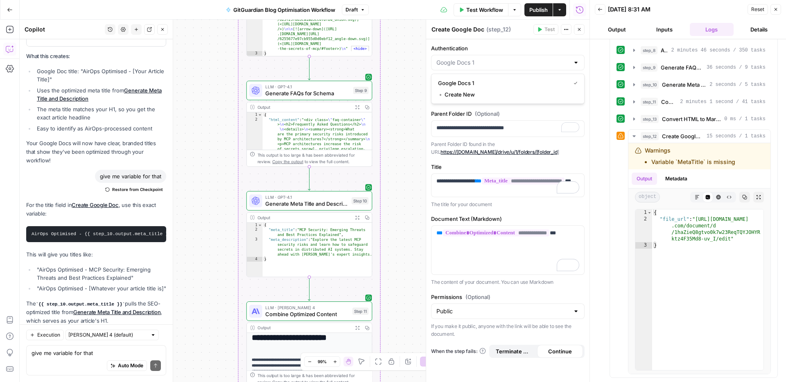
type input "Google Docs 1"
click at [598, 85] on div "step_2 Process Each Article 7 minutes 58 seconds Output Metadata array Markdown…" at bounding box center [688, 56] width 180 height 643
click at [487, 16] on button "Test Workflow" at bounding box center [480, 9] width 55 height 13
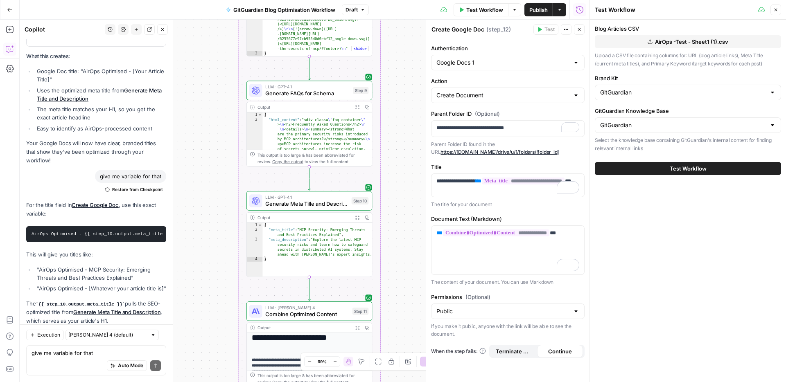
click at [678, 173] on button "Test Workflow" at bounding box center [688, 168] width 186 height 13
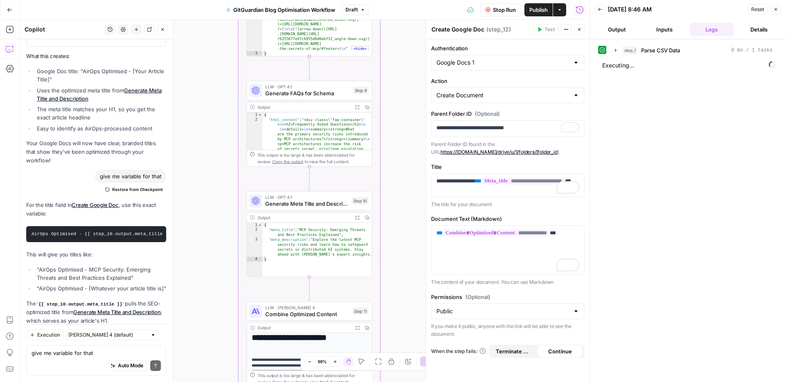
click at [578, 33] on button "Close" at bounding box center [579, 29] width 11 height 11
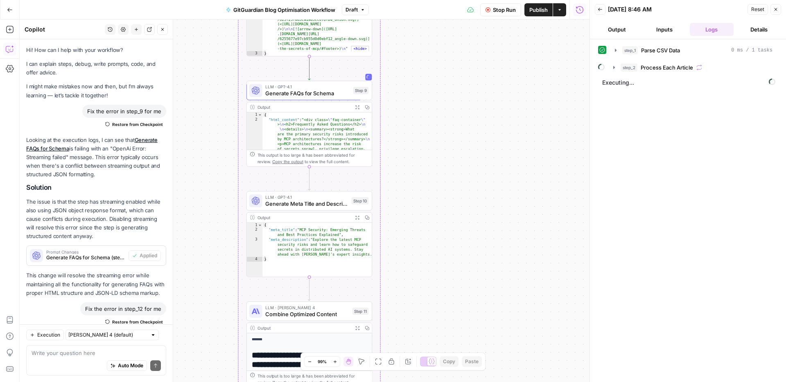
scroll to position [5176, 0]
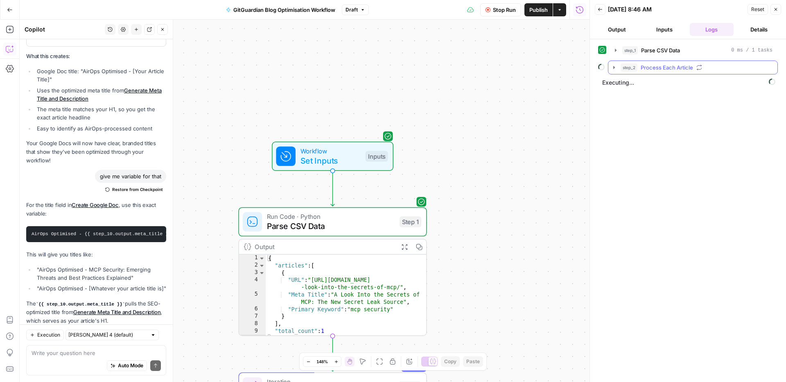
click at [611, 63] on button "step_2 Process Each Article" at bounding box center [692, 67] width 169 height 13
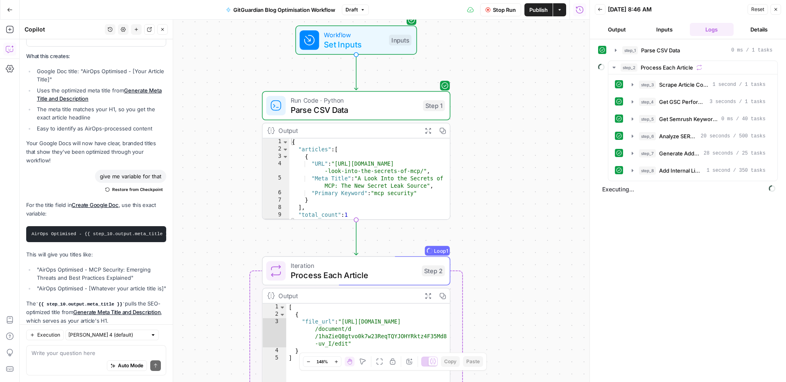
click at [502, 205] on div "Workflow Set Inputs Inputs Run Code · Python Parse CSV Data Step 1 Output Expan…" at bounding box center [305, 201] width 570 height 363
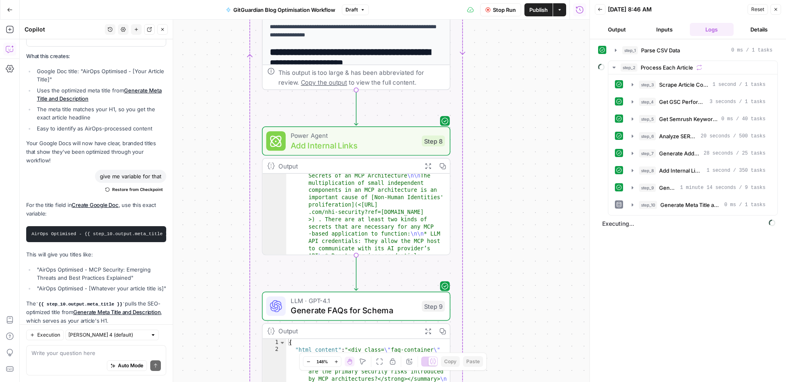
scroll to position [950, 0]
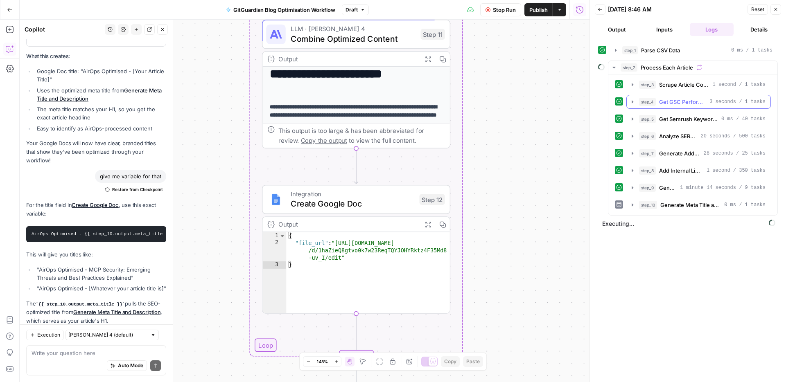
click at [633, 101] on icon "button" at bounding box center [632, 102] width 7 height 7
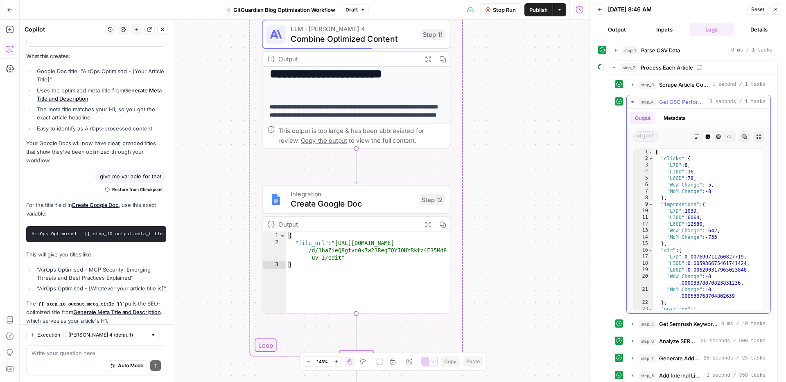
drag, startPoint x: 633, startPoint y: 101, endPoint x: 636, endPoint y: 106, distance: 5.9
click at [633, 101] on icon "button" at bounding box center [632, 102] width 7 height 7
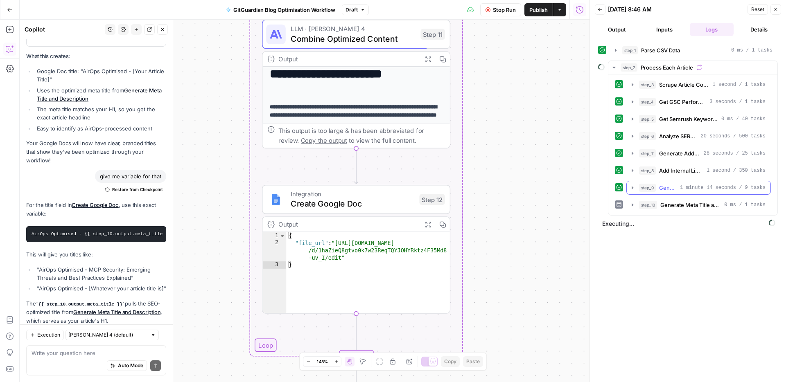
click at [633, 186] on icon "button" at bounding box center [632, 188] width 7 height 7
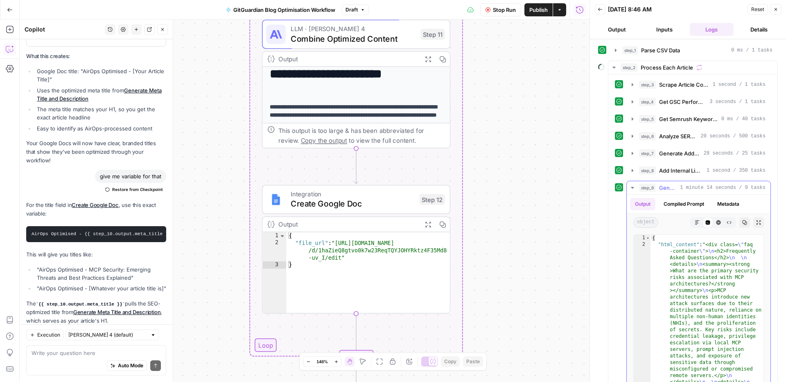
click at [633, 186] on icon "button" at bounding box center [632, 188] width 7 height 7
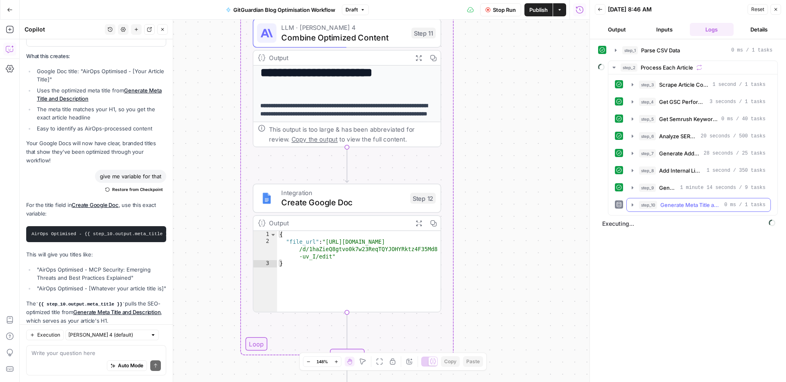
click at [629, 207] on icon "button" at bounding box center [632, 205] width 7 height 7
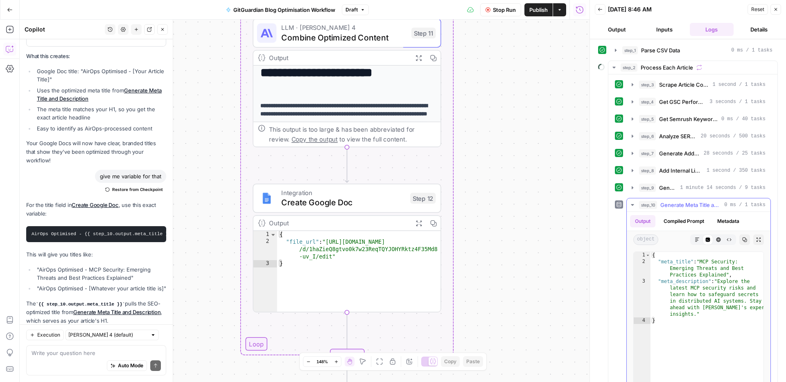
click at [629, 207] on icon "button" at bounding box center [632, 205] width 7 height 7
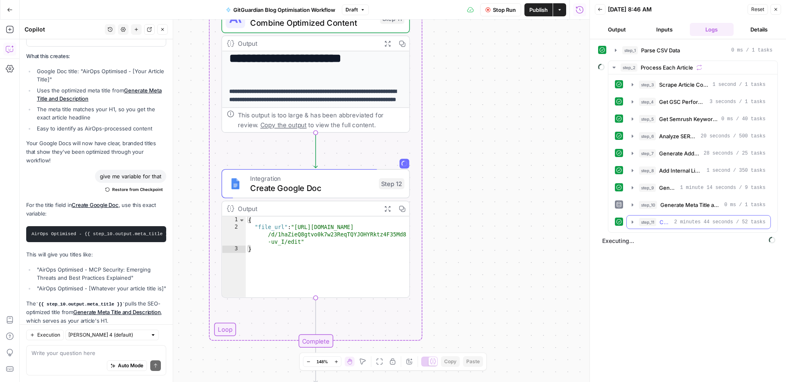
click at [634, 221] on icon "button" at bounding box center [632, 222] width 7 height 7
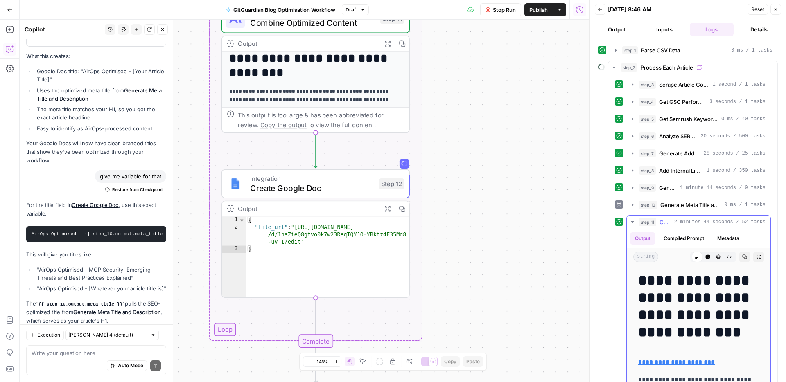
click at [634, 221] on icon "button" at bounding box center [632, 222] width 7 height 7
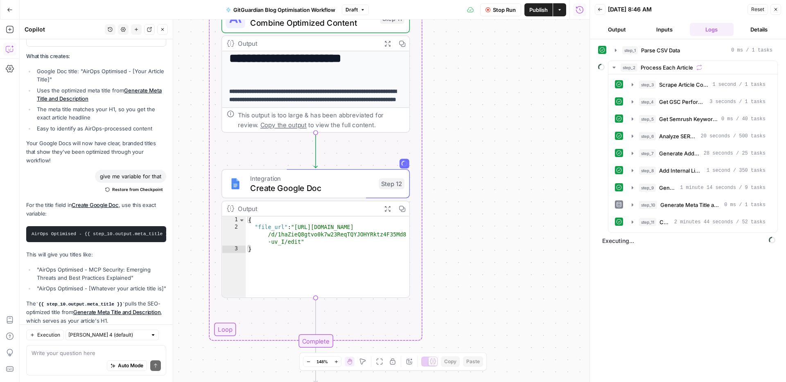
drag, startPoint x: 749, startPoint y: 316, endPoint x: 628, endPoint y: 213, distance: 158.8
click at [748, 315] on div "step_1 Parse CSV Data 0 ms / 1 tasks step_2 Process Each Article step_3 Scrape …" at bounding box center [688, 210] width 180 height 335
click at [635, 222] on icon "button" at bounding box center [632, 222] width 7 height 7
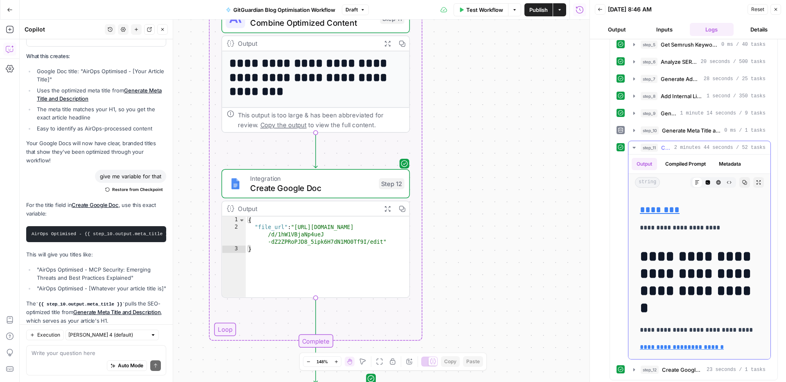
scroll to position [282, 0]
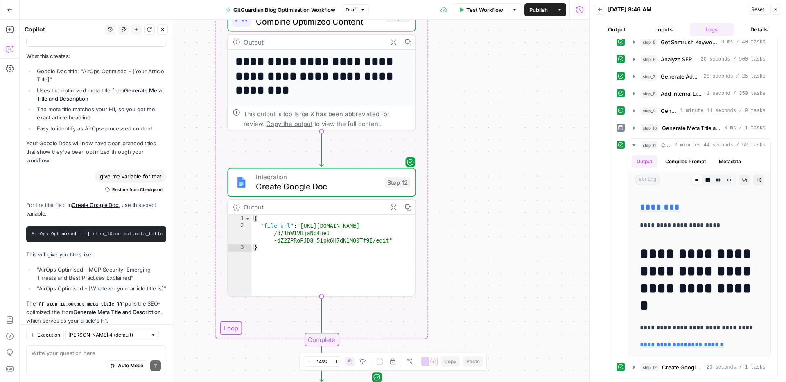
click at [563, 253] on div "Workflow Set Inputs Inputs Run Code · Python Parse CSV Data Step 1 Output Expan…" at bounding box center [305, 201] width 570 height 363
click at [160, 26] on button "Close" at bounding box center [162, 29] width 11 height 11
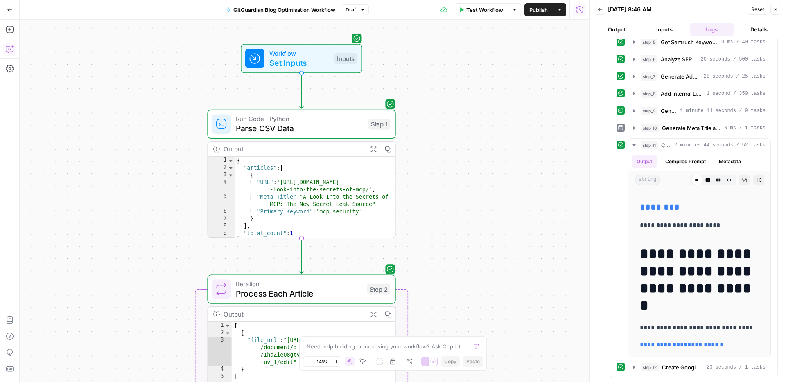
scroll to position [5, 0]
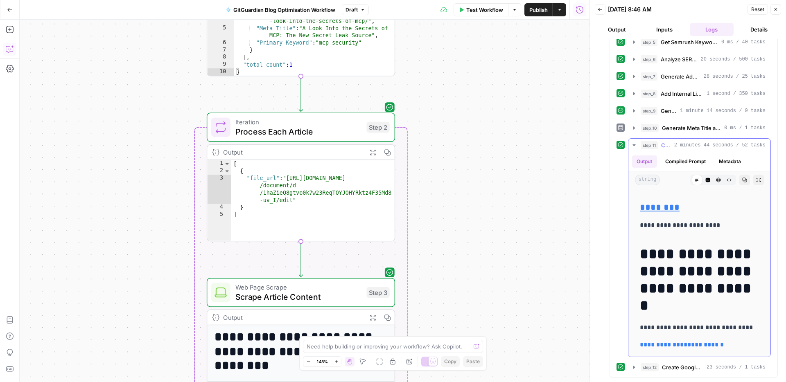
click at [633, 144] on icon "button" at bounding box center [633, 145] width 3 height 2
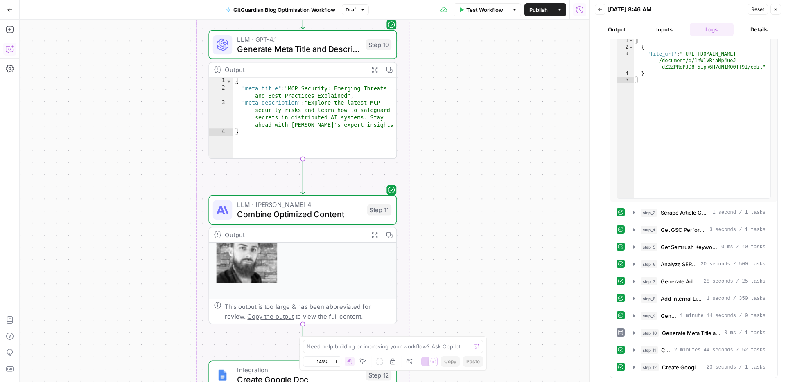
scroll to position [198, 0]
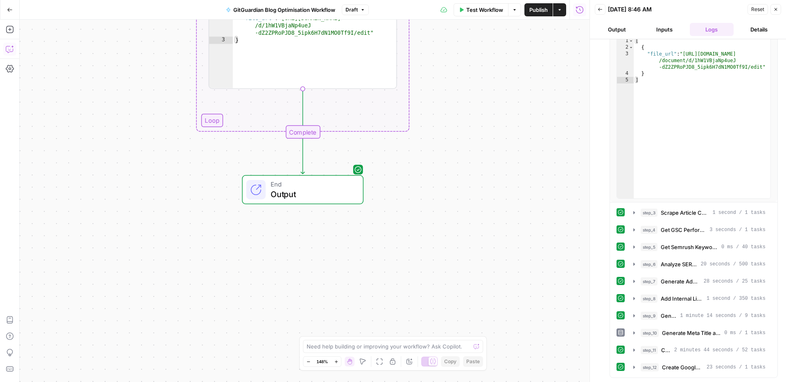
click at [778, 8] on icon "button" at bounding box center [775, 9] width 5 height 5
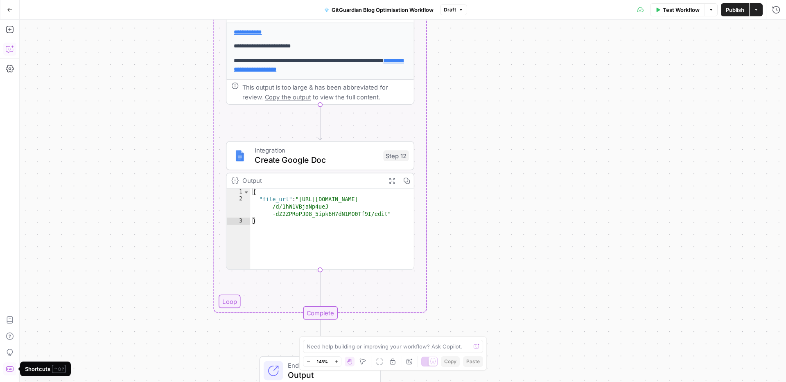
click at [9, 365] on icon "button" at bounding box center [10, 369] width 8 height 8
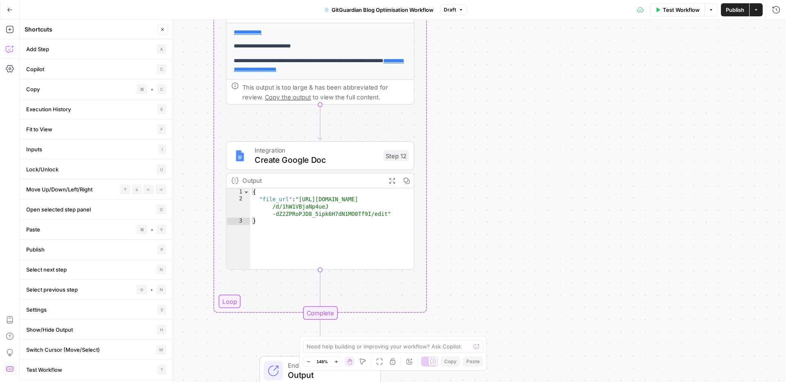
click at [7, 369] on icon "button" at bounding box center [9, 368] width 7 height 5
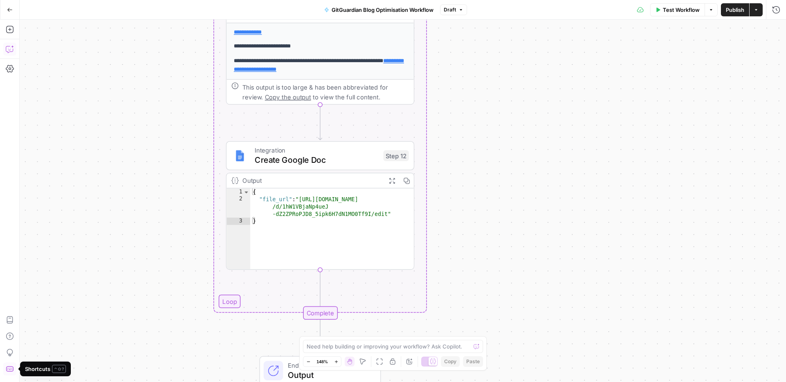
click at [580, 204] on div "Workflow Set Inputs Inputs Run Code · Python Parse CSV Data Step 1 Output Expan…" at bounding box center [403, 201] width 766 height 363
click at [343, 164] on span "Create Google Doc" at bounding box center [317, 160] width 124 height 12
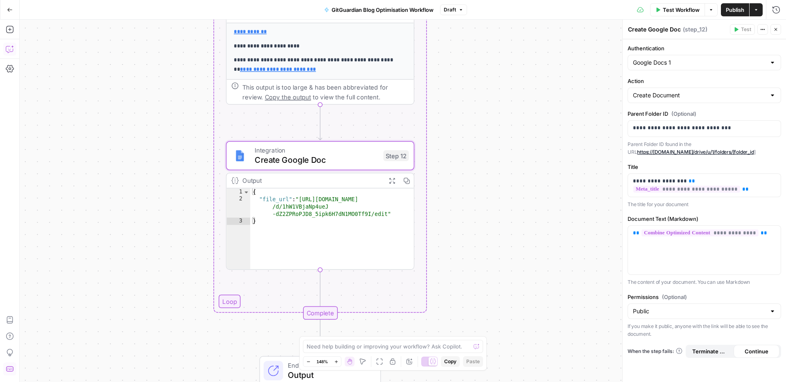
scroll to position [191, 0]
click at [391, 341] on div "Need help building or improving your workflow? Ask Copilot." at bounding box center [393, 346] width 180 height 13
type textarea "how do i know what exactly changes were done?"
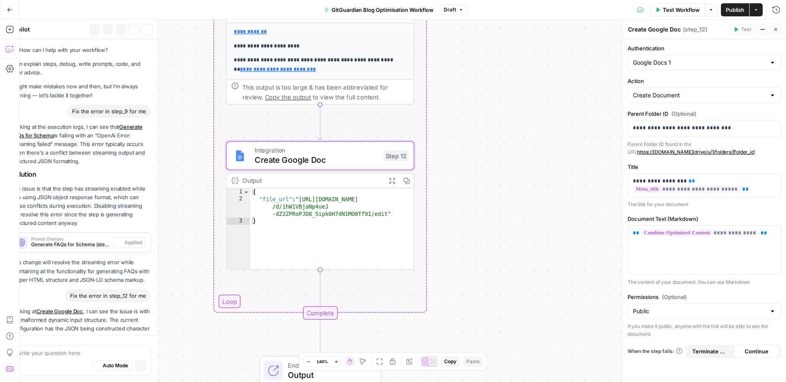
scroll to position [4900, 0]
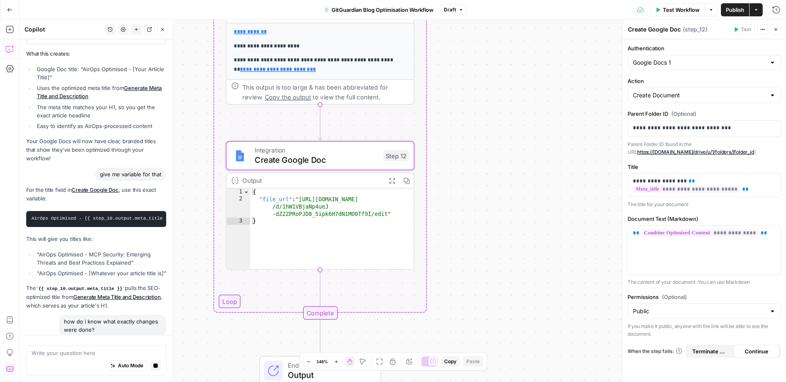
click at [777, 27] on icon "button" at bounding box center [775, 29] width 5 height 5
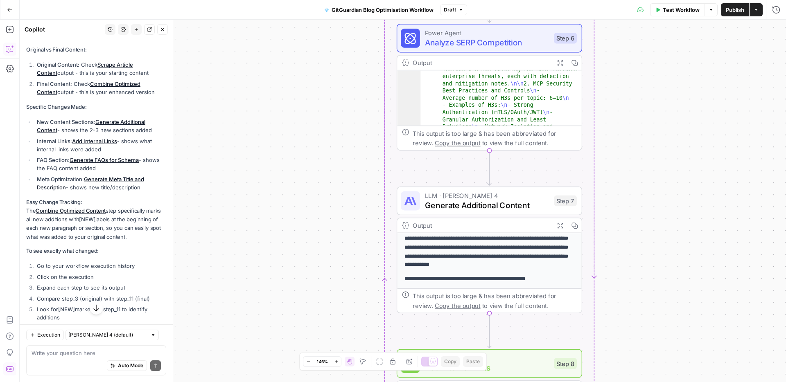
scroll to position [5539, 0]
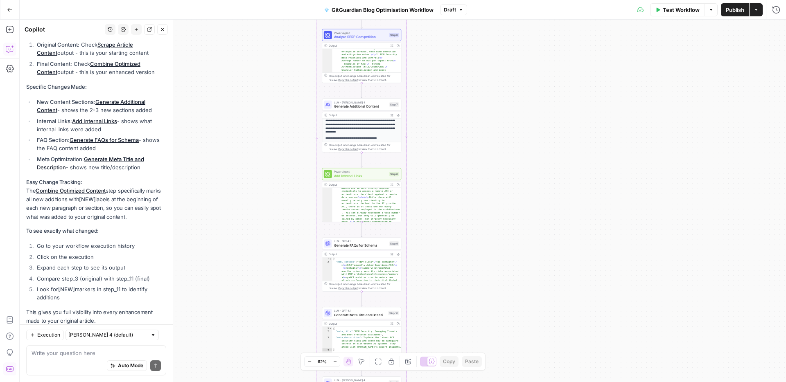
click at [81, 308] on p "This gives you full visibility into every enhancement made to your original art…" at bounding box center [96, 316] width 140 height 17
click at [56, 357] on div "Auto Mode Send" at bounding box center [96, 366] width 129 height 18
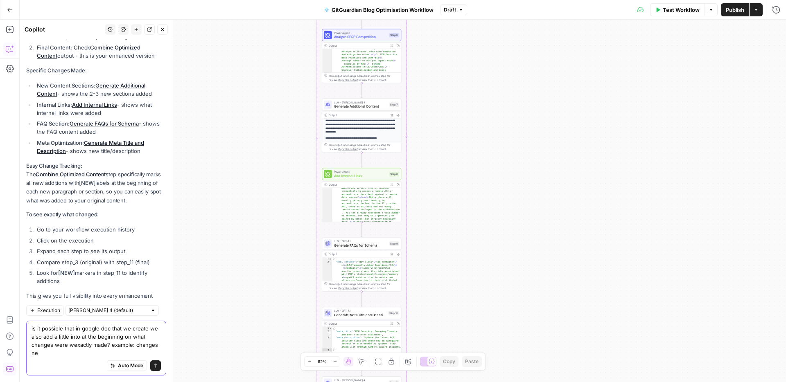
scroll to position [5563, 0]
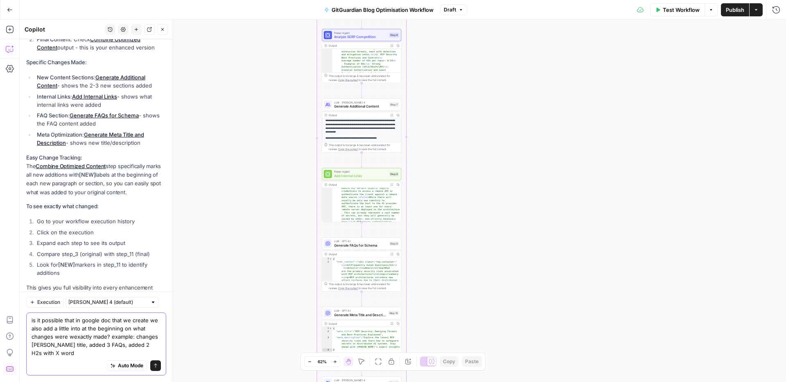
type textarea "is it possible that in google doc that we create we also add a little into at t…"
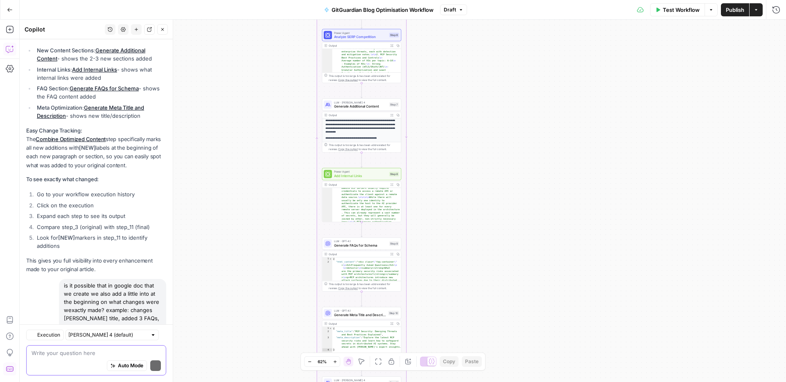
scroll to position [5908, 0]
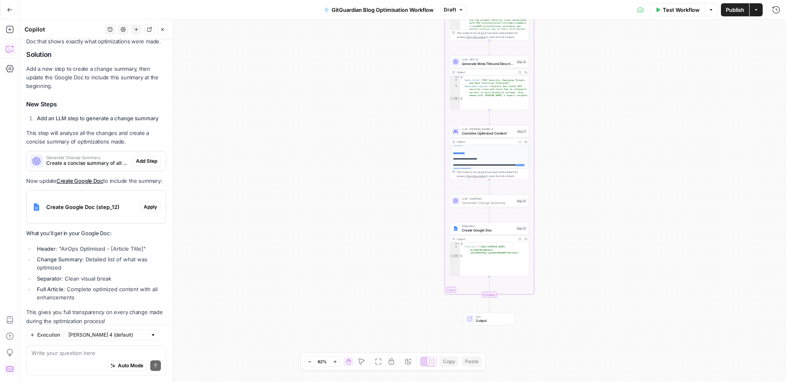
click at [141, 158] on span "Add Step" at bounding box center [146, 161] width 21 height 7
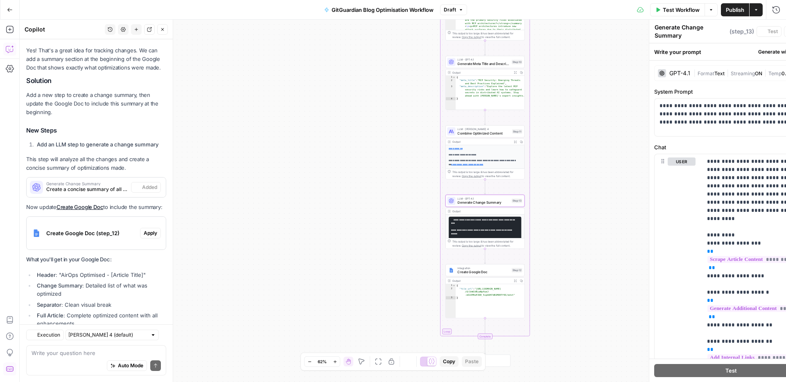
scroll to position [5934, 0]
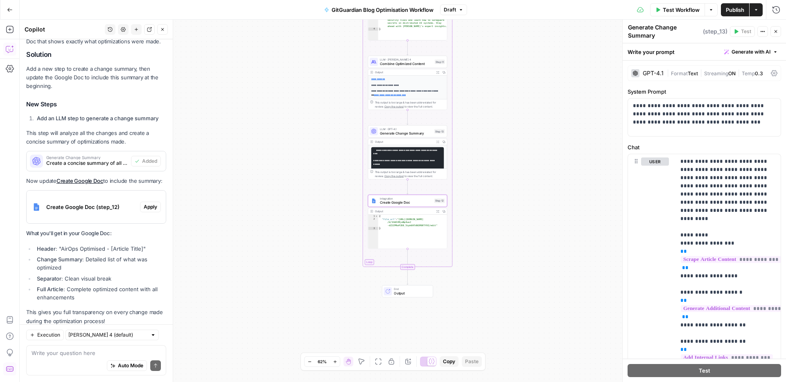
click at [154, 203] on span "Apply" at bounding box center [151, 206] width 14 height 7
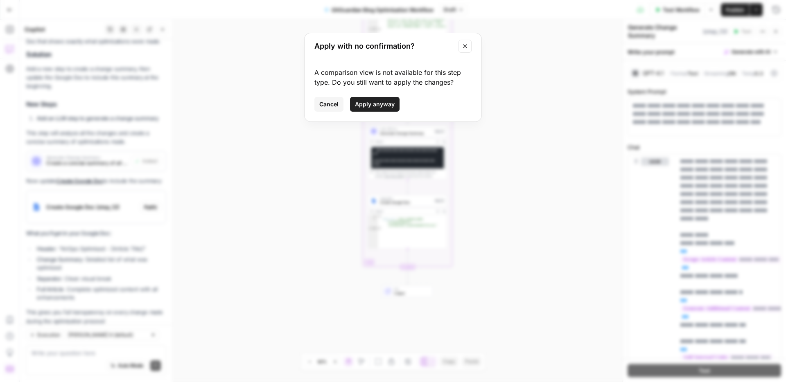
click at [374, 111] on button "Apply anyway" at bounding box center [375, 104] width 50 height 15
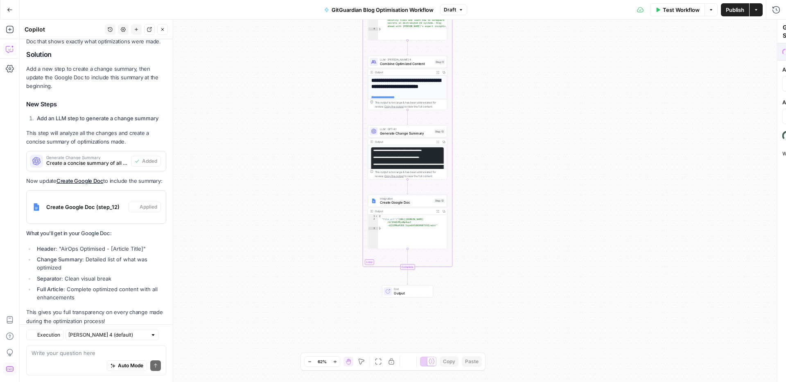
type textarea "Create Google Doc"
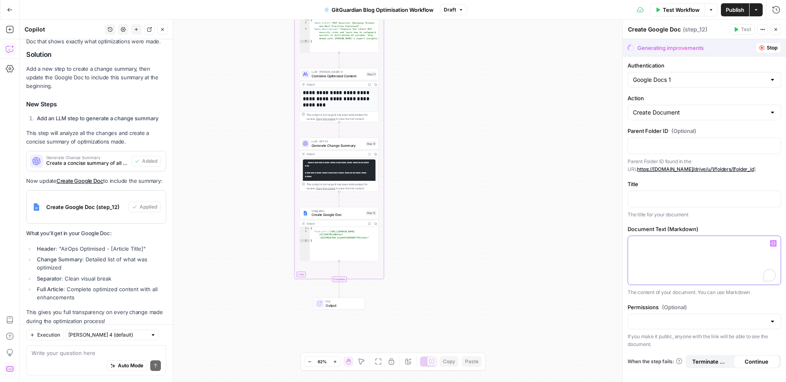
click at [705, 254] on div "To enrich screen reader interactions, please activate Accessibility in Grammarl…" at bounding box center [704, 260] width 153 height 49
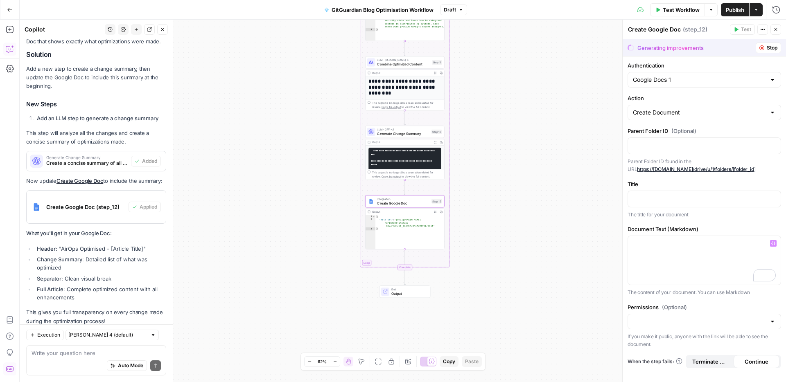
click at [83, 203] on span "Create Google Doc (step_12)" at bounding box center [85, 207] width 79 height 8
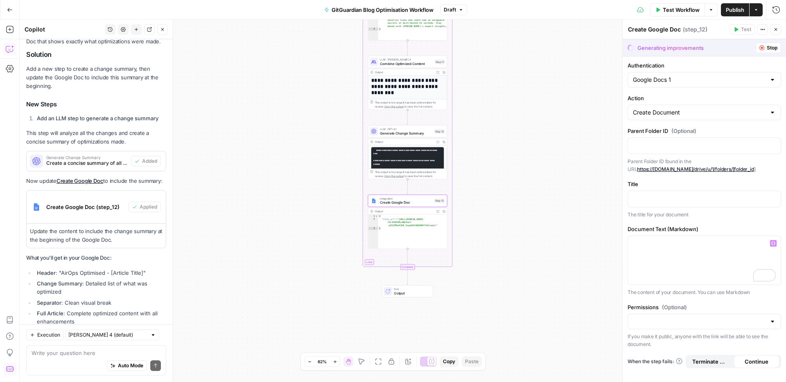
click at [86, 203] on span "Create Google Doc (step_12)" at bounding box center [85, 207] width 79 height 8
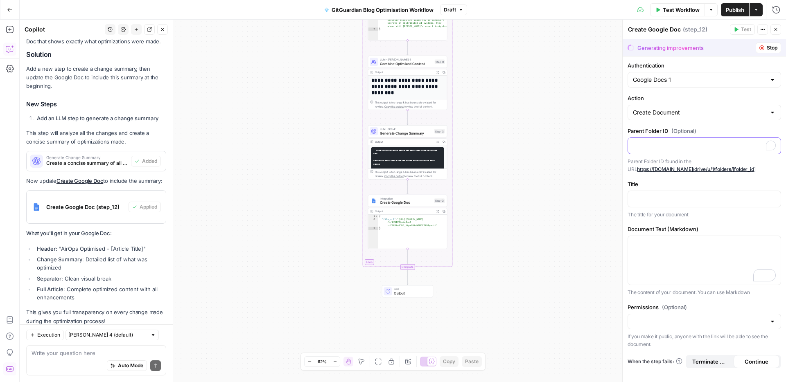
click at [660, 150] on div "To enrich screen reader interactions, please activate Accessibility in Grammarl…" at bounding box center [704, 146] width 153 height 16
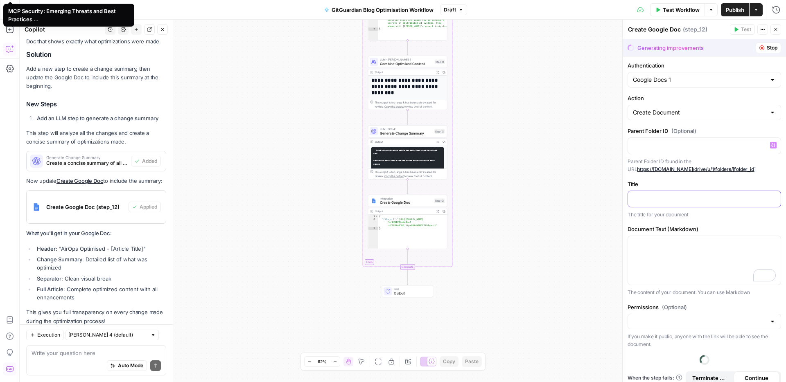
click at [671, 196] on p at bounding box center [704, 198] width 143 height 8
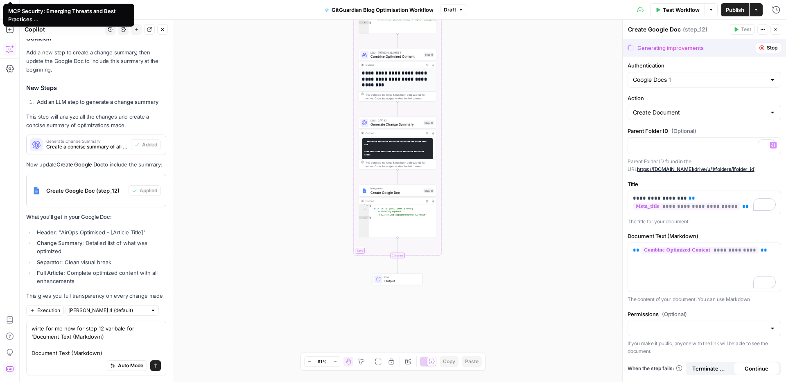
scroll to position [5959, 0]
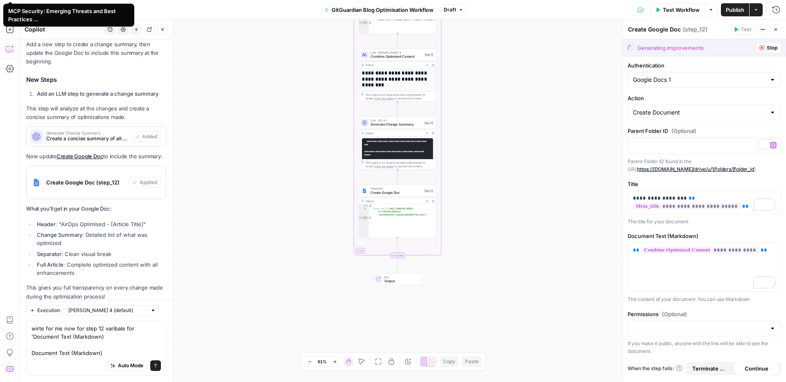
click at [45, 348] on textarea "wirte for me now for step 12 varibale for 'Document Text (Markdown) Document Te…" at bounding box center [96, 341] width 129 height 33
click at [44, 355] on textarea "wirte for me now for step 12 varibale for 'Document Text (Markdown) Document Te…" at bounding box center [96, 341] width 129 height 33
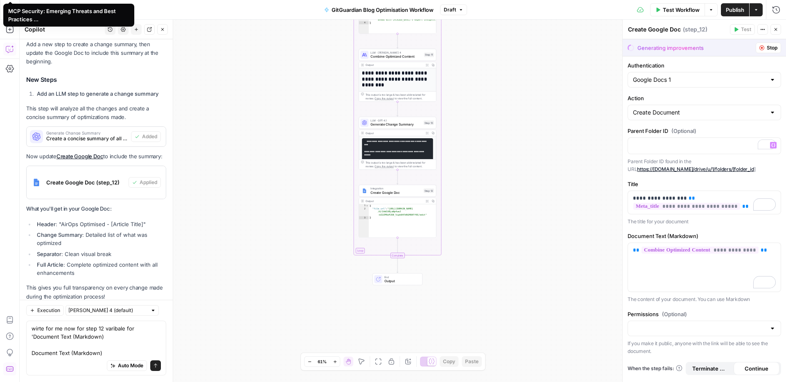
click at [44, 355] on textarea "wirte for me now for step 12 varibale for 'Document Text (Markdown) Document Te…" at bounding box center [96, 341] width 129 height 33
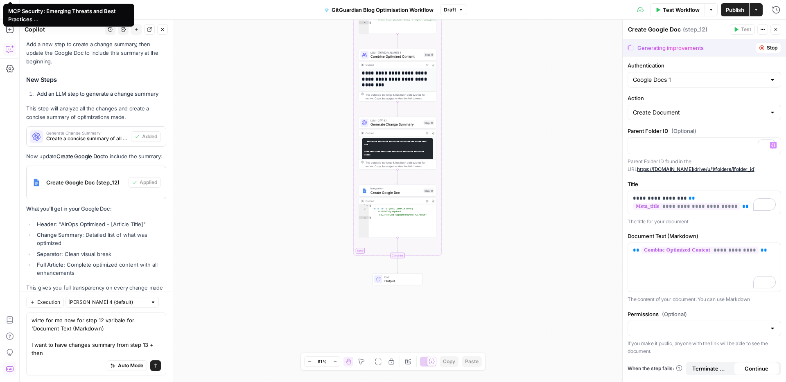
scroll to position [5967, 0]
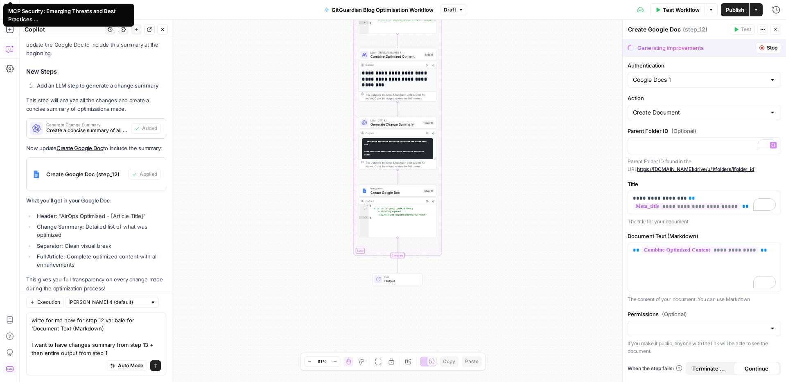
type textarea "wirte for me now for step 12 varibale for 'Document Text (Markdown) I want to h…"
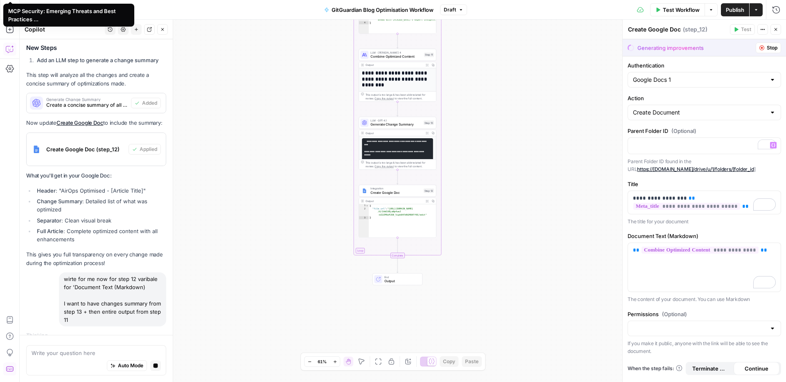
scroll to position [5662, 0]
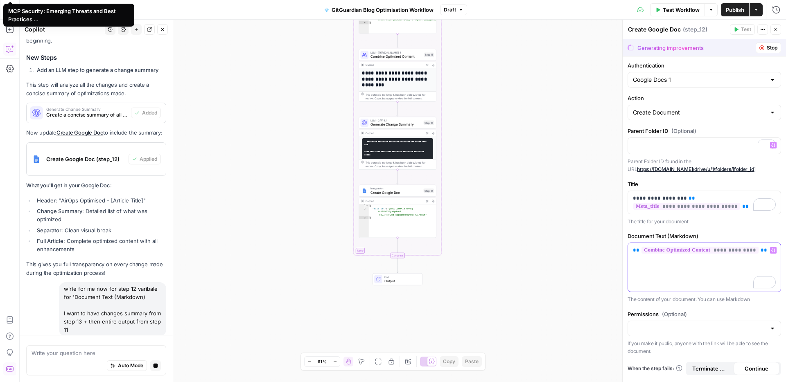
click at [661, 274] on div "**********" at bounding box center [704, 267] width 153 height 49
click at [665, 329] on input "Permissions (Optional)" at bounding box center [699, 329] width 133 height 8
click at [654, 362] on span "Public" at bounding box center [702, 360] width 136 height 8
type input "Public"
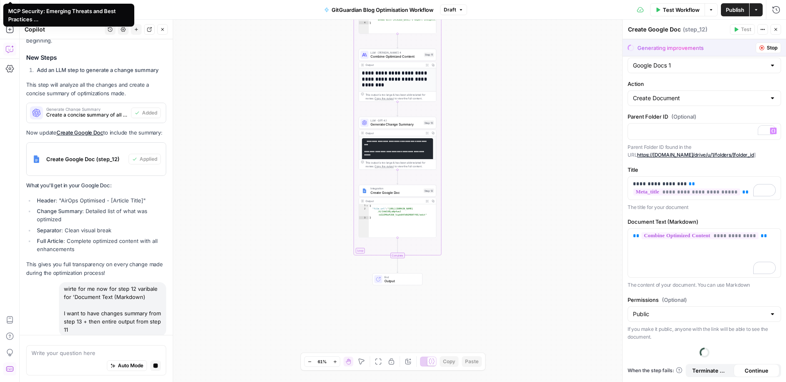
scroll to position [0, 0]
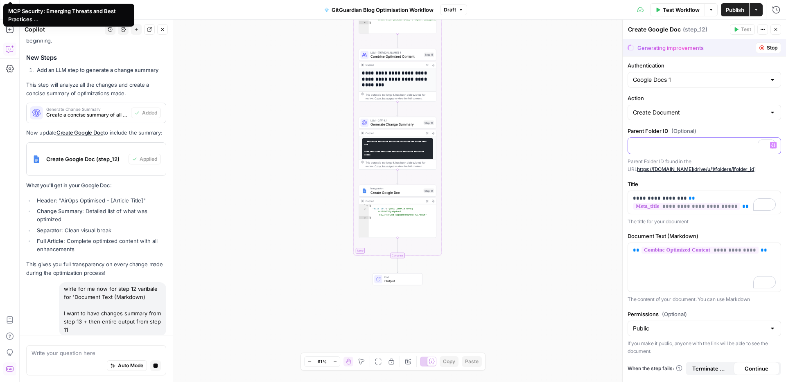
click at [665, 144] on p "To enrich screen reader interactions, please activate Accessibility in Grammarl…" at bounding box center [704, 145] width 143 height 8
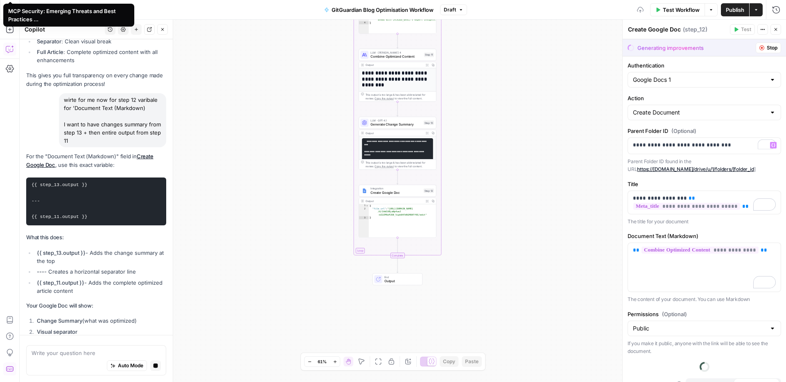
click at [707, 133] on label "Parent Folder ID (Optional)" at bounding box center [703, 131] width 153 height 8
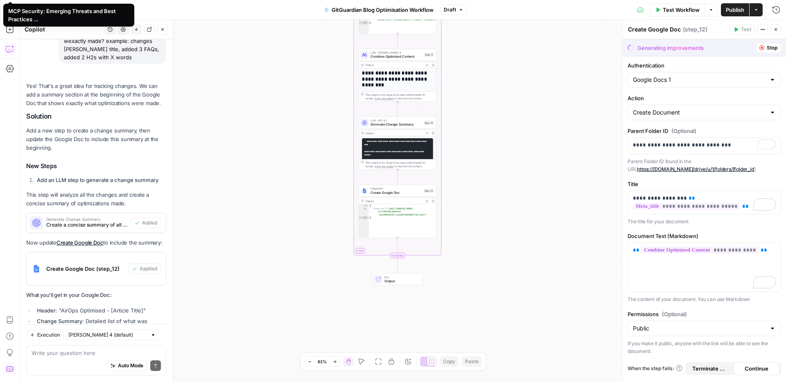
scroll to position [6230, 0]
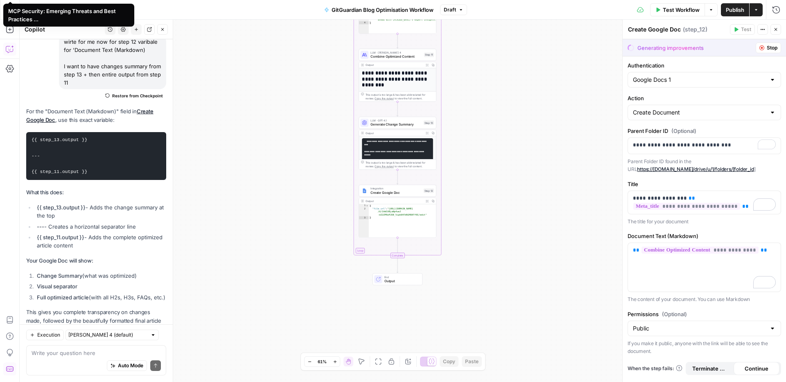
click at [96, 149] on pre "{{ step_13.output }} --- {{ step_11.output }}" at bounding box center [96, 156] width 140 height 48
drag, startPoint x: 92, startPoint y: 153, endPoint x: 28, endPoint y: 119, distance: 72.1
click at [28, 132] on pre "{{ step_13.output }} --- {{ step_11.output }}" at bounding box center [96, 156] width 140 height 48
copy code "{{ step_13.output }} --- {{ step_11.output }}"
click at [693, 275] on div "**********" at bounding box center [704, 267] width 153 height 49
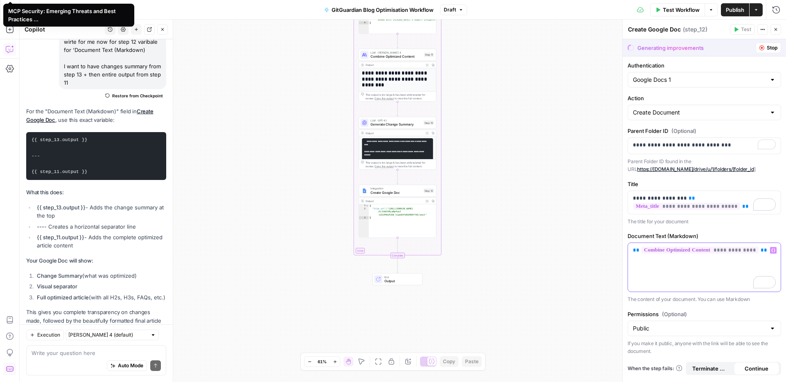
click at [768, 250] on p "**********" at bounding box center [704, 250] width 143 height 8
click at [660, 183] on label "Title" at bounding box center [703, 184] width 153 height 8
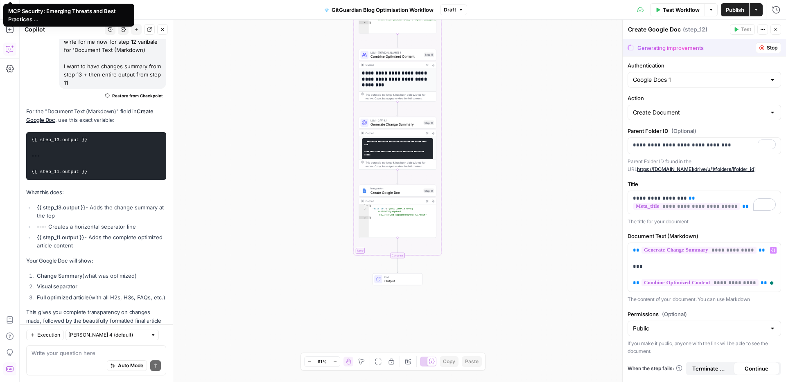
click at [778, 29] on button "Close" at bounding box center [775, 29] width 11 height 11
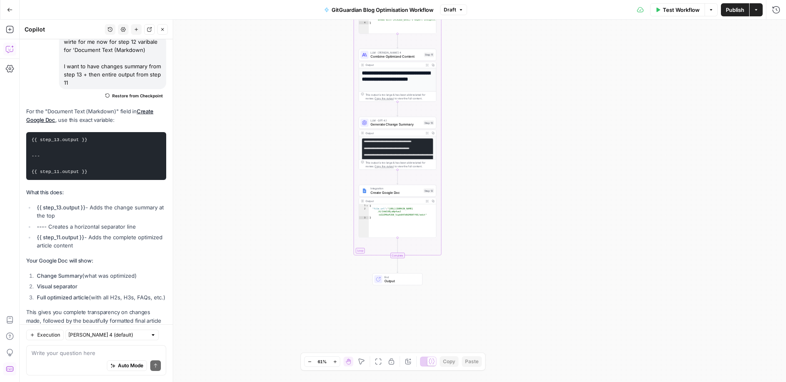
click at [684, 11] on span "Test Workflow" at bounding box center [681, 10] width 37 height 8
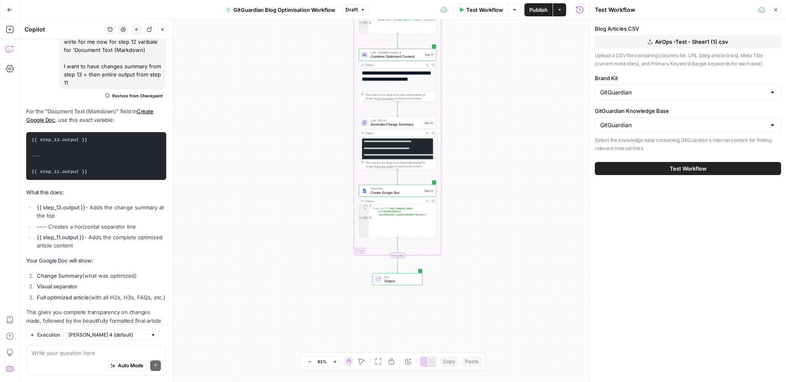
click at [163, 28] on icon "button" at bounding box center [162, 29] width 5 height 5
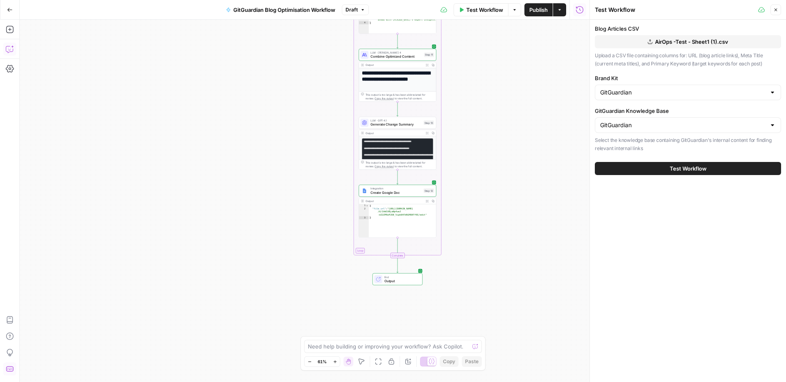
click at [680, 165] on span "Test Workflow" at bounding box center [688, 169] width 37 height 8
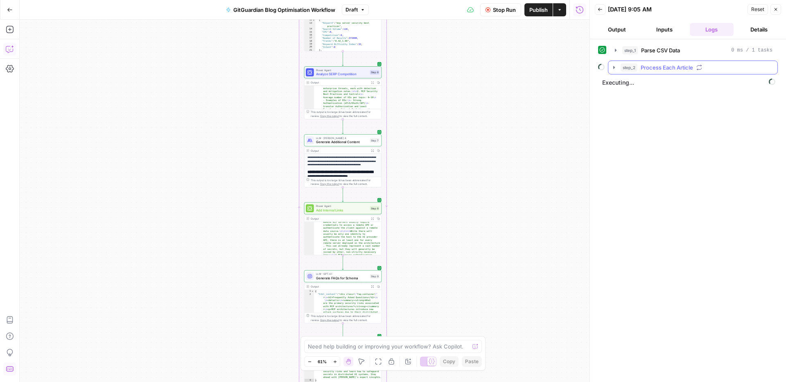
click at [613, 70] on icon "button" at bounding box center [614, 67] width 7 height 7
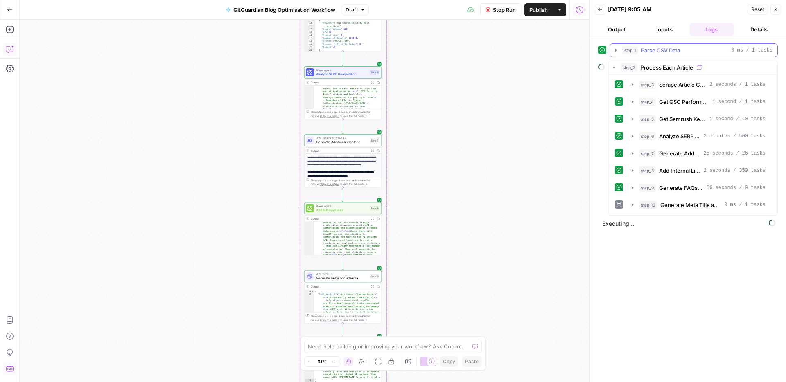
click at [618, 52] on icon "button" at bounding box center [615, 50] width 7 height 7
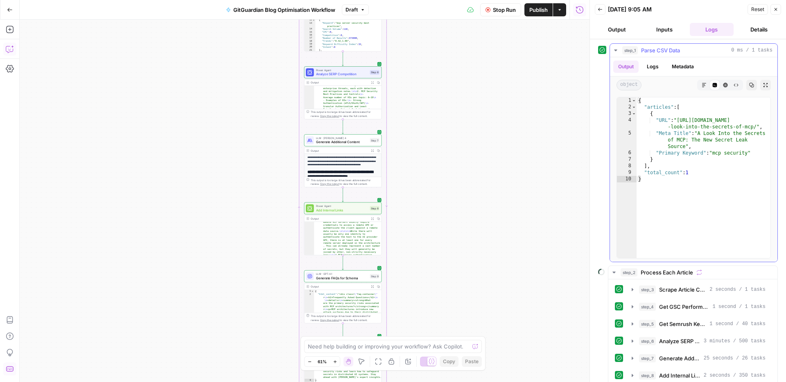
click at [618, 52] on icon "button" at bounding box center [615, 50] width 7 height 7
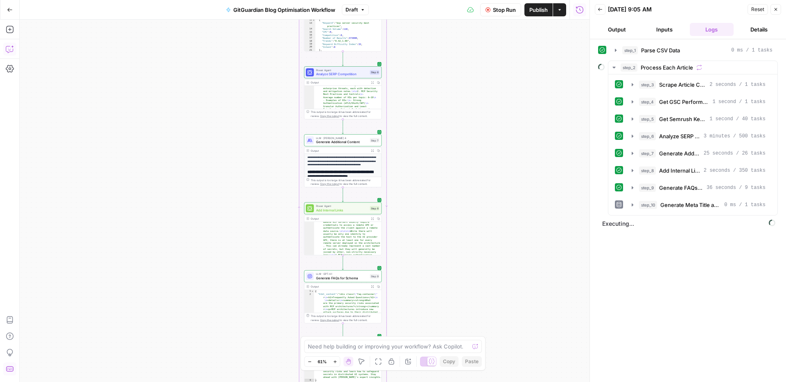
scroll to position [1014, 0]
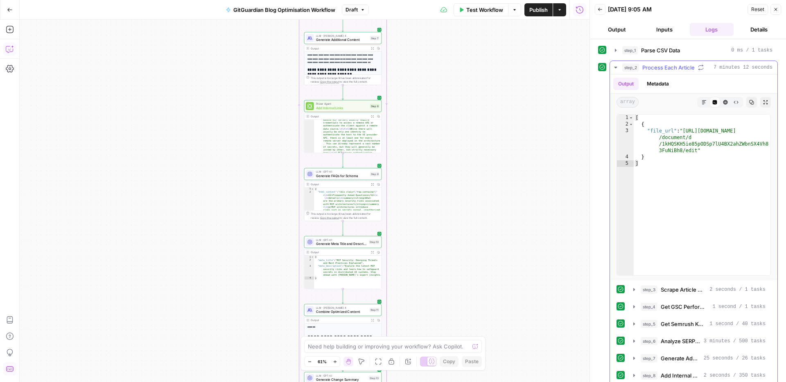
click at [616, 67] on icon "button" at bounding box center [615, 67] width 7 height 7
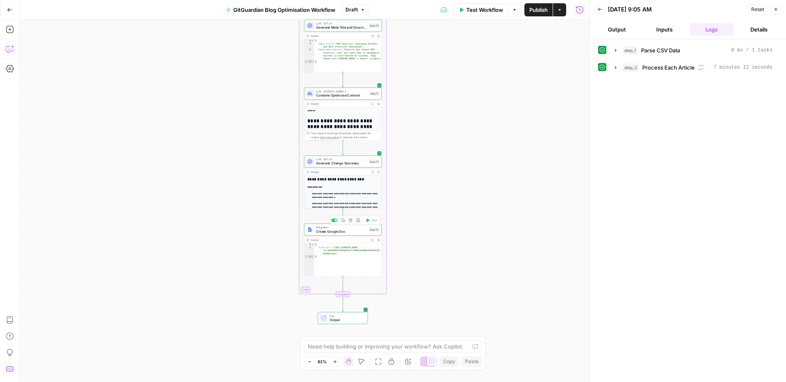
click at [336, 230] on span "Create Google Doc" at bounding box center [341, 231] width 51 height 5
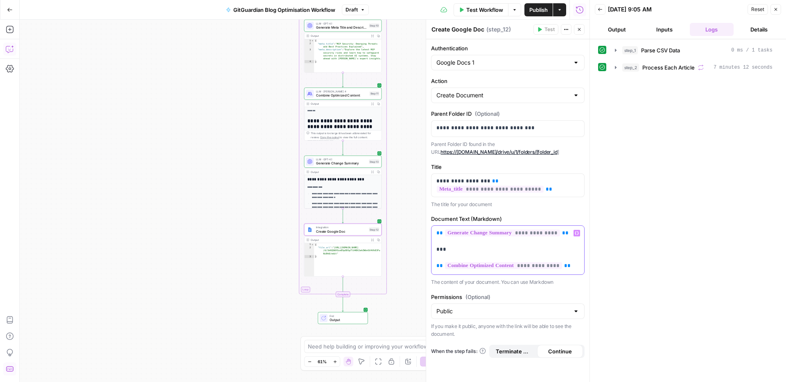
click at [435, 265] on div "**********" at bounding box center [507, 250] width 153 height 49
click at [383, 346] on div "Lock/Unlock U" at bounding box center [391, 346] width 41 height 8
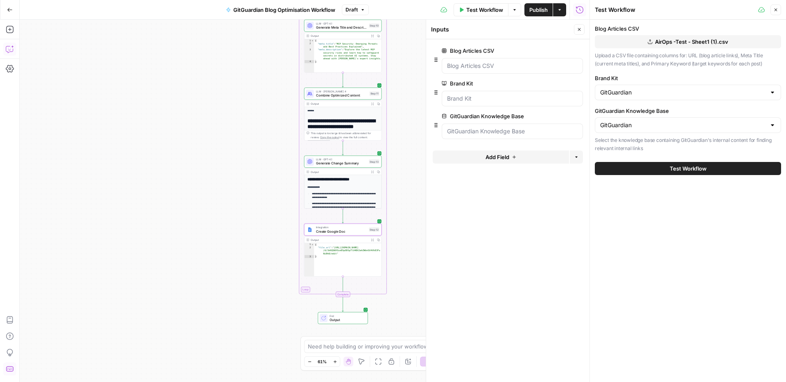
click at [777, 8] on icon "button" at bounding box center [775, 9] width 5 height 5
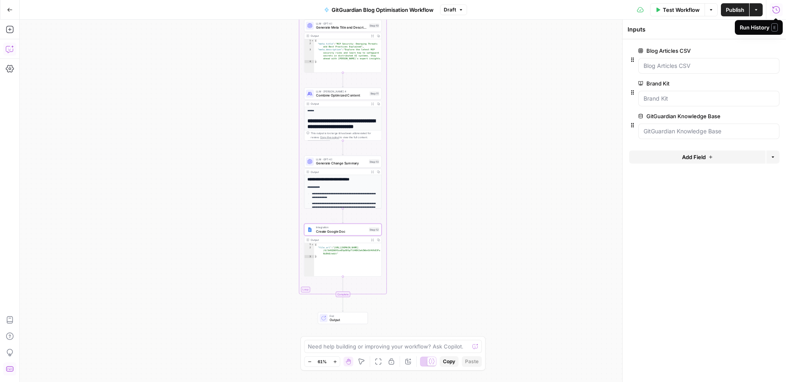
click at [340, 229] on span "Create Google Doc" at bounding box center [341, 231] width 51 height 5
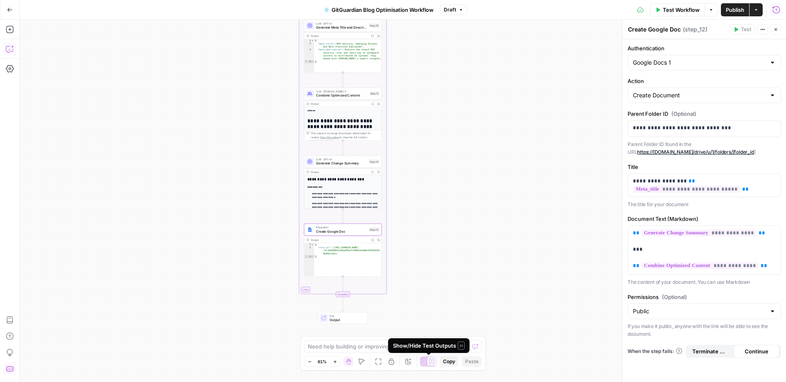
click at [385, 352] on div "Need help building or improving your workflow? Ask Copilot." at bounding box center [393, 346] width 178 height 13
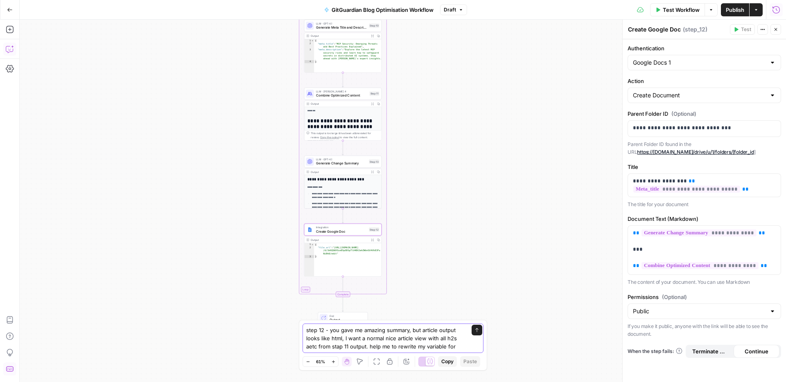
type textarea "step 12 - you gave me amazing summary, but article output looks like html, I wa…"
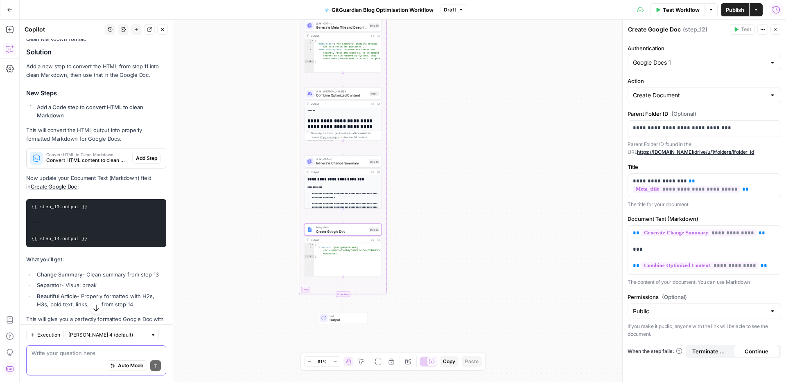
scroll to position [6618, 0]
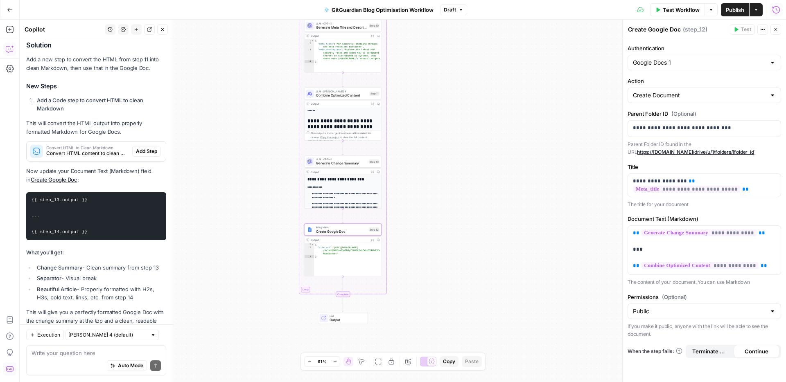
click at [80, 192] on pre "{{ step_13.output }} --- {{ step_14.output }}" at bounding box center [96, 216] width 140 height 48
drag, startPoint x: 103, startPoint y: 203, endPoint x: 27, endPoint y: 170, distance: 82.9
click at [27, 192] on pre "{{ step_13.output }} --- {{ step_14.output }}" at bounding box center [96, 216] width 140 height 48
copy code "{{ step_13.output }} --- {{ step_14.output }}"
drag, startPoint x: 97, startPoint y: 197, endPoint x: 96, endPoint y: 206, distance: 9.2
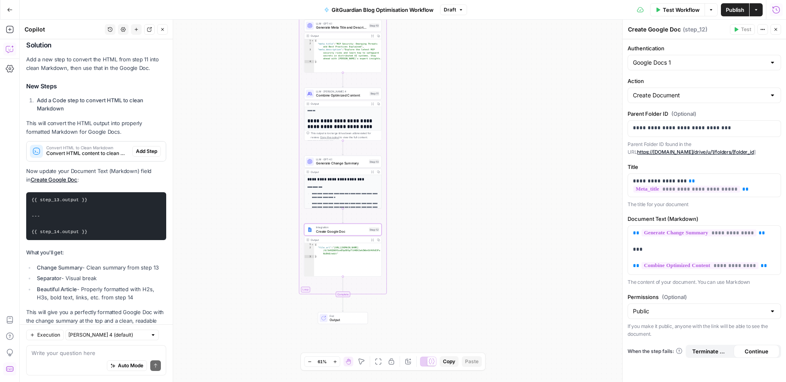
click at [97, 198] on pre "{{ step_13.output }} --- {{ step_14.output }}" at bounding box center [96, 216] width 140 height 48
drag, startPoint x: 96, startPoint y: 206, endPoint x: 30, endPoint y: 170, distance: 75.1
click at [30, 192] on pre "{{ step_13.output }} --- {{ step_14.output }}" at bounding box center [96, 216] width 140 height 48
copy code "{{ step_13.output }} --- {{ step_14.output }}"
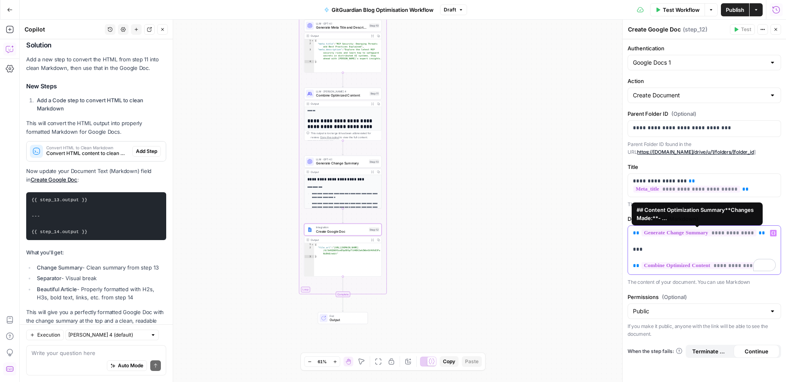
drag, startPoint x: 775, startPoint y: 267, endPoint x: 631, endPoint y: 232, distance: 148.0
click at [631, 232] on div "**********" at bounding box center [704, 250] width 153 height 49
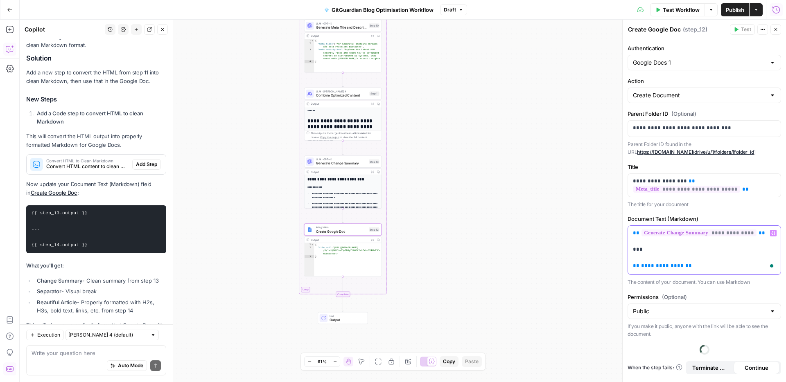
scroll to position [6631, 0]
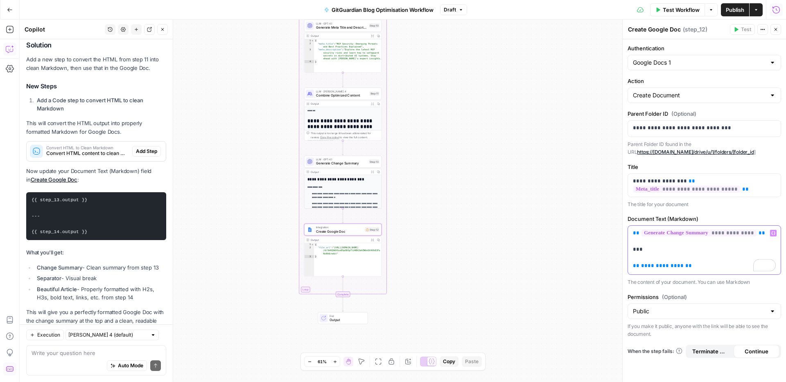
click at [690, 271] on div "**********" at bounding box center [704, 250] width 153 height 49
drag, startPoint x: 88, startPoint y: 207, endPoint x: 83, endPoint y: 204, distance: 5.0
click at [87, 207] on pre "{{ step_13.output }} --- {{ step_14.output }}" at bounding box center [96, 216] width 140 height 48
click at [83, 204] on code "{{ step_13.output }} --- {{ step_14.output }}" at bounding box center [60, 216] width 56 height 37
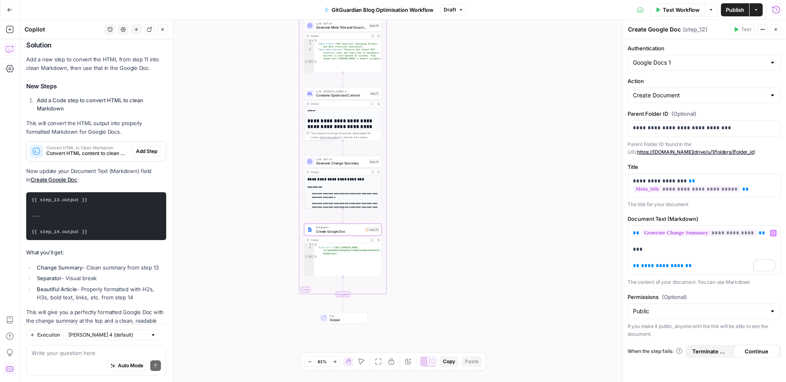
click at [83, 204] on code "{{ step_13.output }} --- {{ step_14.output }}" at bounding box center [60, 216] width 56 height 37
copy div "{{ step_14.output }}"
click at [697, 266] on p "**********" at bounding box center [704, 249] width 143 height 41
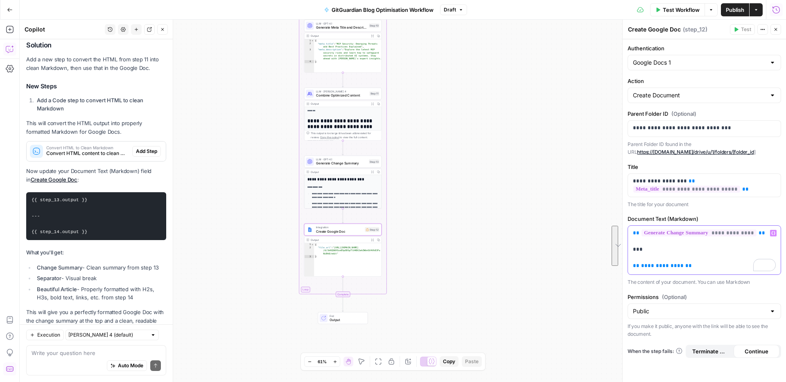
click at [697, 266] on p "**********" at bounding box center [704, 249] width 143 height 41
click at [724, 295] on label "Permissions (Optional)" at bounding box center [703, 297] width 153 height 8
click at [724, 307] on input "Public" at bounding box center [699, 311] width 133 height 8
type input "Public"
click at [32, 202] on code "{{ step_13.output }} --- {{ step_14.output }}" at bounding box center [60, 216] width 56 height 37
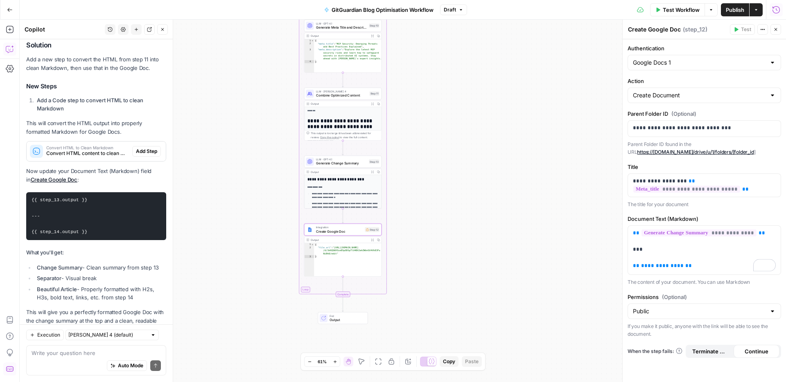
click at [32, 202] on code "{{ step_13.output }} --- {{ step_14.output }}" at bounding box center [60, 216] width 56 height 37
copy div "{{ step_14.output }}"
click at [693, 270] on p "**********" at bounding box center [704, 249] width 143 height 41
drag, startPoint x: 684, startPoint y: 268, endPoint x: 629, endPoint y: 266, distance: 55.7
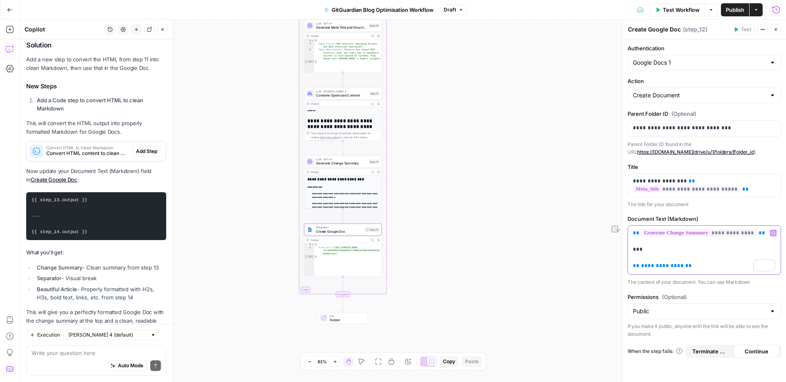
click at [629, 266] on div "**********" at bounding box center [704, 250] width 153 height 49
click at [717, 294] on label "Permissions (Optional)" at bounding box center [703, 297] width 153 height 8
click at [717, 307] on input "Public" at bounding box center [699, 311] width 133 height 8
type input "Public"
click at [780, 30] on button "Close" at bounding box center [775, 29] width 11 height 11
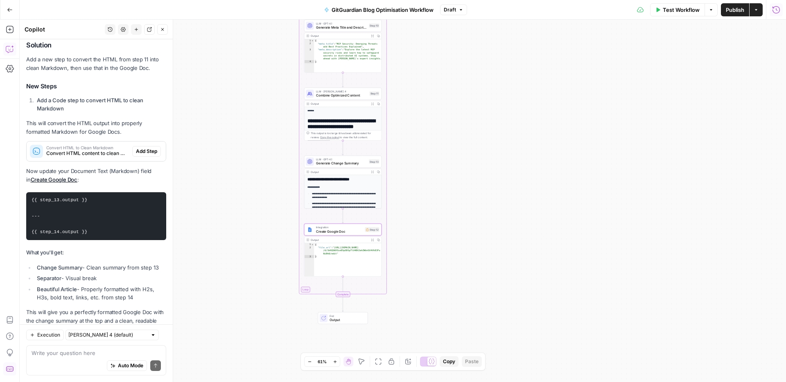
click at [678, 6] on span "Test Workflow" at bounding box center [681, 10] width 37 height 8
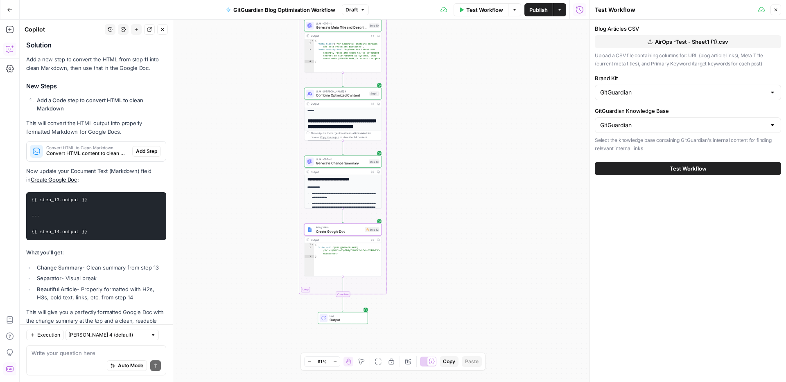
click at [675, 171] on span "Test Workflow" at bounding box center [688, 169] width 37 height 8
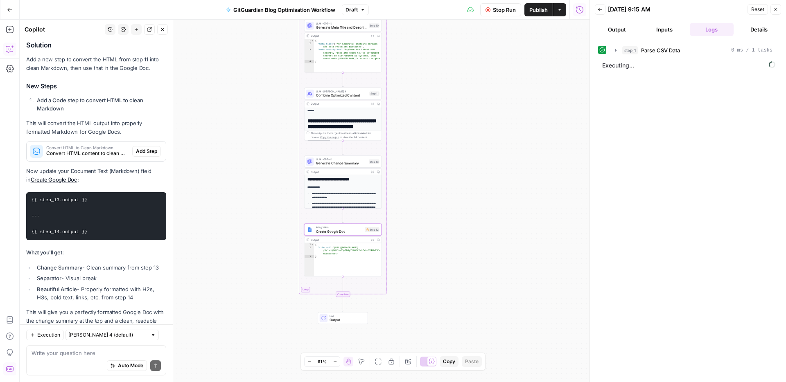
click at [165, 29] on button "Close" at bounding box center [162, 29] width 11 height 11
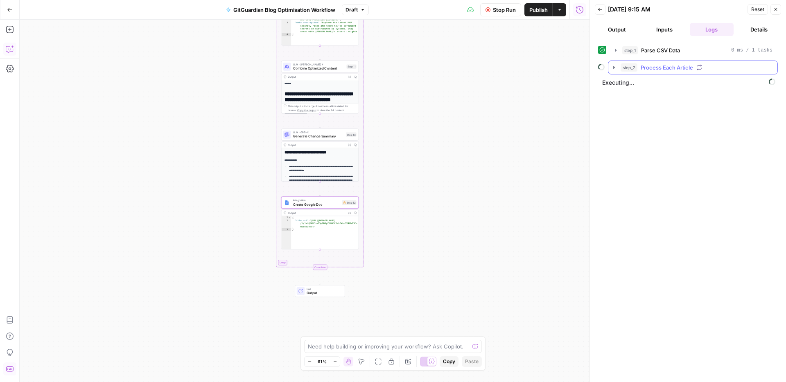
click at [615, 66] on icon "button" at bounding box center [614, 67] width 7 height 7
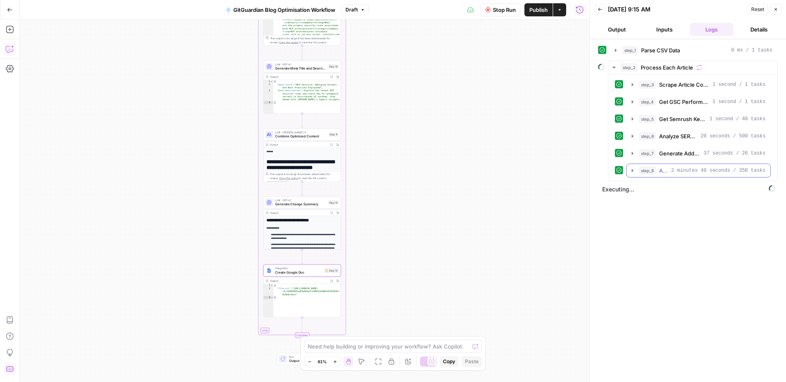
click at [631, 169] on icon "button" at bounding box center [632, 170] width 7 height 7
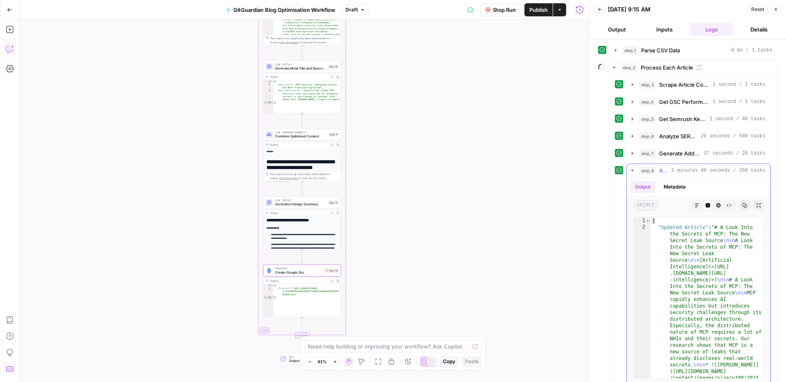
click at [631, 169] on icon "button" at bounding box center [632, 170] width 7 height 7
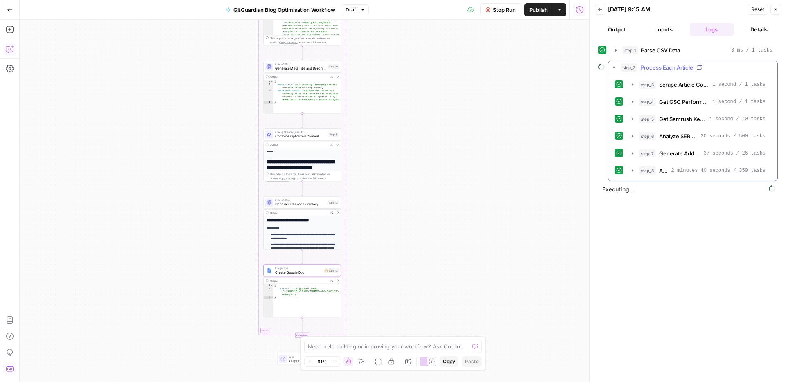
click at [611, 65] on icon "button" at bounding box center [614, 67] width 7 height 7
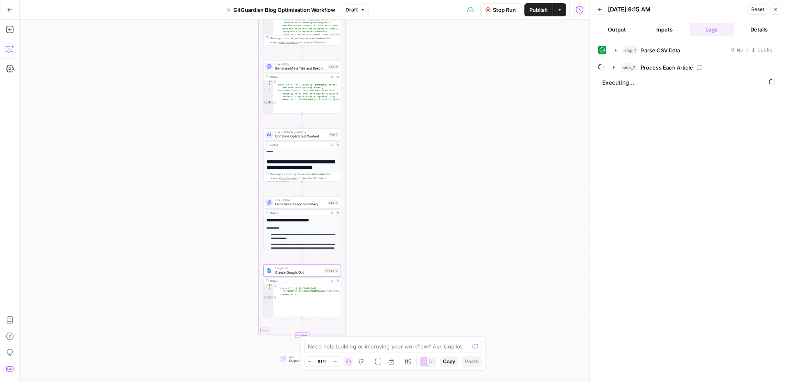
click at [488, 214] on div "Workflow Set Inputs Inputs Run Code · Python Parse CSV Data Step 1 Output Expan…" at bounding box center [305, 201] width 570 height 363
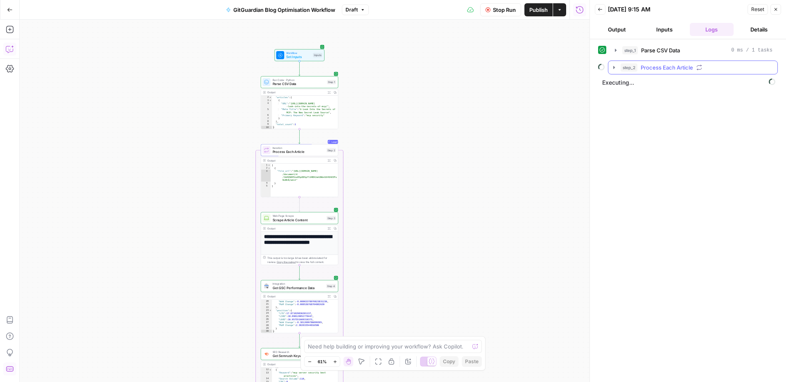
click at [616, 69] on icon "button" at bounding box center [614, 67] width 7 height 7
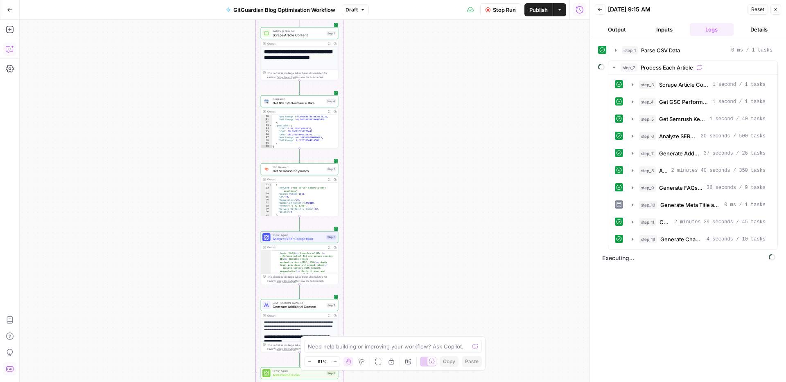
click at [663, 311] on div "step_1 Parse CSV Data 0 ms / 1 tasks step_2 Process Each Article step_3 Scrape …" at bounding box center [688, 210] width 180 height 335
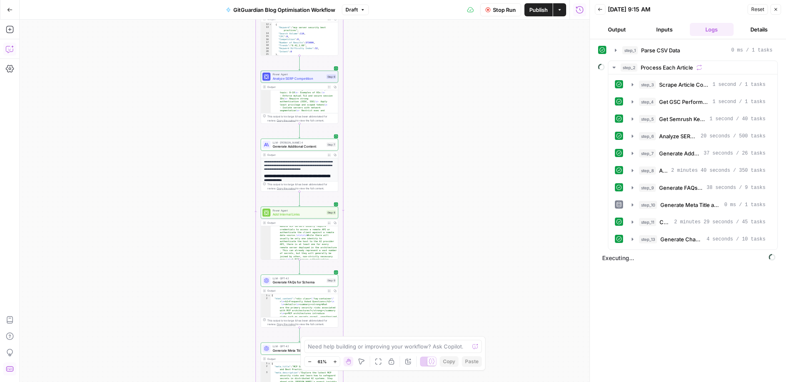
scroll to position [1014, 0]
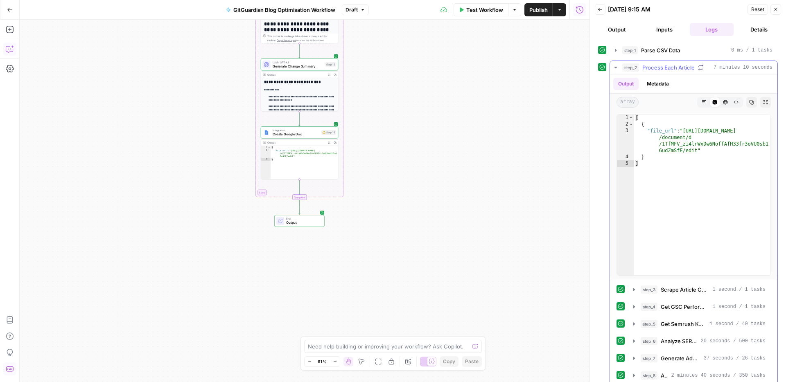
click at [612, 67] on icon "button" at bounding box center [615, 67] width 7 height 7
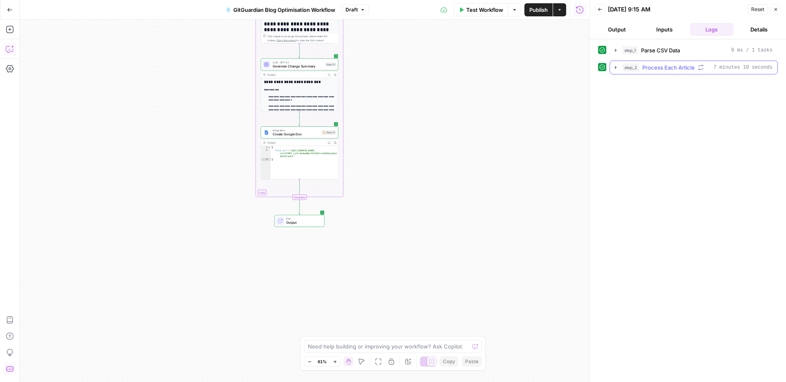
click at [616, 68] on icon "button" at bounding box center [615, 67] width 7 height 7
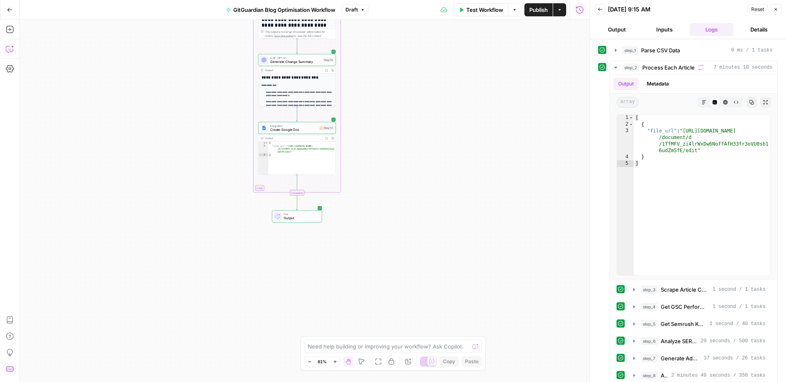
click at [408, 205] on div "Workflow Set Inputs Inputs Run Code · Python Parse CSV Data Step 1 Output Expan…" at bounding box center [305, 201] width 570 height 363
click at [291, 129] on span "Create Google Doc" at bounding box center [293, 129] width 47 height 5
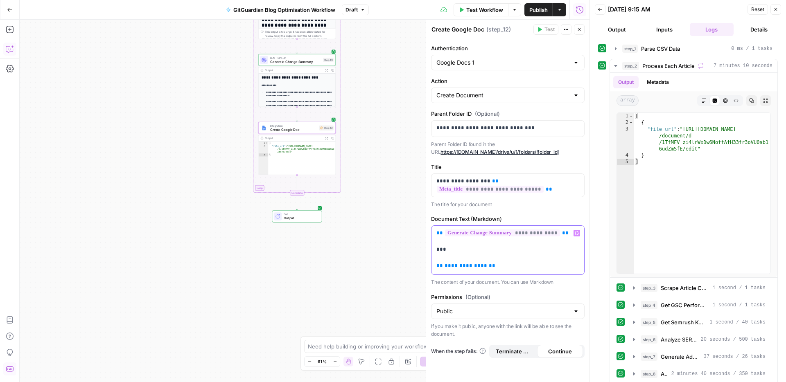
click at [498, 268] on p "**********" at bounding box center [507, 249] width 143 height 41
click at [498, 266] on p "**********" at bounding box center [507, 249] width 143 height 41
drag, startPoint x: 494, startPoint y: 271, endPoint x: 433, endPoint y: 269, distance: 60.2
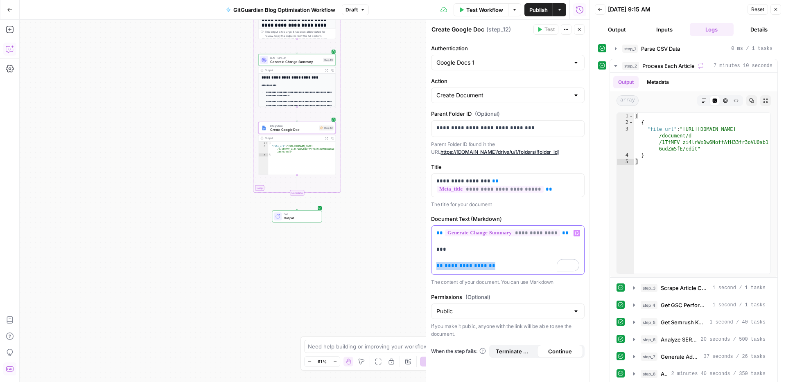
click at [433, 269] on div "**********" at bounding box center [507, 250] width 153 height 49
click at [491, 269] on p "**********" at bounding box center [507, 249] width 143 height 41
click at [491, 268] on p "**********" at bounding box center [507, 249] width 143 height 41
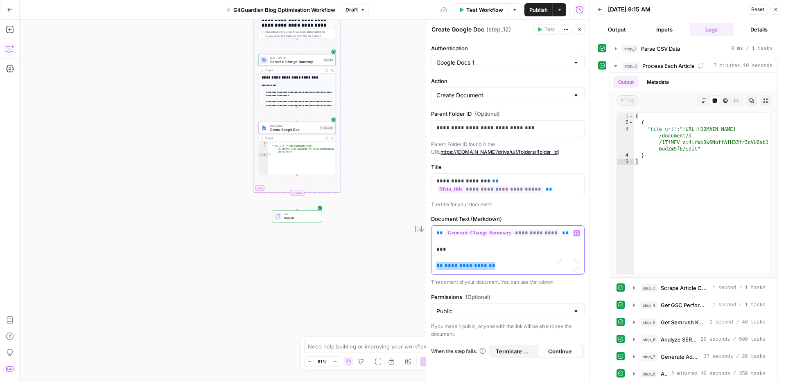
drag, startPoint x: 497, startPoint y: 265, endPoint x: 435, endPoint y: 269, distance: 62.7
click at [435, 269] on div "**********" at bounding box center [507, 250] width 153 height 49
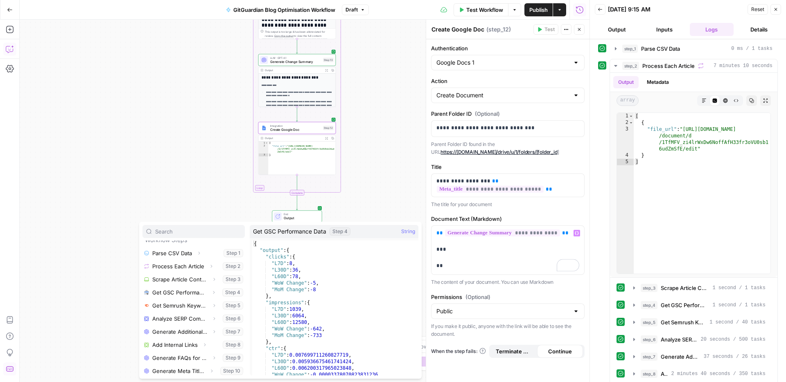
scroll to position [88, 0]
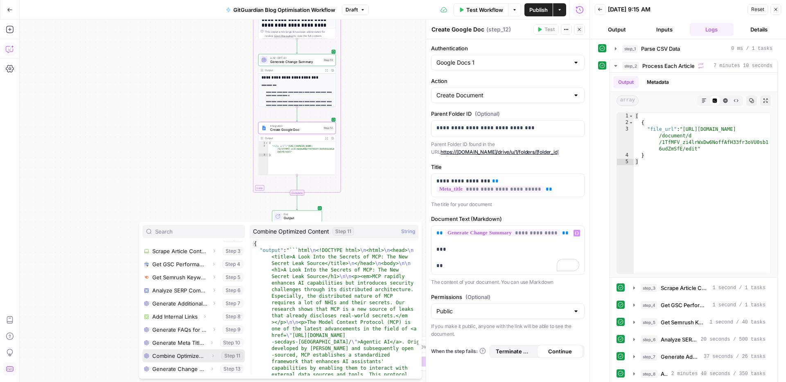
click at [179, 360] on button "Select variable Combine Optimized Content" at bounding box center [193, 355] width 102 height 13
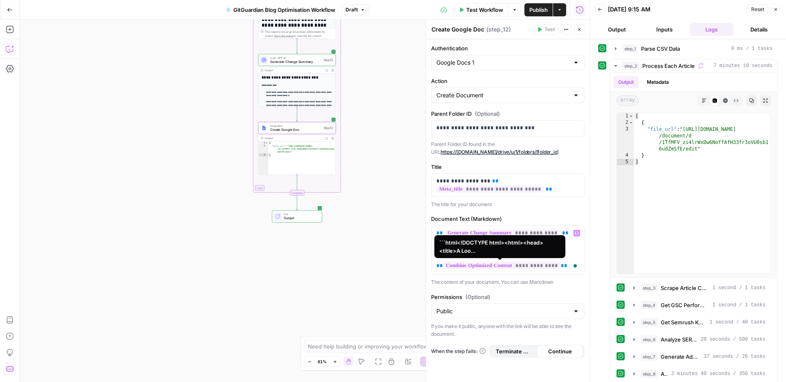
click at [501, 268] on span "**********" at bounding box center [501, 265] width 117 height 7
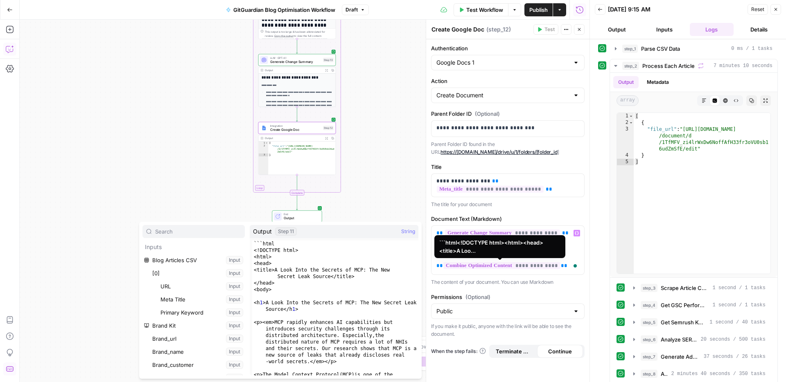
scroll to position [7277, 0]
click at [514, 265] on span "**********" at bounding box center [501, 265] width 117 height 7
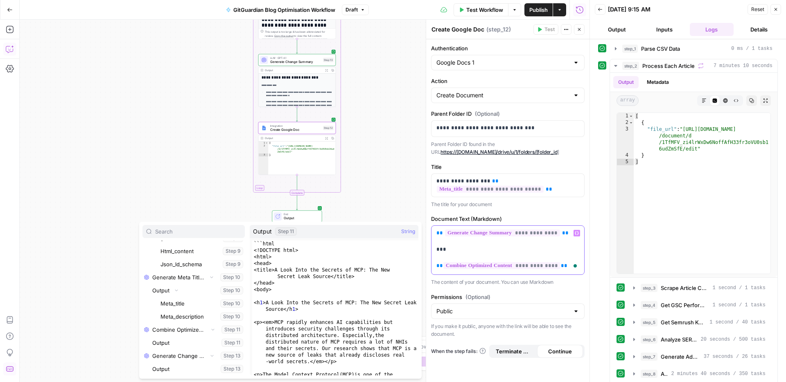
click at [566, 253] on p "**********" at bounding box center [507, 249] width 143 height 41
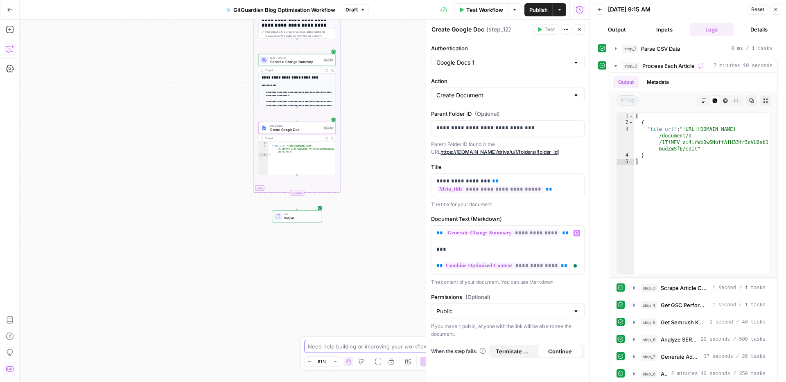
click at [403, 348] on textarea at bounding box center [388, 347] width 161 height 8
type textarea "step 12 output created as html - how to change variable to have it nice with al…"
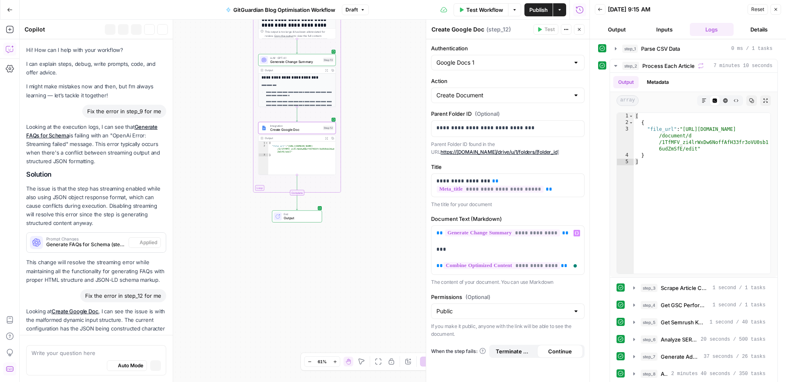
scroll to position [6305, 0]
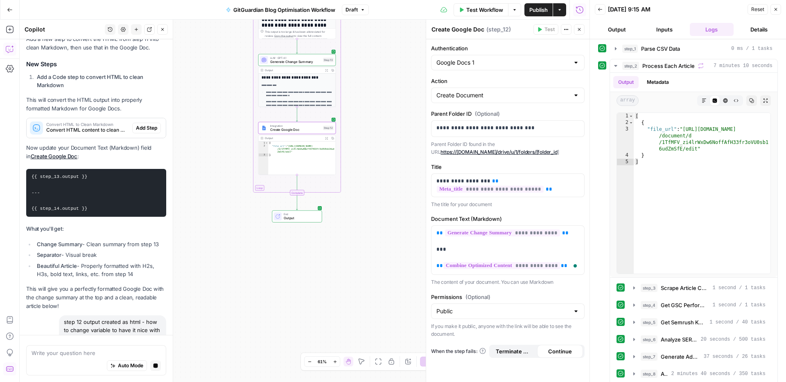
drag, startPoint x: 110, startPoint y: 180, endPoint x: 26, endPoint y: 176, distance: 84.0
click at [26, 177] on pre "{{ step_13.output }} --- {{ step_14.output }}" at bounding box center [96, 193] width 140 height 48
copy code "{{ step_14.output }}"
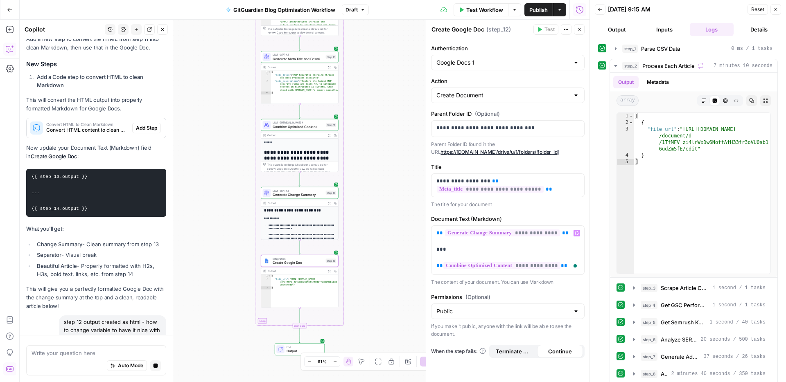
click at [541, 264] on span "**********" at bounding box center [501, 265] width 117 height 7
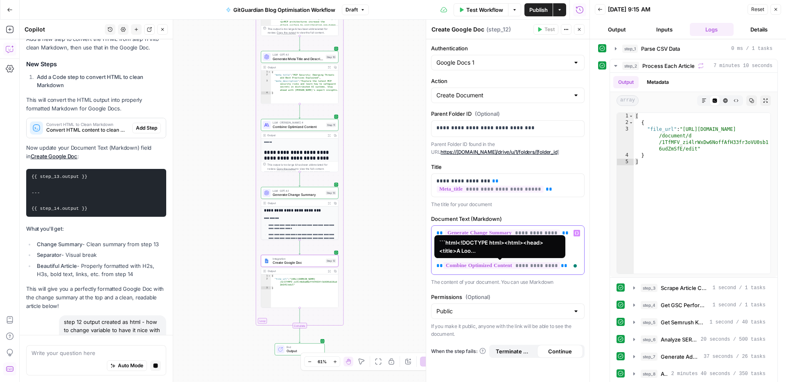
click at [541, 264] on span "**********" at bounding box center [501, 265] width 117 height 7
click at [564, 270] on div "**********" at bounding box center [507, 250] width 153 height 49
drag, startPoint x: 567, startPoint y: 266, endPoint x: 460, endPoint y: 268, distance: 107.6
click at [460, 268] on p "**********" at bounding box center [507, 249] width 143 height 41
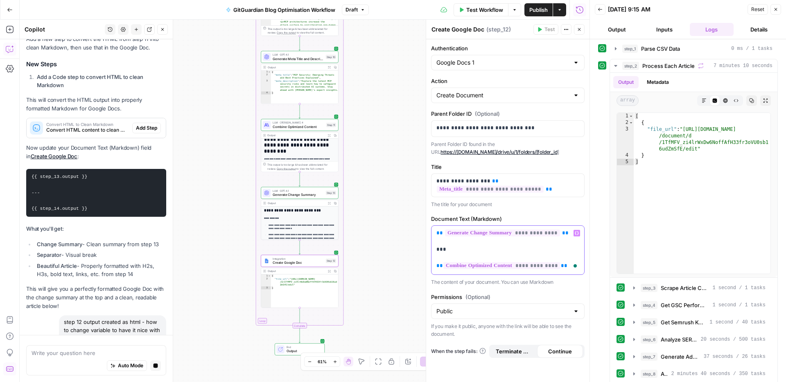
scroll to position [0, 0]
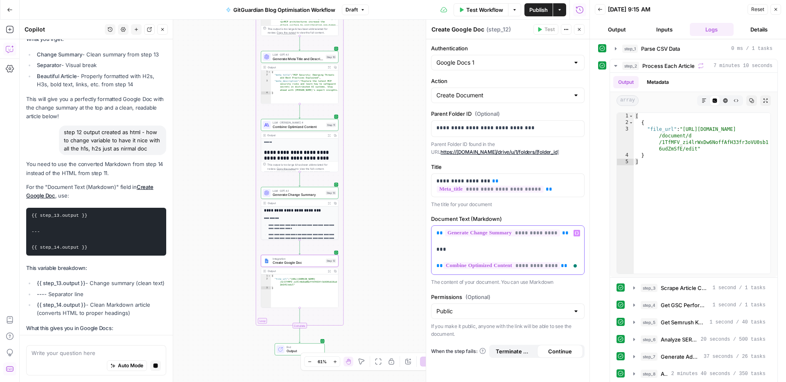
click at [566, 265] on p "**********" at bounding box center [507, 249] width 143 height 41
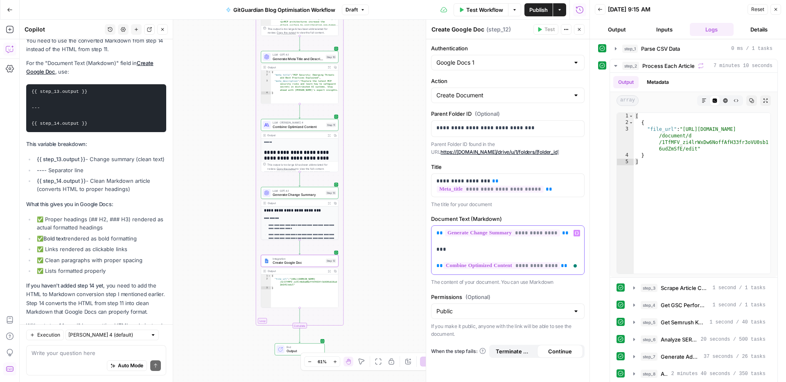
scroll to position [6966, 0]
drag, startPoint x: 85, startPoint y: 153, endPoint x: 35, endPoint y: 153, distance: 49.9
click at [35, 179] on li "{{ step_14.output }} - Clean Markdown article (converts HTML to proper headings)" at bounding box center [100, 187] width 131 height 16
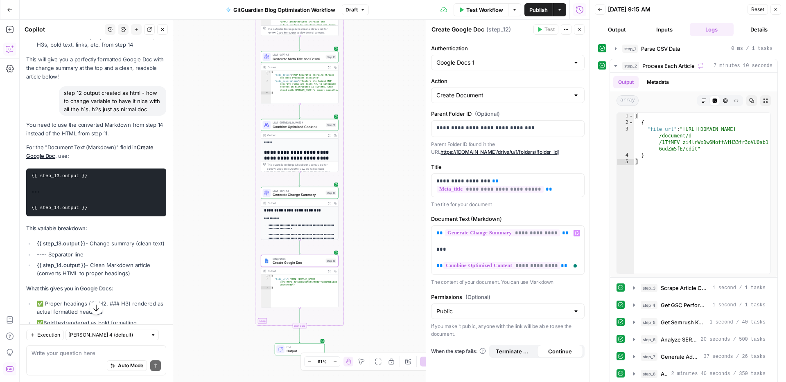
scroll to position [6981, 0]
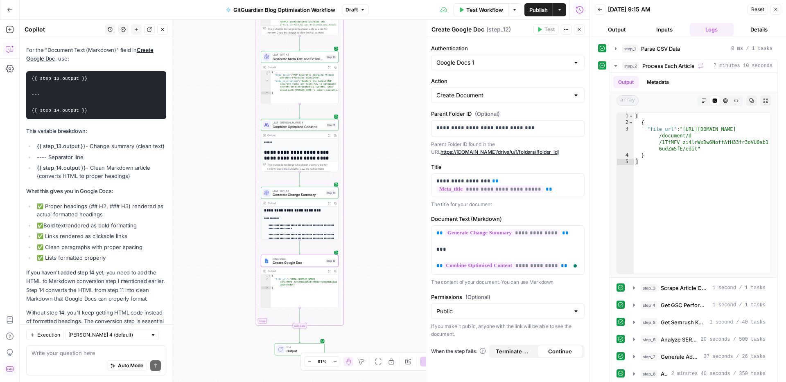
copy strong "{{ step_14.output }}"
click at [104, 164] on li "{{ step_14.output }} - Clean Markdown article (converts HTML to proper headings)" at bounding box center [100, 172] width 131 height 16
copy div "{{ step_14.output }} - Clean Markdown article (converts HTML to proper headings)"
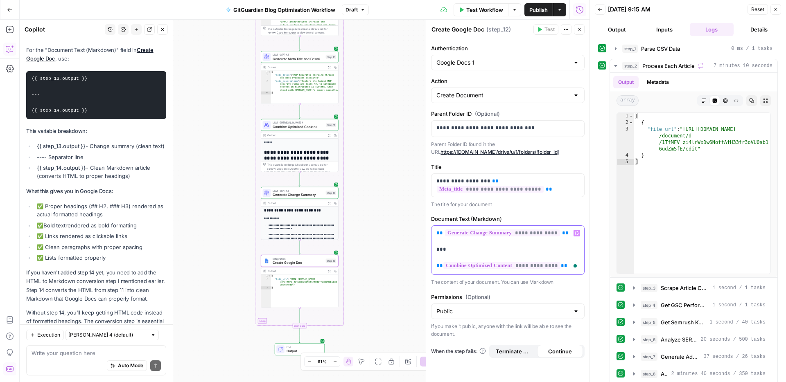
click at [564, 267] on p "**********" at bounding box center [507, 249] width 143 height 41
click at [81, 357] on div "Auto Mode Send" at bounding box center [96, 366] width 129 height 18
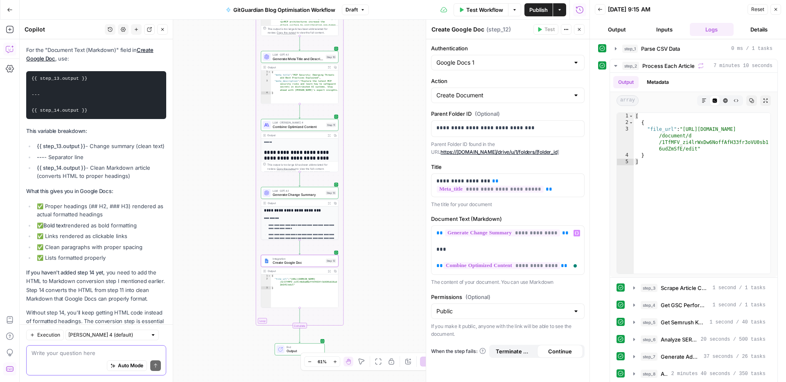
click at [80, 356] on textarea at bounding box center [96, 353] width 129 height 8
type textarea "but it dont have step 14"
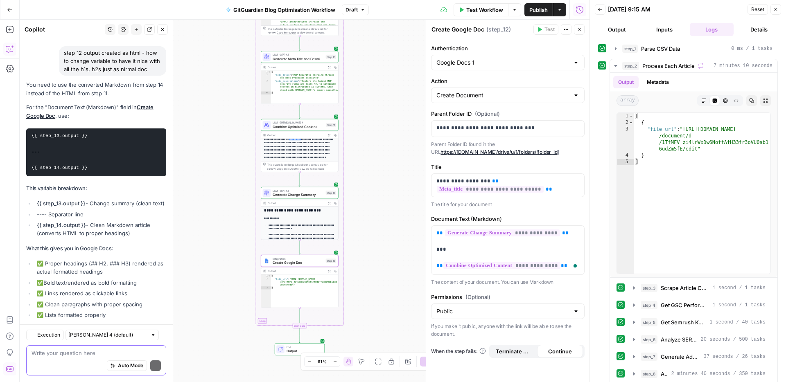
scroll to position [7300, 0]
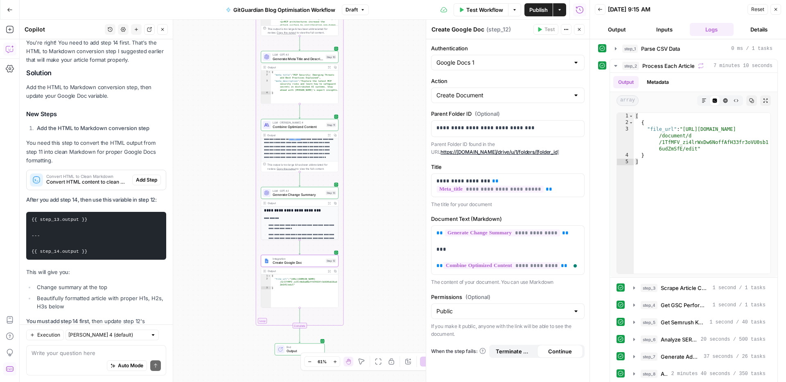
click at [575, 290] on div "**********" at bounding box center [507, 210] width 163 height 343
click at [568, 266] on p "**********" at bounding box center [507, 249] width 143 height 41
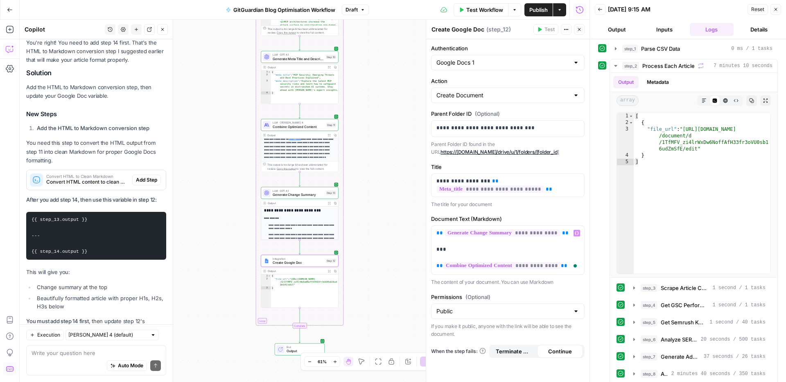
click at [566, 289] on div "**********" at bounding box center [507, 210] width 163 height 343
click at [471, 9] on span "Test Workflow" at bounding box center [484, 10] width 37 height 8
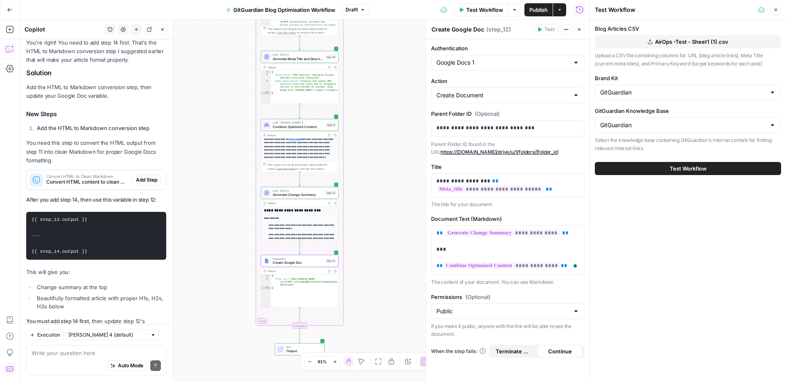
click at [579, 30] on icon "button" at bounding box center [579, 29] width 5 height 5
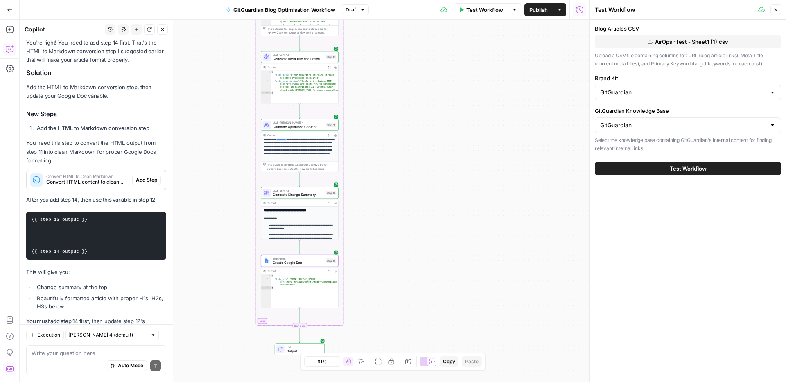
click at [692, 172] on span "Test Workflow" at bounding box center [688, 169] width 37 height 8
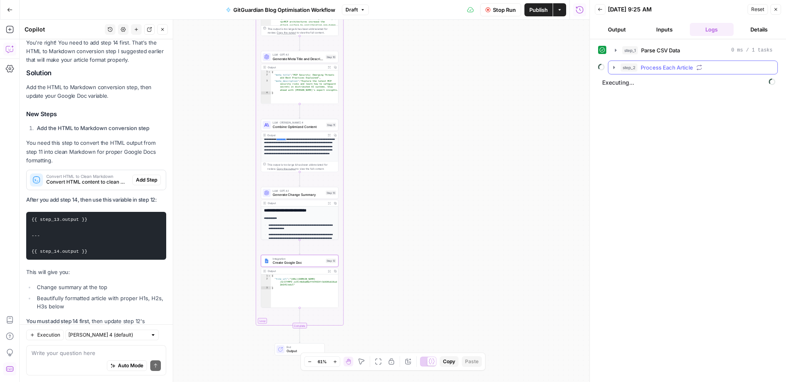
click at [615, 66] on icon "button" at bounding box center [614, 67] width 7 height 7
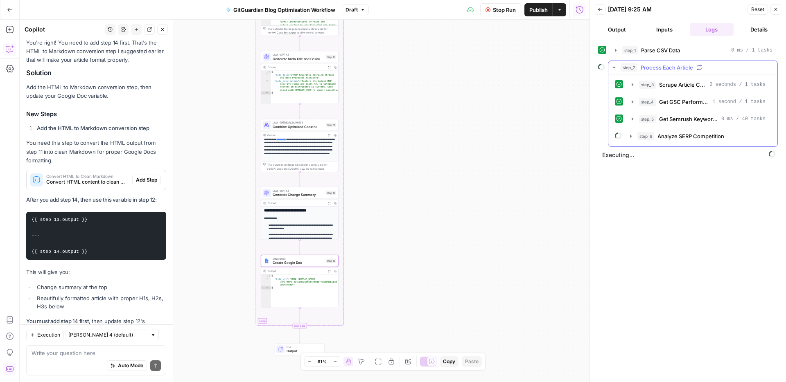
click at [615, 66] on icon "button" at bounding box center [614, 67] width 7 height 7
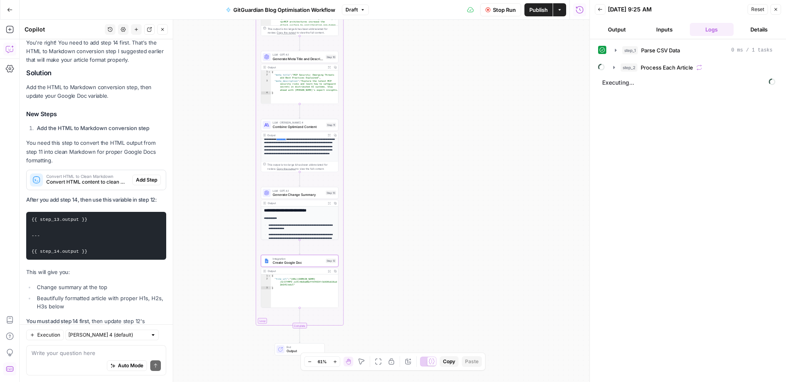
click at [672, 231] on div "step_1 Parse CSV Data 0 ms / 1 tasks step_2 Process Each Article Executing..." at bounding box center [688, 210] width 180 height 335
click at [612, 66] on icon "button" at bounding box center [614, 67] width 7 height 7
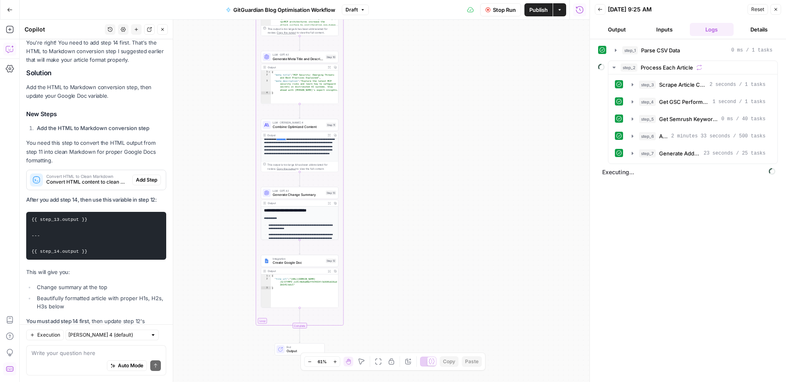
click at [163, 29] on icon "button" at bounding box center [162, 29] width 5 height 5
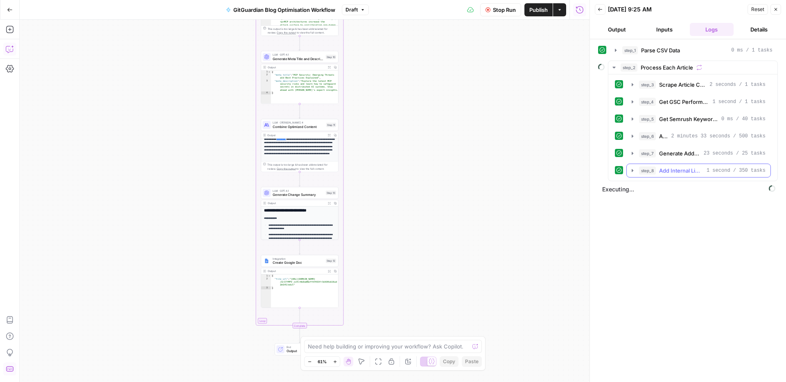
click at [633, 170] on icon "button" at bounding box center [632, 170] width 2 height 3
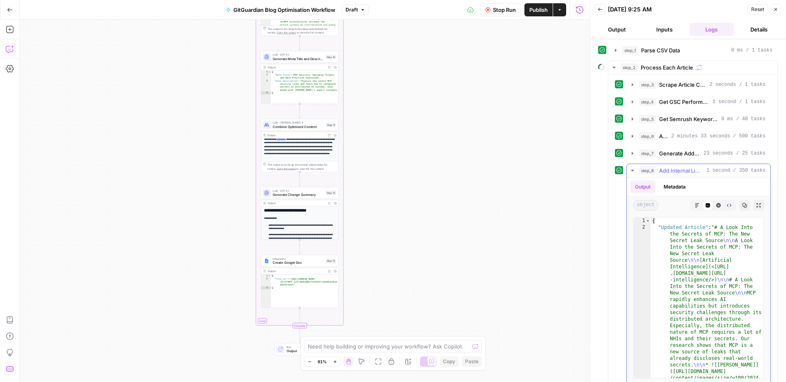
click at [633, 170] on icon "button" at bounding box center [632, 171] width 3 height 2
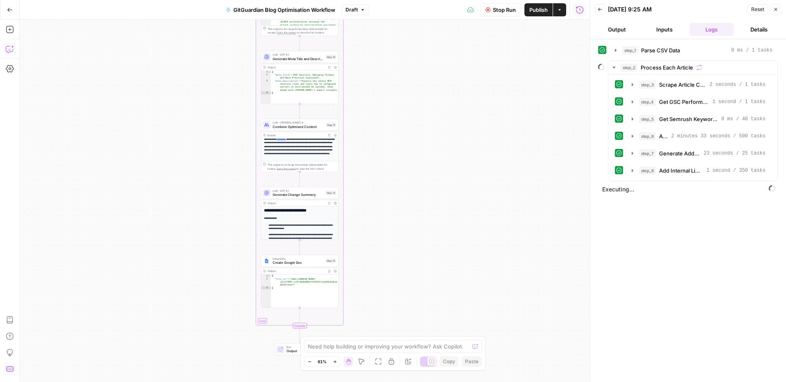
click at [697, 255] on div "step_1 Parse CSV Data 0 ms / 1 tasks step_2 Process Each Article step_3 Scrape …" at bounding box center [688, 210] width 180 height 335
click at [394, 168] on div "Workflow Set Inputs Inputs Run Code · Python Parse CSV Data Step 1 Output Expan…" at bounding box center [305, 201] width 570 height 363
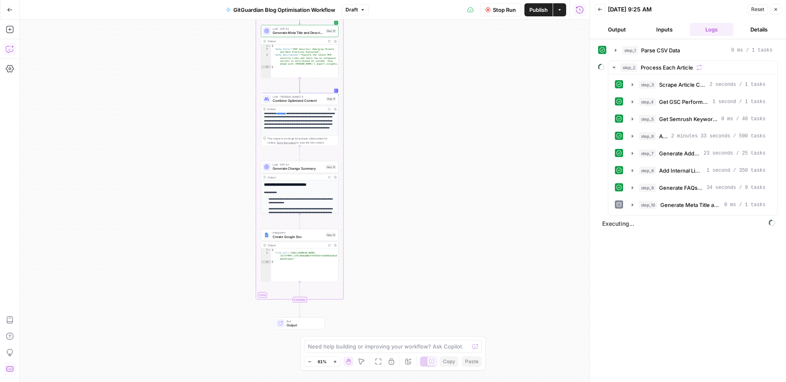
click at [678, 277] on div "step_1 Parse CSV Data 0 ms / 1 tasks step_2 Process Each Article step_3 Scrape …" at bounding box center [688, 210] width 180 height 335
click at [625, 277] on div "step_1 Parse CSV Data 0 ms / 1 tasks step_2 Process Each Article step_3 Scrape …" at bounding box center [688, 210] width 180 height 335
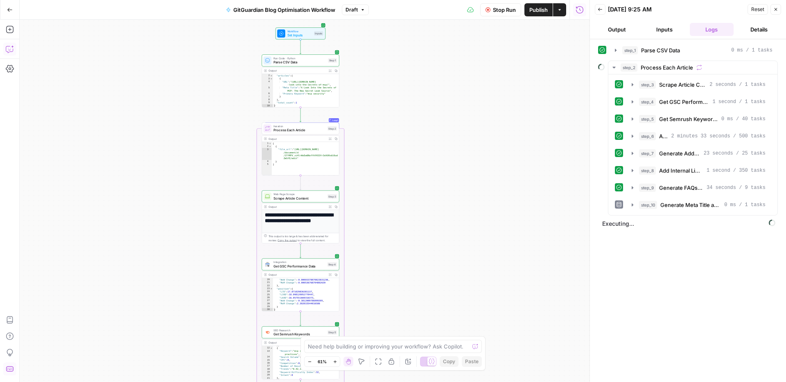
click at [636, 261] on div "step_1 Parse CSV Data 0 ms / 1 tasks step_2 Process Each Article step_3 Scrape …" at bounding box center [688, 210] width 180 height 335
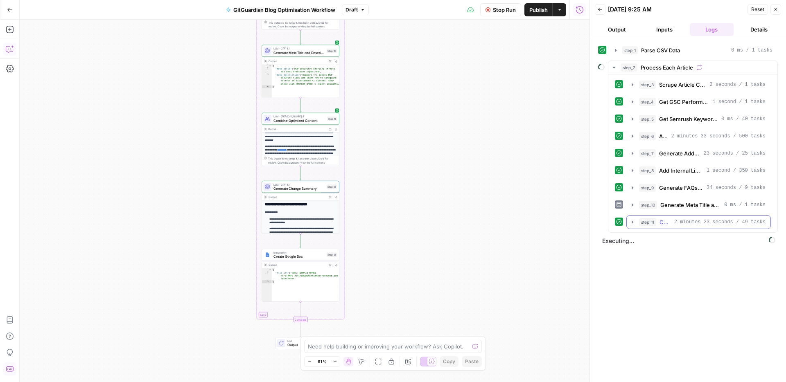
click at [634, 221] on icon "button" at bounding box center [632, 222] width 7 height 7
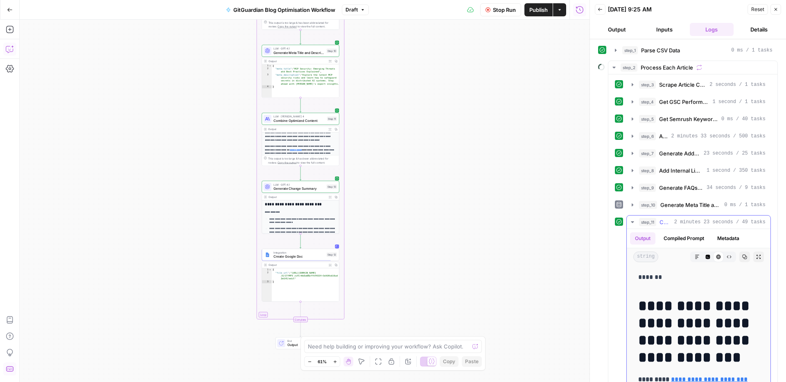
click at [633, 221] on icon "button" at bounding box center [632, 222] width 7 height 7
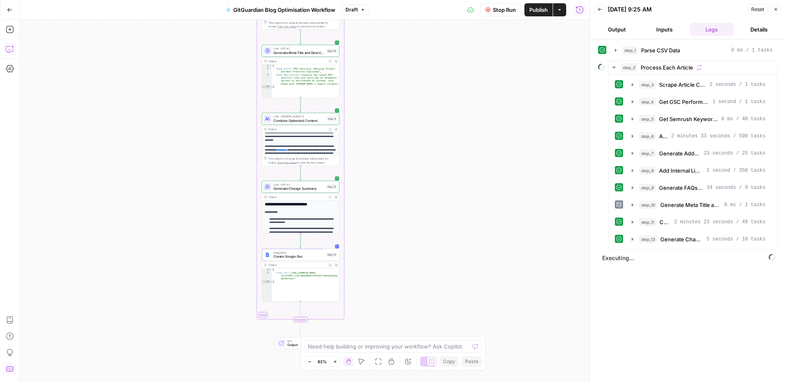
click at [632, 307] on div "step_1 Parse CSV Data 0 ms / 1 tasks step_2 Process Each Article step_3 Scrape …" at bounding box center [688, 210] width 180 height 335
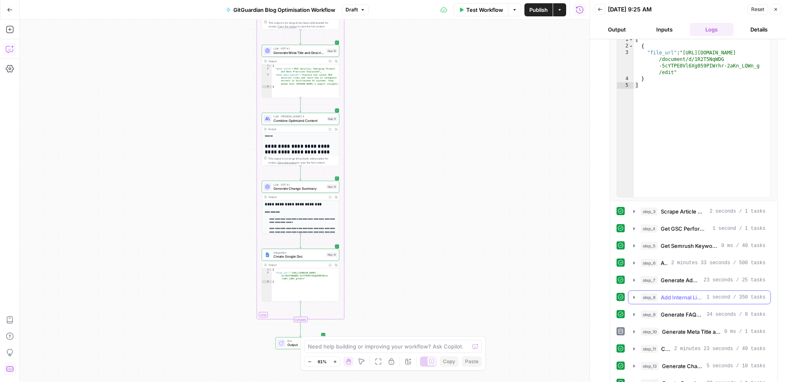
scroll to position [94, 0]
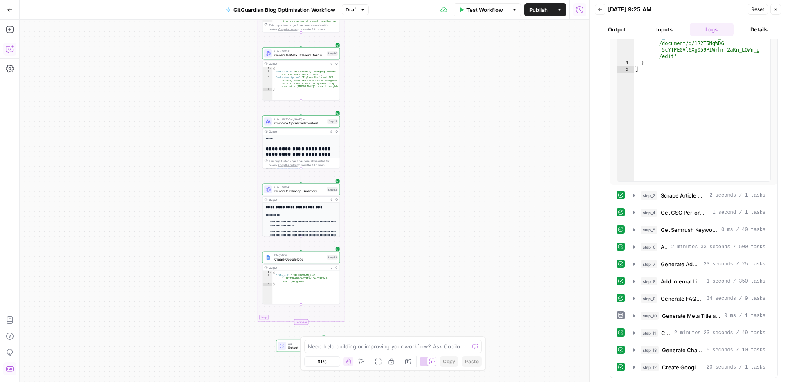
click at [410, 199] on div "Workflow Set Inputs Inputs Run Code · Python Parse CSV Data Step 1 Output Expan…" at bounding box center [305, 201] width 570 height 363
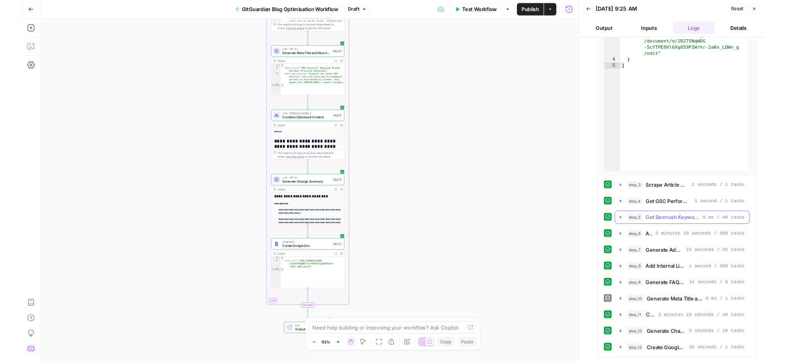
scroll to position [0, 0]
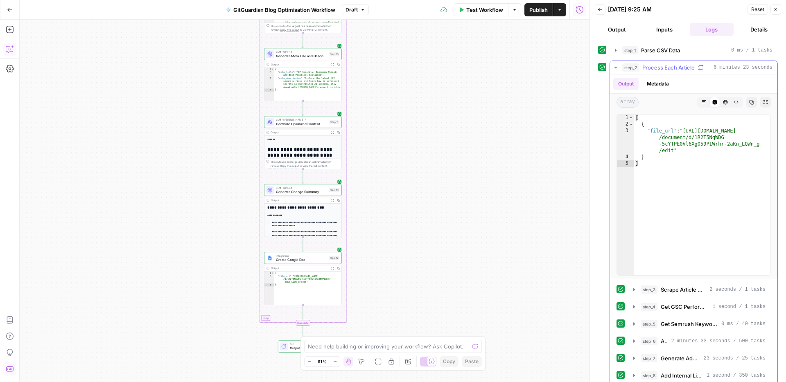
click at [613, 68] on icon "button" at bounding box center [615, 67] width 7 height 7
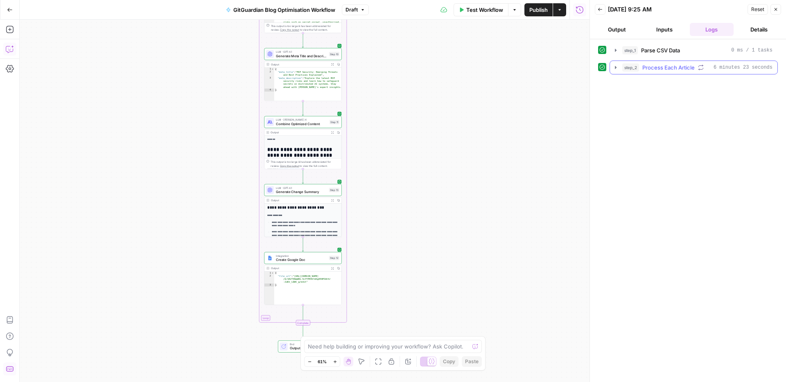
click at [614, 69] on icon "button" at bounding box center [615, 67] width 7 height 7
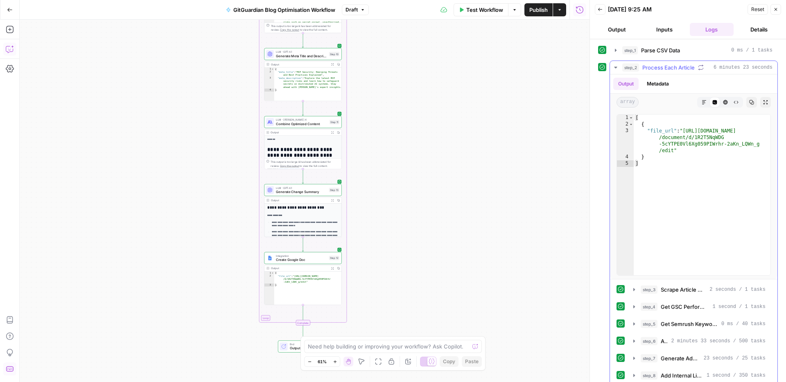
click at [615, 65] on icon "button" at bounding box center [615, 67] width 7 height 7
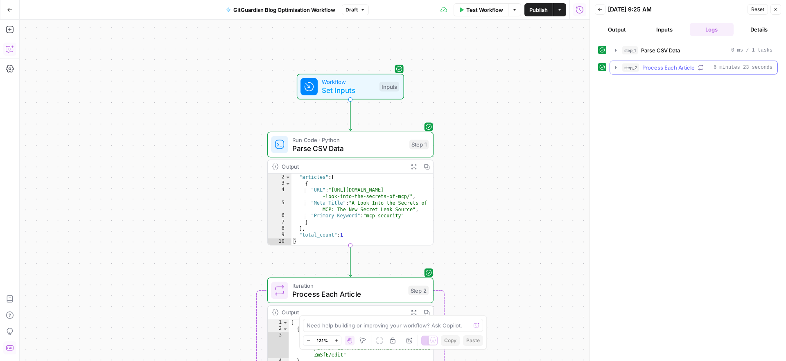
scroll to position [1014, 0]
drag, startPoint x: 693, startPoint y: 132, endPoint x: 751, endPoint y: 60, distance: 92.6
click at [694, 129] on div "step_1 Parse CSV Data 0 ms / 1 tasks step_2 Process Each Article 6 minutes 23 s…" at bounding box center [688, 199] width 180 height 313
click at [683, 144] on div "step_1 Parse CSV Data 0 ms / 1 tasks step_2 Process Each Article 6 minutes 23 s…" at bounding box center [688, 199] width 180 height 313
click at [507, 161] on div "Workflow Set Inputs Inputs Run Code · Python Parse CSV Data Step 1 Output Expan…" at bounding box center [305, 190] width 570 height 341
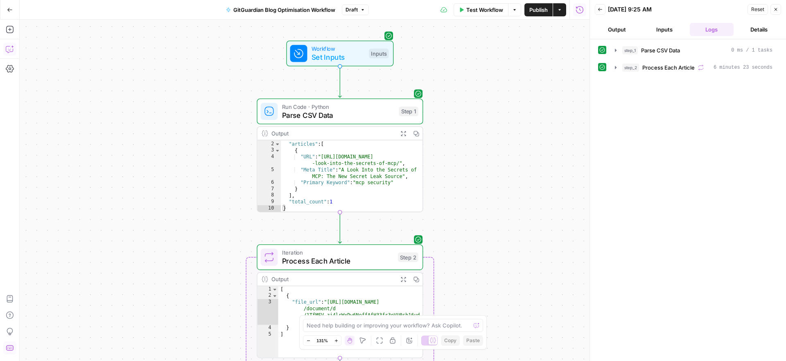
drag, startPoint x: 496, startPoint y: 158, endPoint x: 481, endPoint y: 160, distance: 15.3
click at [481, 160] on div "Workflow Set Inputs Inputs Run Code · Python Parse CSV Data Step 1 Output Expan…" at bounding box center [305, 190] width 570 height 341
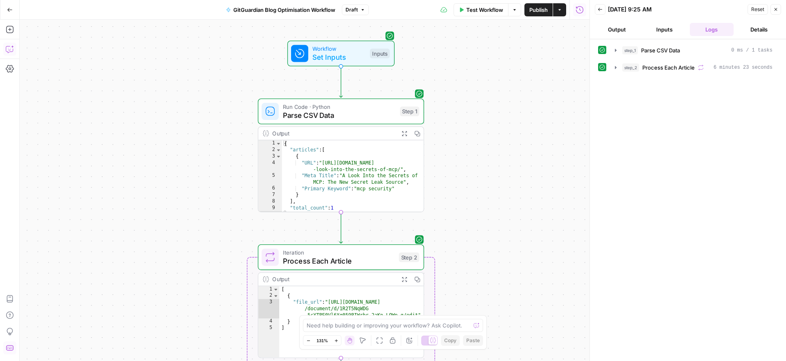
click at [482, 176] on div "Workflow Set Inputs Inputs Run Code · Python Parse CSV Data Step 1 Output Expan…" at bounding box center [305, 190] width 570 height 341
click at [492, 175] on div "Workflow Set Inputs Inputs Run Code · Python Parse CSV Data Step 1 Output Expan…" at bounding box center [305, 190] width 570 height 341
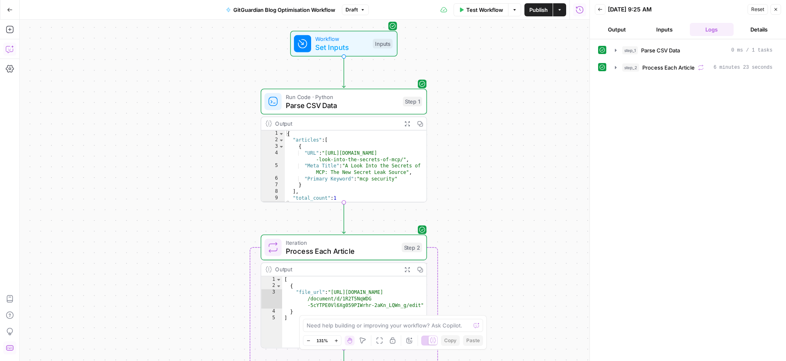
drag, startPoint x: 480, startPoint y: 174, endPoint x: 480, endPoint y: 164, distance: 9.8
click at [482, 167] on div "Workflow Set Inputs Inputs Run Code · Python Parse CSV Data Step 1 Output Expan…" at bounding box center [305, 190] width 570 height 341
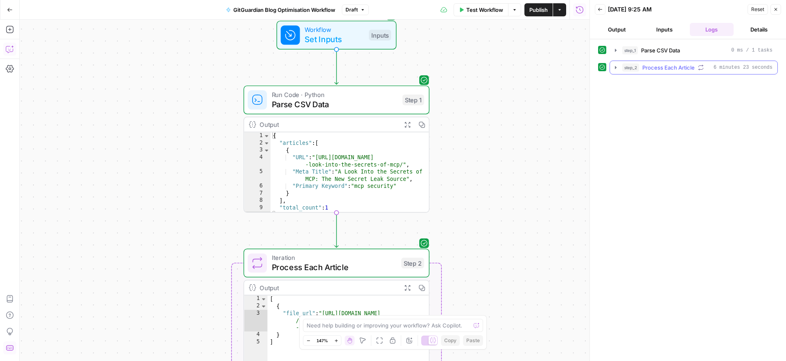
click at [615, 67] on icon "button" at bounding box center [616, 67] width 2 height 3
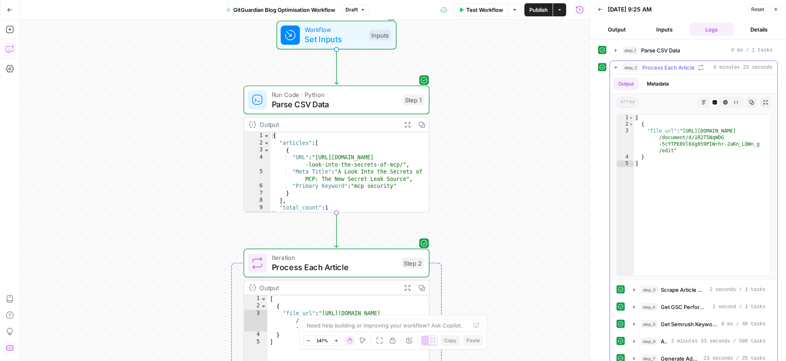
click at [616, 68] on icon "button" at bounding box center [615, 67] width 7 height 7
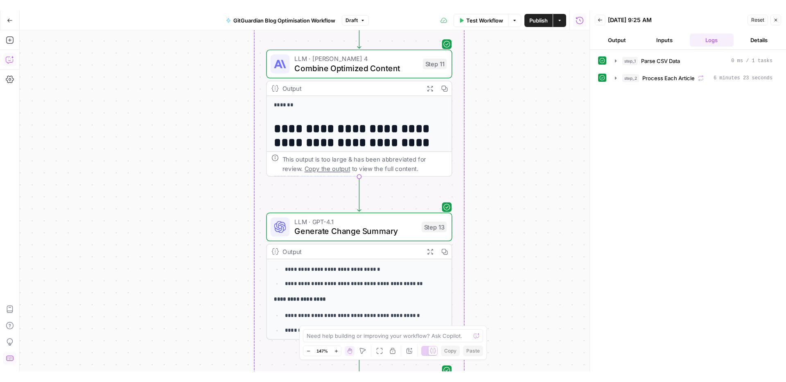
scroll to position [95, 0]
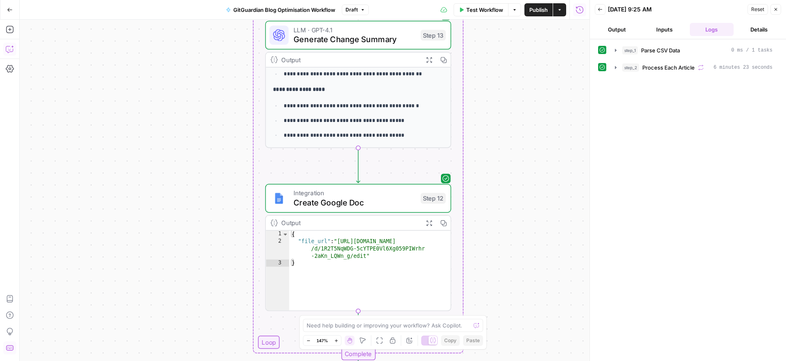
click at [541, 133] on div "Workflow Set Inputs Inputs Run Code · Python Parse CSV Data Step 1 Output Expan…" at bounding box center [305, 190] width 570 height 341
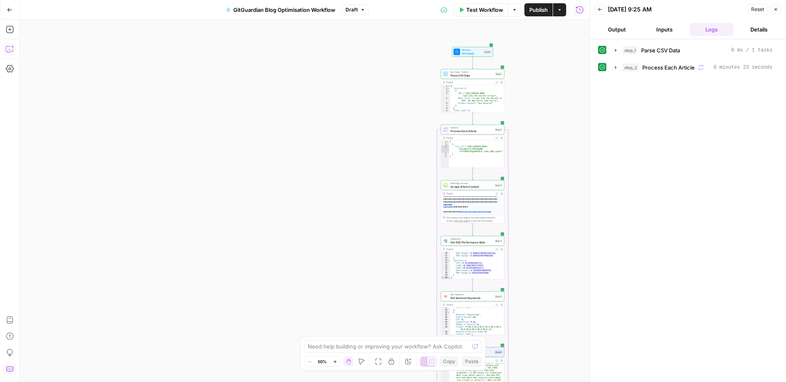
click at [539, 200] on div "Workflow Set Inputs Inputs Run Code · Python Parse CSV Data Step 1 Output Expan…" at bounding box center [305, 201] width 570 height 363
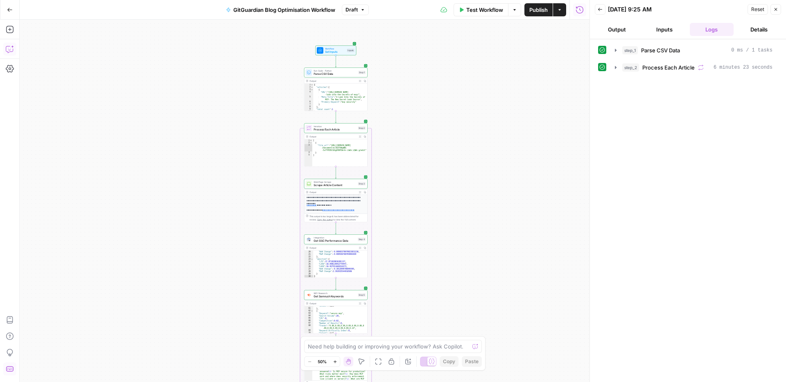
drag, startPoint x: 494, startPoint y: 201, endPoint x: 419, endPoint y: 195, distance: 75.1
click at [419, 195] on div "Workflow Set Inputs Inputs Run Code · Python Parse CSV Data Step 1 Output Expan…" at bounding box center [305, 201] width 570 height 363
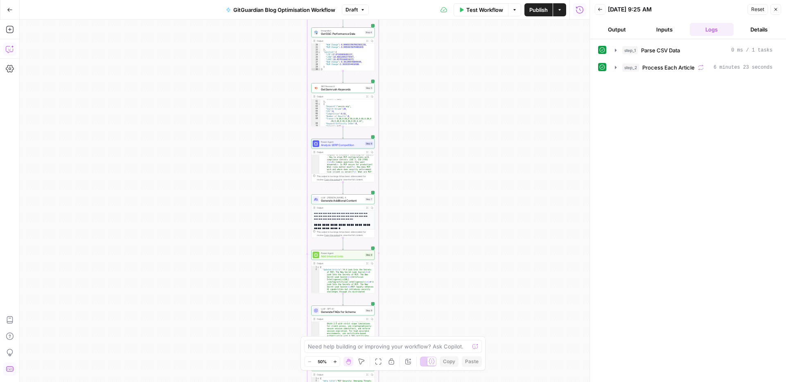
click at [425, 188] on div "Workflow Set Inputs Inputs Run Code · Python Parse CSV Data Step 1 Output Expan…" at bounding box center [305, 201] width 570 height 363
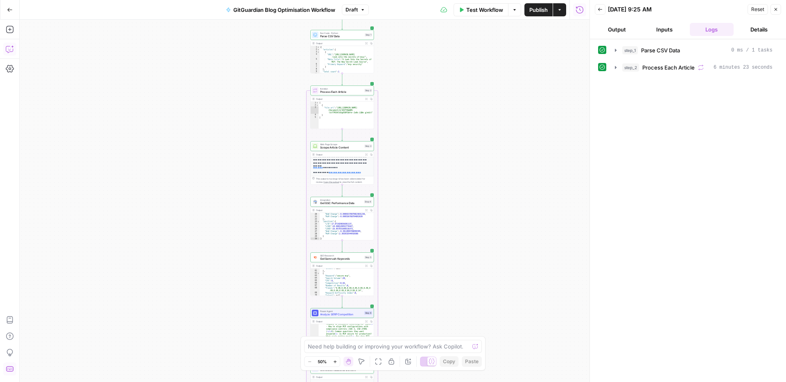
drag, startPoint x: 390, startPoint y: 78, endPoint x: 386, endPoint y: 264, distance: 186.2
click at [386, 264] on div "Workflow Set Inputs Inputs Run Code · Python Parse CSV Data Step 1 Output Expan…" at bounding box center [305, 201] width 570 height 363
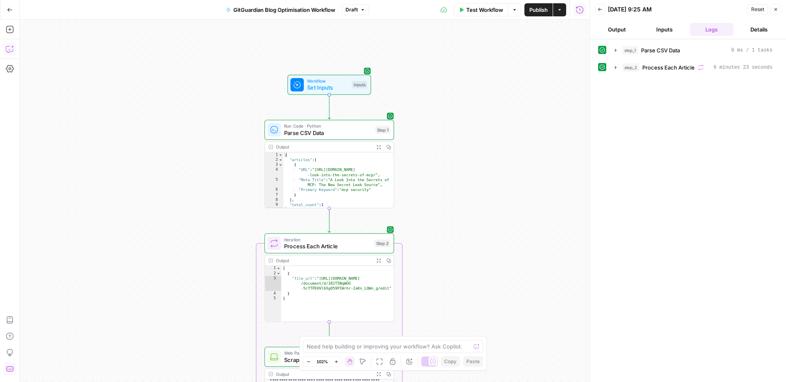
drag, startPoint x: 439, startPoint y: 95, endPoint x: 473, endPoint y: 136, distance: 53.8
click at [473, 136] on div "Workflow Set Inputs Inputs Run Code · Python Parse CSV Data Step 1 Output Expan…" at bounding box center [305, 201] width 570 height 363
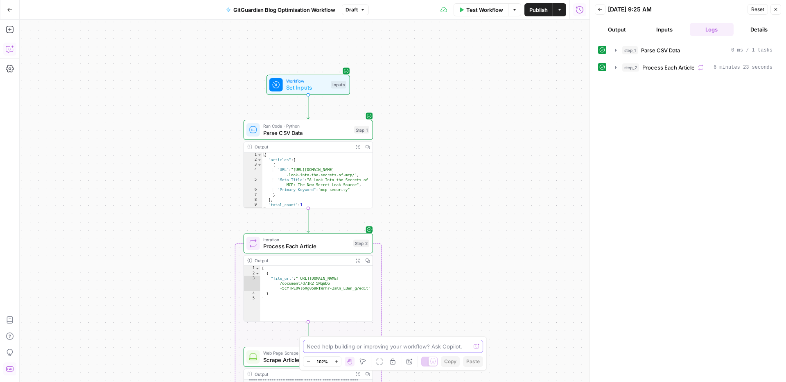
click at [390, 346] on textarea at bounding box center [389, 347] width 164 height 8
type textarea "do you have content scroring?"
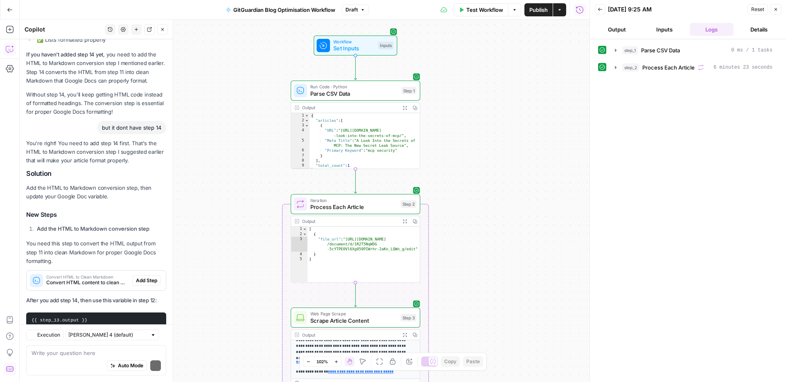
scroll to position [7575, 0]
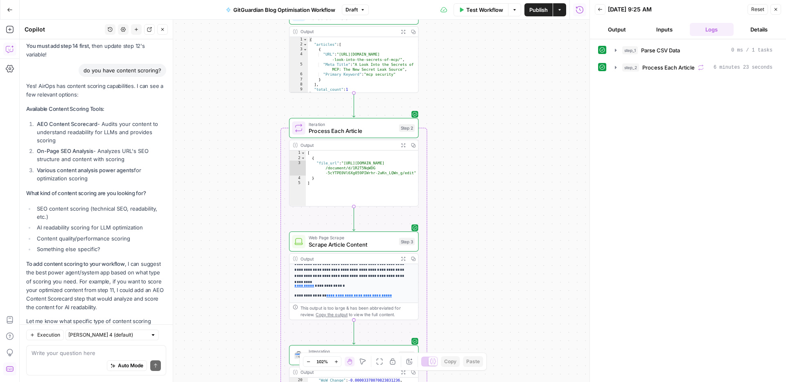
drag, startPoint x: 494, startPoint y: 205, endPoint x: 490, endPoint y: 211, distance: 7.4
click at [490, 211] on div "Workflow Set Inputs Inputs Run Code · Python Parse CSV Data Step 1 Output Expan…" at bounding box center [305, 201] width 570 height 363
